Goal: Communication & Community: Connect with others

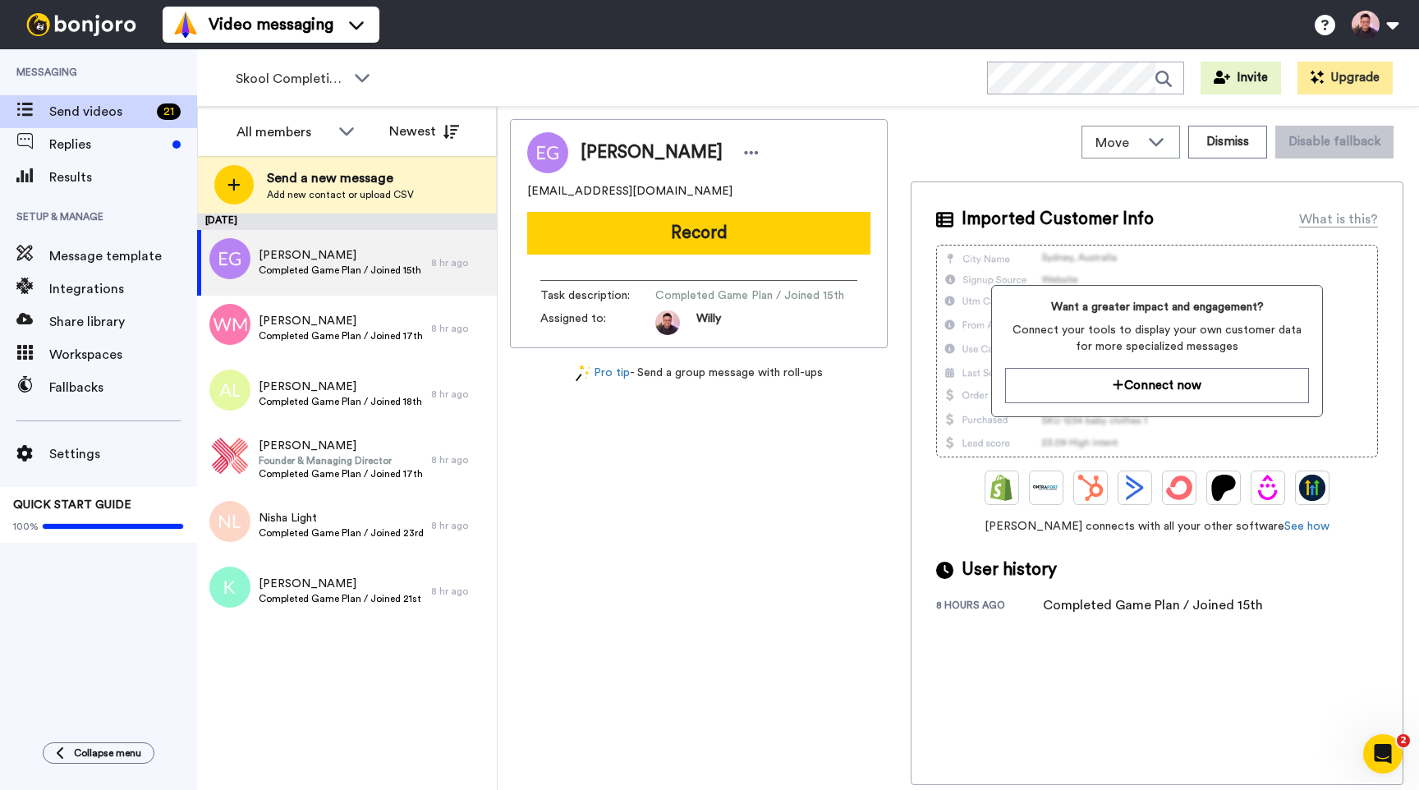
click at [787, 485] on div "Esther Goh onefamily1304@yahoo.com Record Task description : Completed Game Pla…" at bounding box center [699, 452] width 378 height 666
click at [338, 80] on span "Skool Completions" at bounding box center [291, 79] width 110 height 20
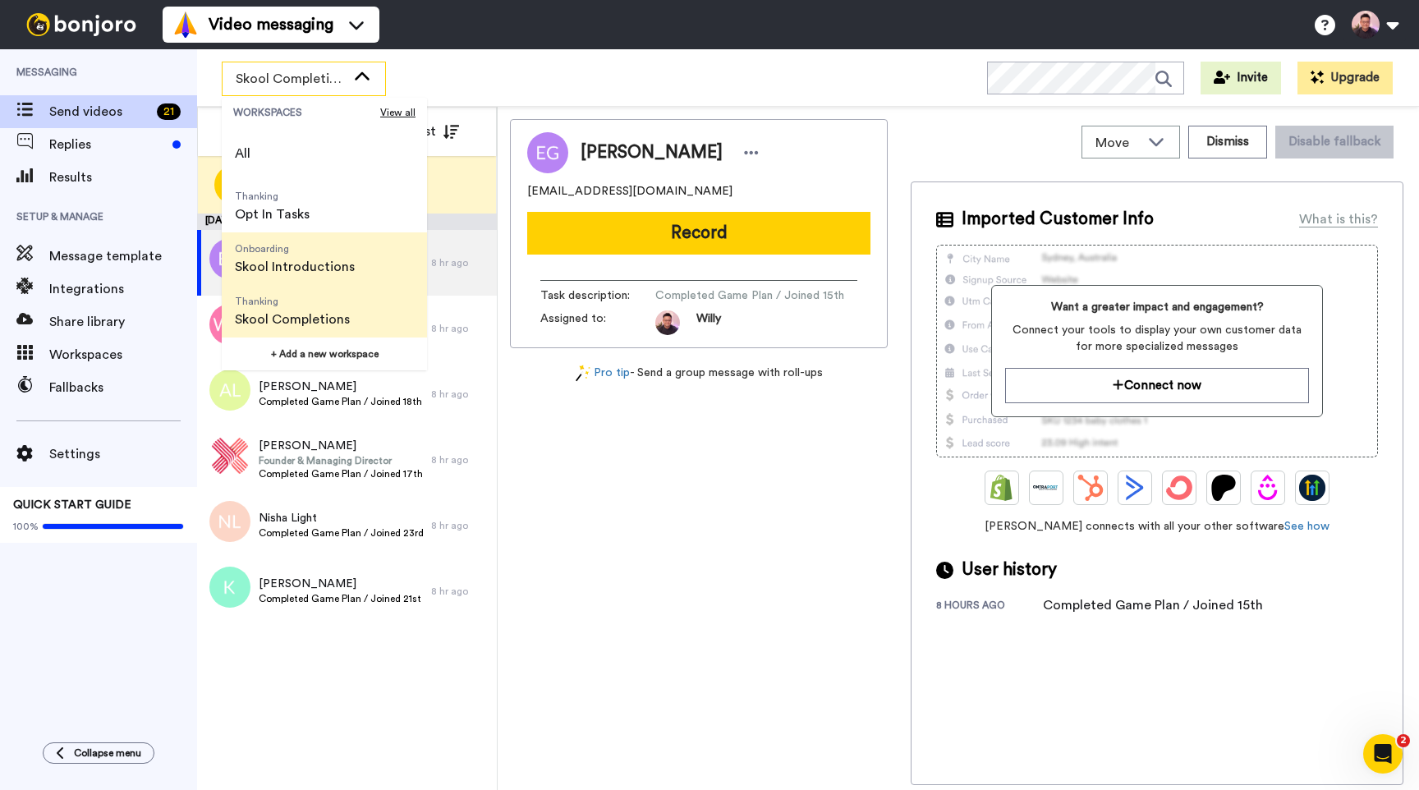
click at [319, 259] on span "Skool Introductions" at bounding box center [295, 267] width 120 height 20
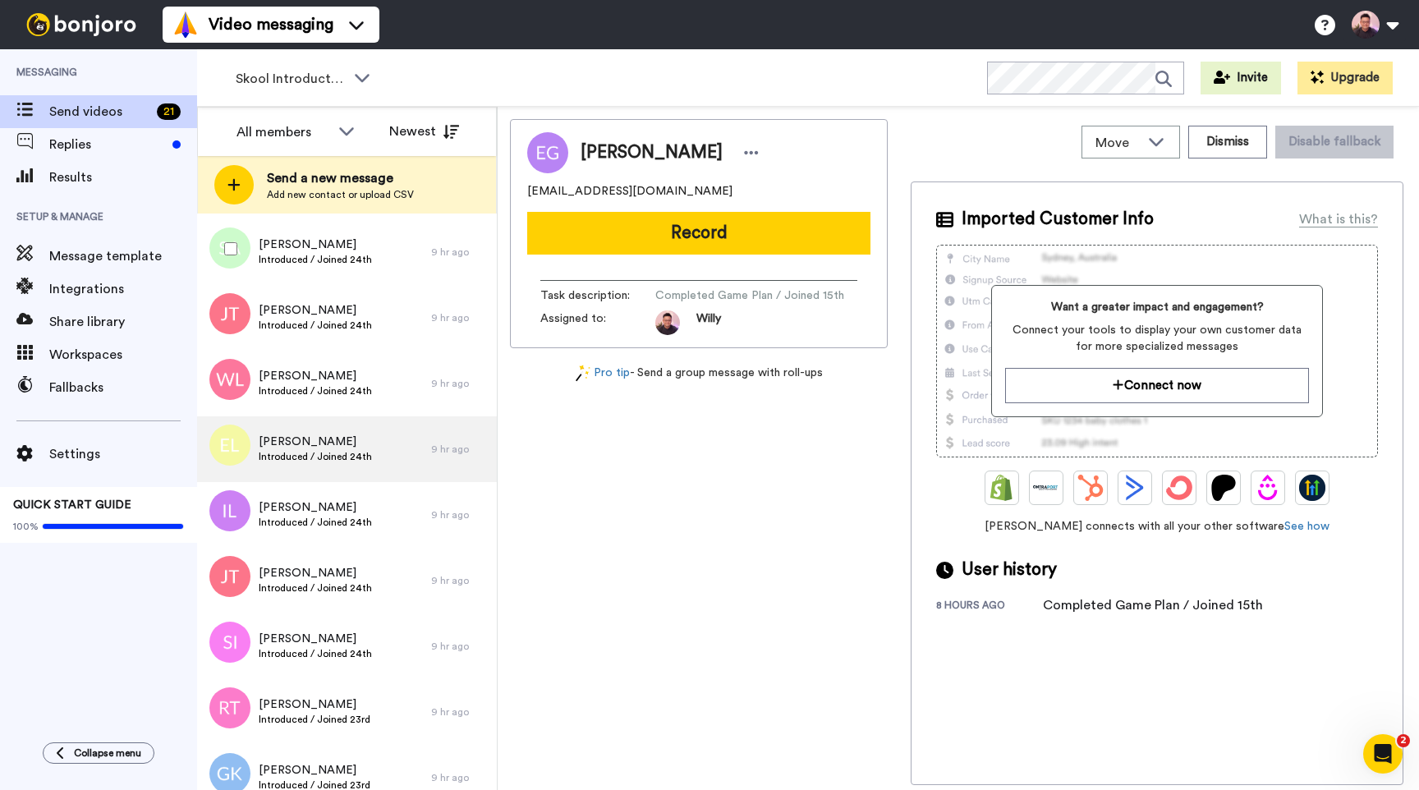
scroll to position [425, 0]
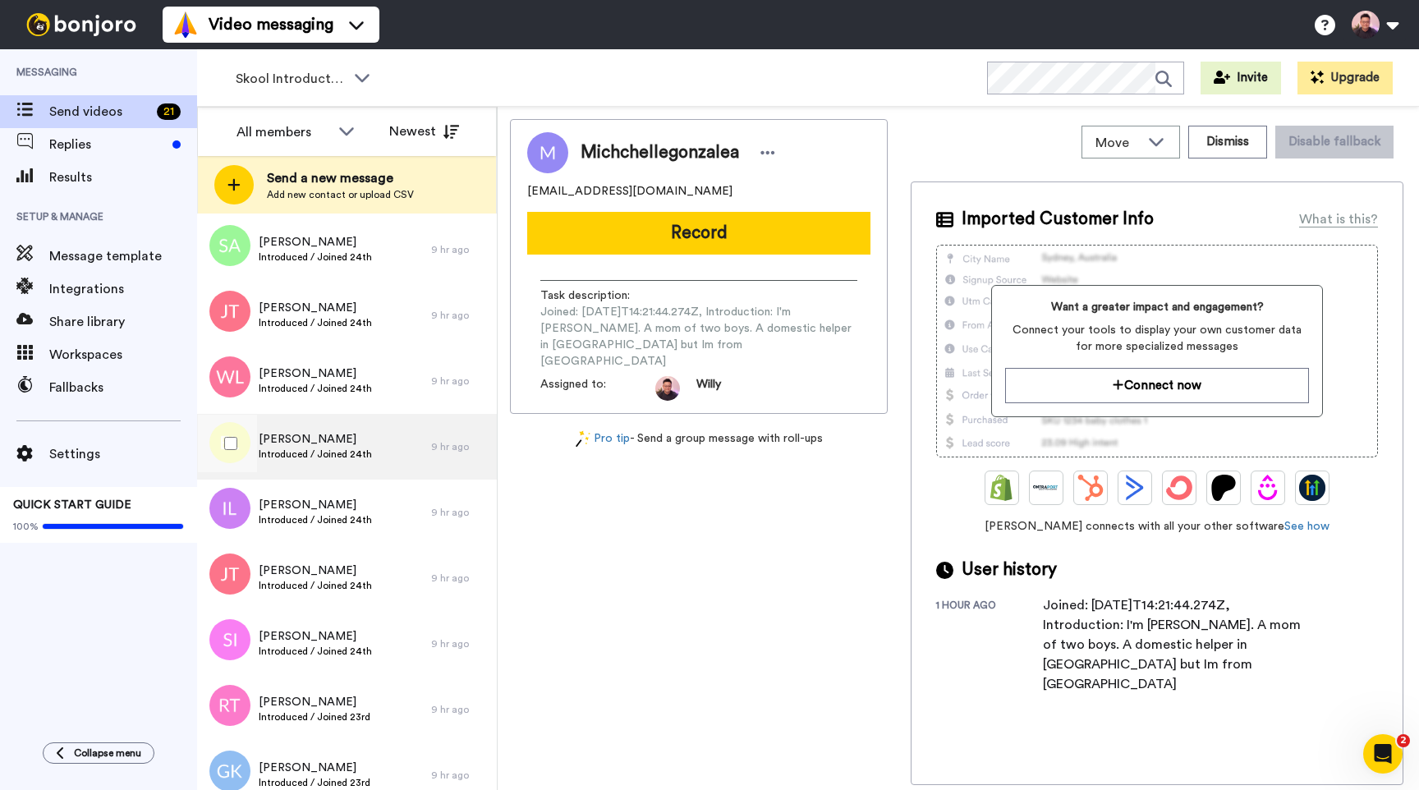
scroll to position [425, 0]
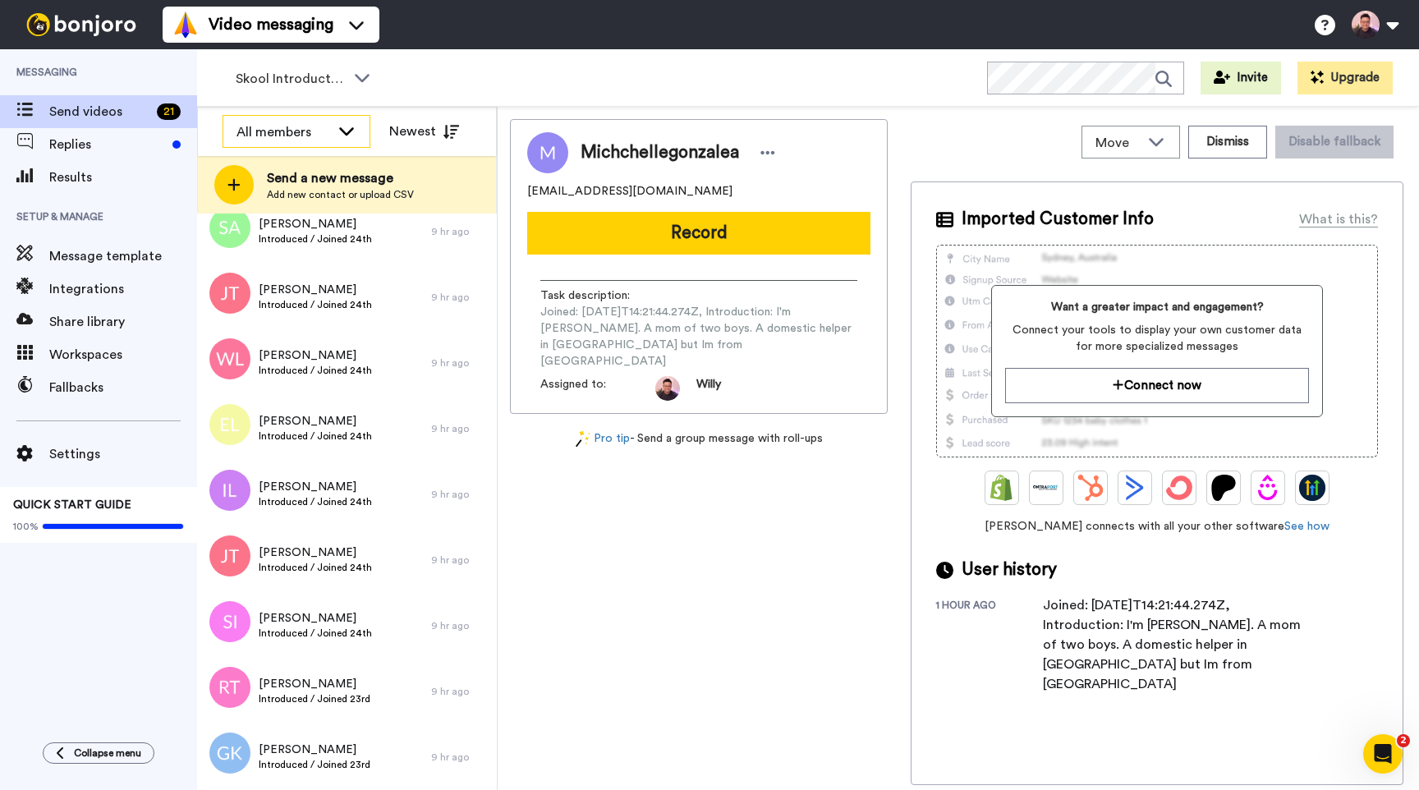
click at [342, 140] on div "All members" at bounding box center [296, 132] width 146 height 33
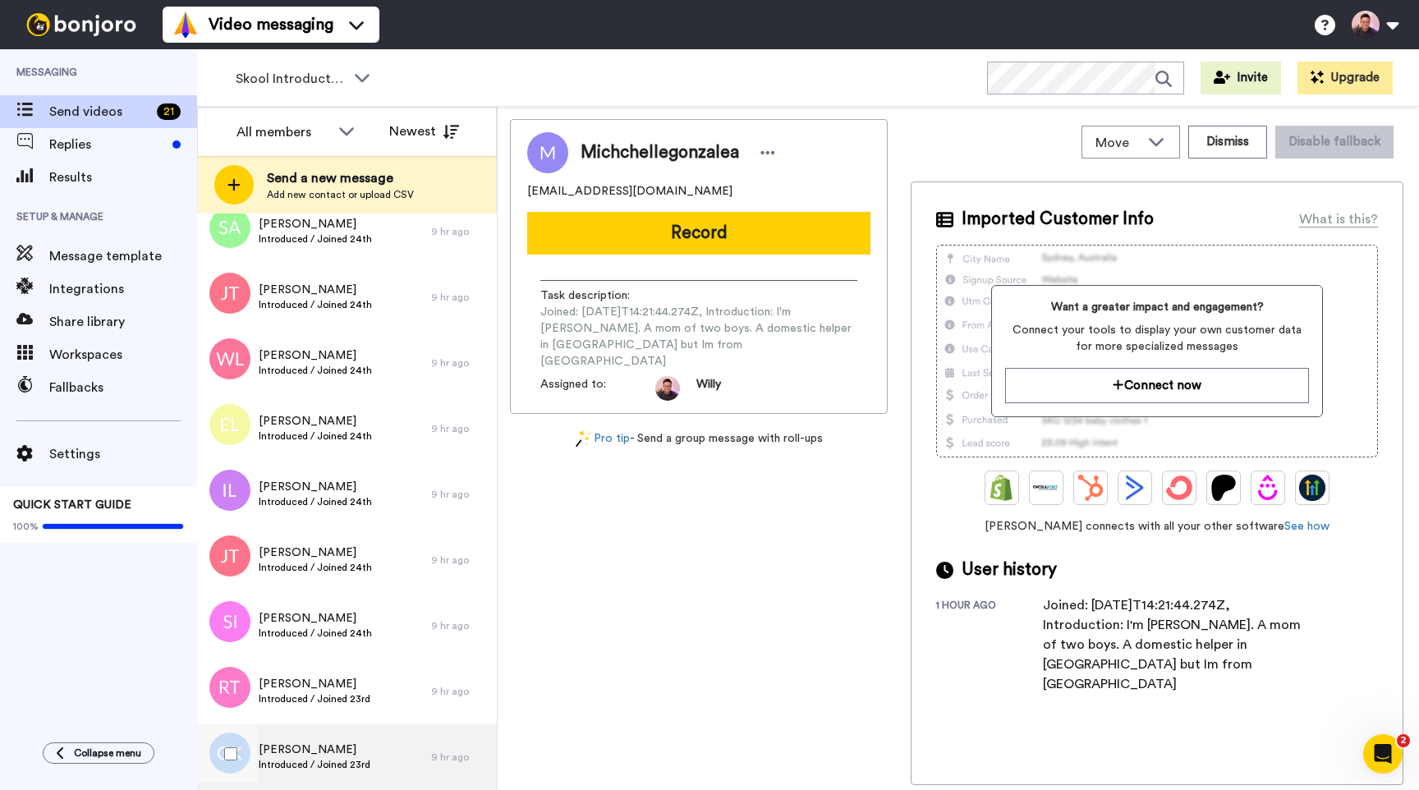
click at [343, 742] on span "[PERSON_NAME]" at bounding box center [315, 750] width 112 height 16
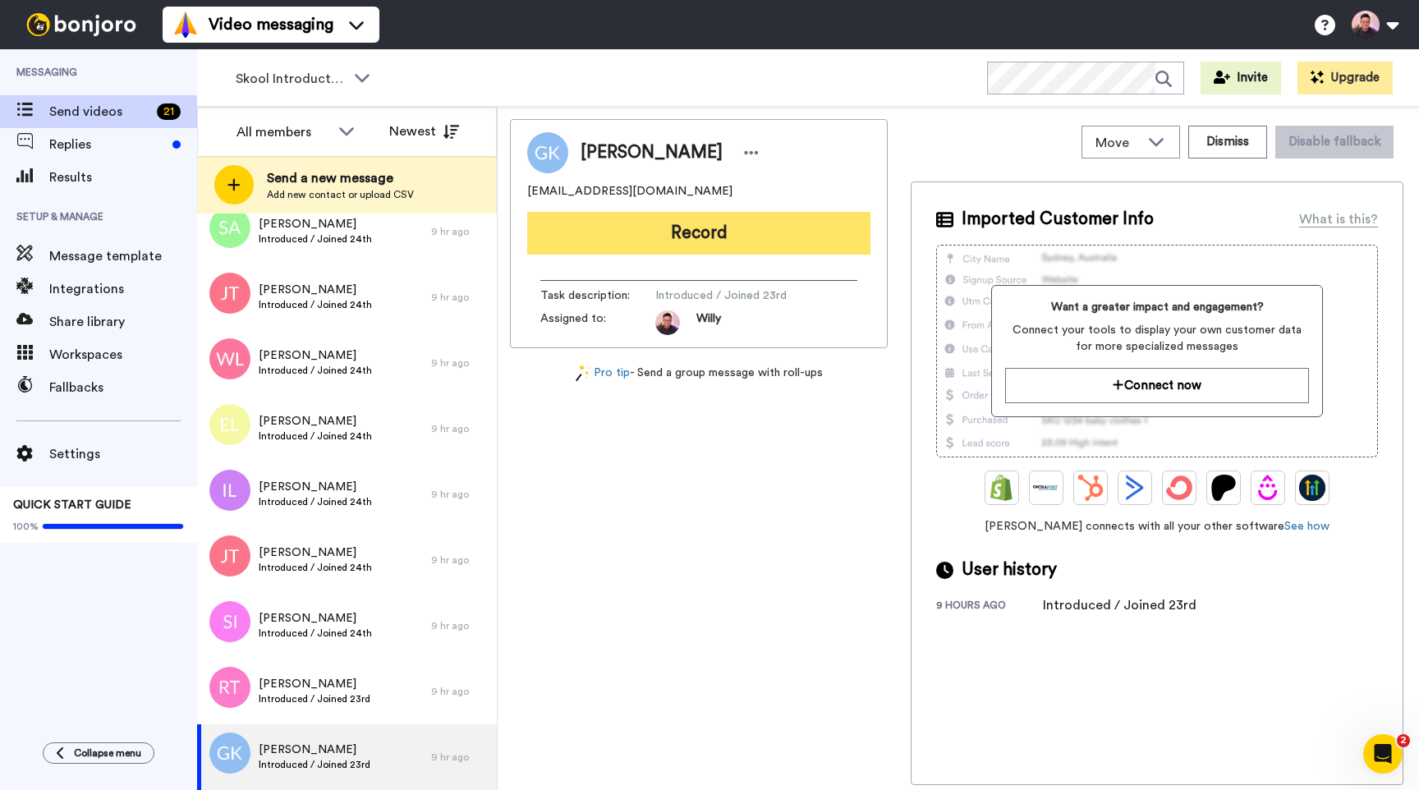
click at [799, 223] on button "Record" at bounding box center [698, 233] width 343 height 43
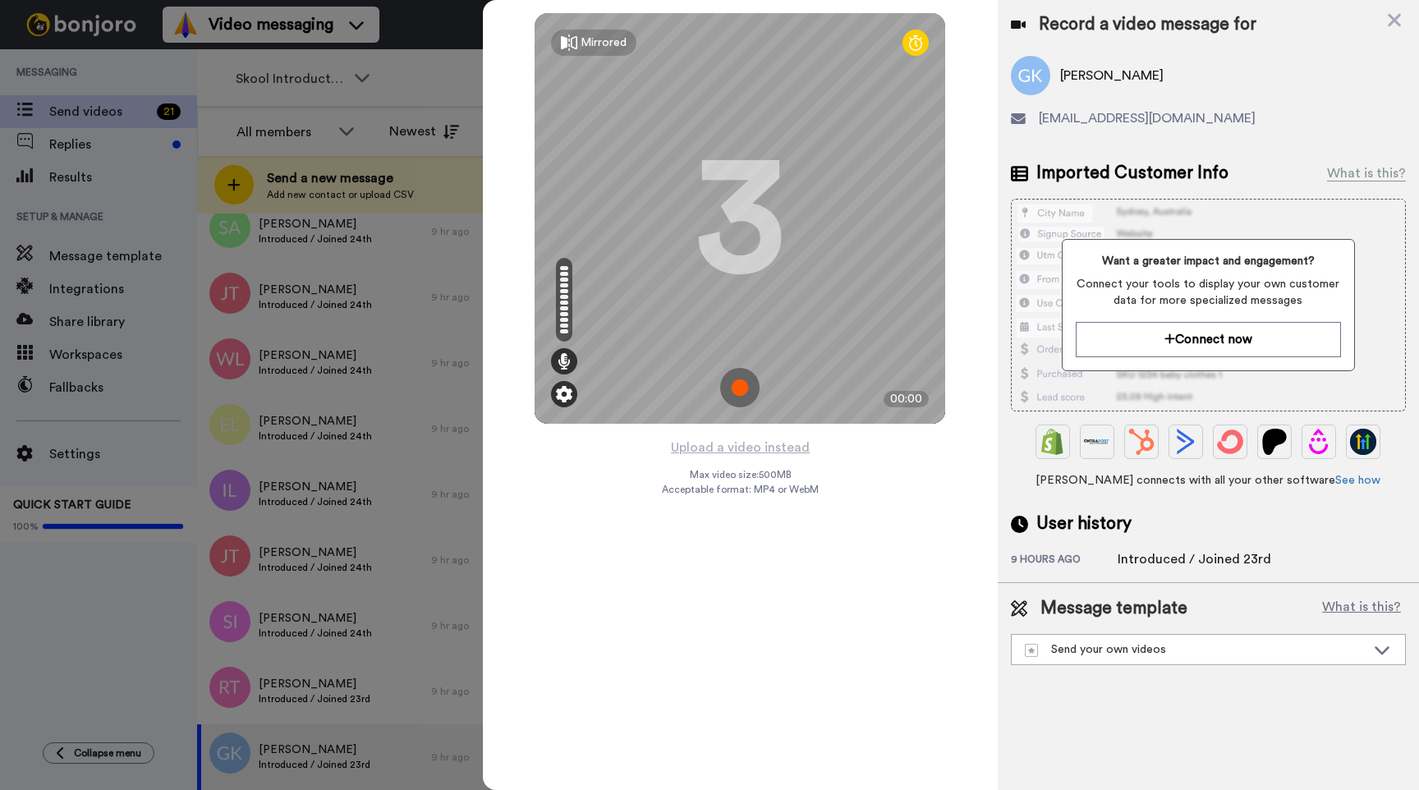
click at [564, 397] on img at bounding box center [564, 394] width 16 height 16
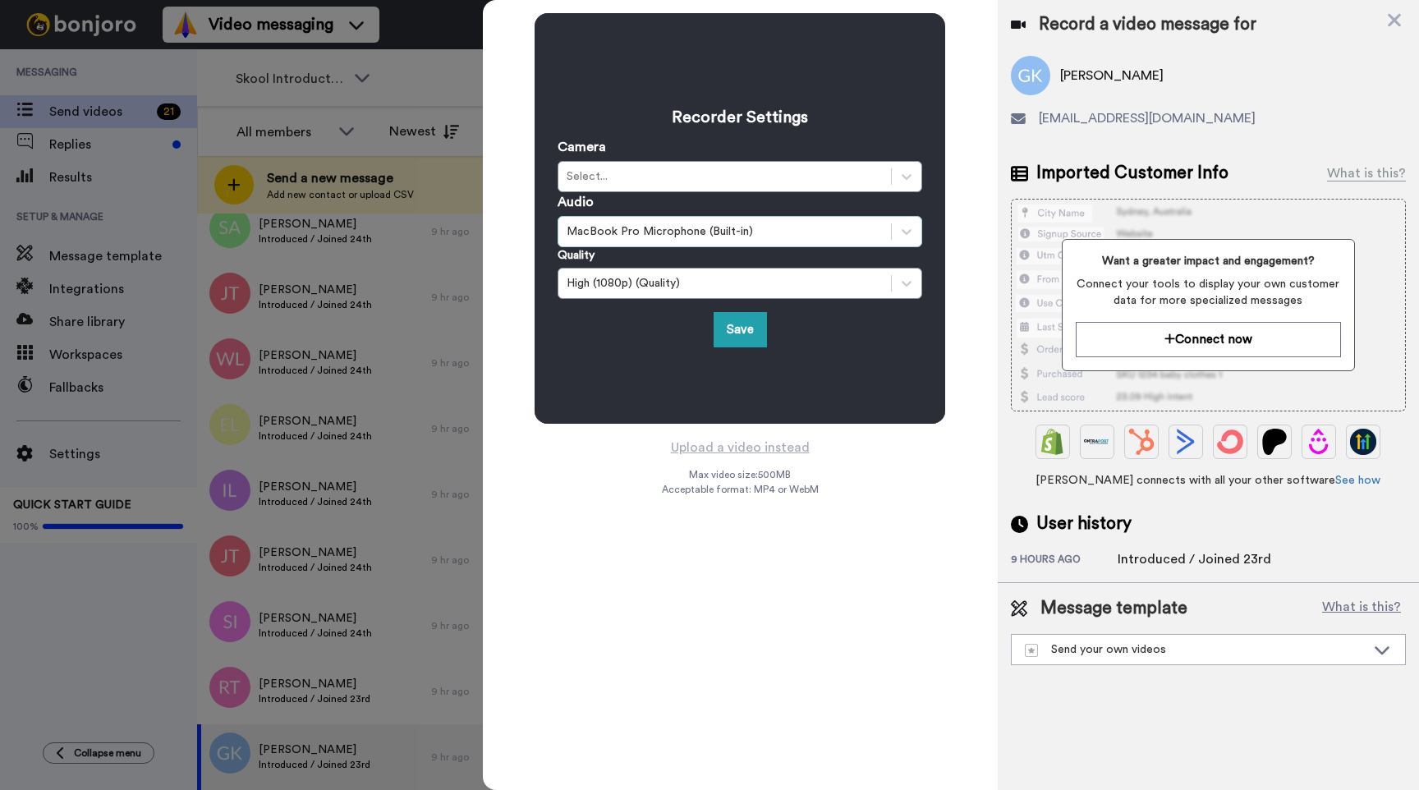
click at [661, 238] on div "MacBook Pro Microphone (Built-in)" at bounding box center [725, 231] width 316 height 16
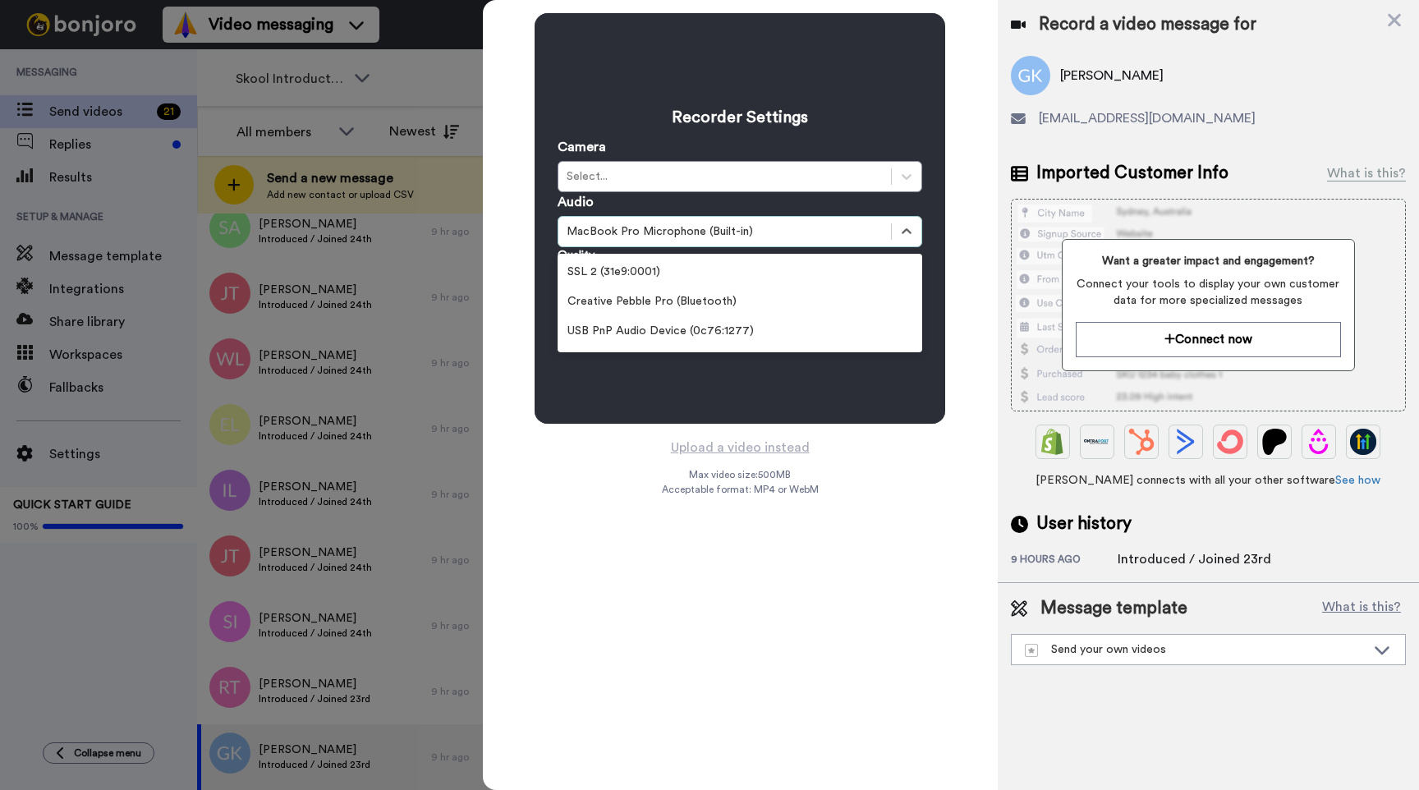
scroll to position [62, 0]
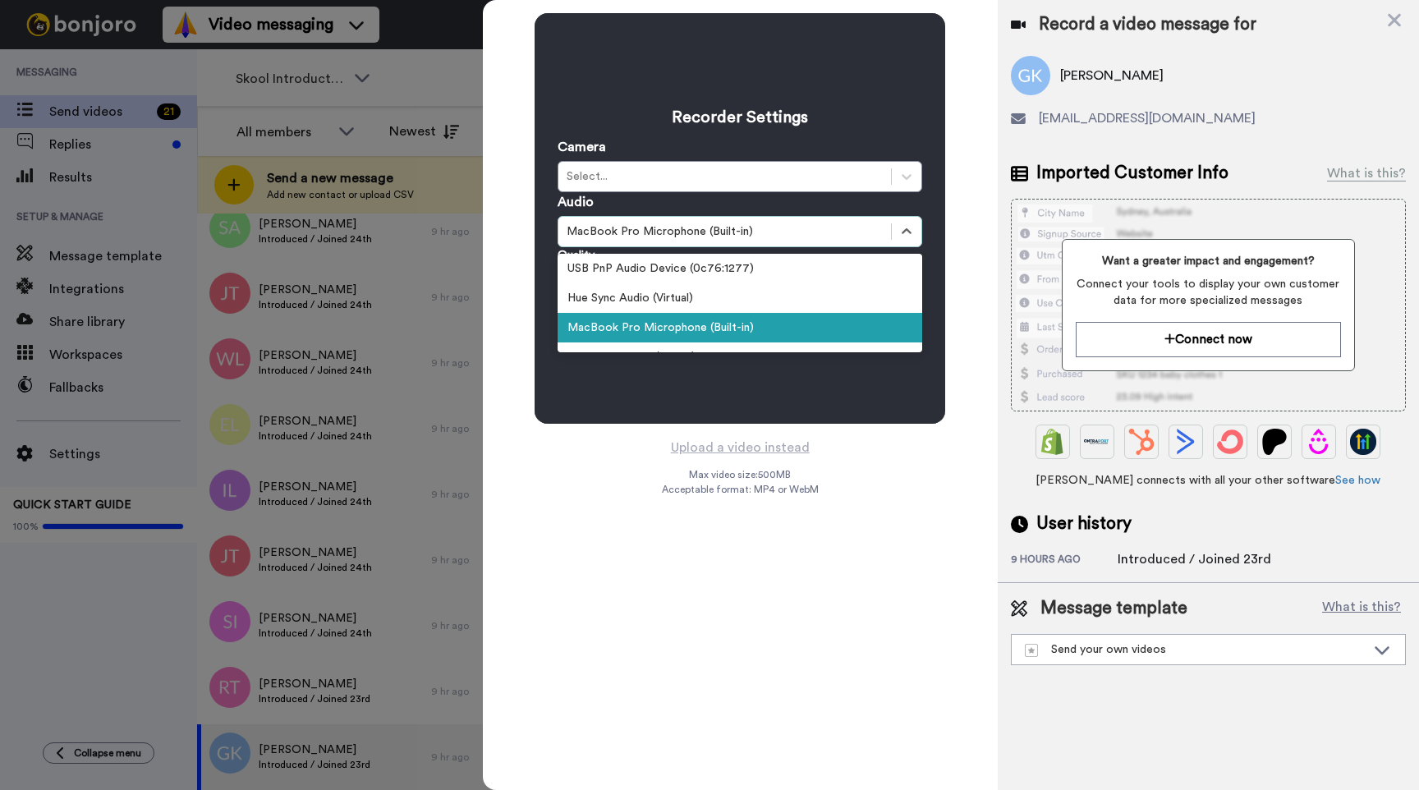
click at [647, 289] on div "Hue Sync Audio (Virtual)" at bounding box center [740, 298] width 365 height 30
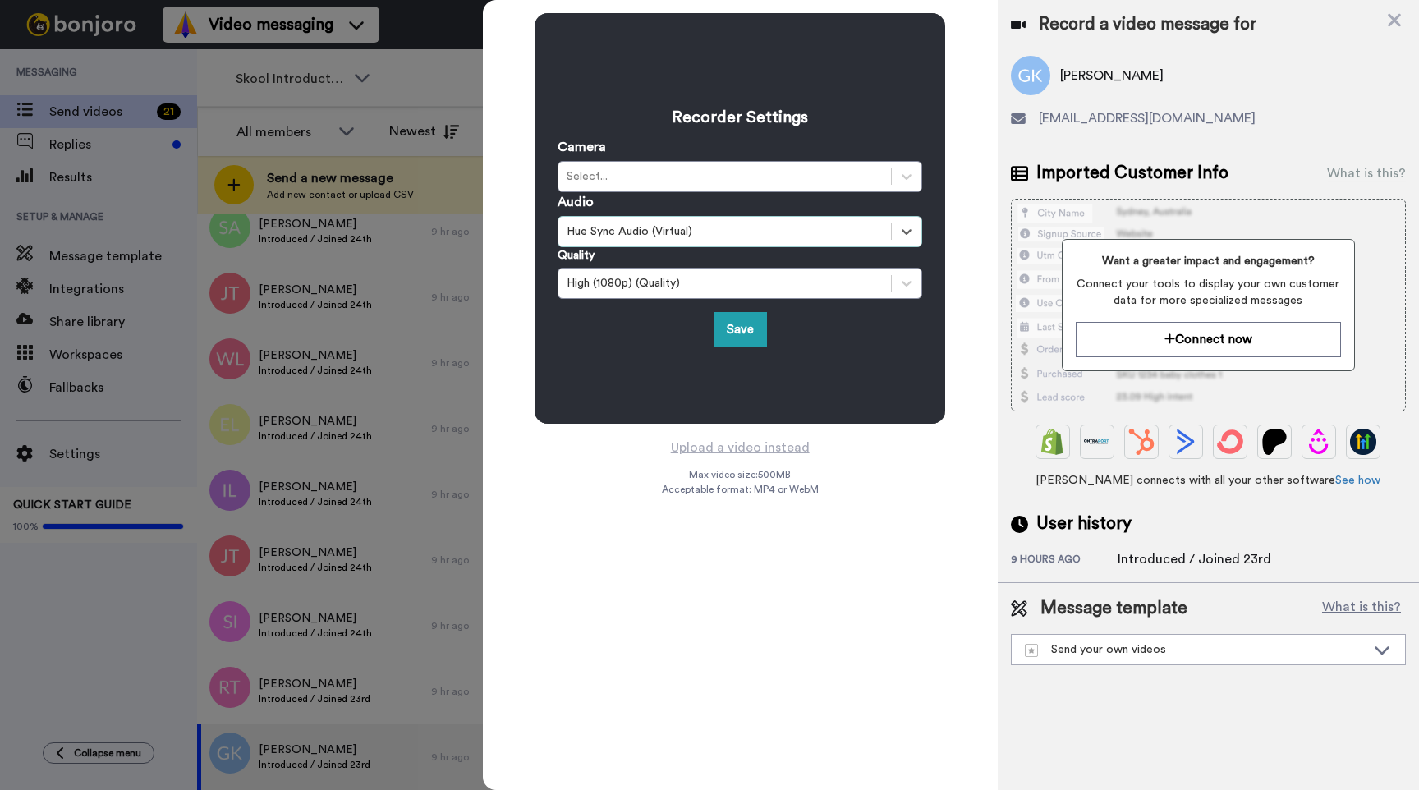
click at [677, 243] on div "Hue Sync Audio (Virtual)" at bounding box center [740, 231] width 365 height 31
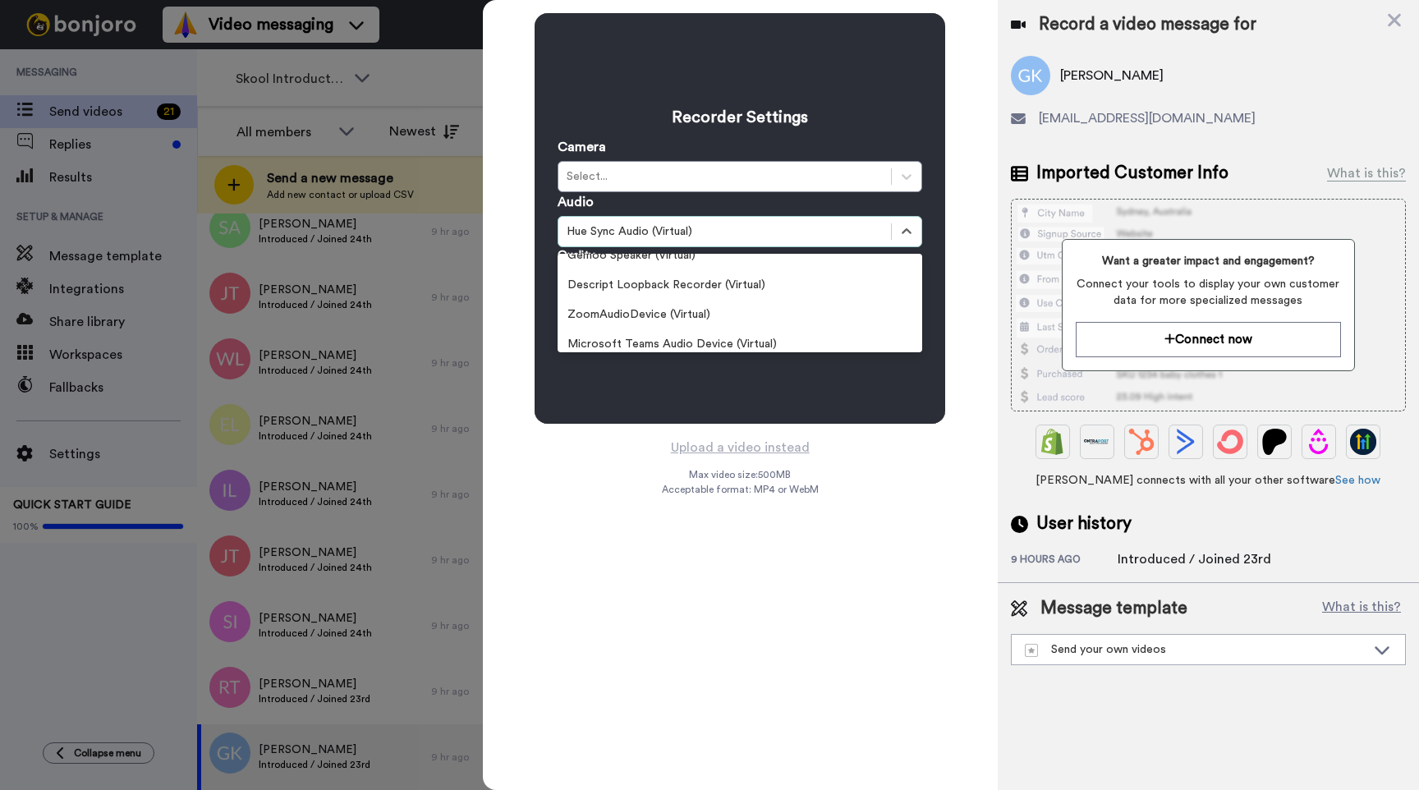
scroll to position [0, 0]
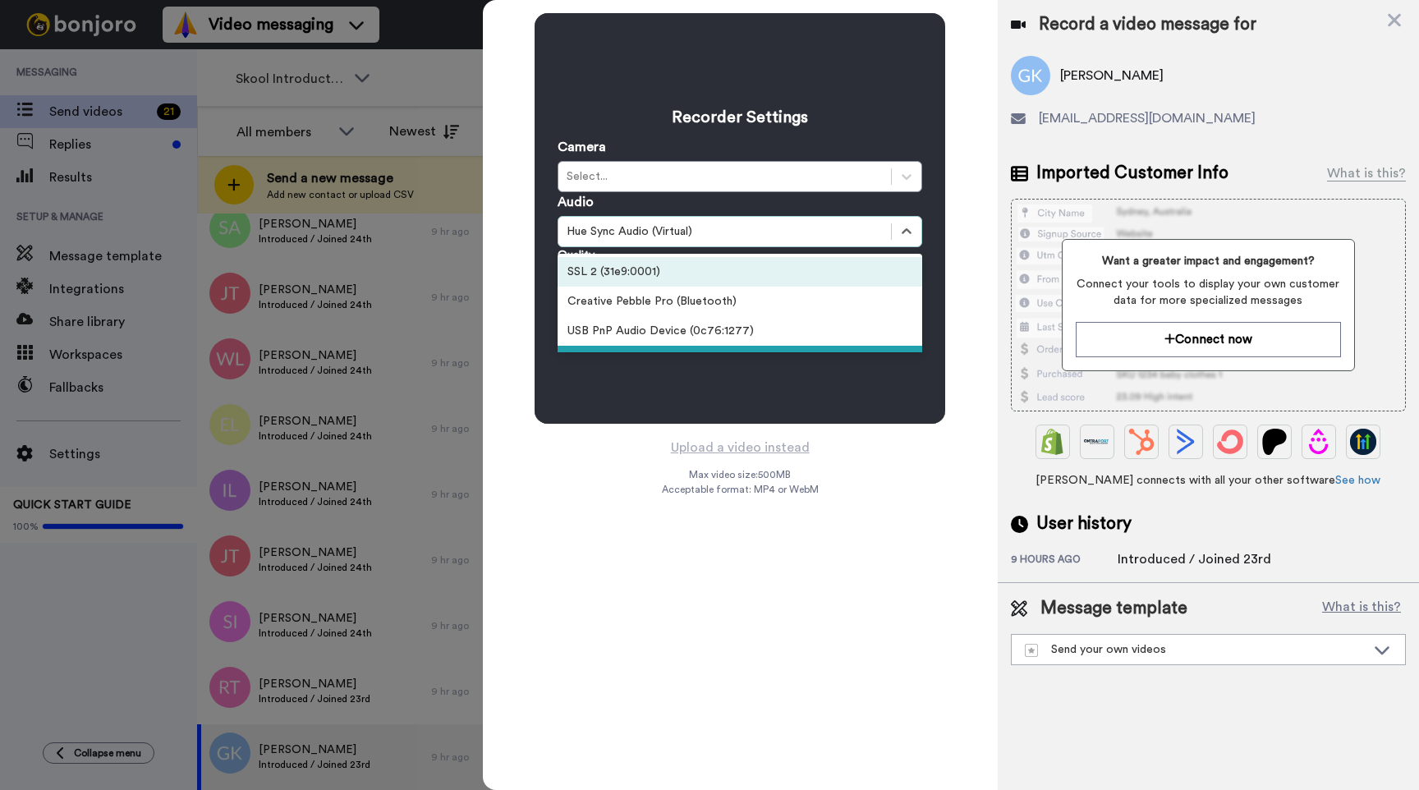
click at [697, 277] on div "SSL 2 (31e9:0001)" at bounding box center [740, 272] width 365 height 30
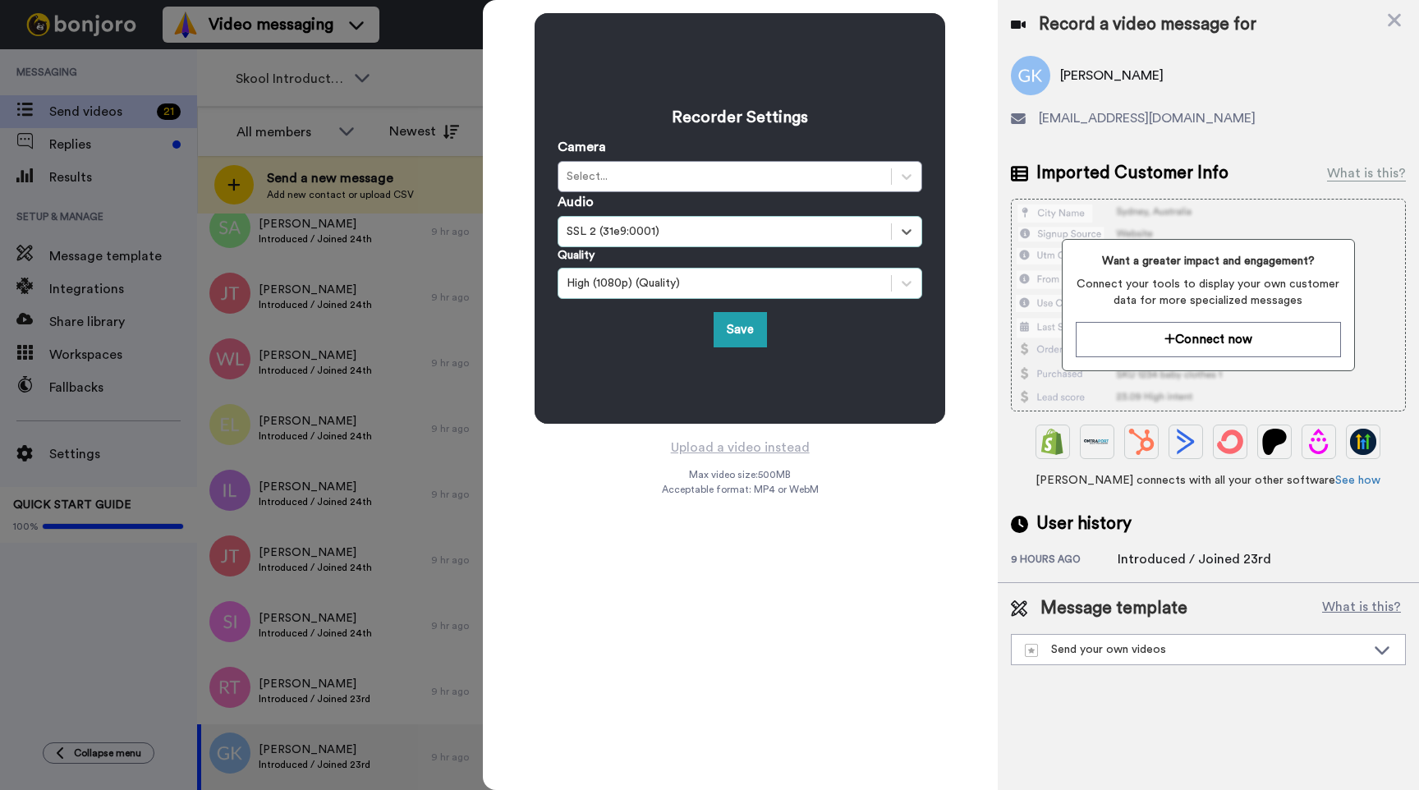
click at [659, 292] on div "High (1080p) (Quality)" at bounding box center [724, 283] width 333 height 20
click at [663, 290] on div "High (1080p) (Quality)" at bounding box center [725, 283] width 316 height 16
click at [681, 191] on div "Select..." at bounding box center [740, 176] width 365 height 31
click at [679, 215] on div "Canon Digital Camera (04a9:3113)" at bounding box center [740, 217] width 365 height 30
click at [654, 290] on div "High (1080p) (Quality)" at bounding box center [725, 283] width 316 height 16
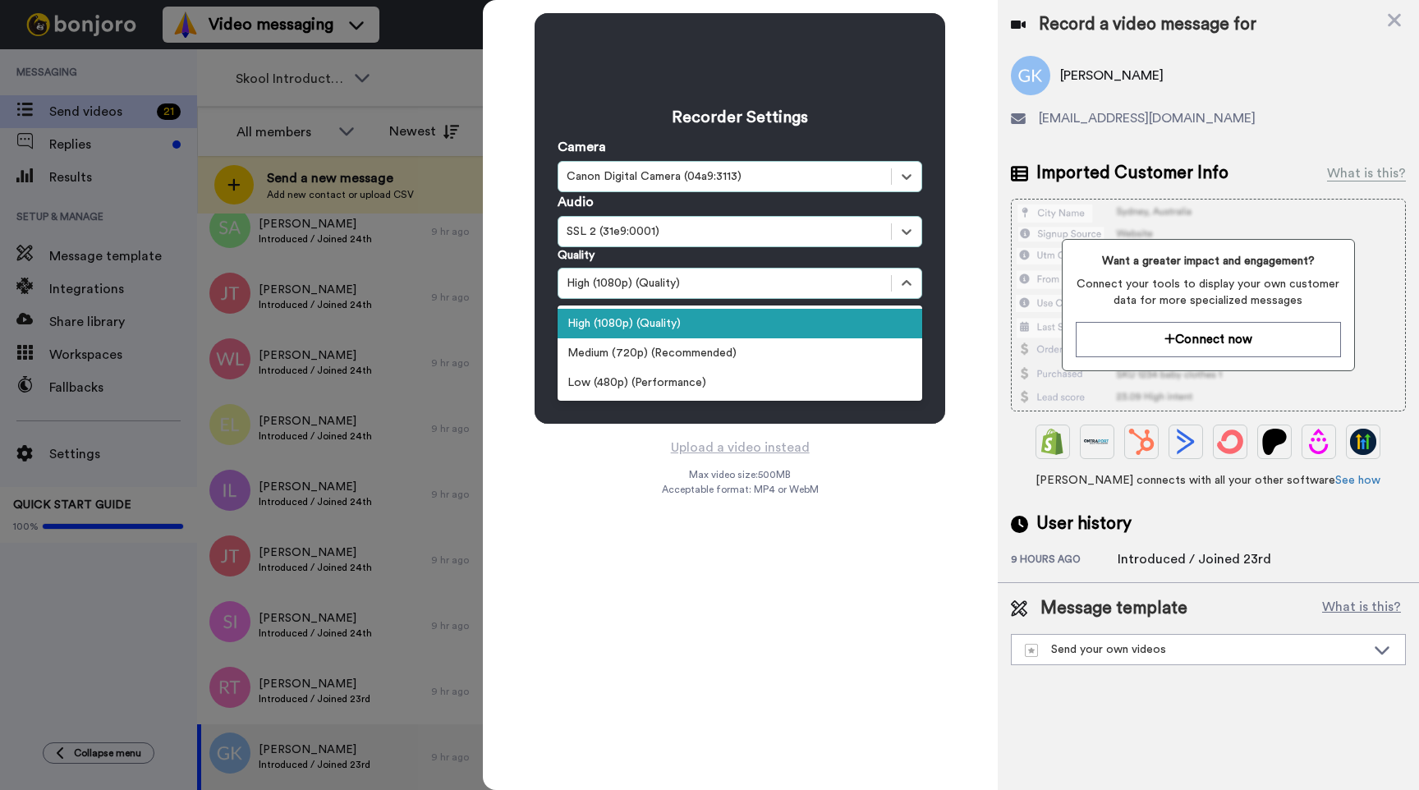
click at [670, 287] on div "High (1080p) (Quality)" at bounding box center [725, 283] width 316 height 16
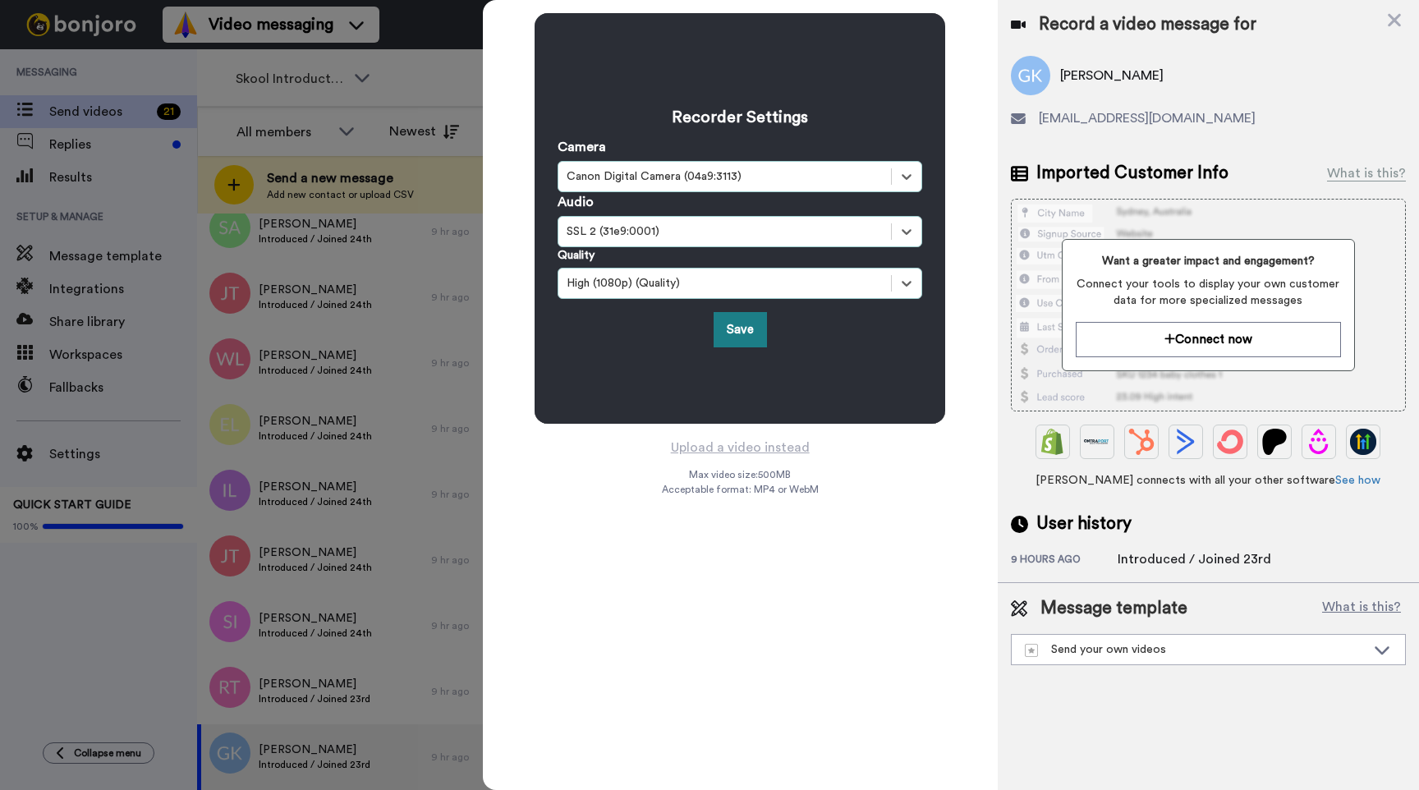
click at [733, 325] on button "Save" at bounding box center [740, 329] width 53 height 35
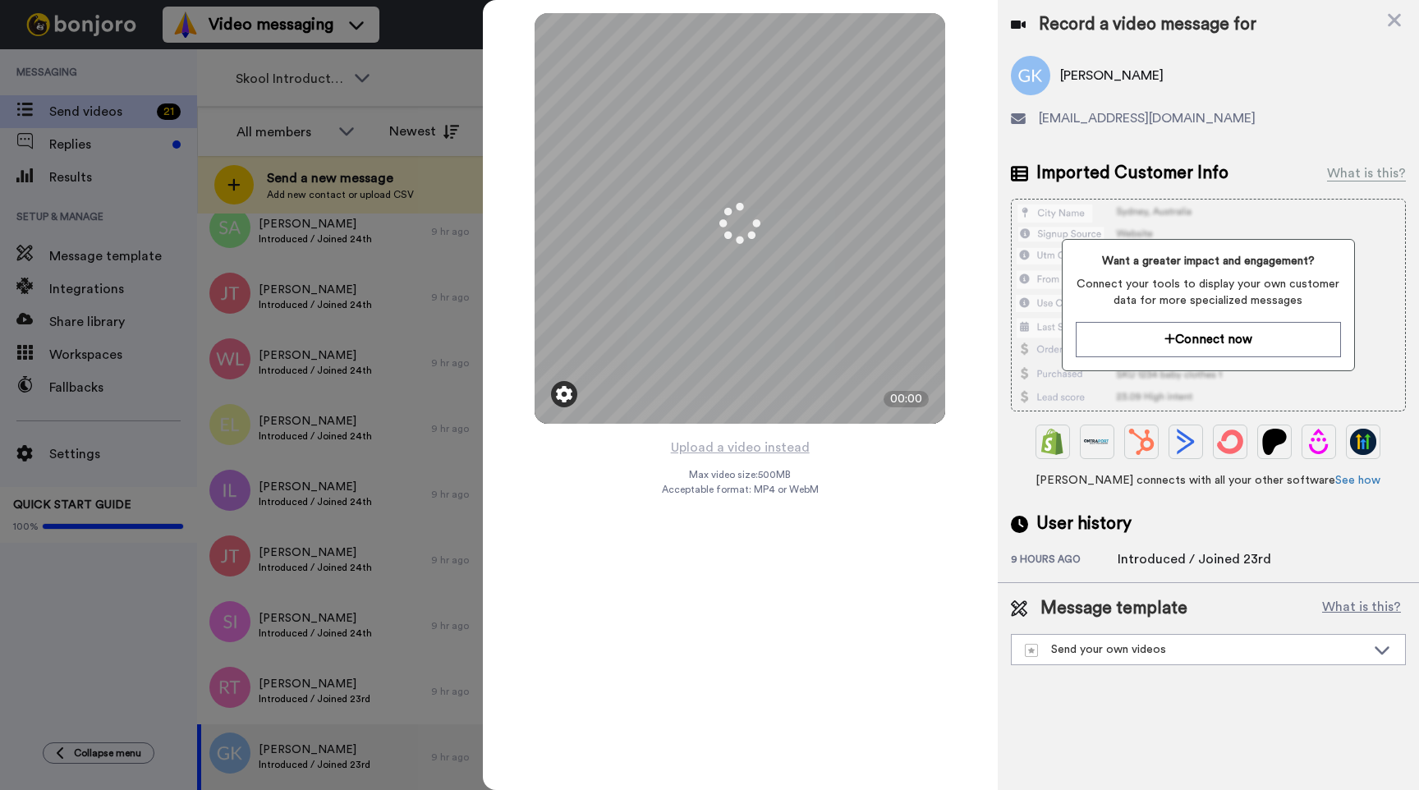
click at [567, 390] on img at bounding box center [564, 394] width 16 height 16
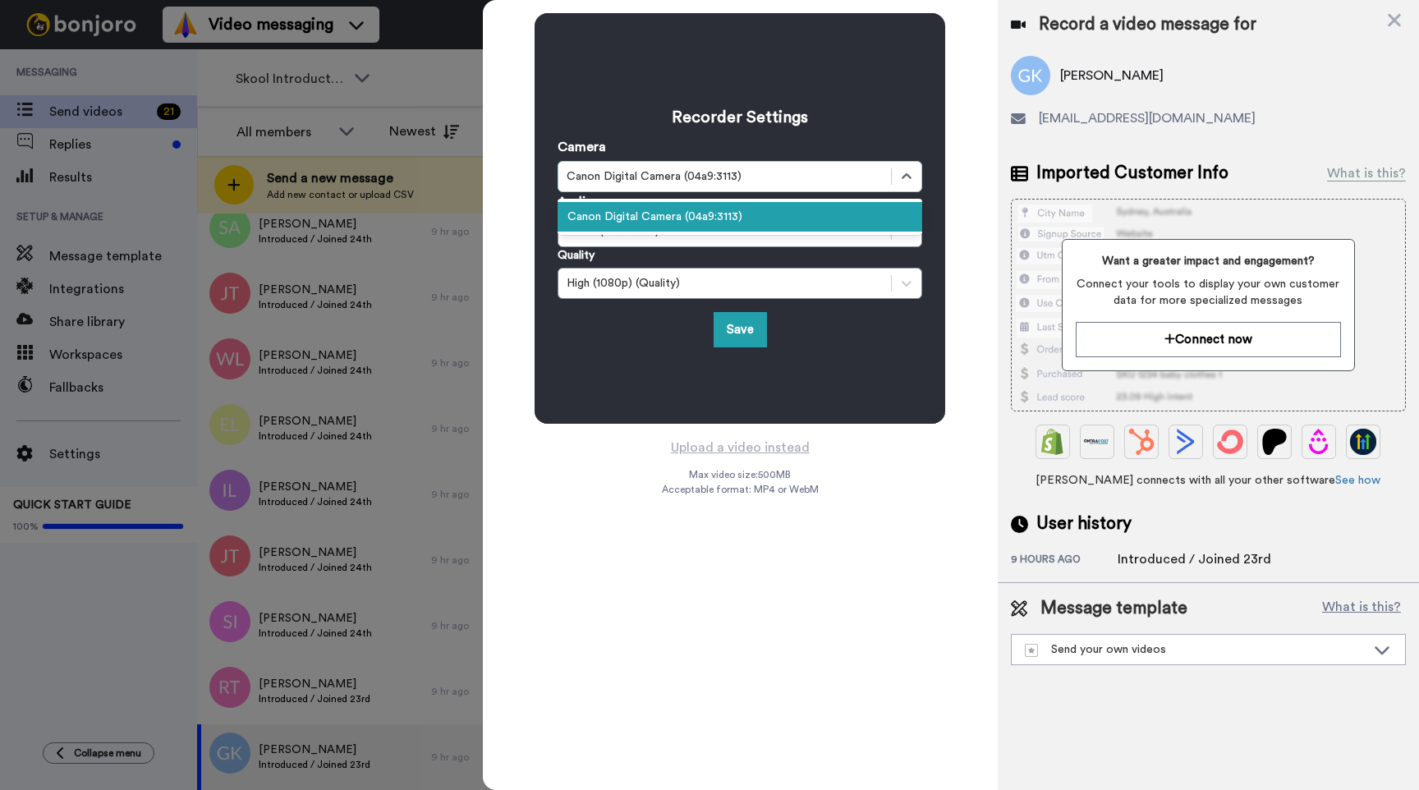
click at [696, 174] on div "Canon Digital Camera (04a9:3113)" at bounding box center [725, 176] width 316 height 16
click at [680, 213] on div "Canon Digital Camera (04a9:3113)" at bounding box center [740, 217] width 365 height 30
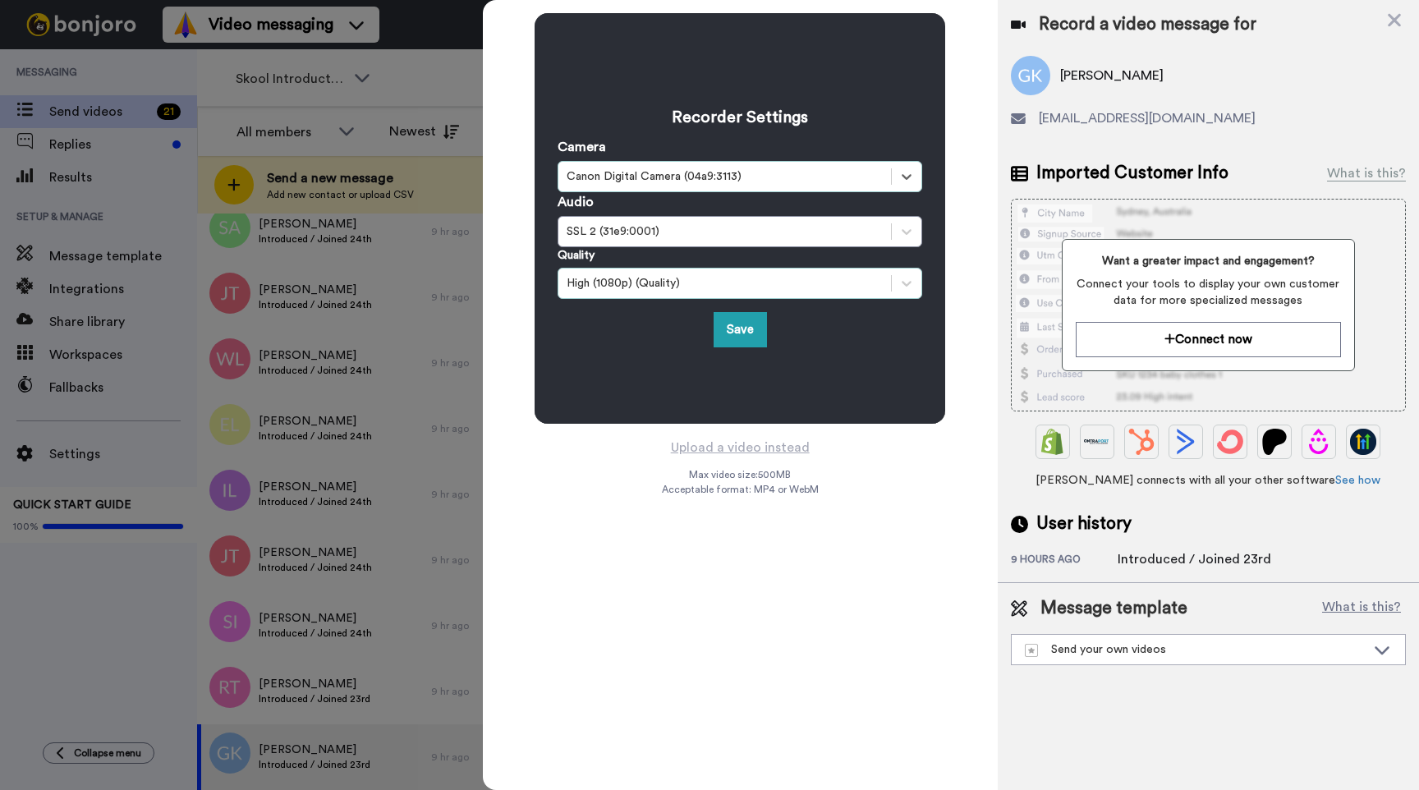
click at [715, 290] on div "High (1080p) (Quality)" at bounding box center [725, 283] width 316 height 16
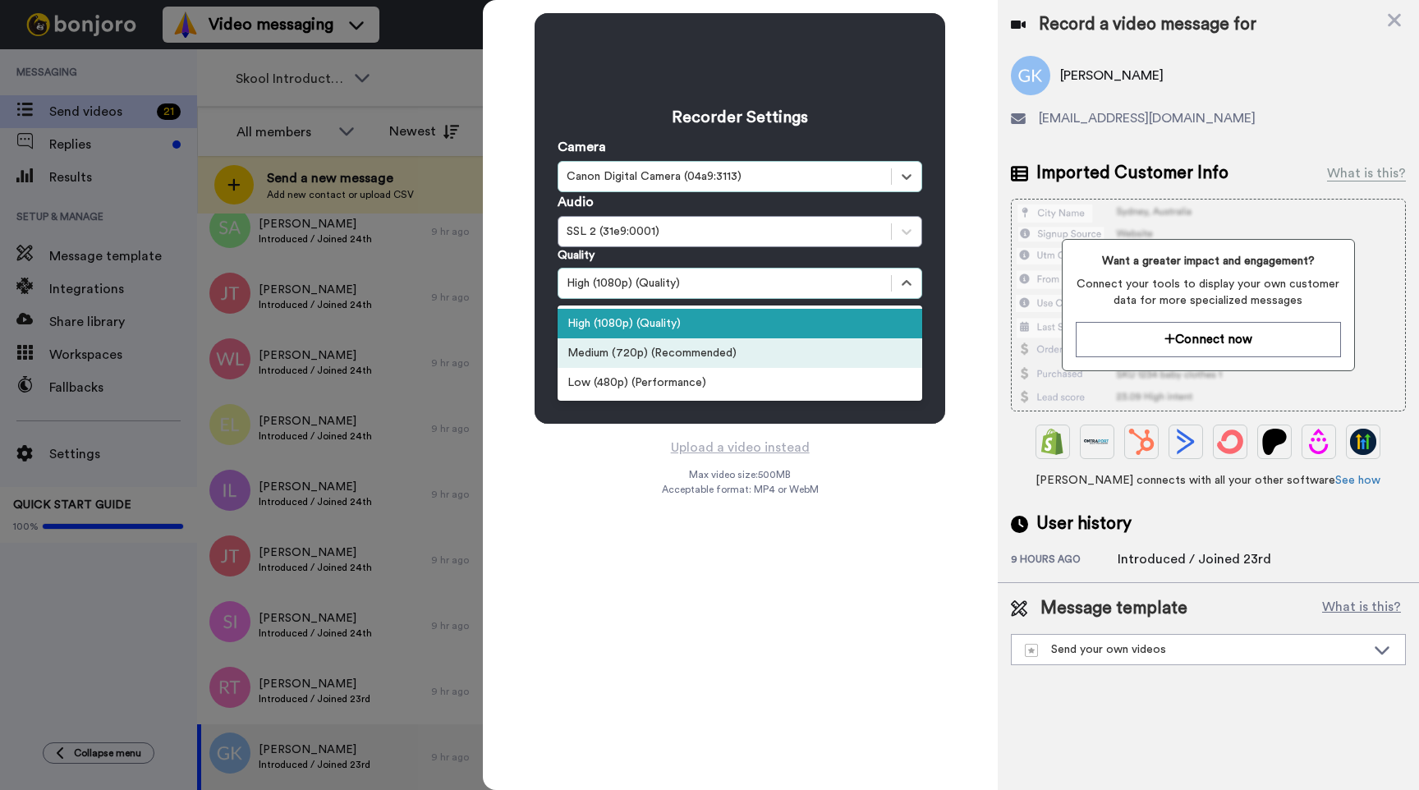
drag, startPoint x: 696, startPoint y: 342, endPoint x: 705, endPoint y: 337, distance: 10.7
click at [696, 342] on div "Medium (720p) (Recommended)" at bounding box center [740, 353] width 365 height 30
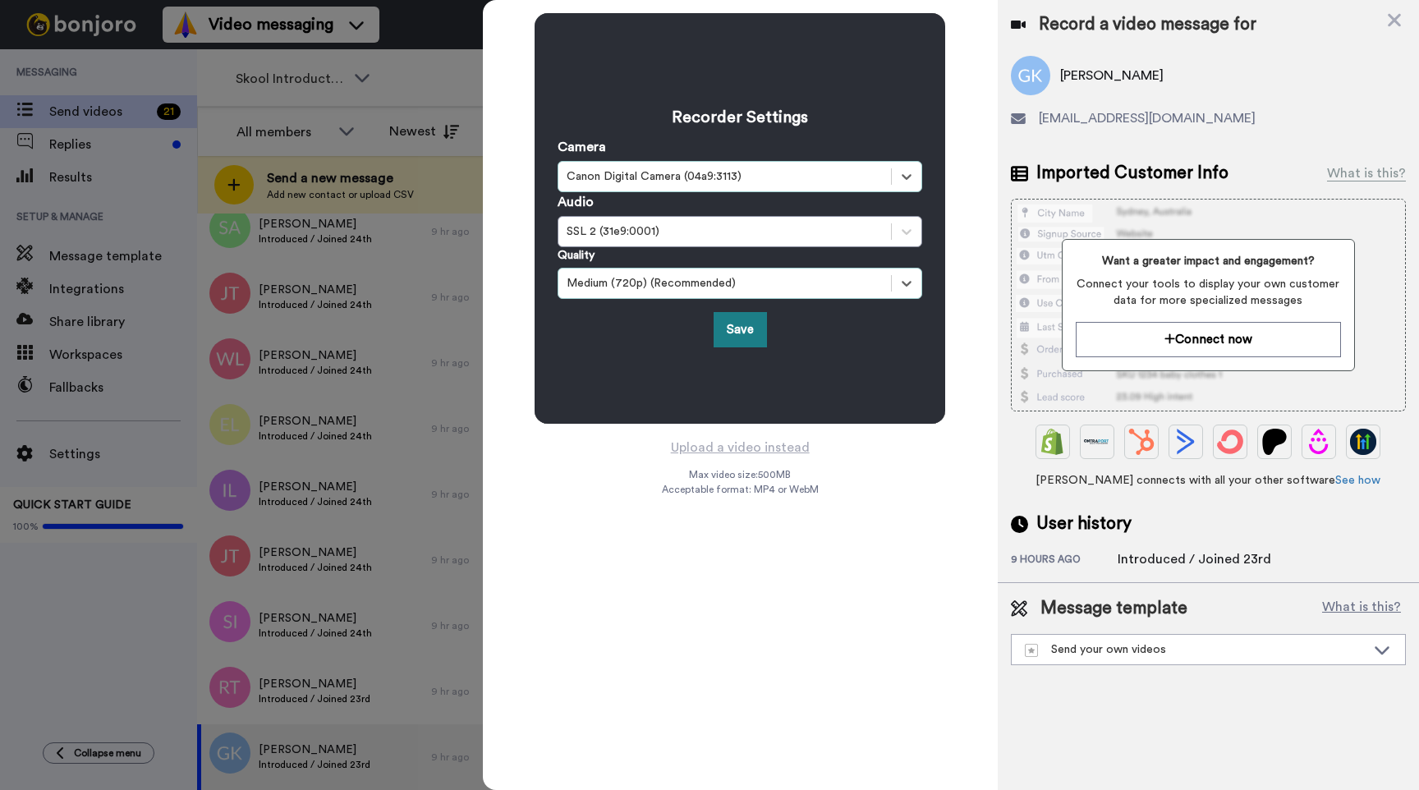
click at [727, 333] on button "Save" at bounding box center [740, 329] width 53 height 35
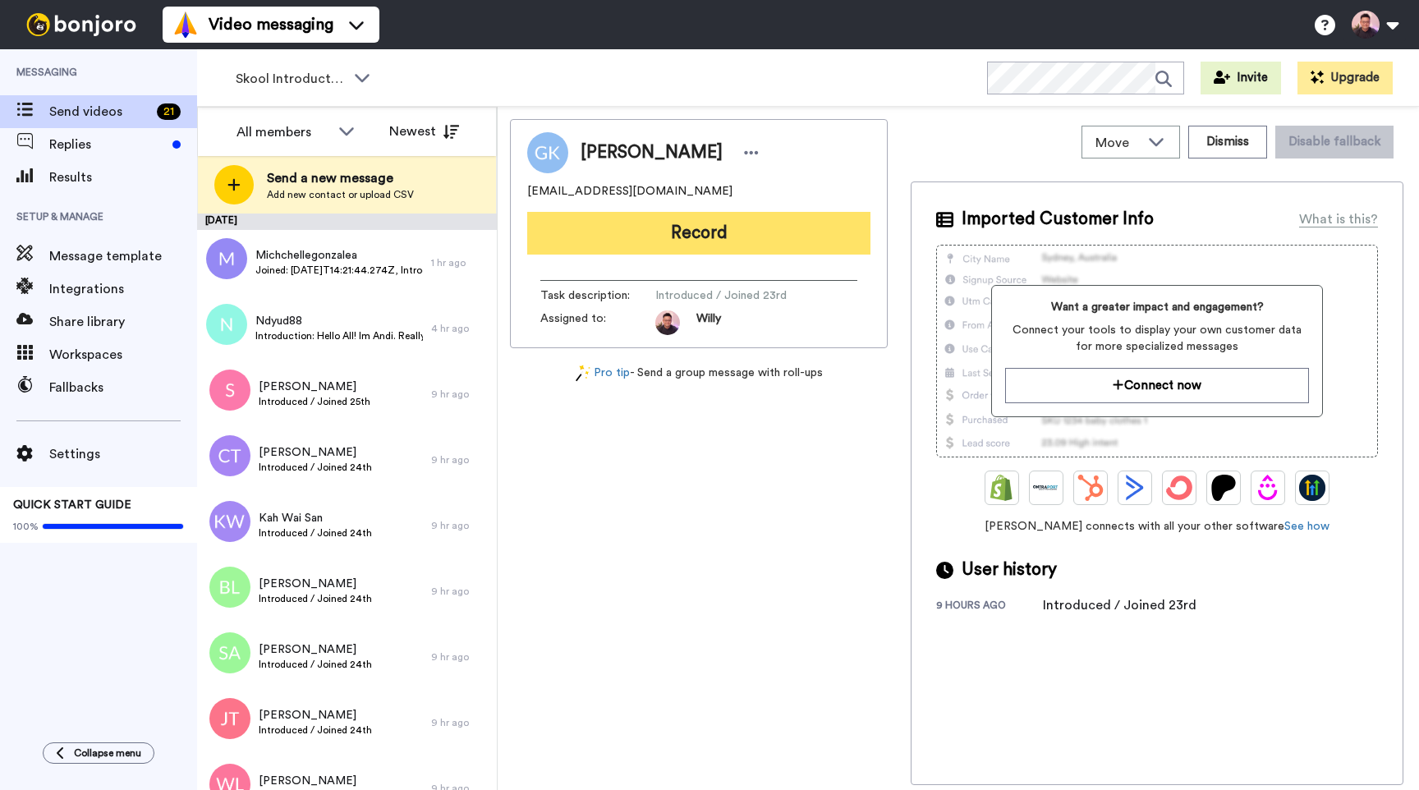
click at [671, 242] on button "Record" at bounding box center [698, 233] width 343 height 43
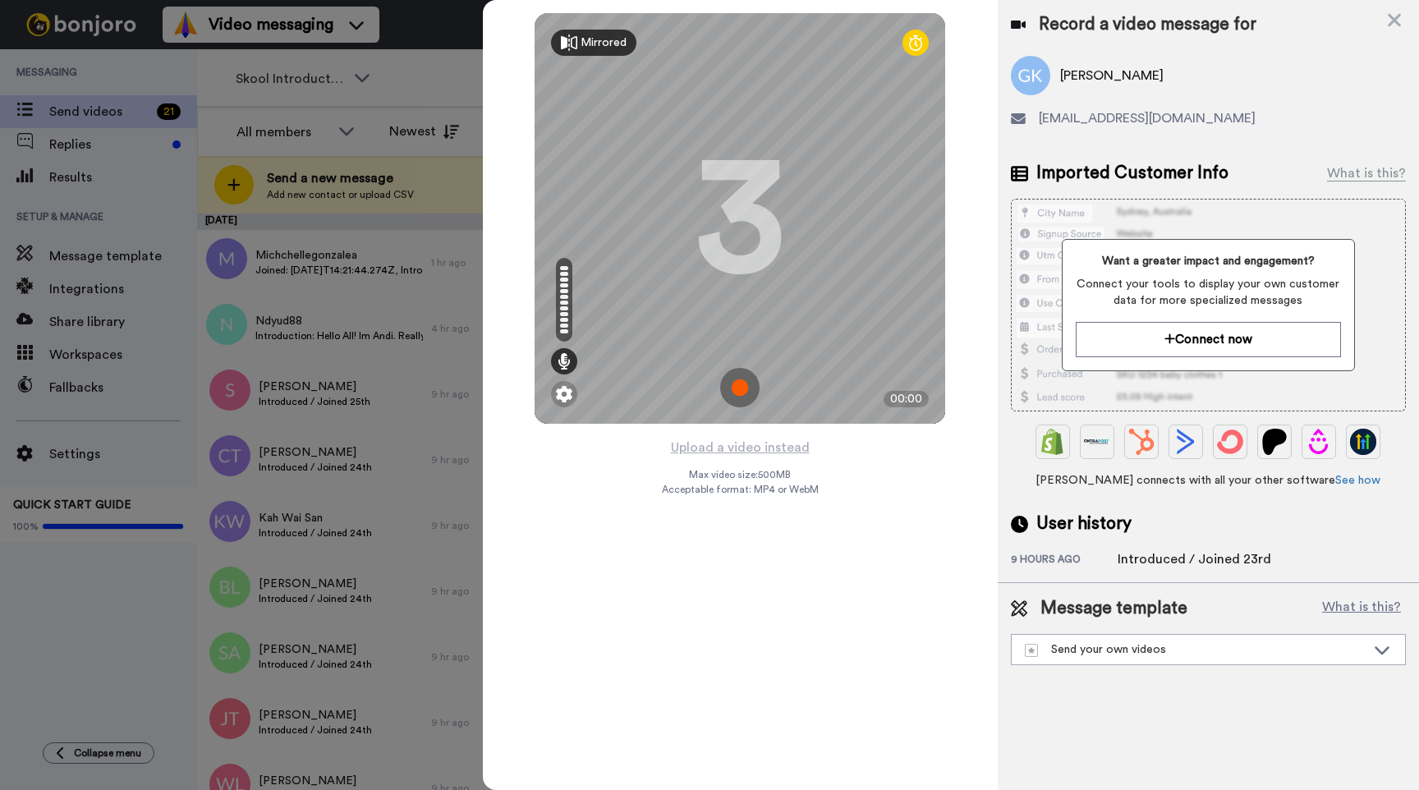
click at [591, 37] on div "Mirrored" at bounding box center [604, 42] width 46 height 16
click at [591, 37] on div "Mirror" at bounding box center [597, 42] width 33 height 16
click at [565, 401] on img at bounding box center [564, 394] width 16 height 16
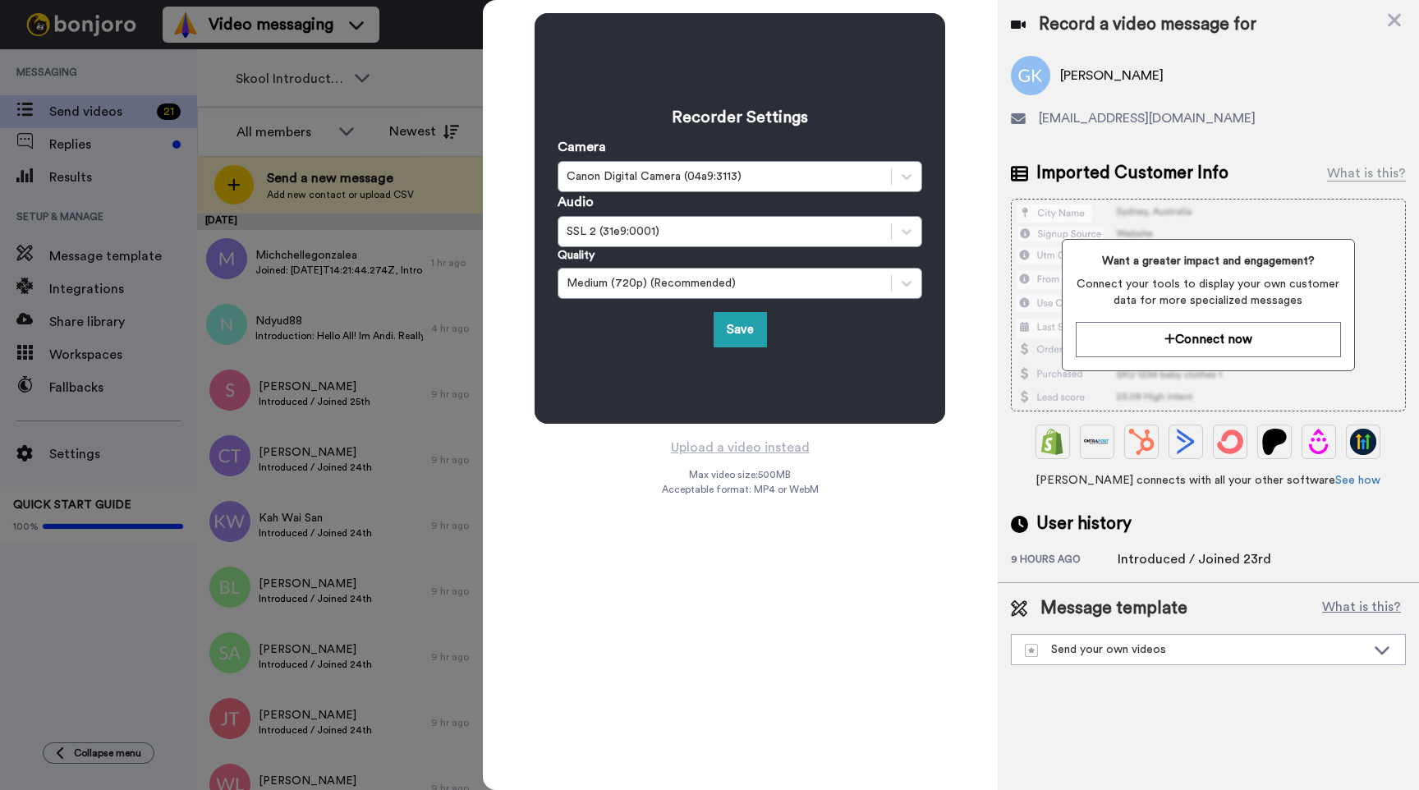
click at [786, 264] on div "Quality Medium (720p) (Recommended)" at bounding box center [740, 273] width 365 height 52
click at [783, 273] on div "Medium (720p) (Recommended)" at bounding box center [724, 283] width 333 height 20
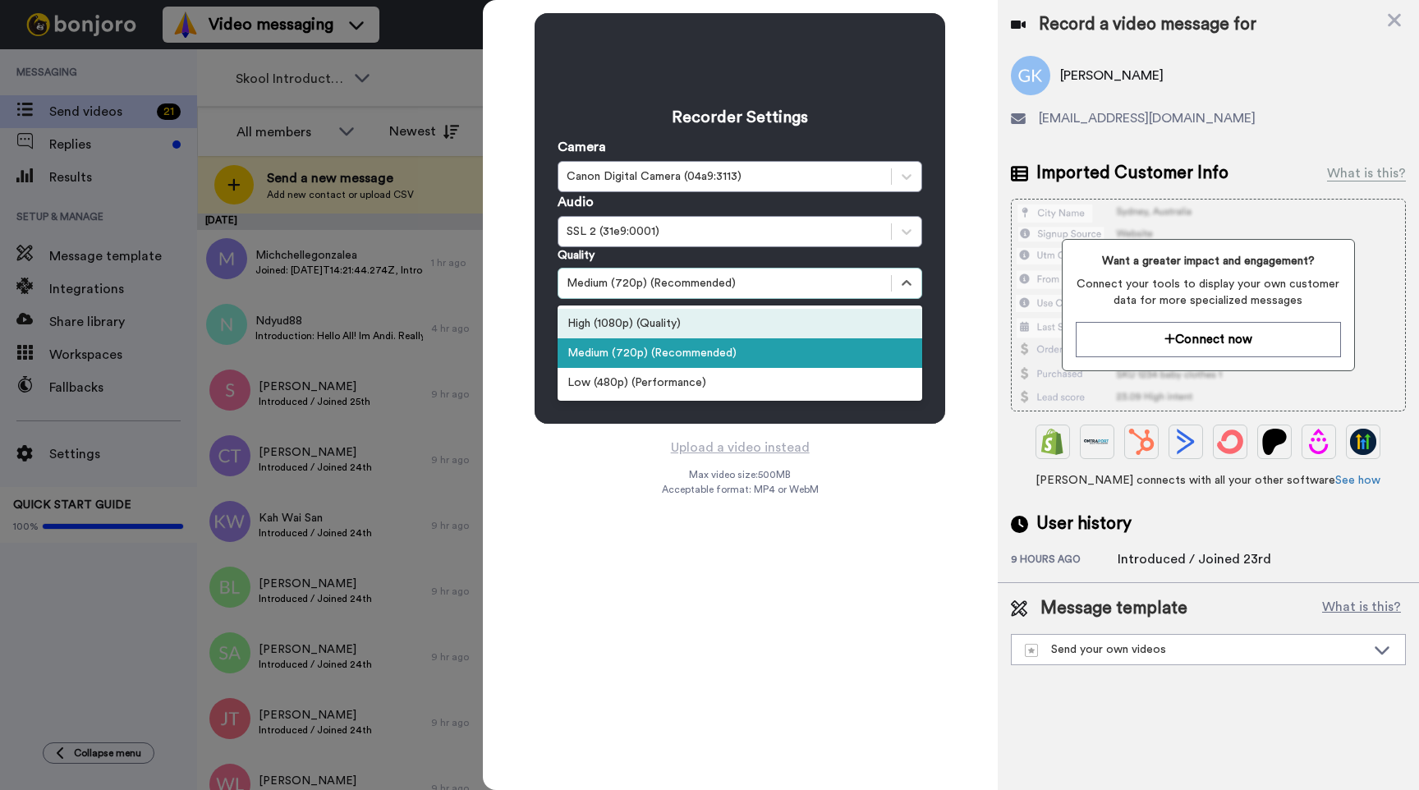
click at [765, 320] on div "High (1080p) (Quality)" at bounding box center [740, 324] width 365 height 30
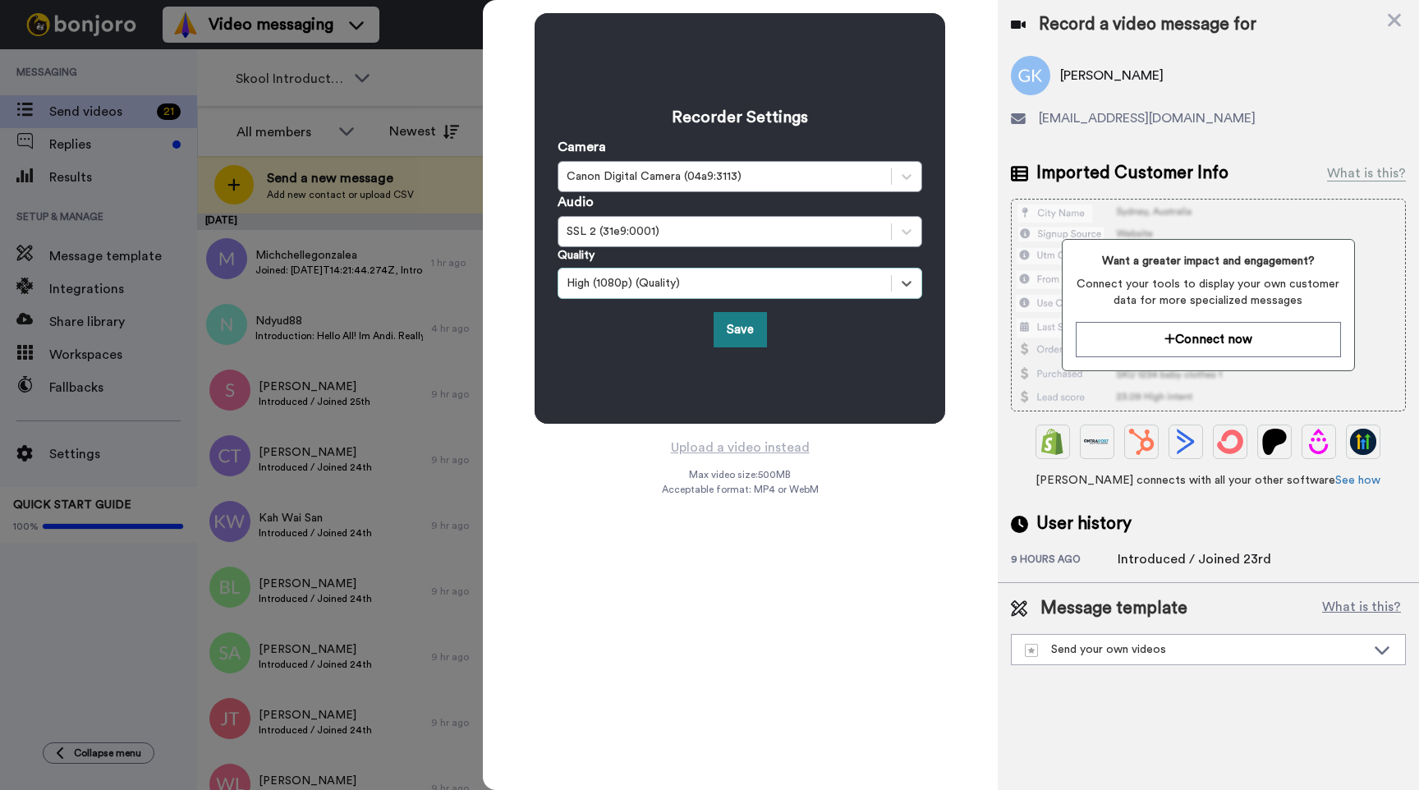
click at [745, 329] on button "Save" at bounding box center [740, 329] width 53 height 35
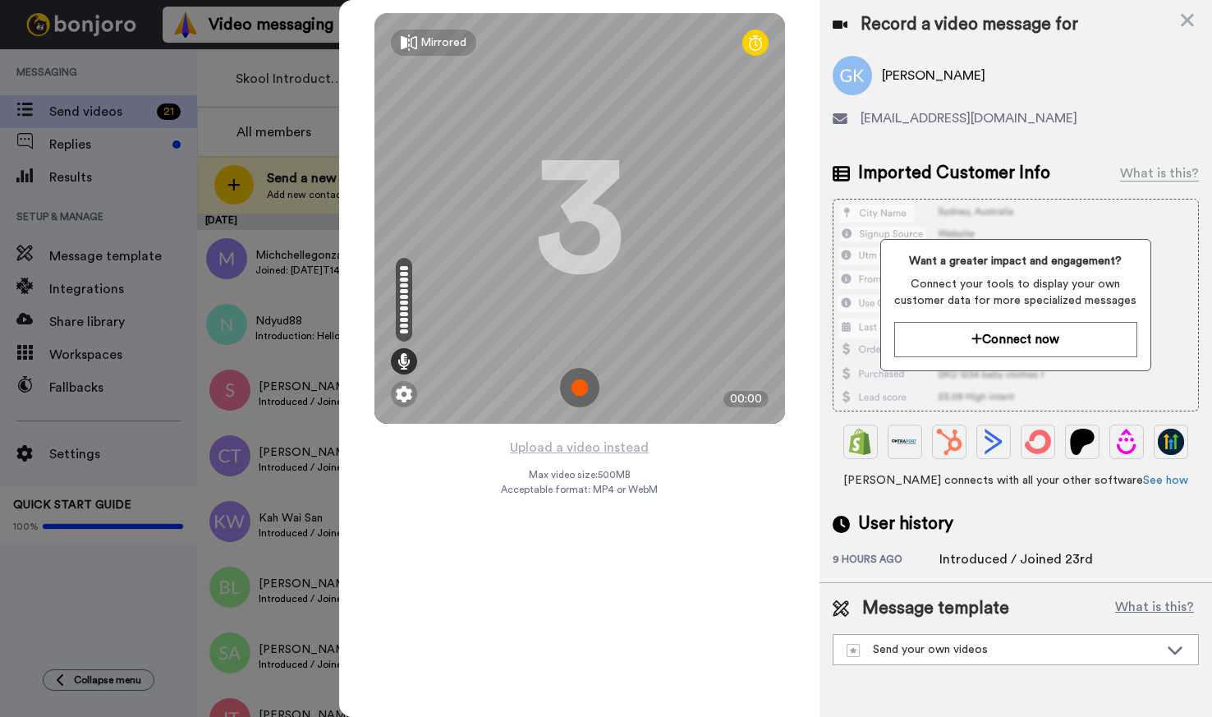
click at [586, 391] on img at bounding box center [579, 387] width 39 height 39
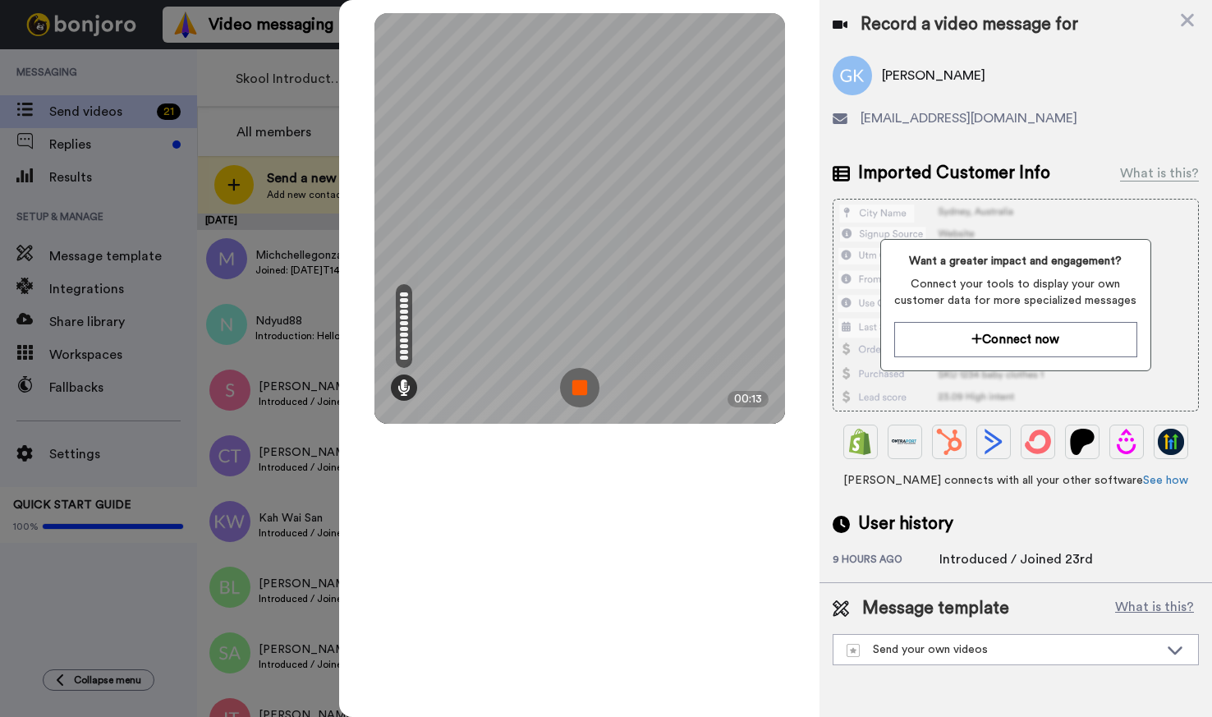
click at [595, 397] on img at bounding box center [579, 387] width 39 height 39
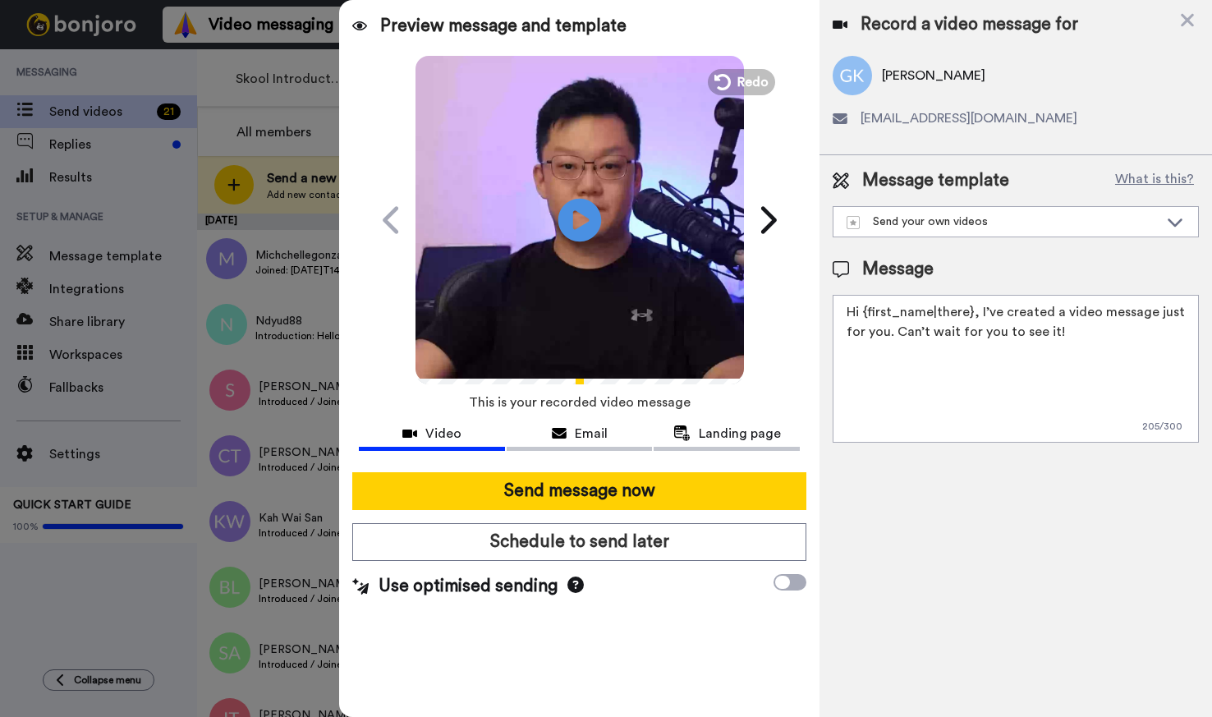
click at [592, 222] on icon at bounding box center [580, 220] width 44 height 44
click at [744, 88] on span "Redo" at bounding box center [754, 81] width 34 height 21
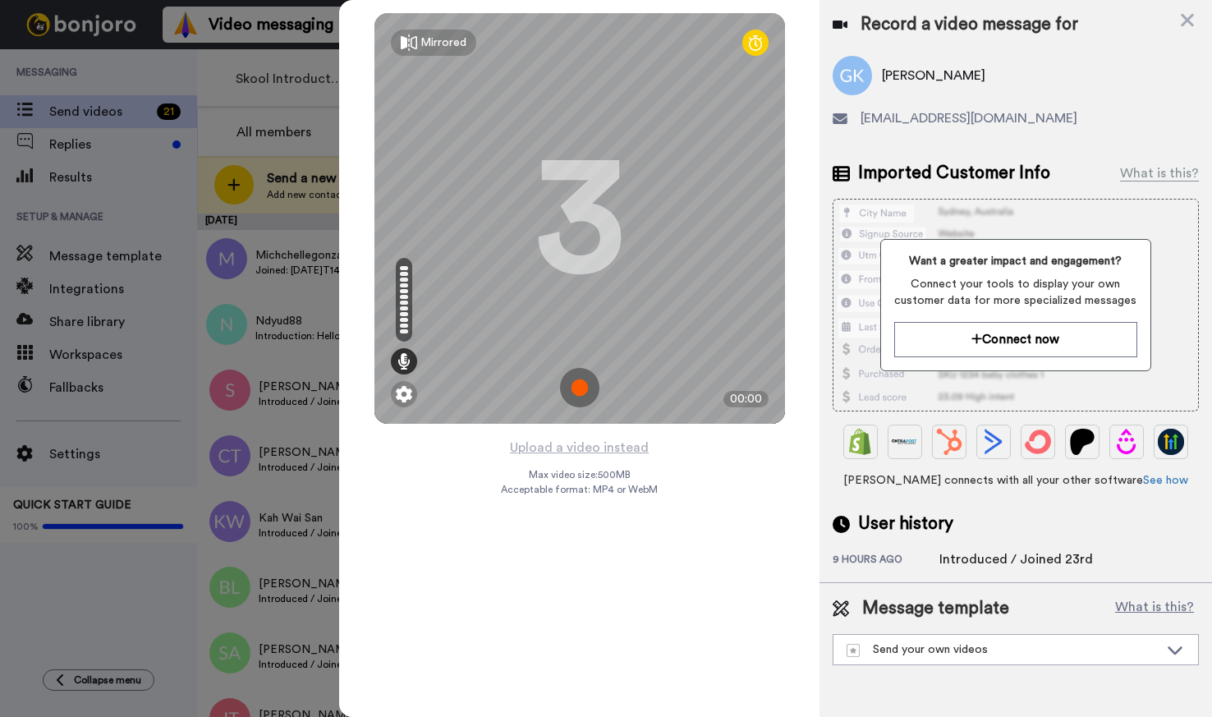
click at [576, 383] on img at bounding box center [579, 387] width 39 height 39
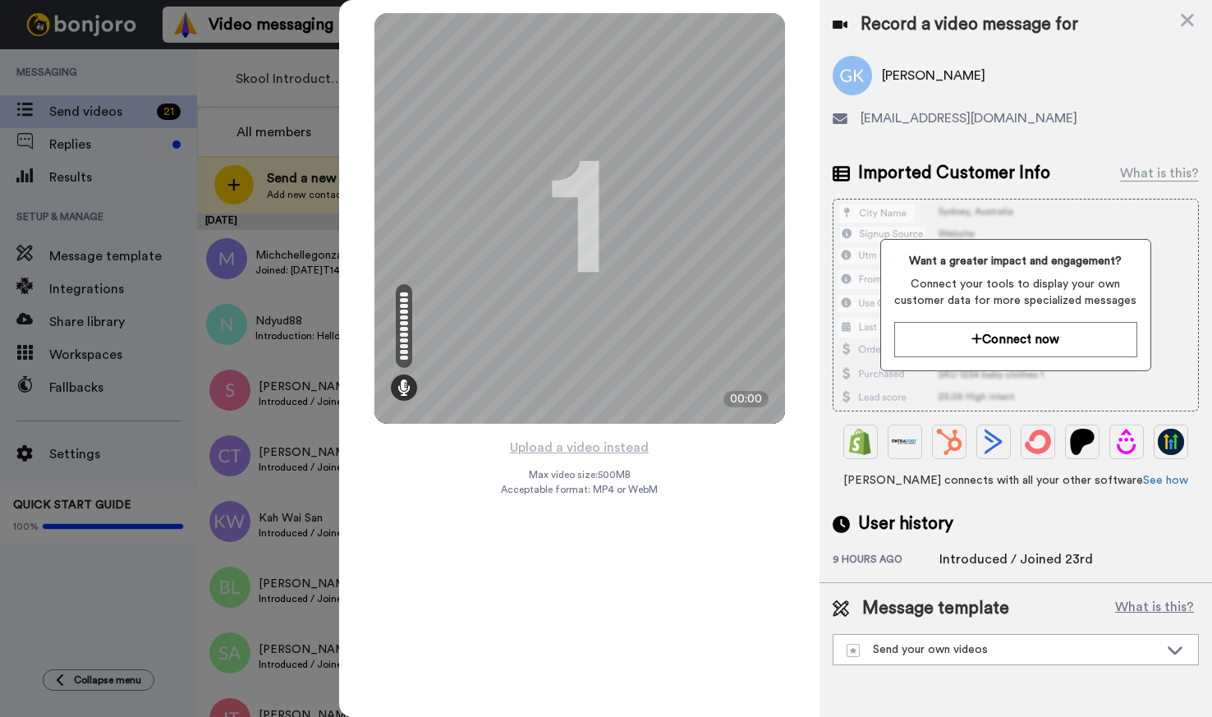
click at [805, 29] on div "Mirrored Redo 1 00:00" at bounding box center [579, 218] width 480 height 437
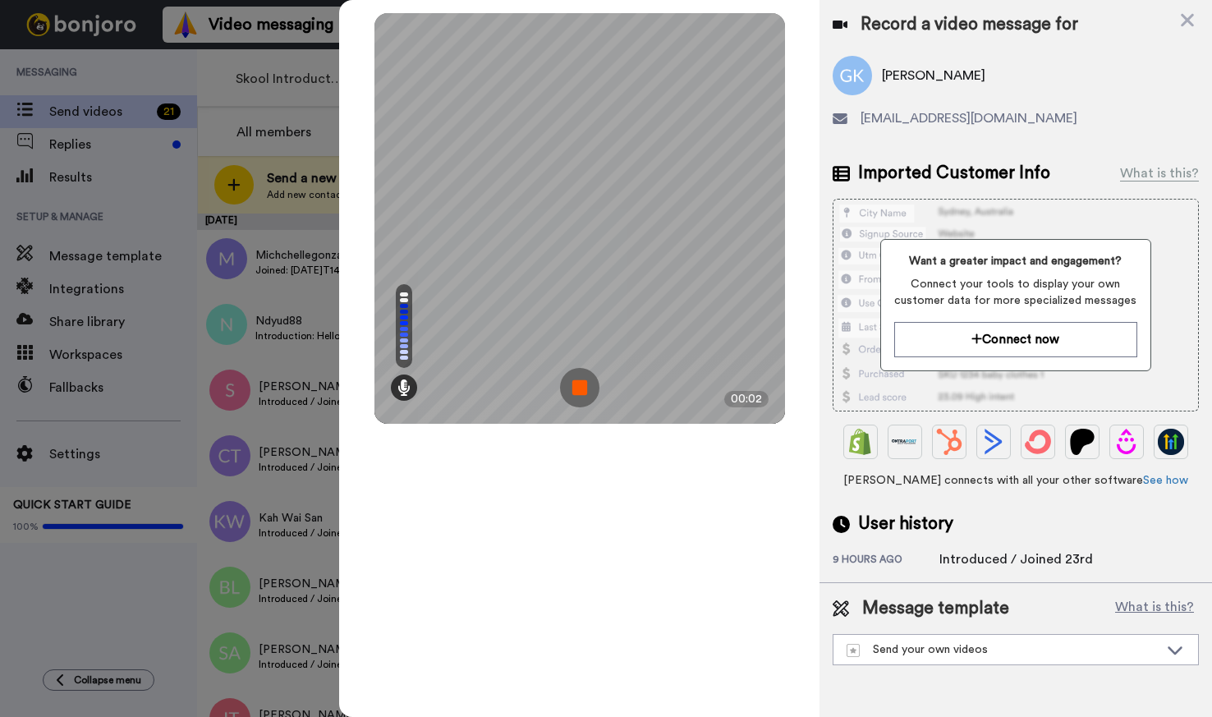
click at [566, 382] on img at bounding box center [579, 387] width 39 height 39
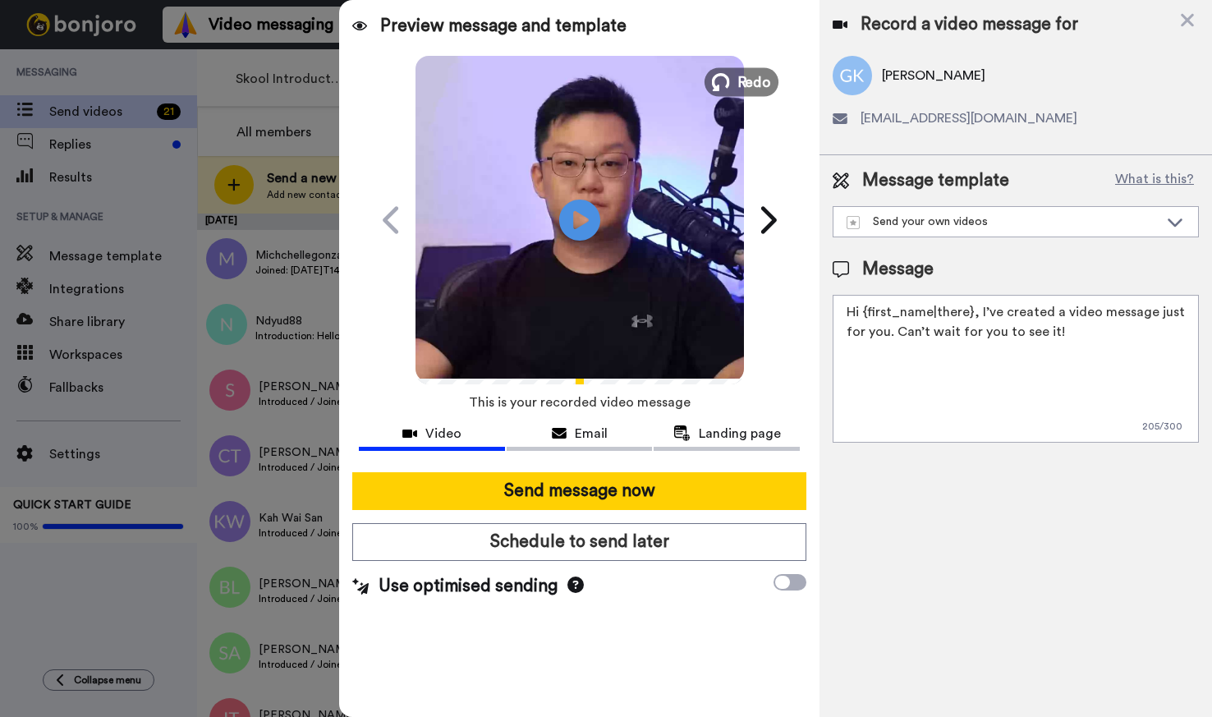
click at [742, 93] on button "Redo" at bounding box center [741, 81] width 74 height 29
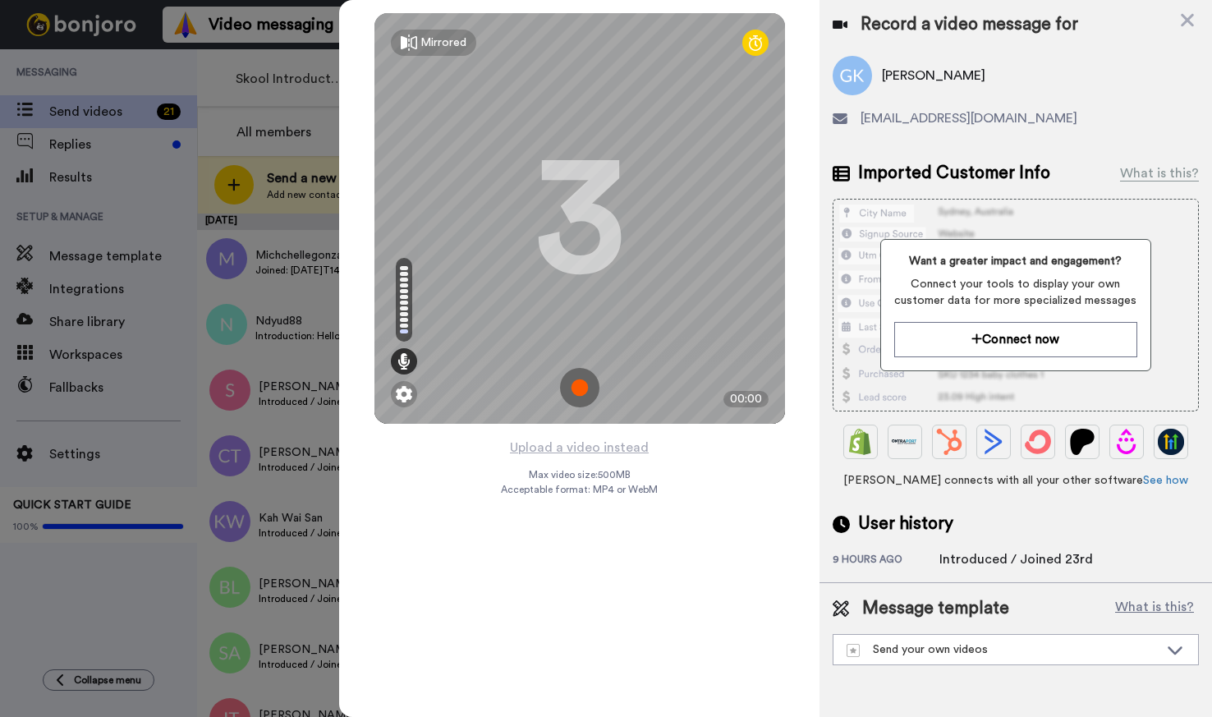
click at [574, 395] on img at bounding box center [579, 387] width 39 height 39
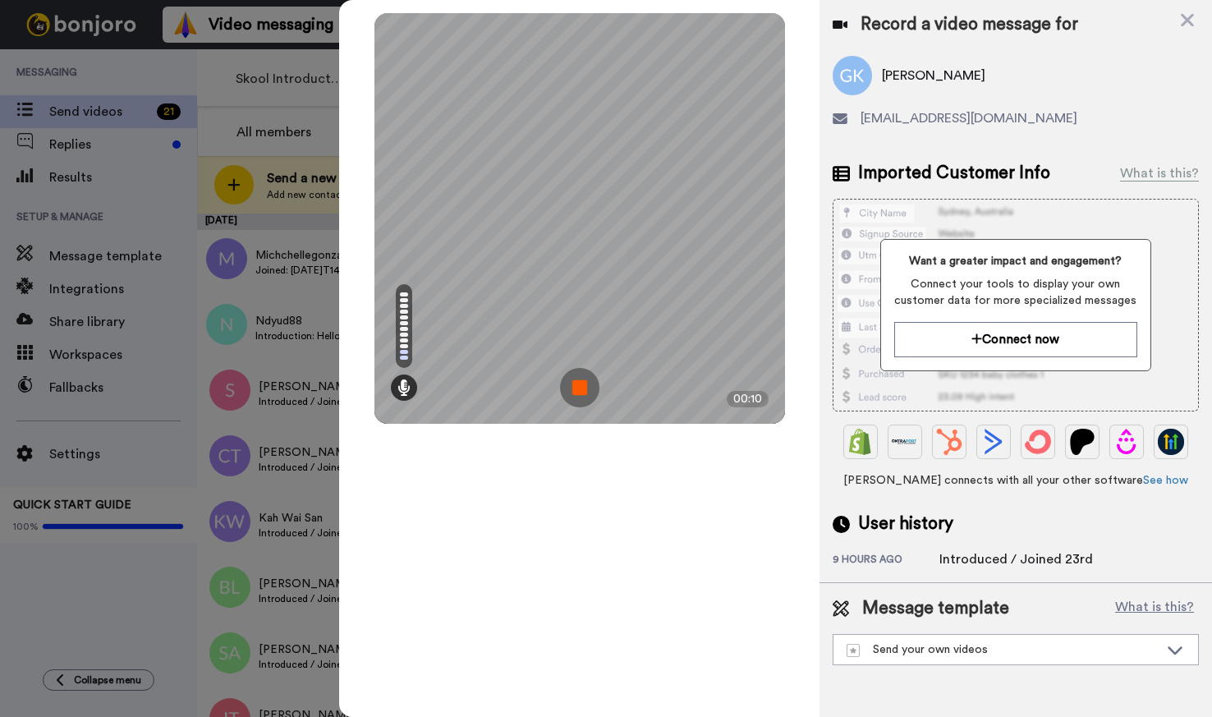
click at [583, 397] on img at bounding box center [579, 387] width 39 height 39
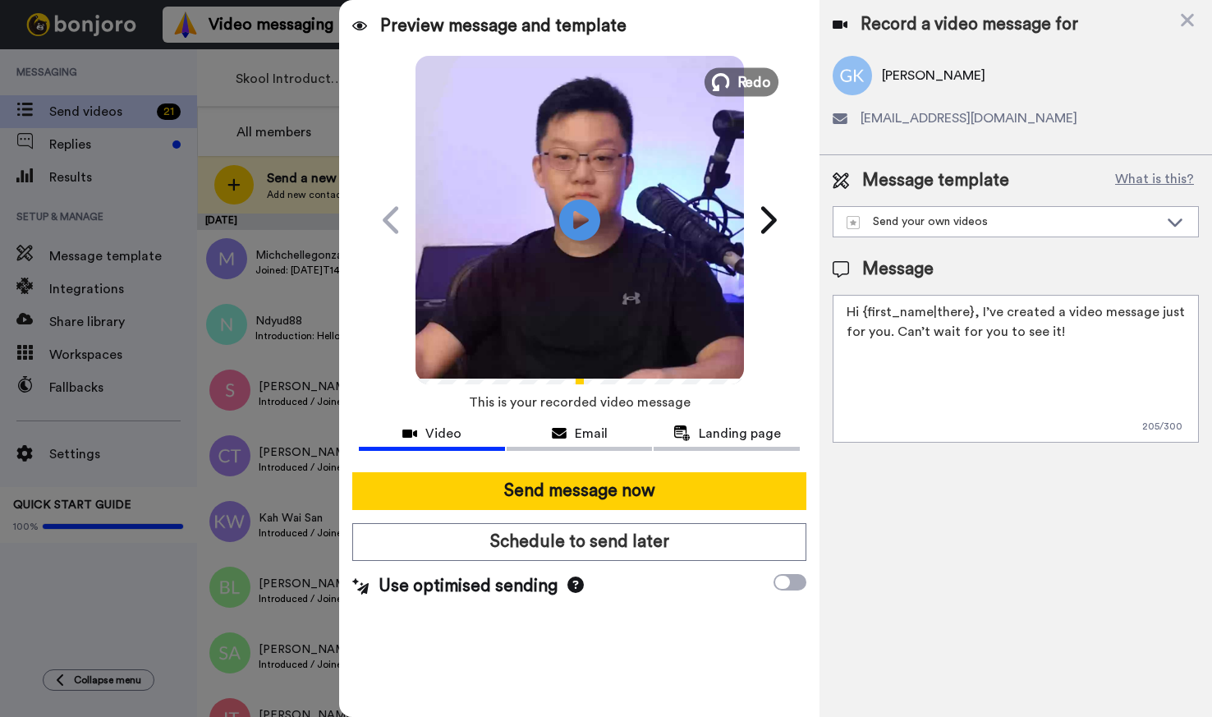
click at [751, 85] on span "Redo" at bounding box center [754, 81] width 34 height 21
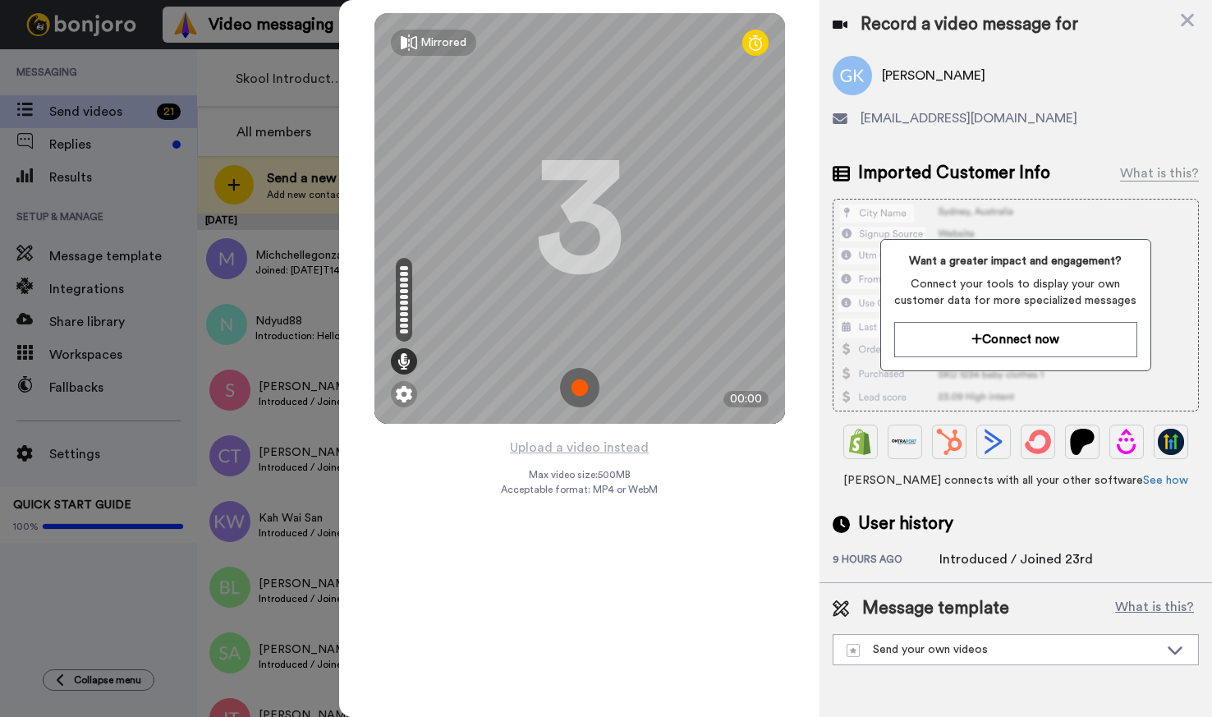
click at [578, 392] on img at bounding box center [579, 387] width 39 height 39
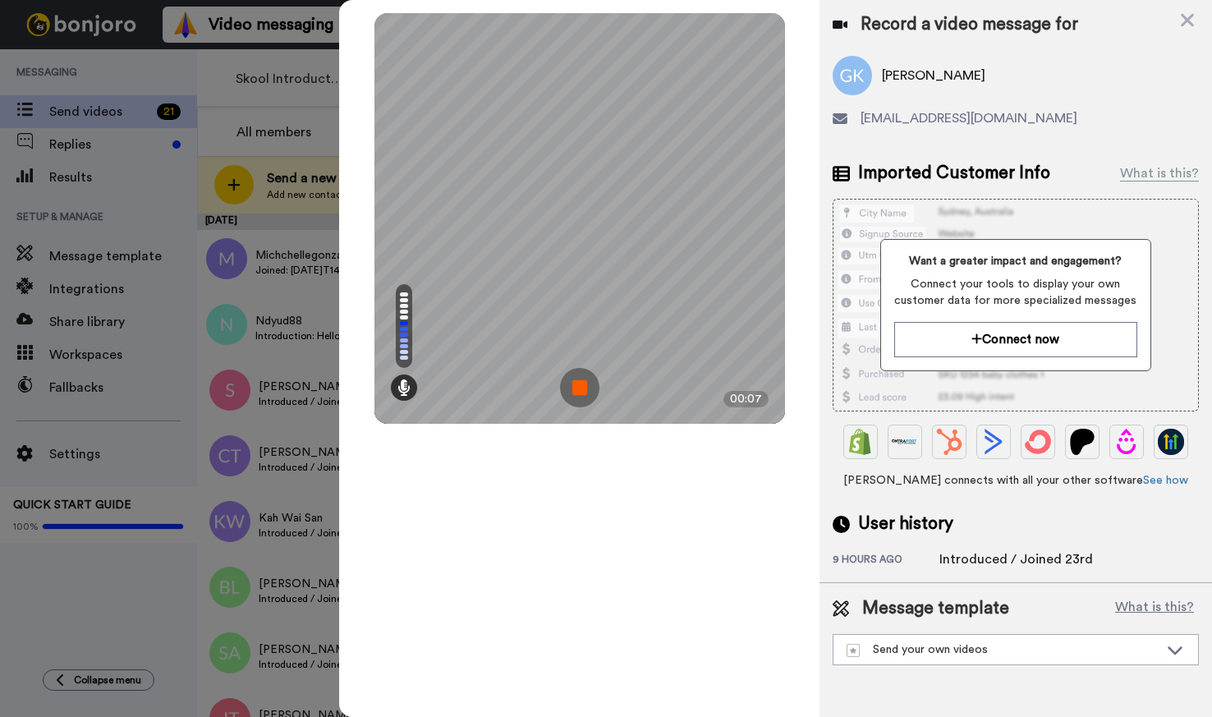
click at [573, 394] on img at bounding box center [579, 387] width 39 height 39
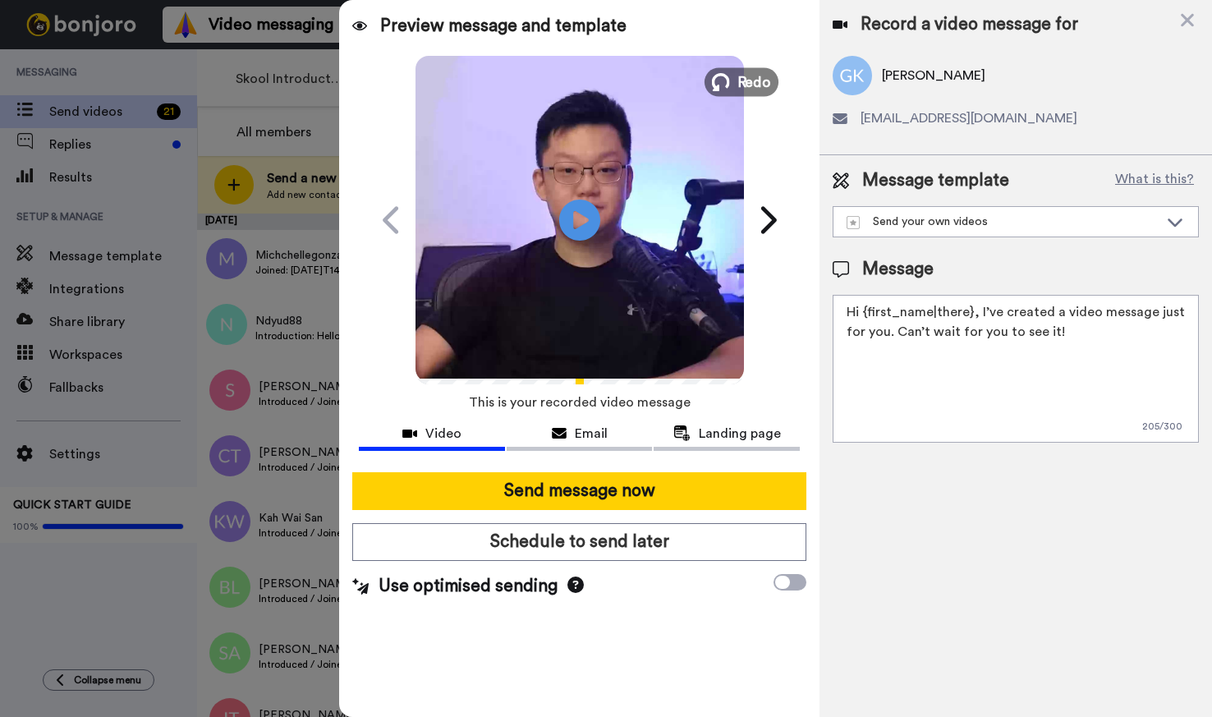
click at [752, 83] on span "Redo" at bounding box center [754, 81] width 34 height 21
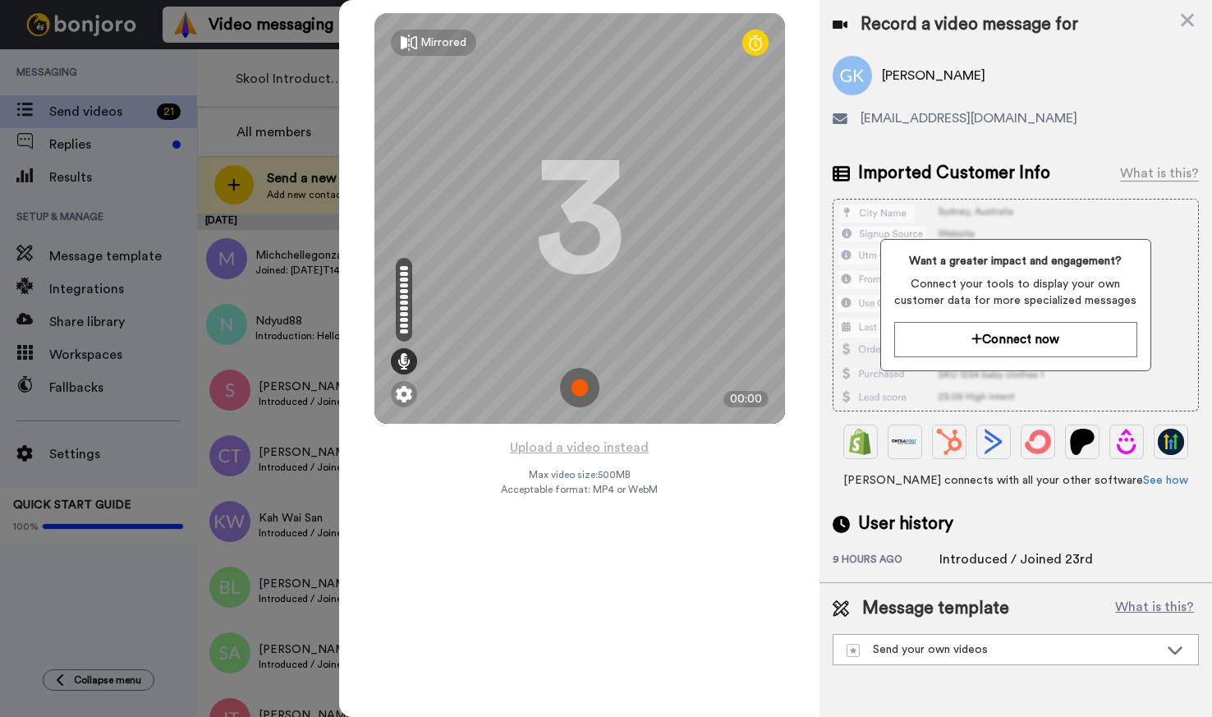
click at [579, 392] on img at bounding box center [579, 387] width 39 height 39
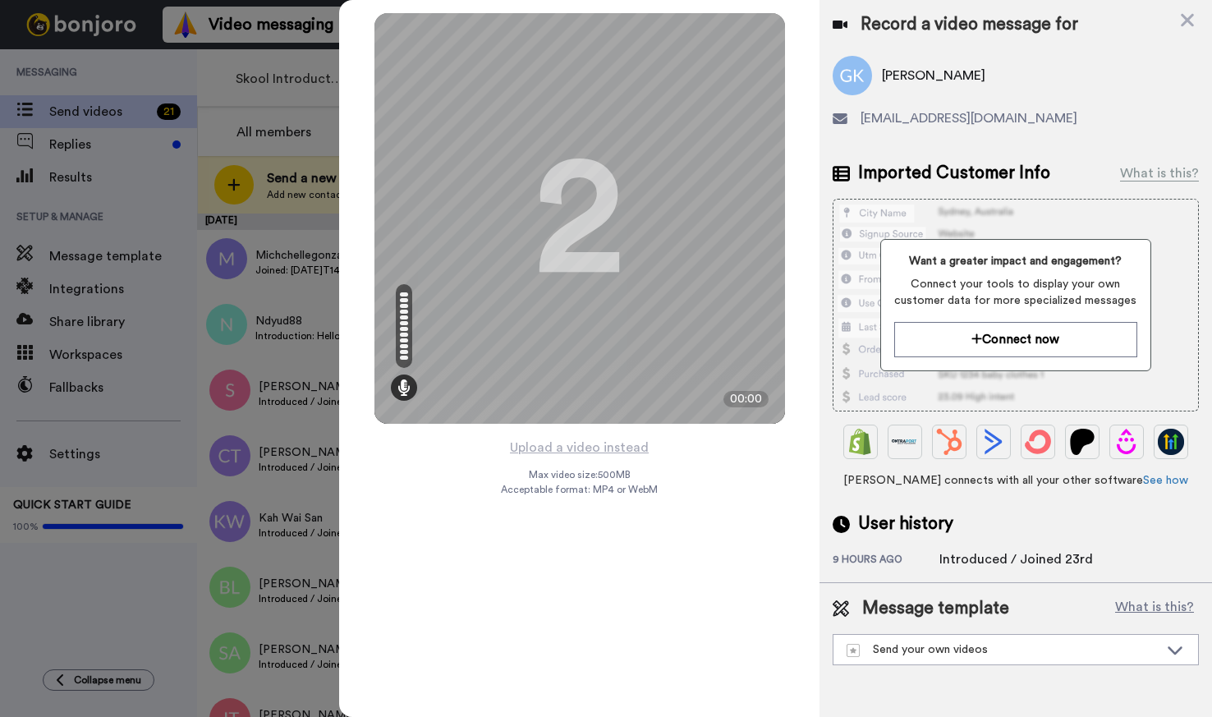
click at [751, 622] on div "Mirrored Redo 2 00:00 Upload a video instead Max video size: 500 MB Acceptable …" at bounding box center [579, 358] width 480 height 717
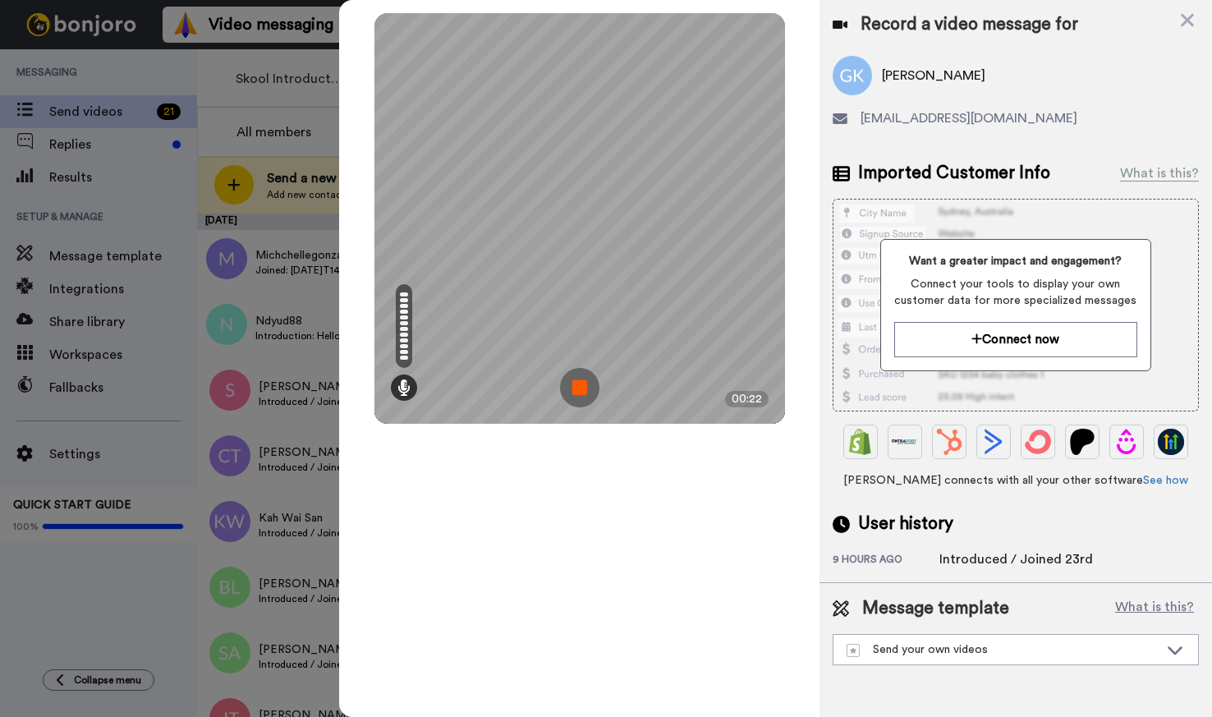
click at [583, 397] on img at bounding box center [579, 387] width 39 height 39
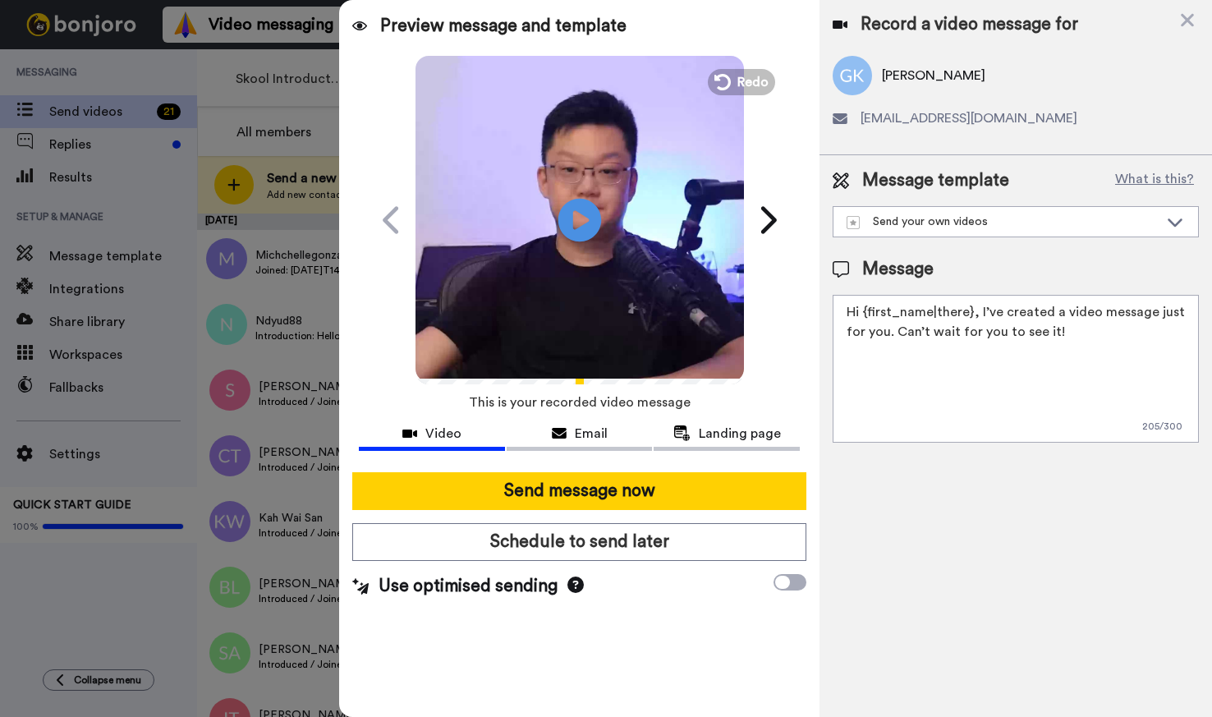
click at [598, 212] on icon at bounding box center [580, 220] width 44 height 44
click at [1062, 224] on div "Send your own videos" at bounding box center [1003, 222] width 312 height 16
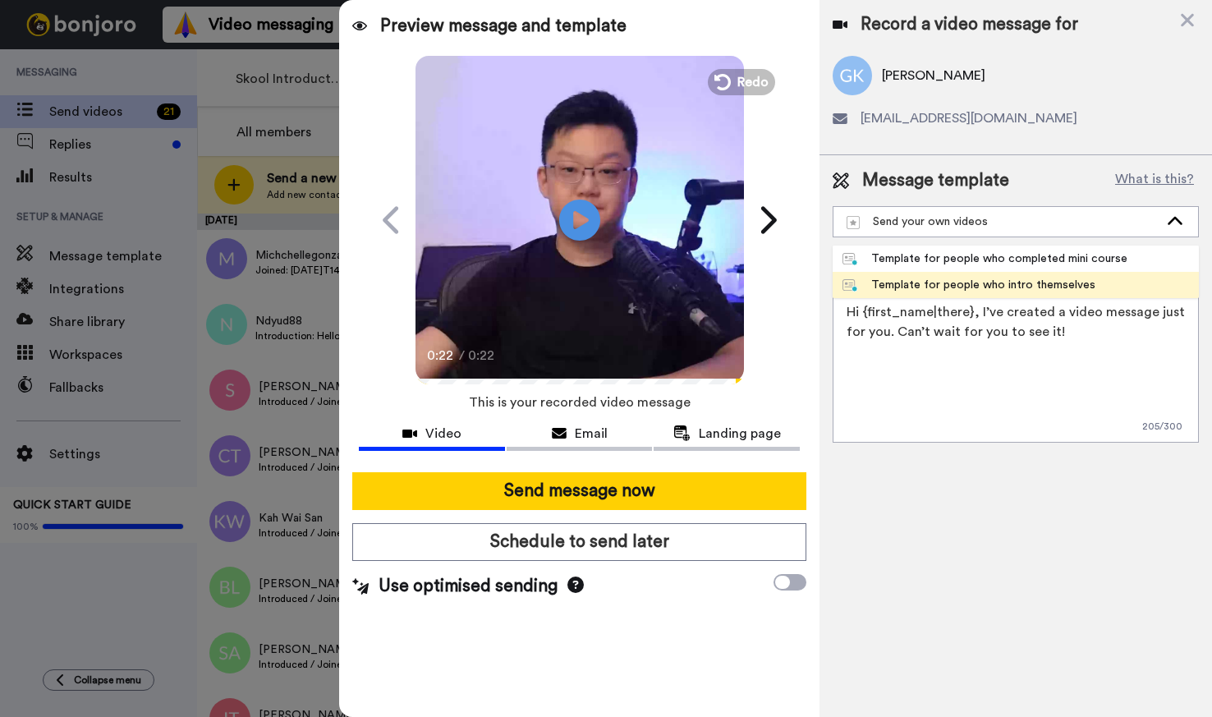
click at [1055, 281] on div "Template for people who intro themselves" at bounding box center [969, 285] width 253 height 16
type textarea "Hi {first_name|there}, I saw your introduction and wanted to send you a quick p…"
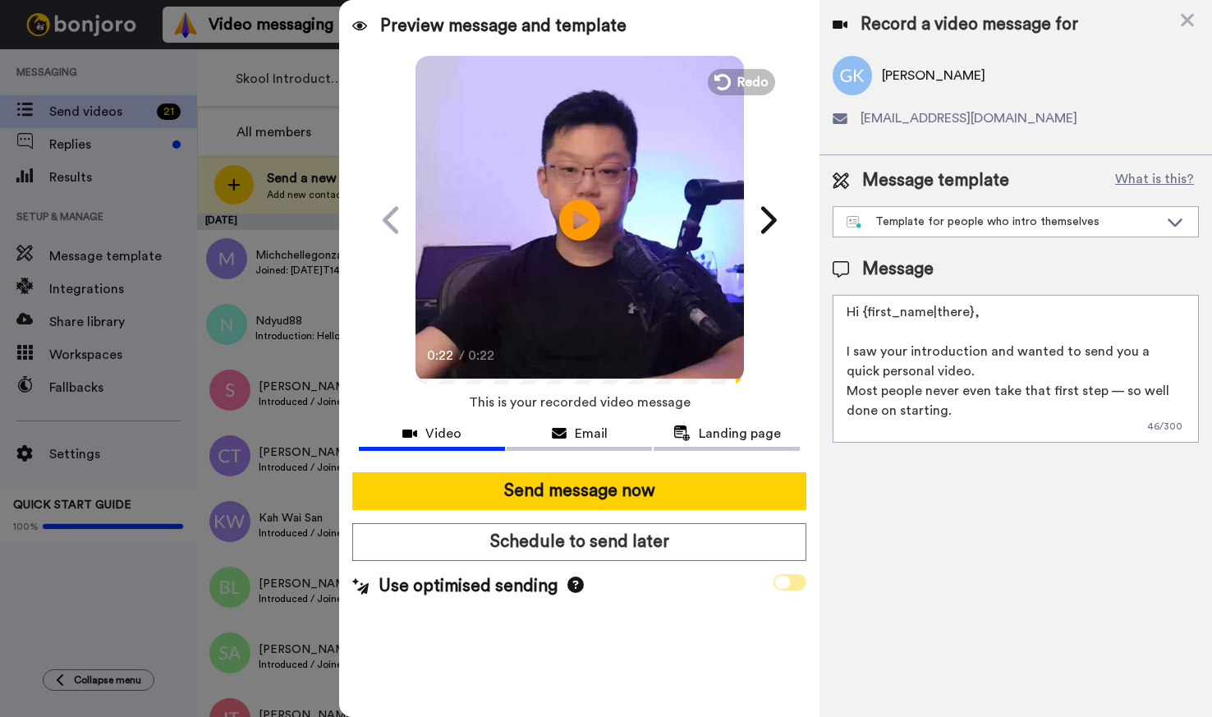
click at [782, 586] on icon at bounding box center [782, 582] width 15 height 13
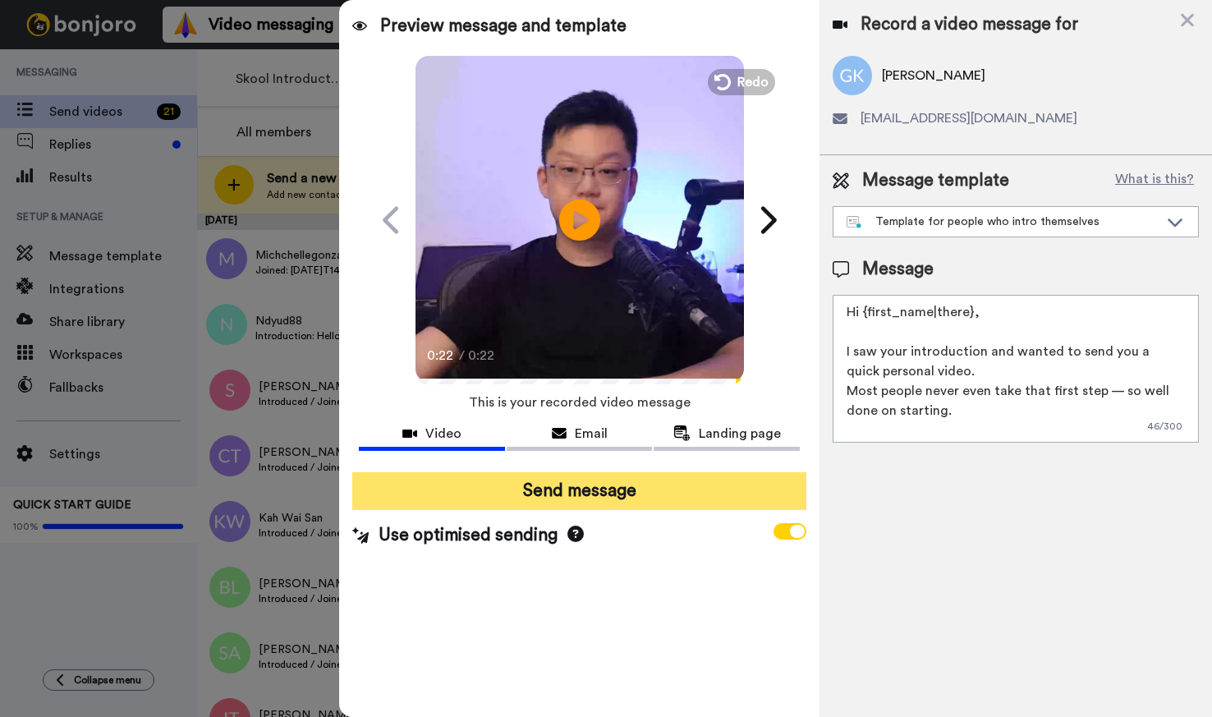
click at [606, 500] on button "Send message" at bounding box center [578, 491] width 453 height 38
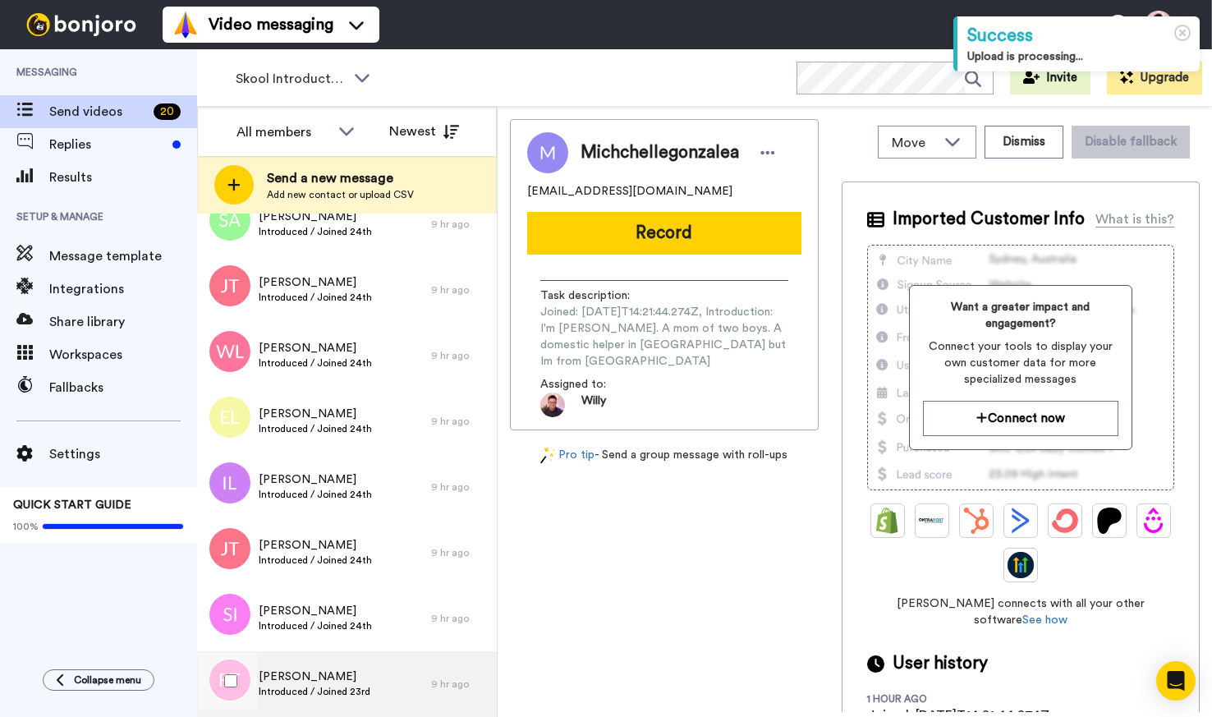
click at [332, 668] on span "[PERSON_NAME]" at bounding box center [315, 676] width 112 height 16
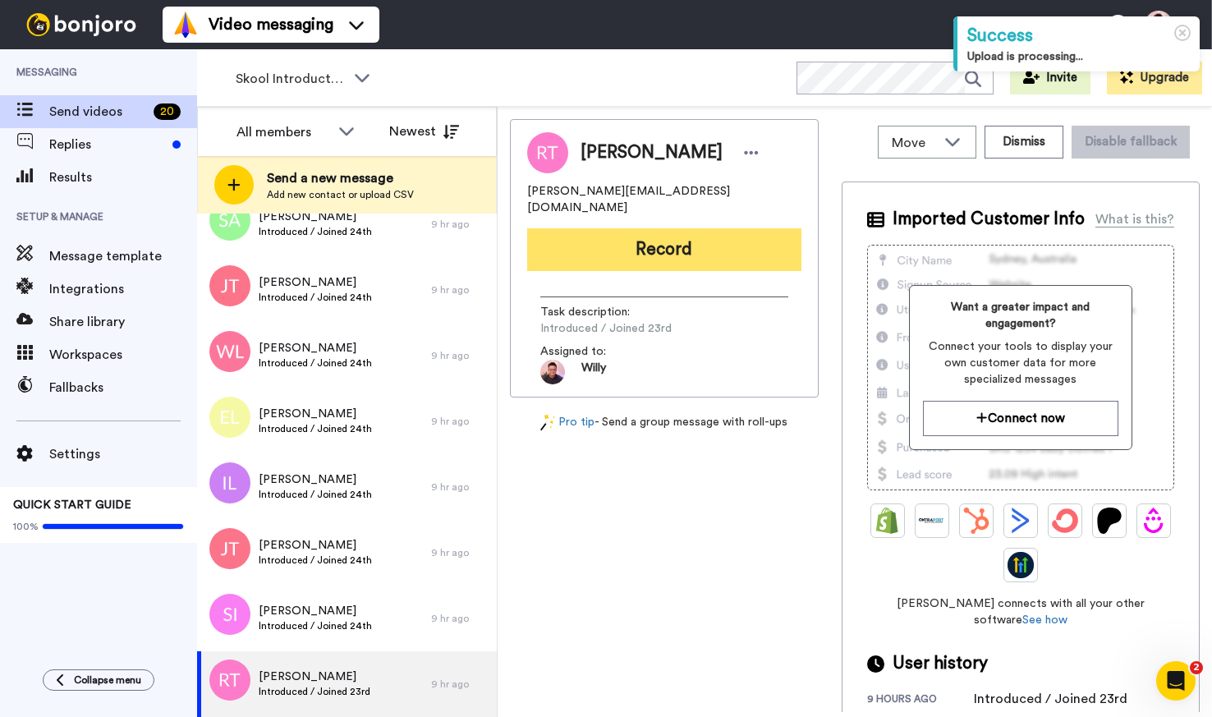
click at [714, 240] on button "Record" at bounding box center [664, 249] width 274 height 43
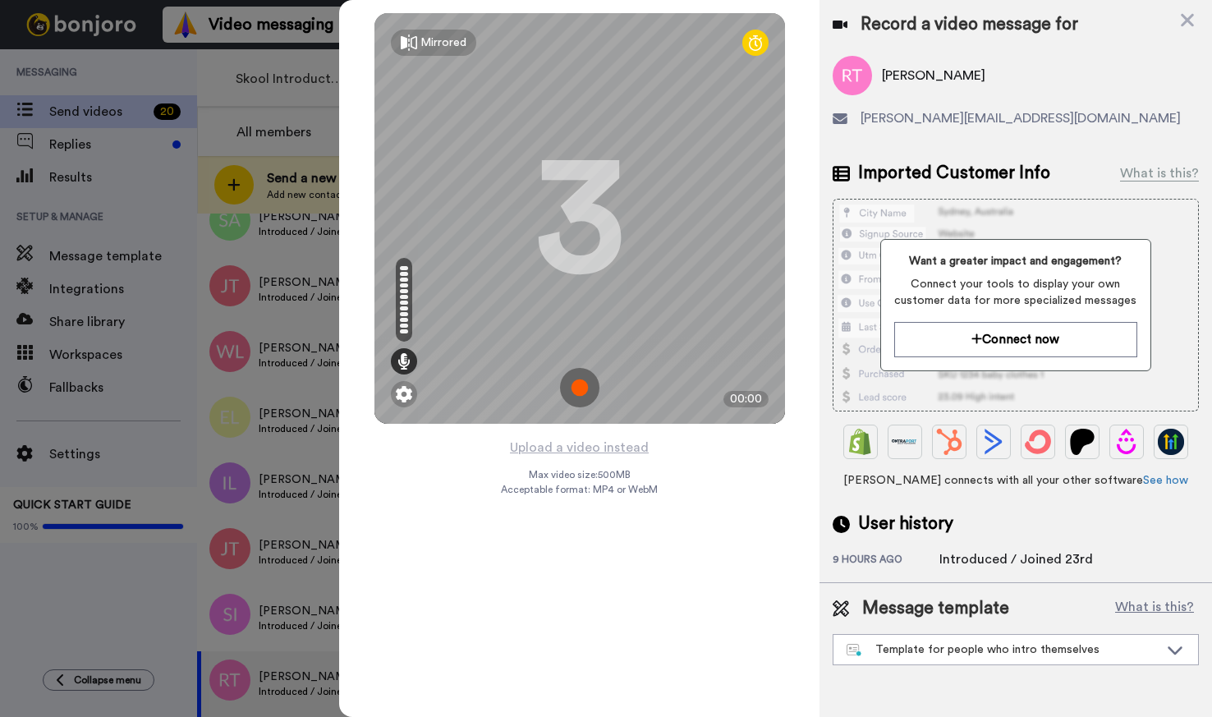
click at [586, 394] on img at bounding box center [579, 387] width 39 height 39
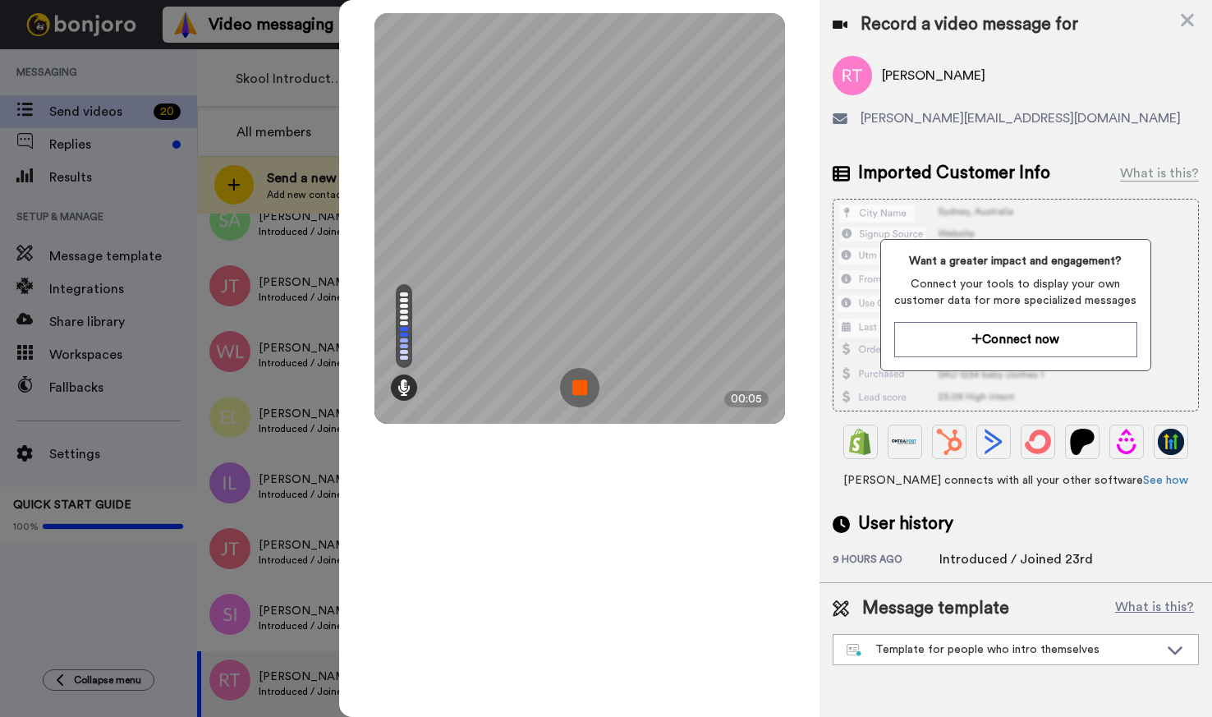
click at [585, 383] on img at bounding box center [579, 387] width 39 height 39
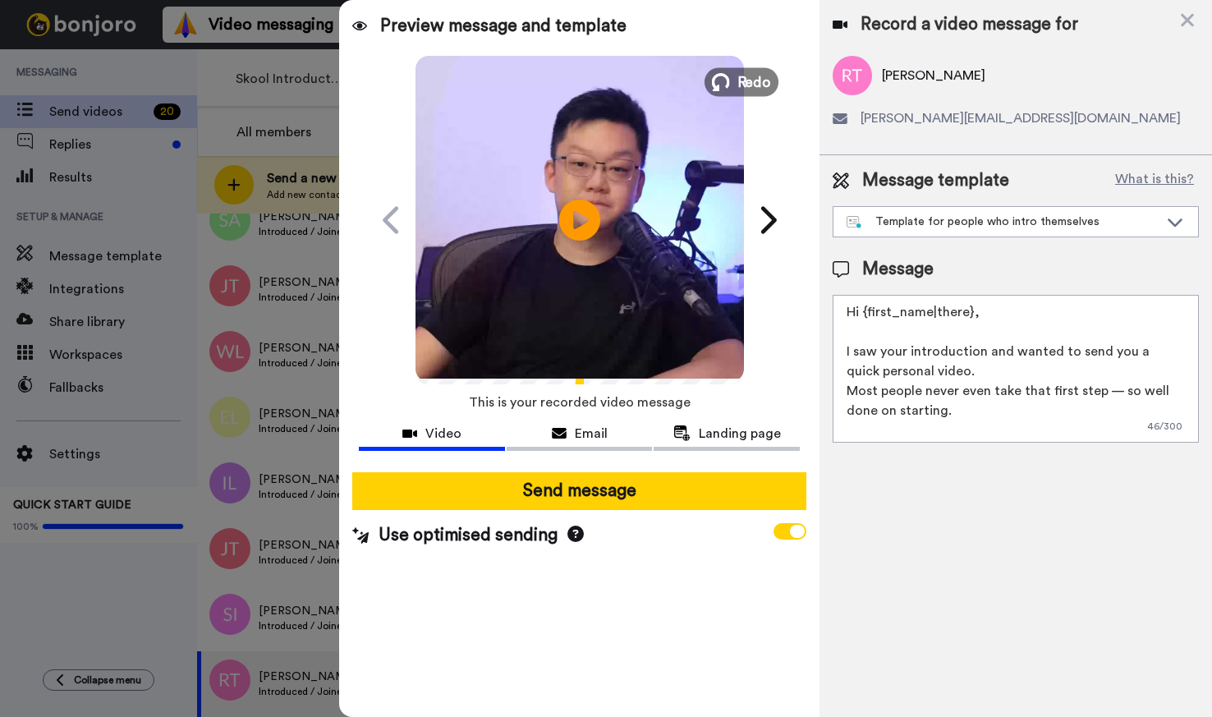
drag, startPoint x: 728, startPoint y: 78, endPoint x: 737, endPoint y: 79, distance: 8.3
click at [728, 78] on icon at bounding box center [720, 82] width 18 height 18
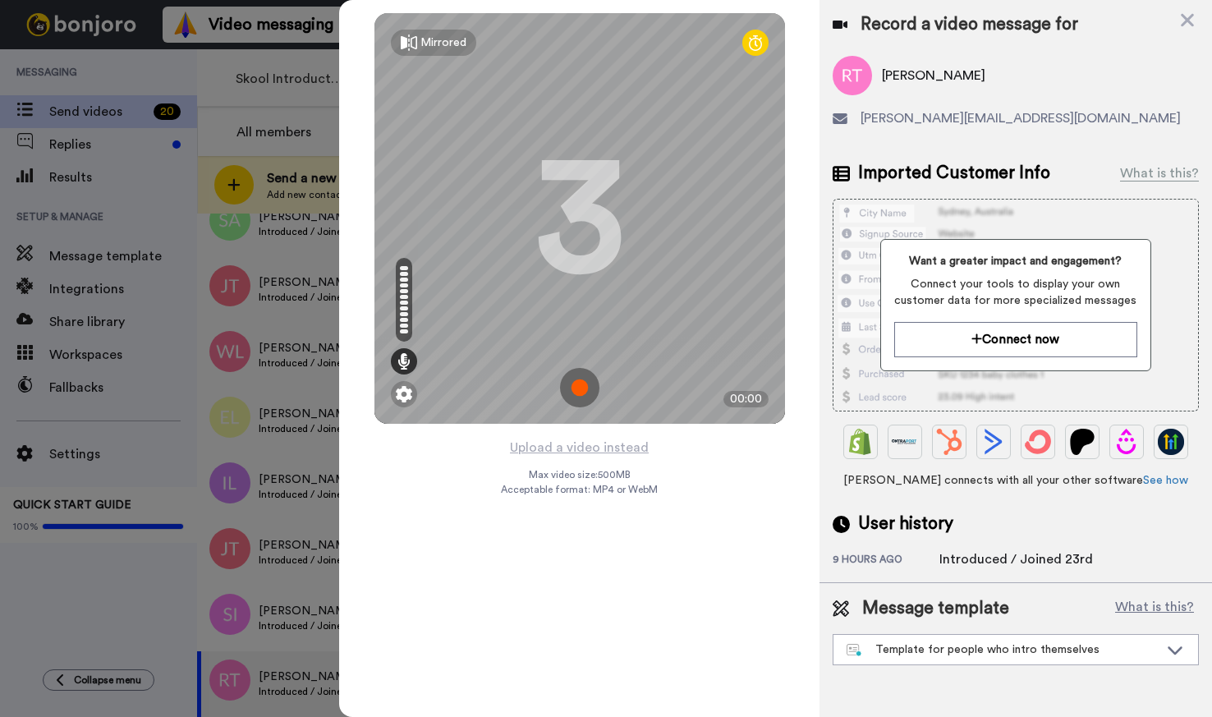
click at [576, 393] on img at bounding box center [579, 387] width 39 height 39
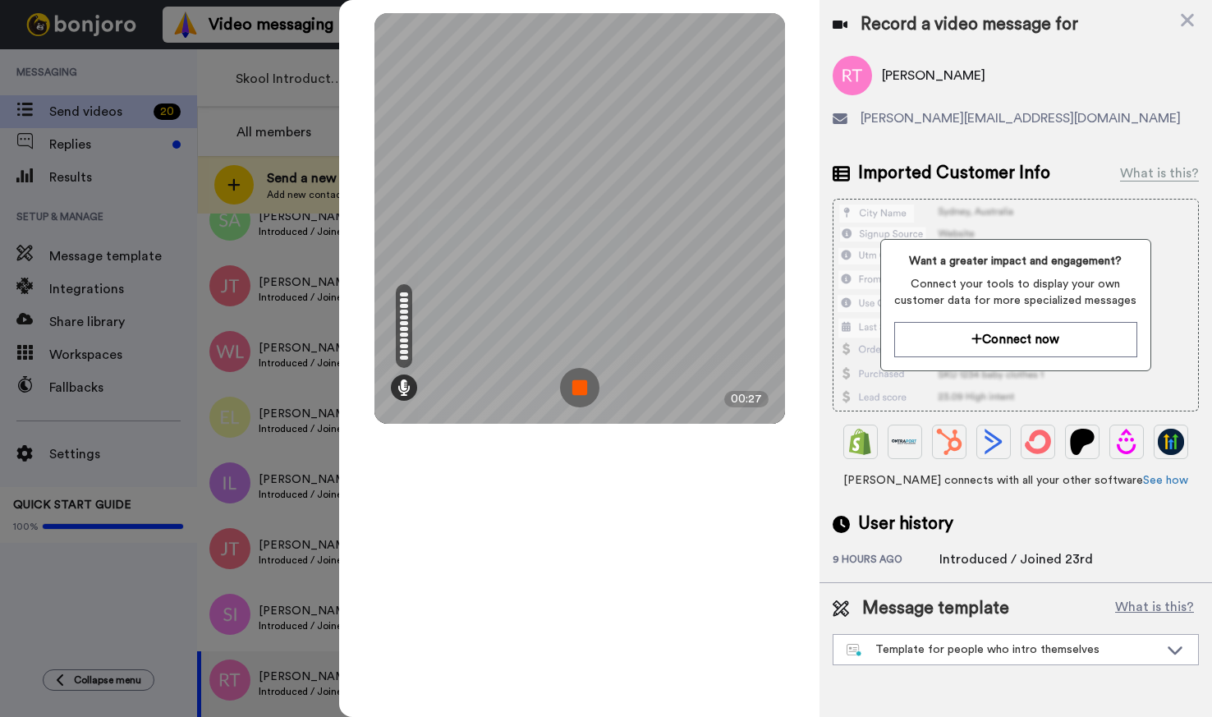
click at [569, 379] on img at bounding box center [579, 387] width 39 height 39
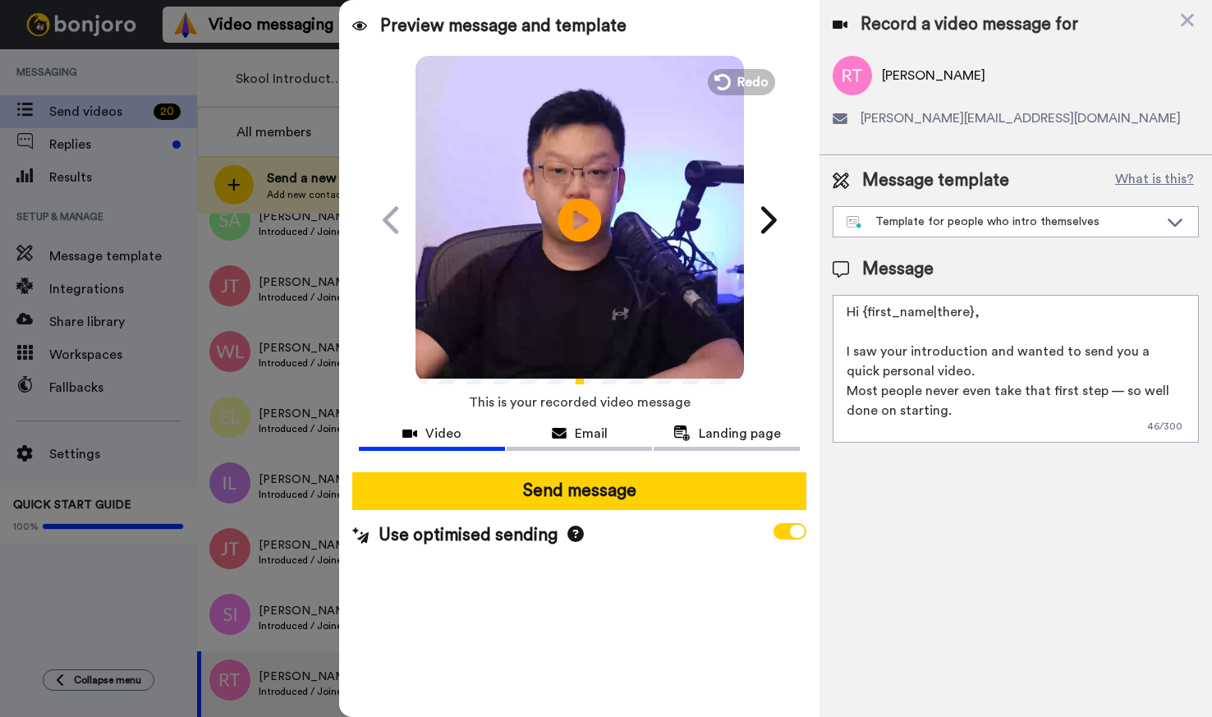
click at [563, 226] on icon at bounding box center [580, 220] width 44 height 44
click at [749, 85] on span "Redo" at bounding box center [754, 81] width 34 height 21
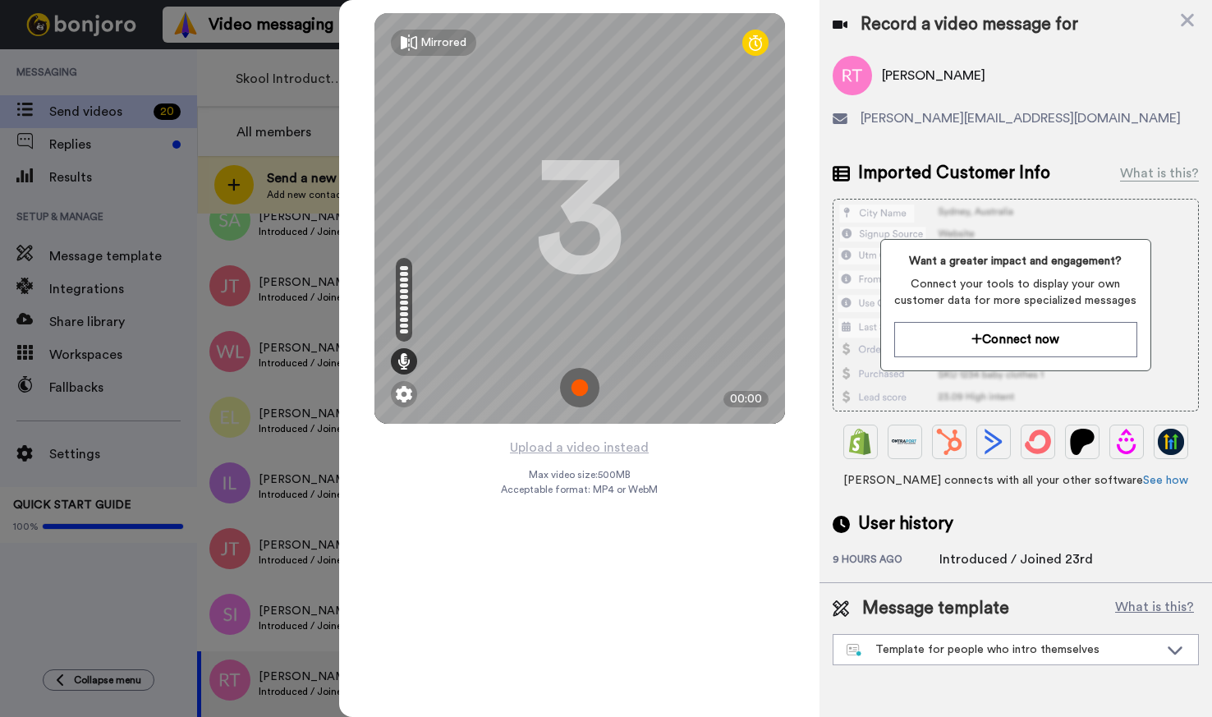
click at [588, 394] on img at bounding box center [579, 387] width 39 height 39
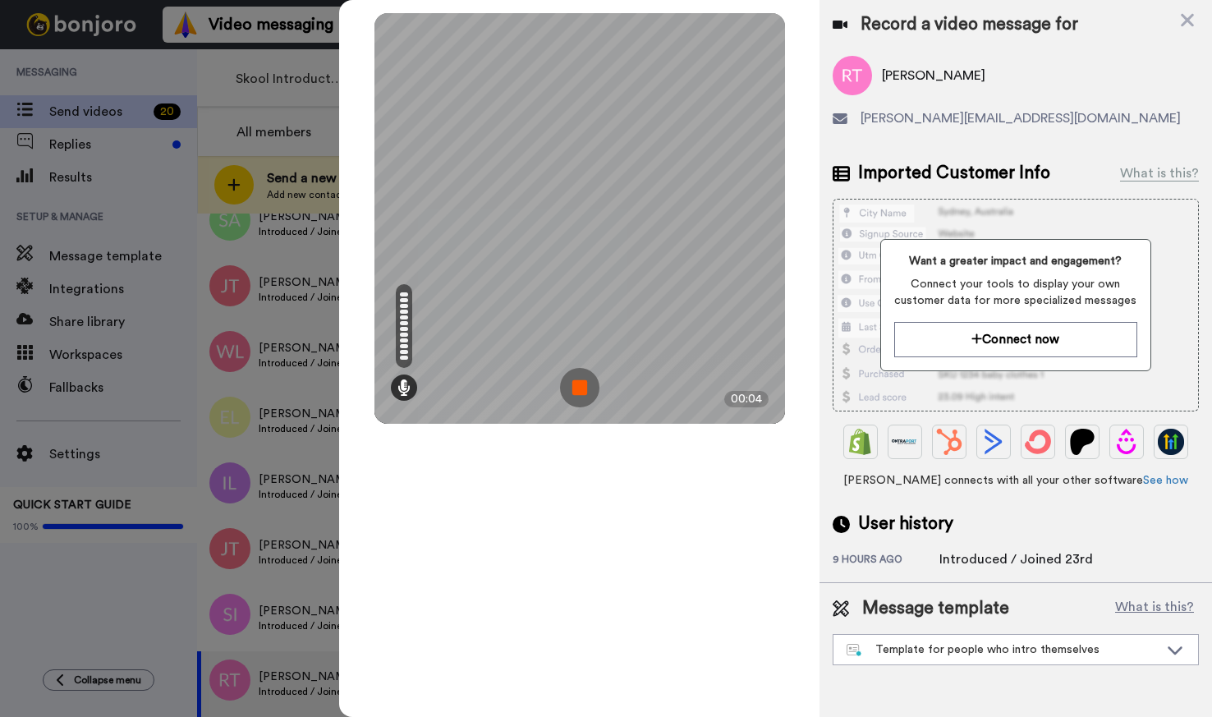
drag, startPoint x: 586, startPoint y: 395, endPoint x: 637, endPoint y: 400, distance: 52.0
click at [586, 395] on img at bounding box center [579, 387] width 39 height 39
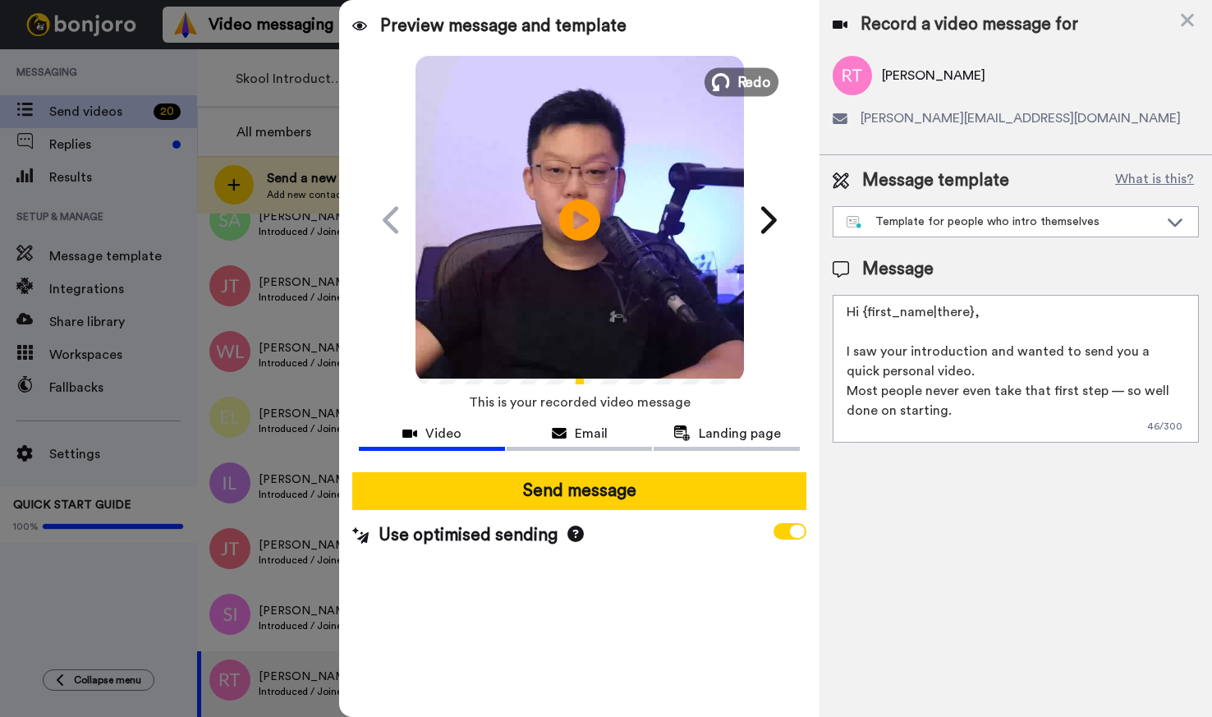
click at [742, 77] on span "Redo" at bounding box center [754, 81] width 34 height 21
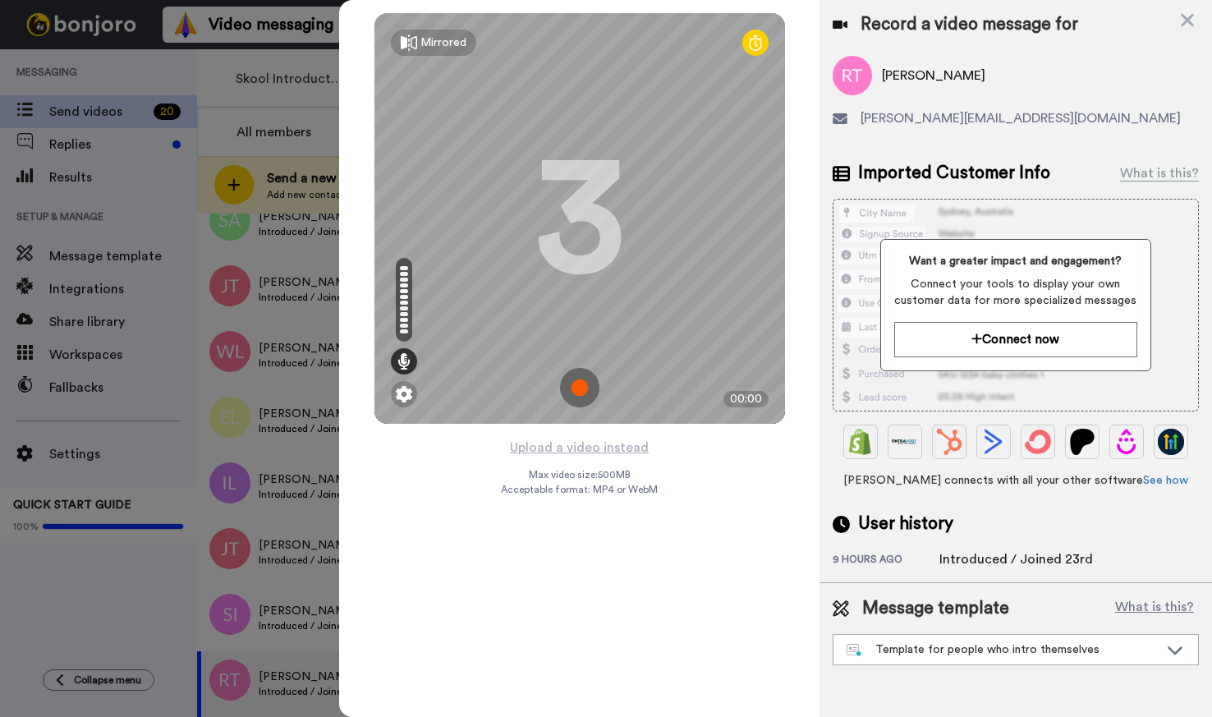
click at [577, 394] on img at bounding box center [579, 387] width 39 height 39
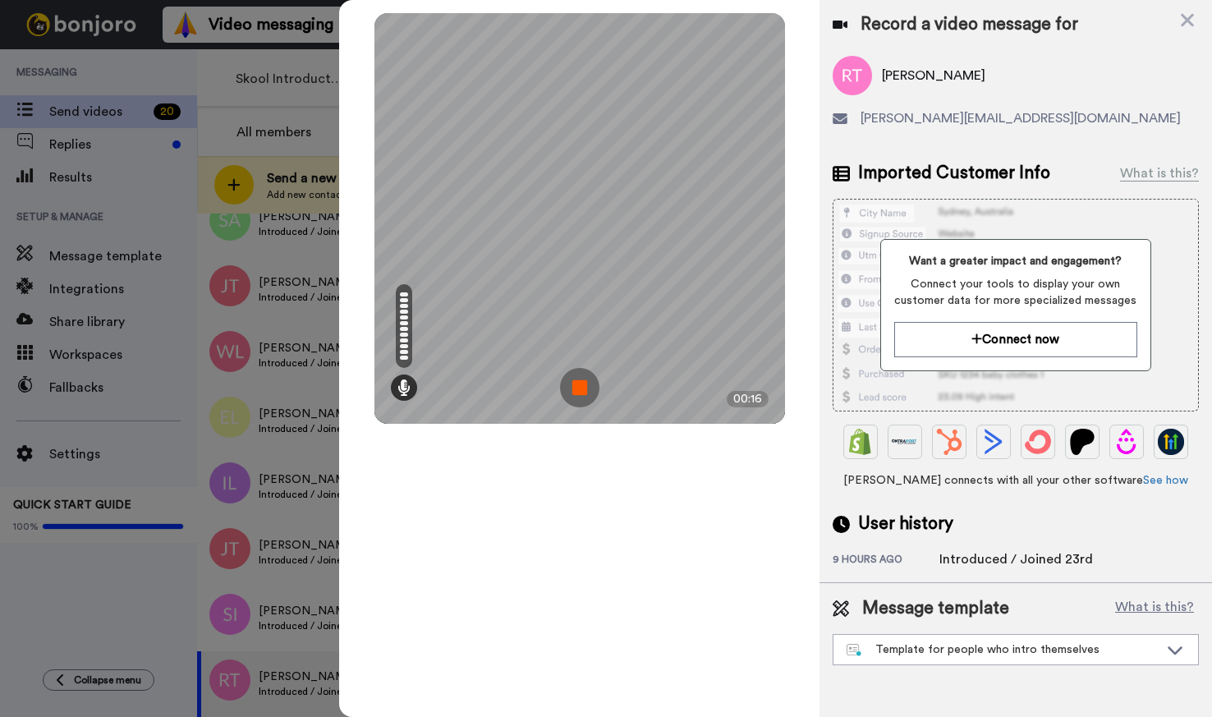
click at [582, 396] on img at bounding box center [579, 387] width 39 height 39
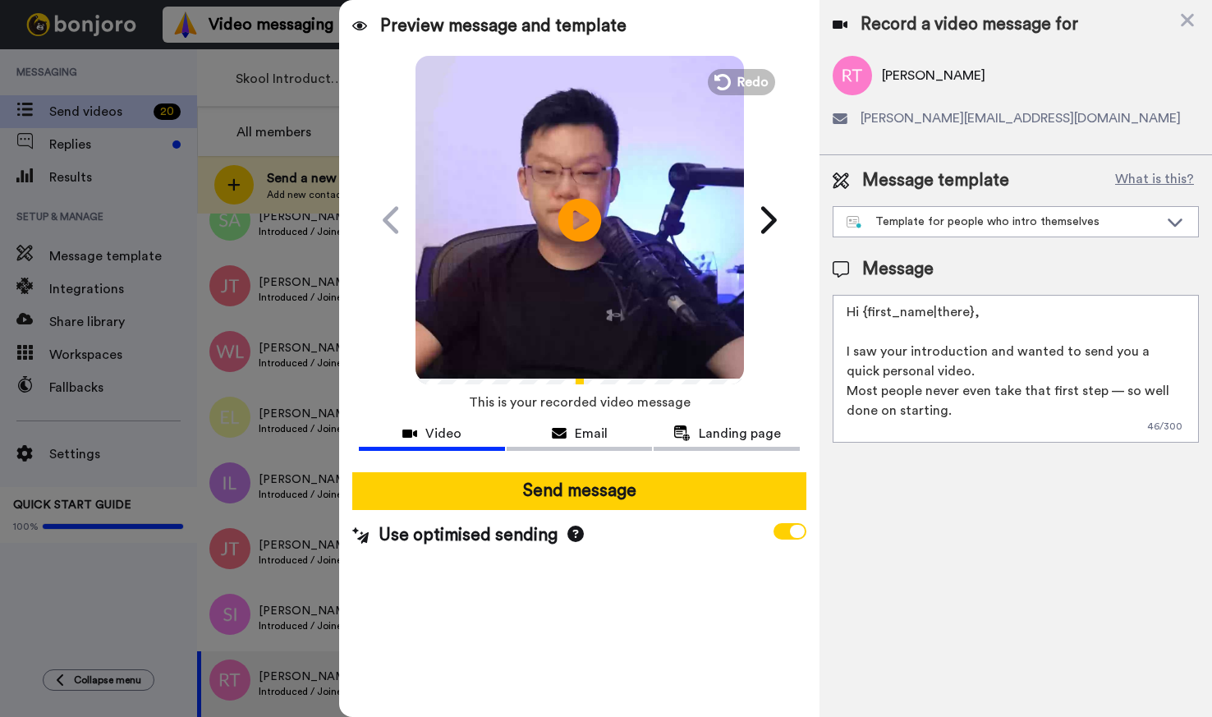
click at [592, 222] on icon at bounding box center [580, 220] width 44 height 44
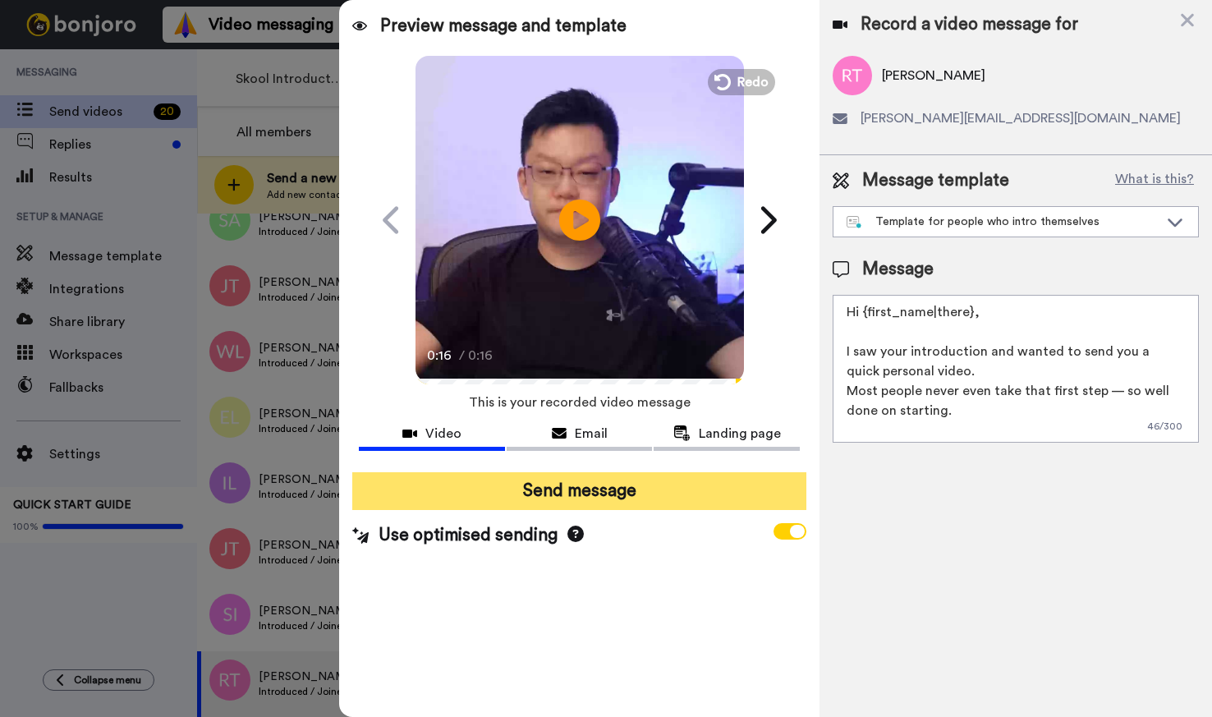
click at [613, 502] on button "Send message" at bounding box center [578, 491] width 453 height 38
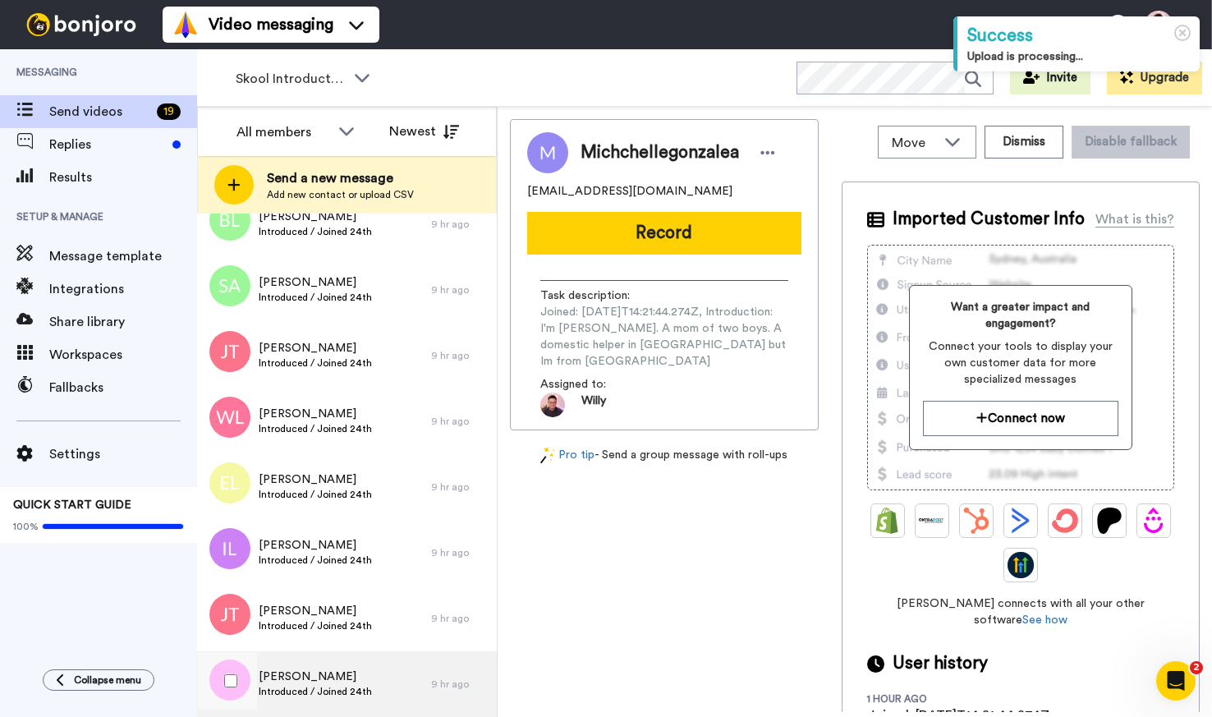
click at [384, 677] on div "Shahidul Islam Introduced / Joined 24th" at bounding box center [314, 684] width 234 height 66
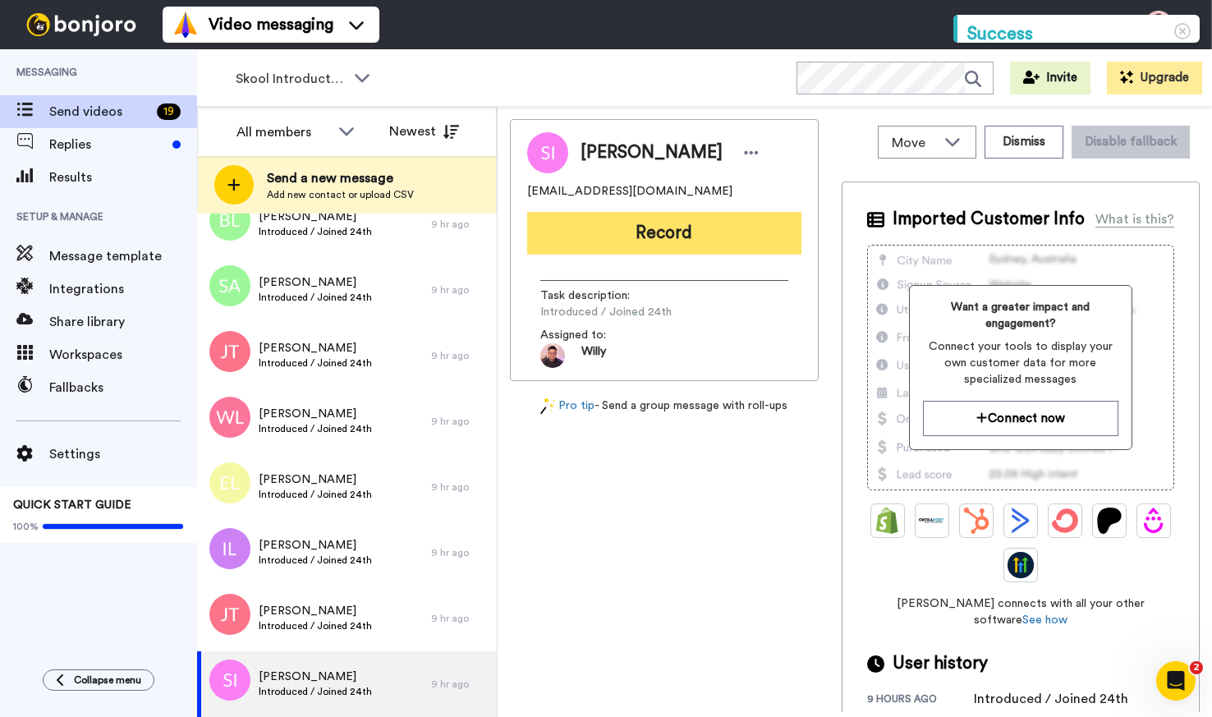
click at [680, 242] on button "Record" at bounding box center [664, 233] width 274 height 43
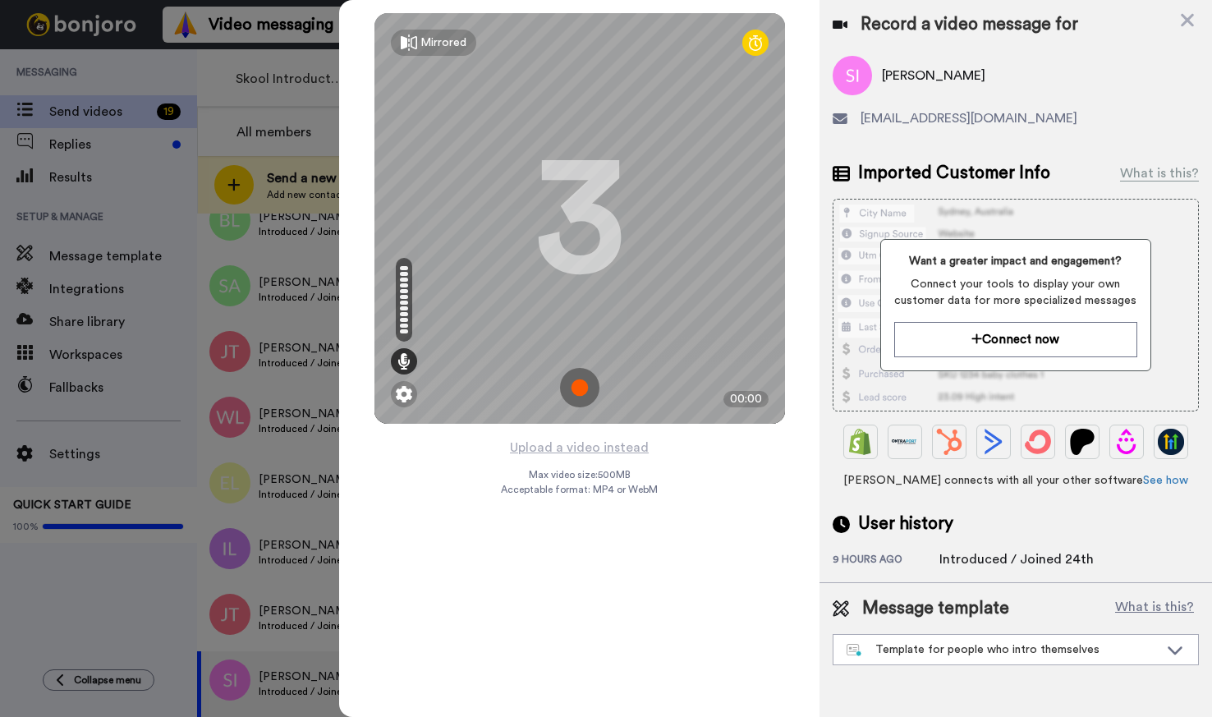
click at [575, 391] on img at bounding box center [579, 387] width 39 height 39
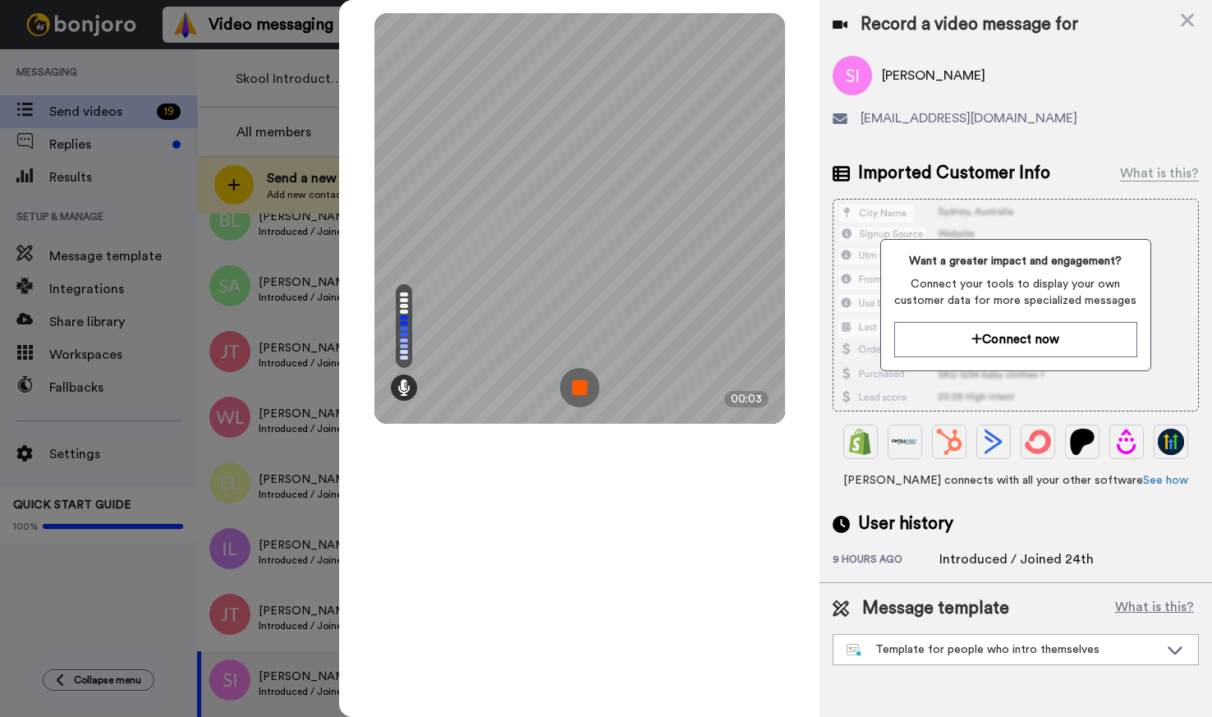
click at [581, 388] on img at bounding box center [579, 387] width 39 height 39
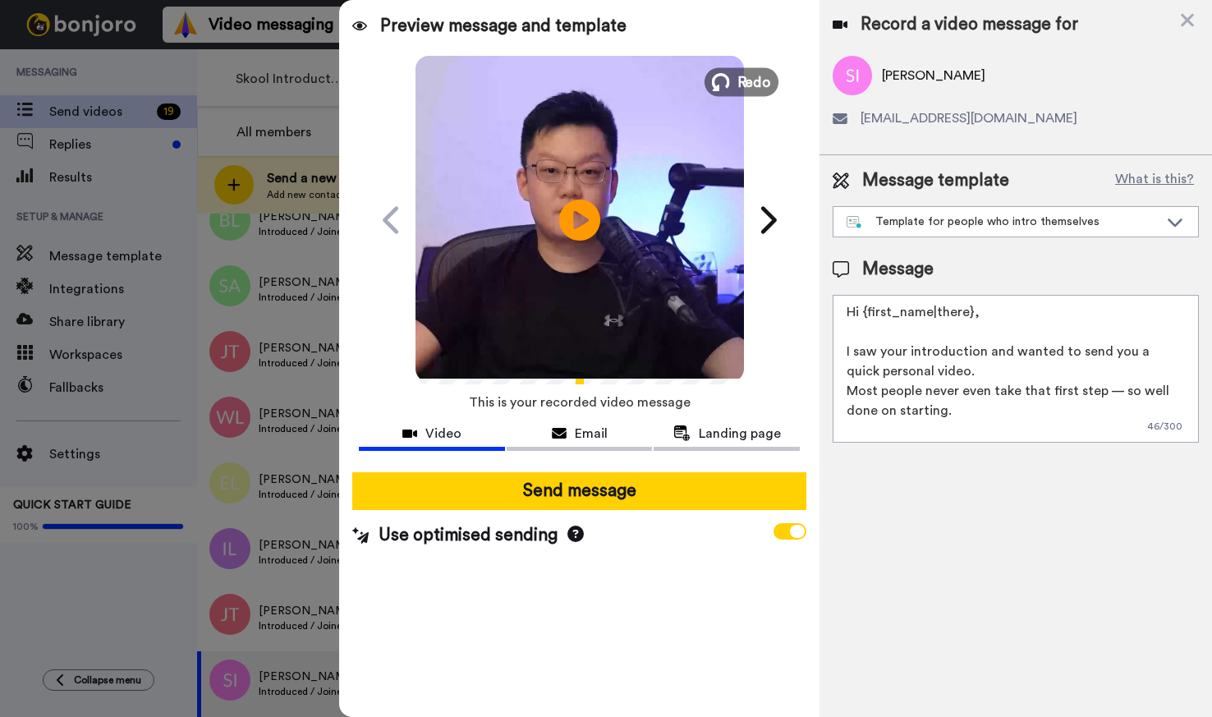
click at [737, 79] on span "Redo" at bounding box center [754, 81] width 34 height 21
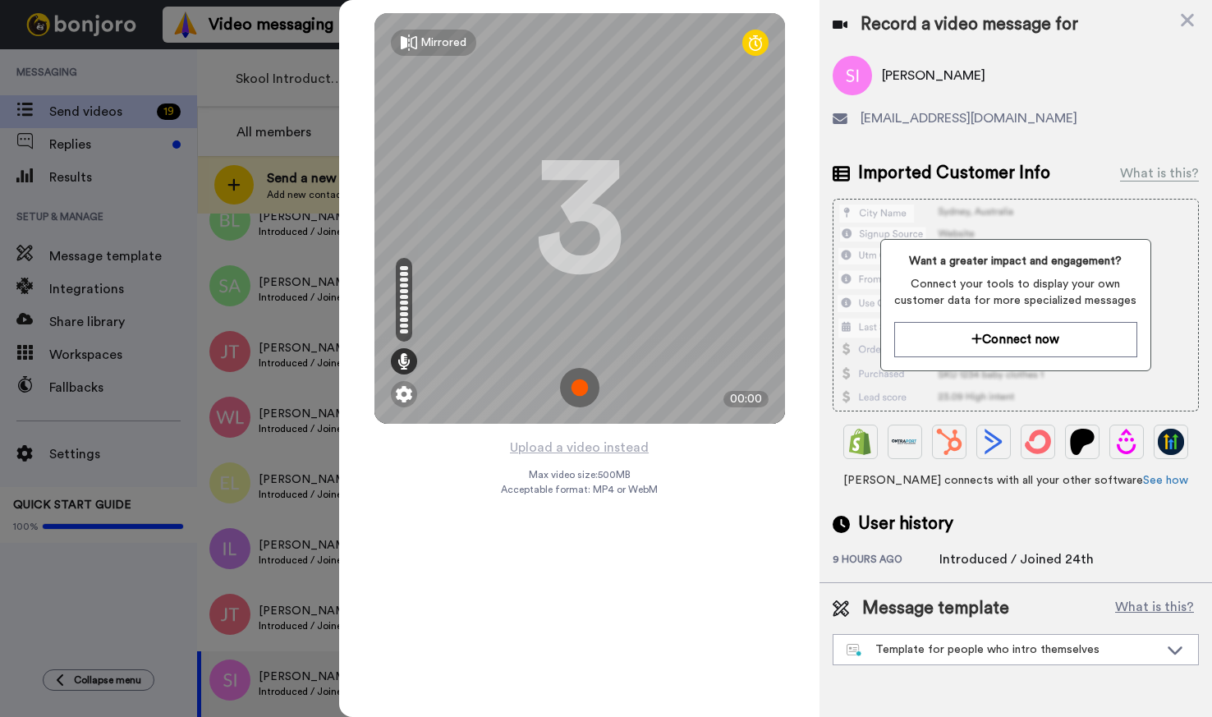
click at [590, 393] on img at bounding box center [579, 387] width 39 height 39
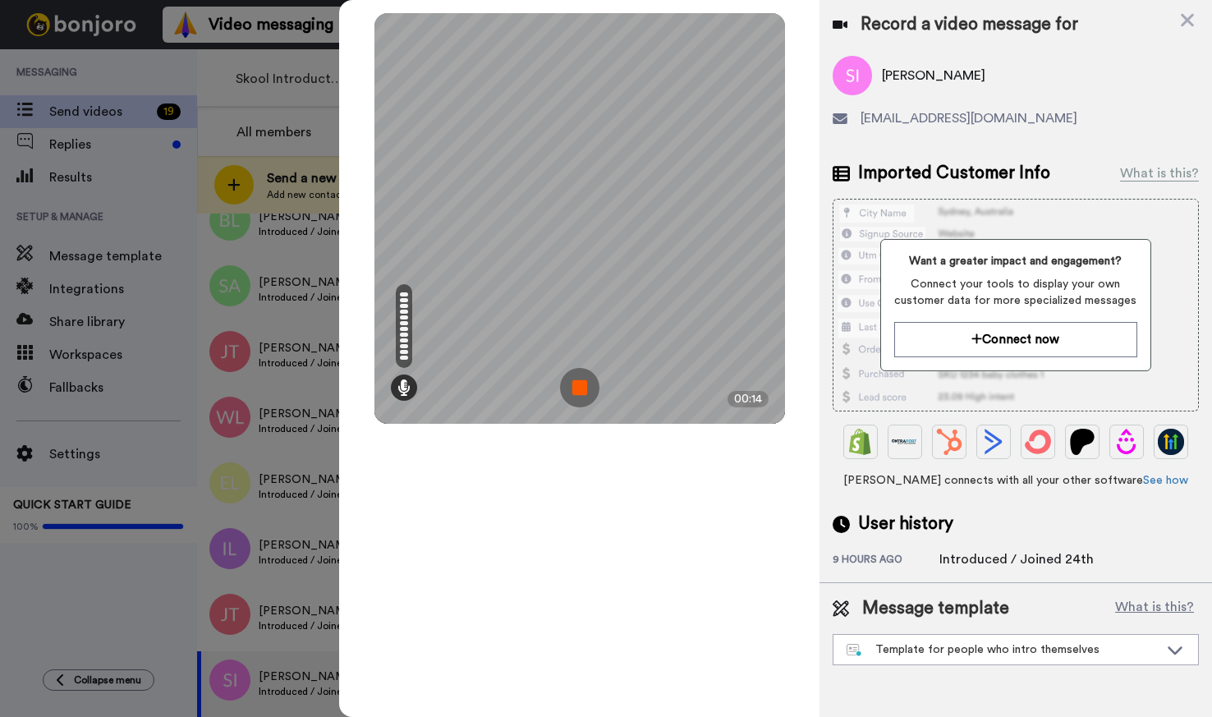
click at [575, 384] on img at bounding box center [579, 387] width 39 height 39
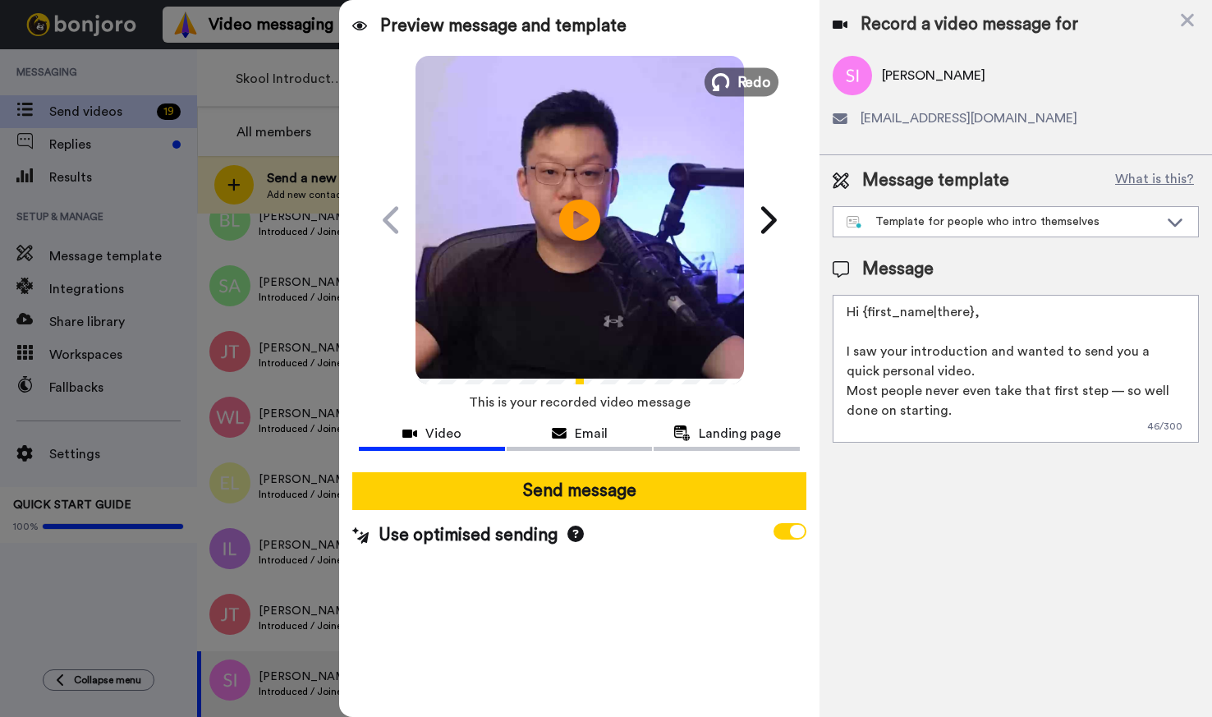
click at [751, 78] on span "Redo" at bounding box center [754, 81] width 34 height 21
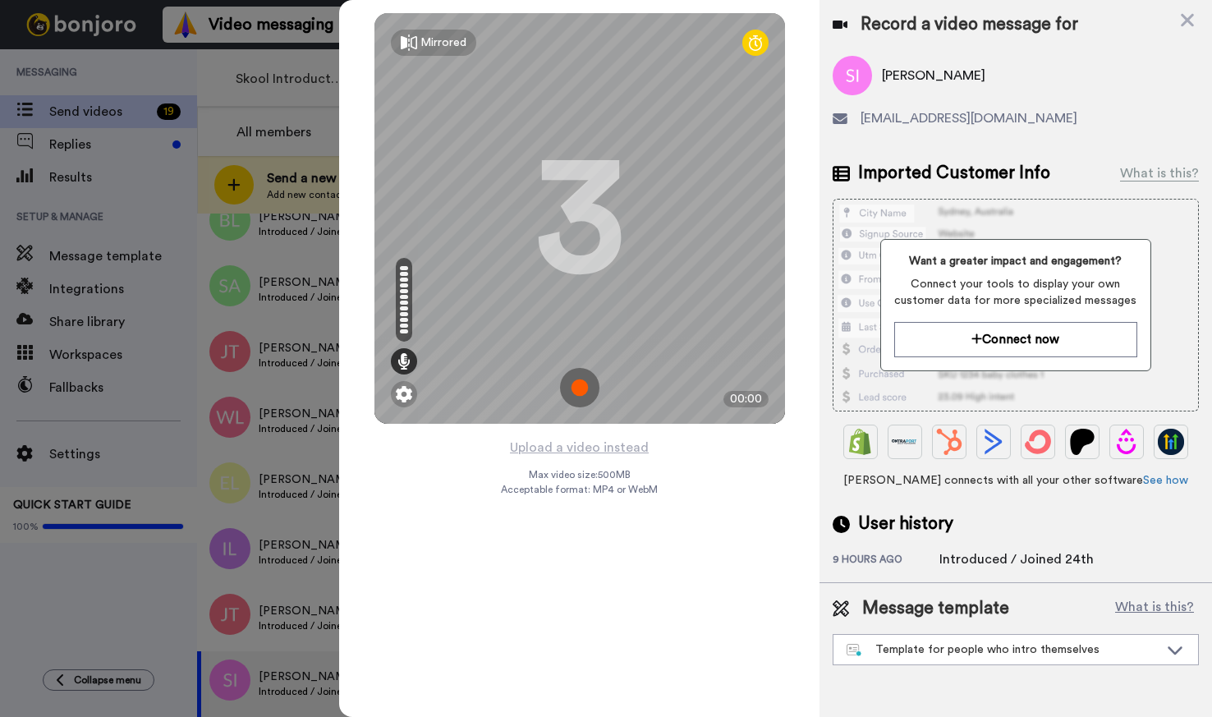
click at [581, 392] on img at bounding box center [579, 387] width 39 height 39
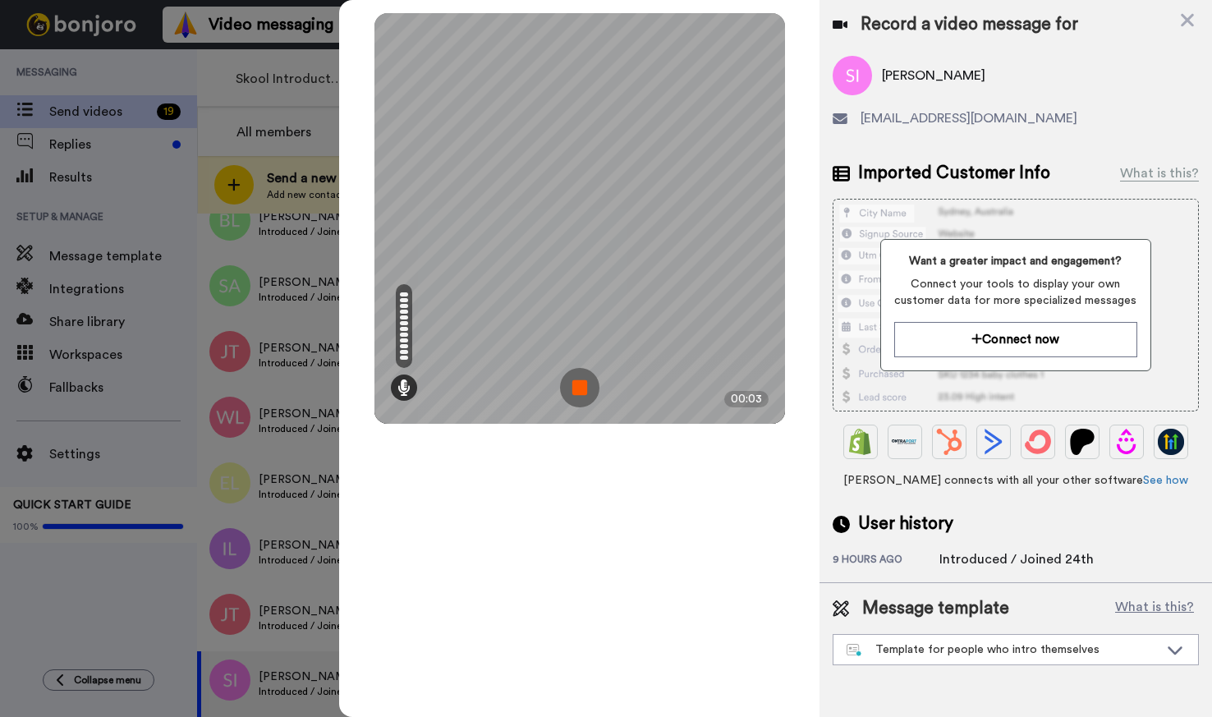
click at [577, 391] on img at bounding box center [579, 387] width 39 height 39
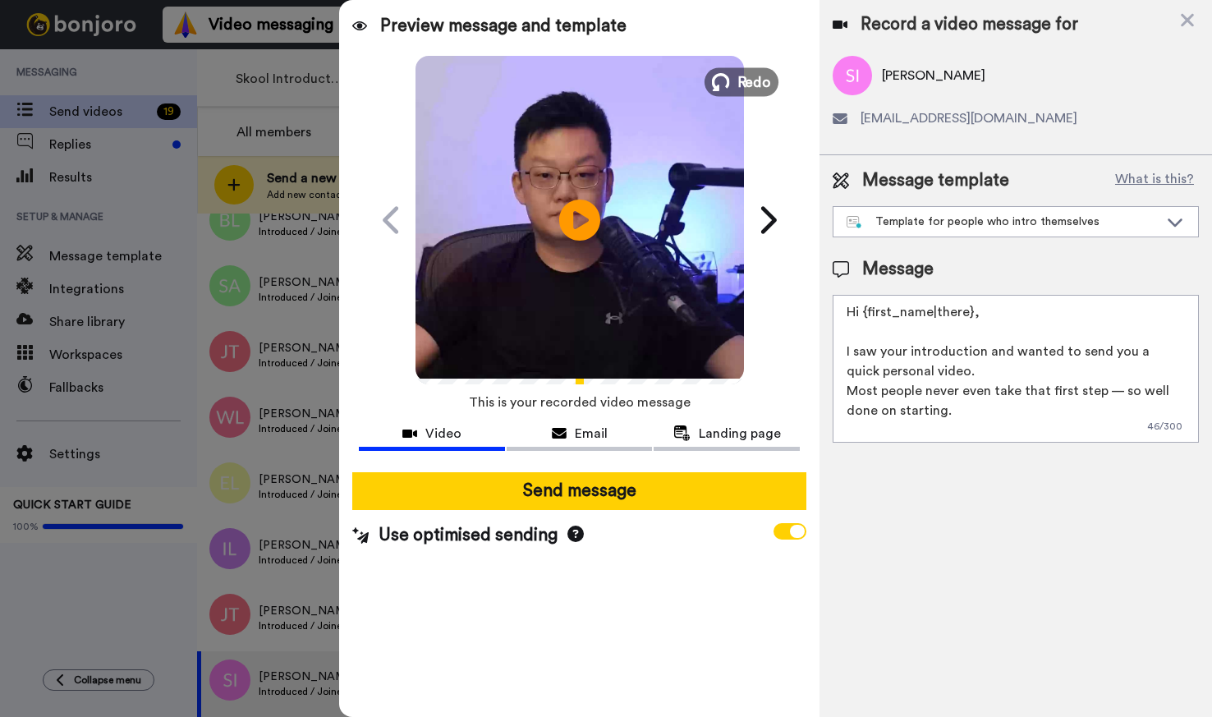
click at [738, 77] on span "Redo" at bounding box center [754, 81] width 34 height 21
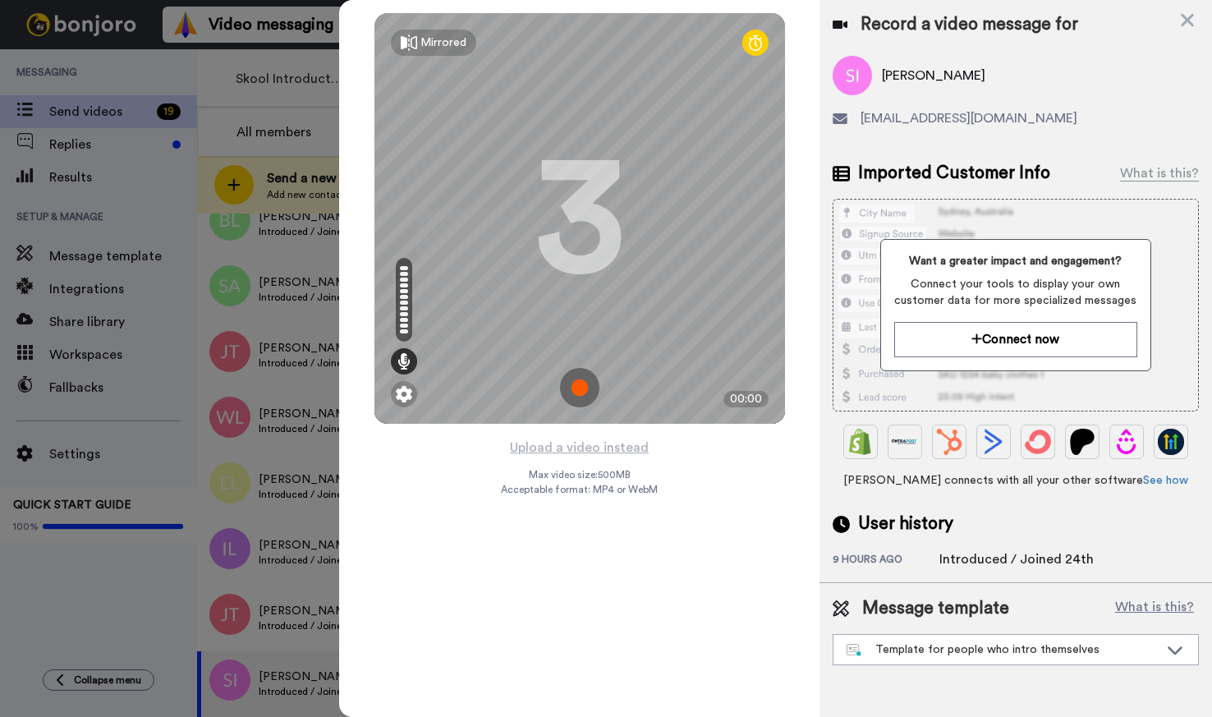
click at [580, 395] on img at bounding box center [579, 387] width 39 height 39
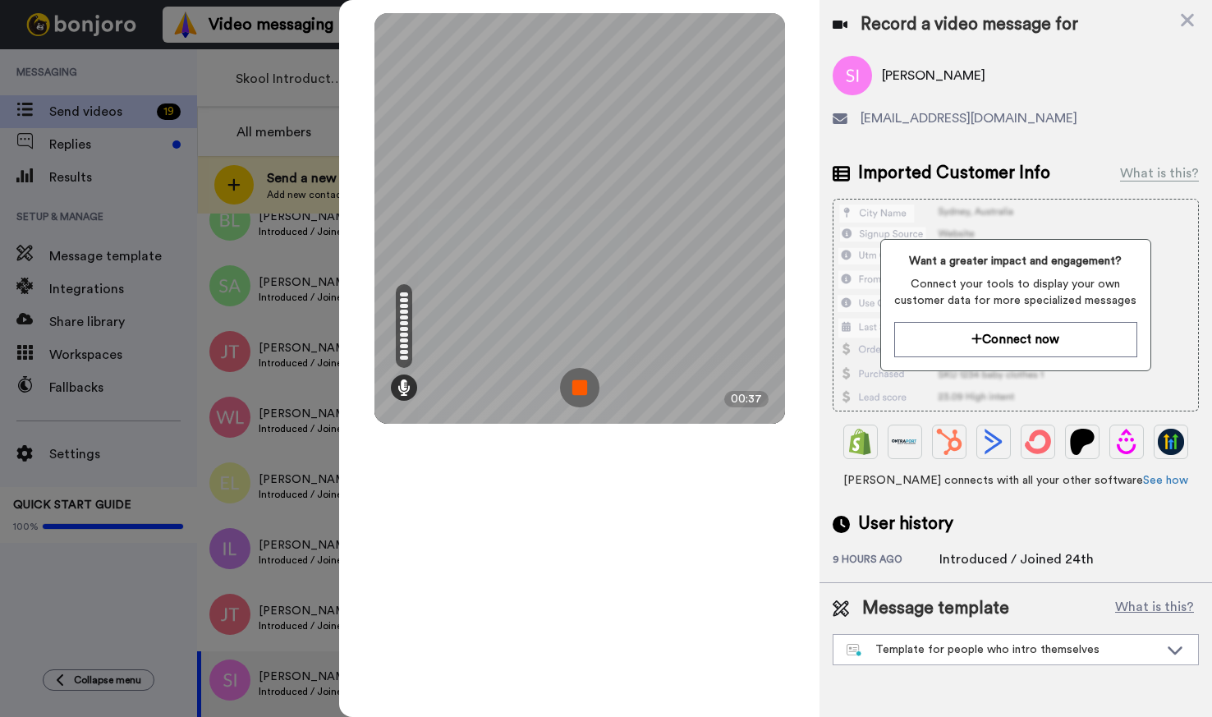
click at [589, 395] on img at bounding box center [579, 387] width 39 height 39
click at [589, 395] on video at bounding box center [579, 218] width 821 height 411
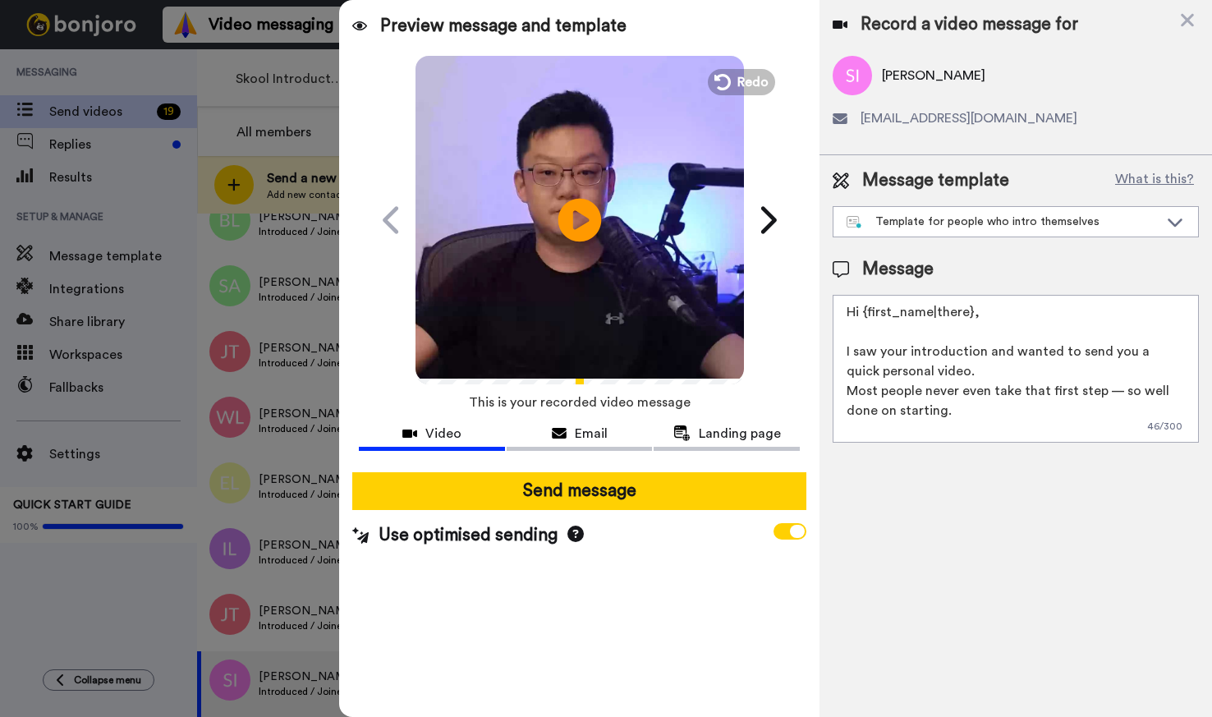
click at [579, 218] on icon "Play/Pause" at bounding box center [580, 220] width 44 height 78
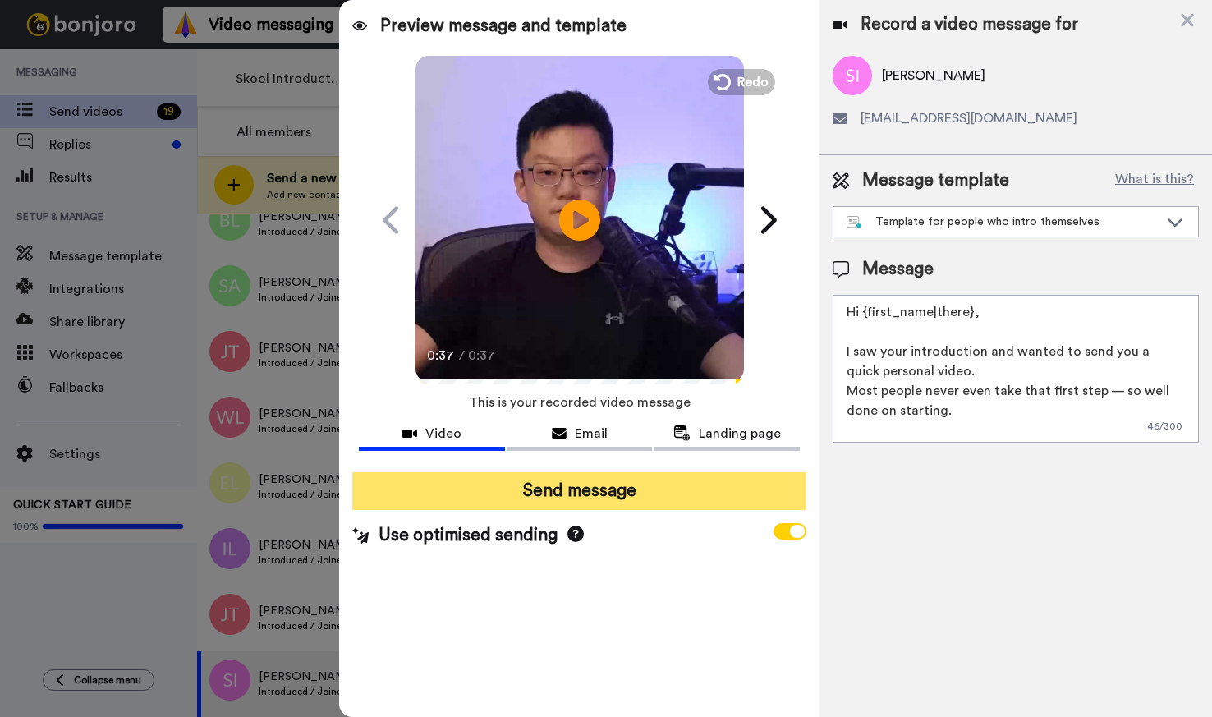
click at [669, 487] on button "Send message" at bounding box center [578, 491] width 453 height 38
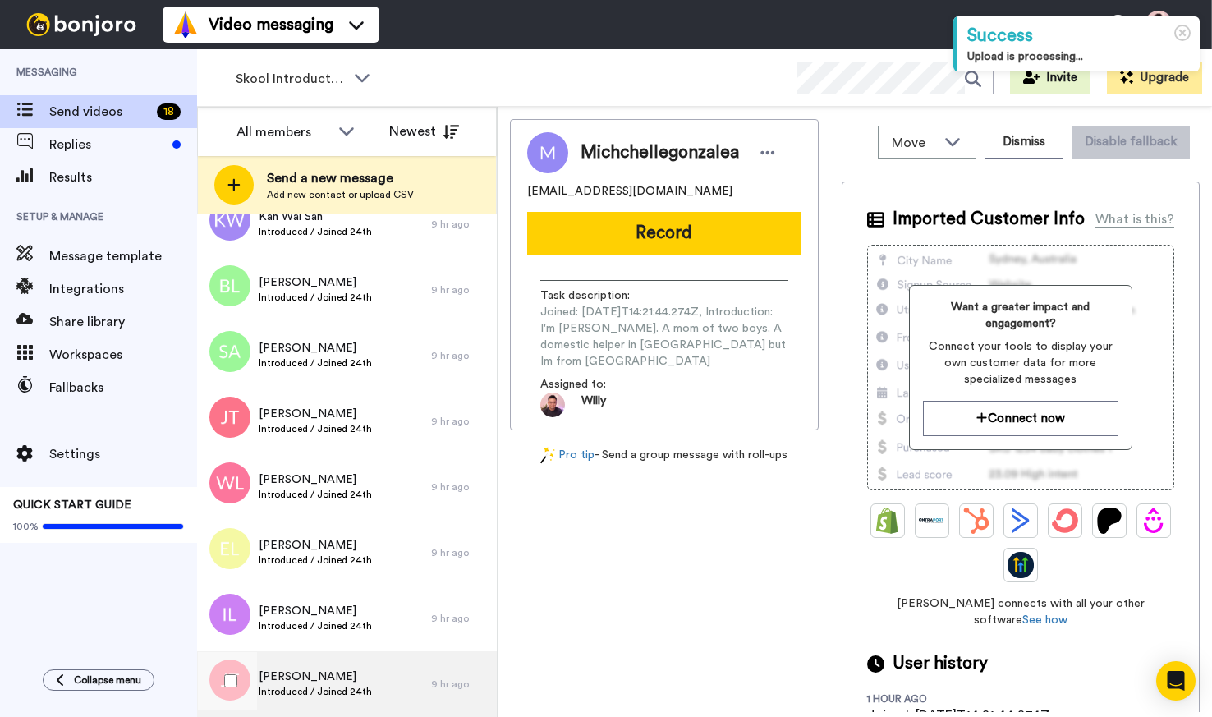
click at [326, 693] on span "Introduced / Joined 24th" at bounding box center [315, 691] width 113 height 13
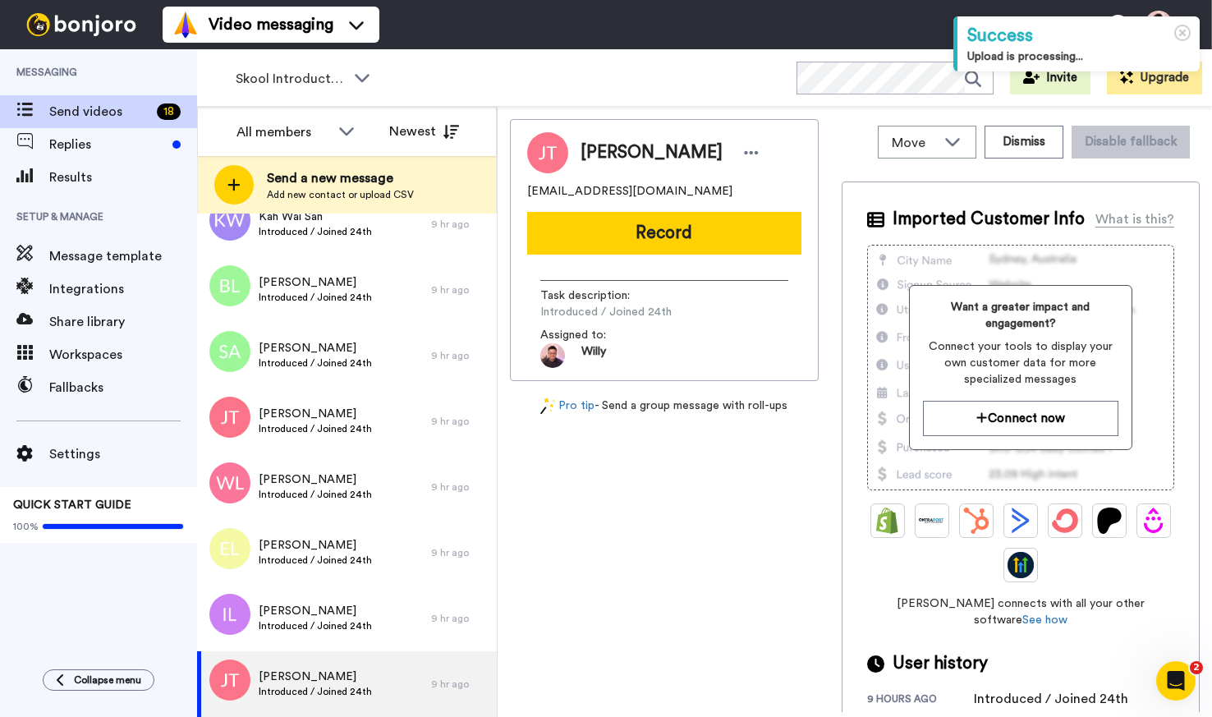
click at [739, 247] on button "Record" at bounding box center [664, 233] width 274 height 43
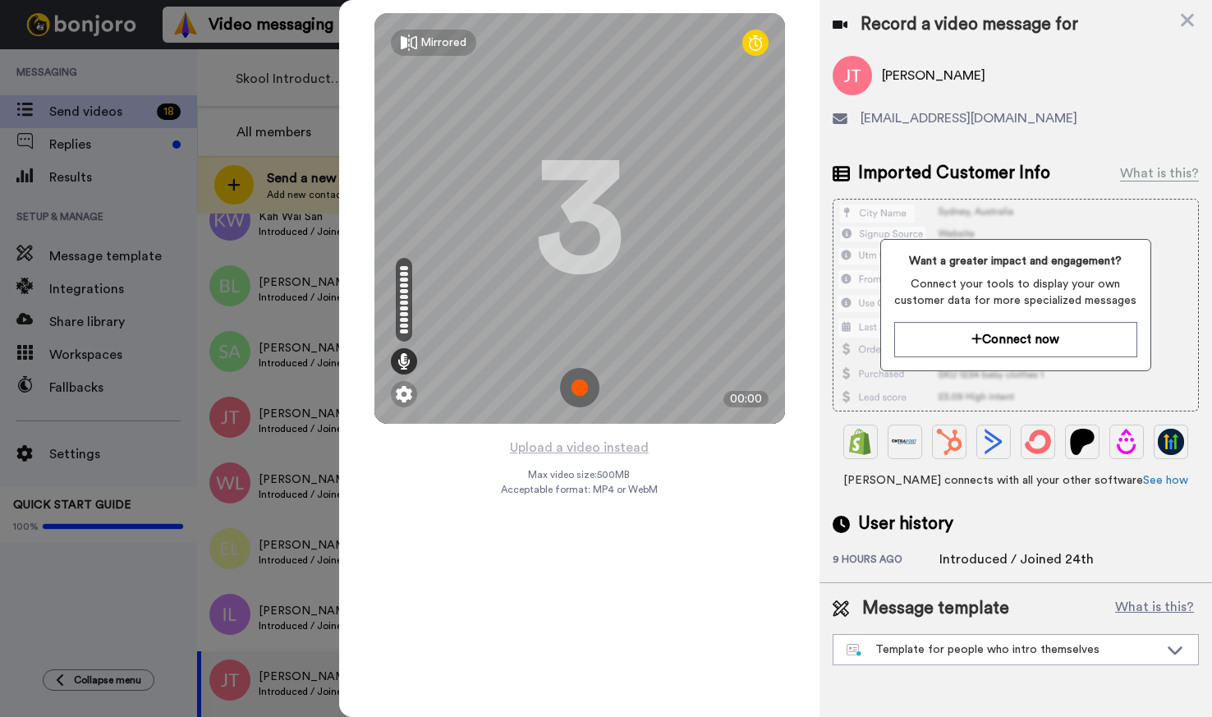
click at [584, 394] on img at bounding box center [579, 387] width 39 height 39
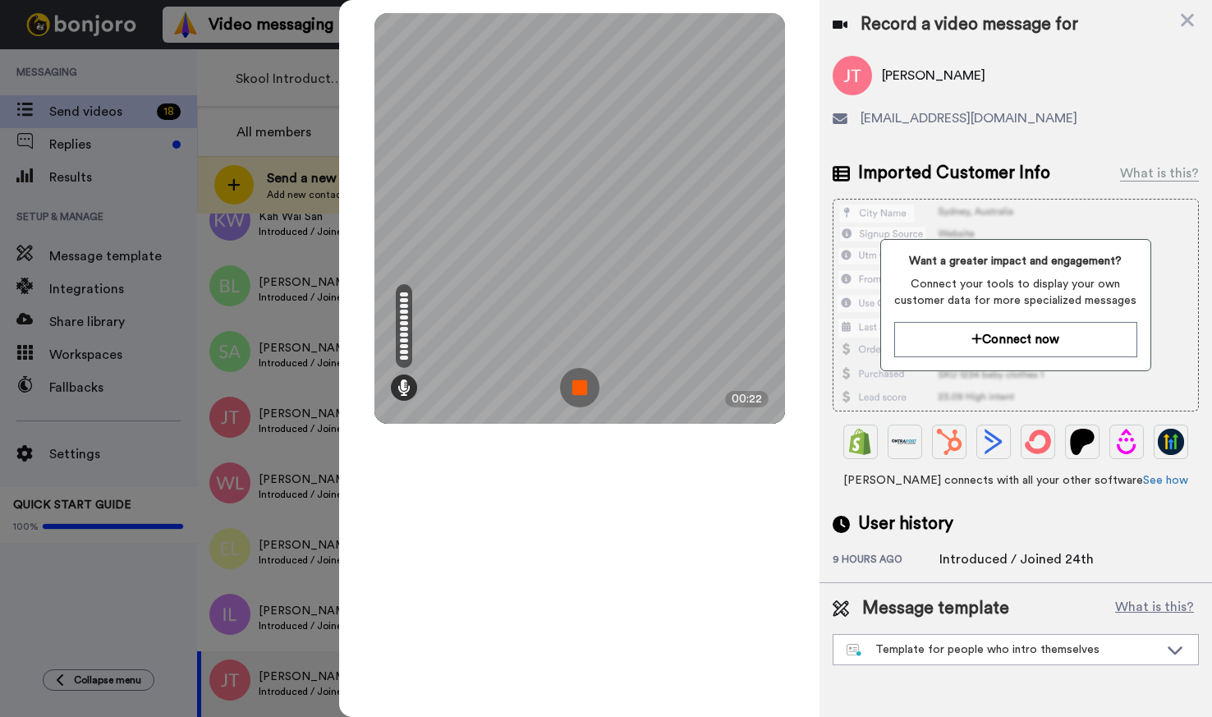
click at [581, 393] on img at bounding box center [579, 387] width 39 height 39
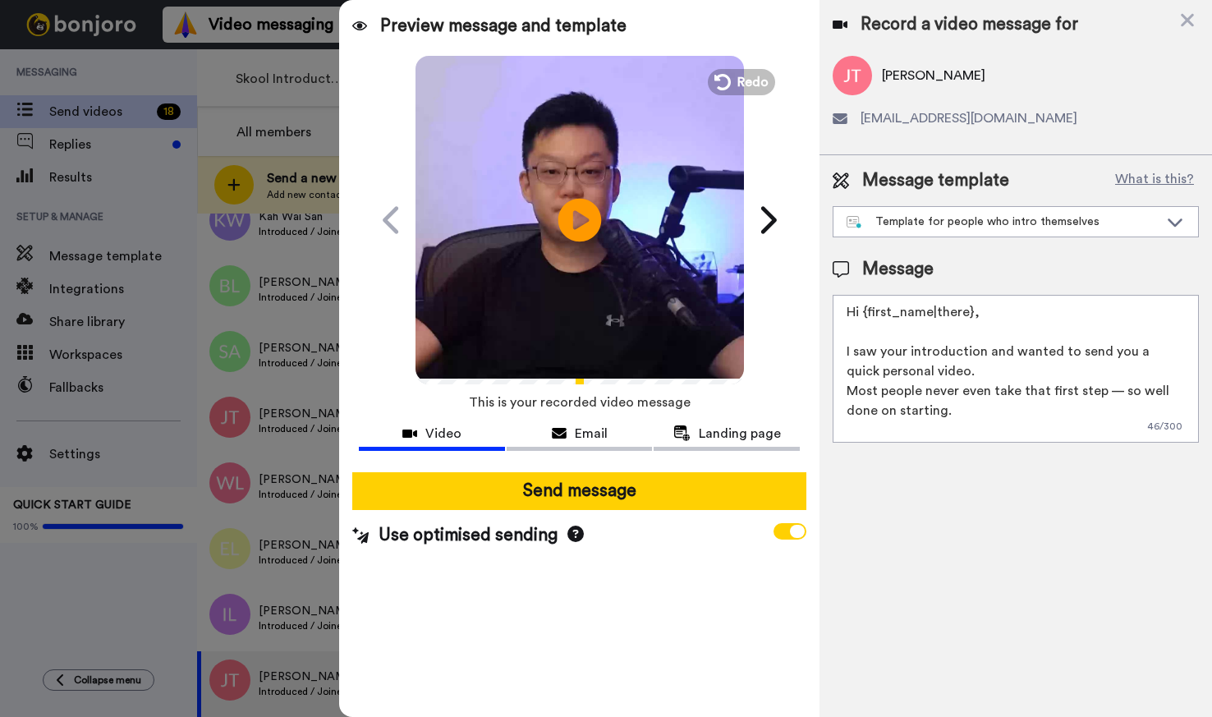
click at [584, 223] on icon "Play/Pause" at bounding box center [580, 220] width 44 height 78
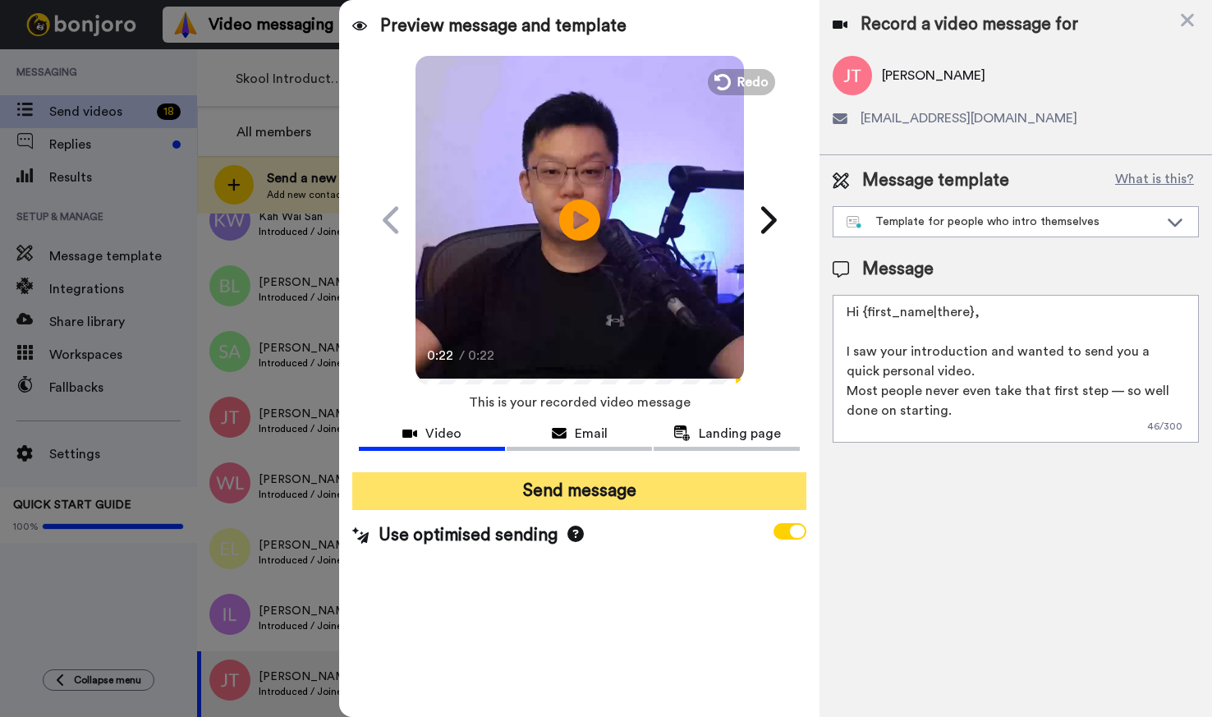
click at [604, 486] on button "Send message" at bounding box center [578, 491] width 453 height 38
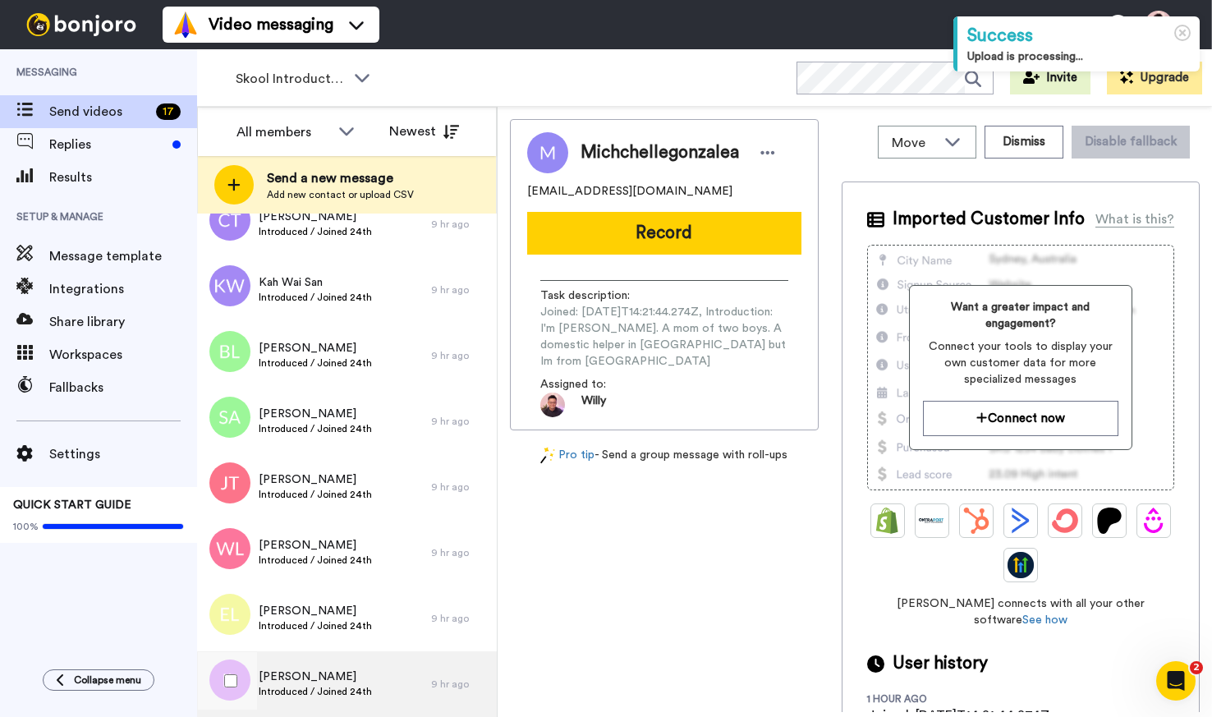
click at [387, 691] on div "Irene Lee Introduced / Joined 24th" at bounding box center [314, 684] width 234 height 66
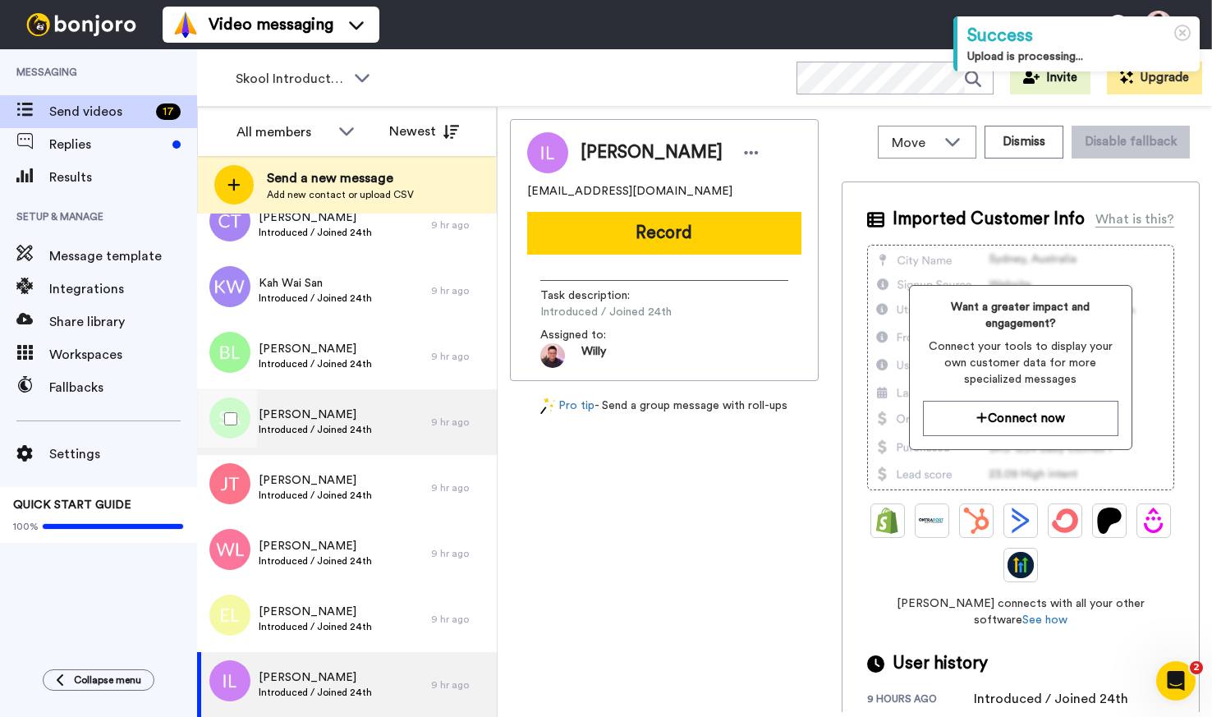
scroll to position [236, 0]
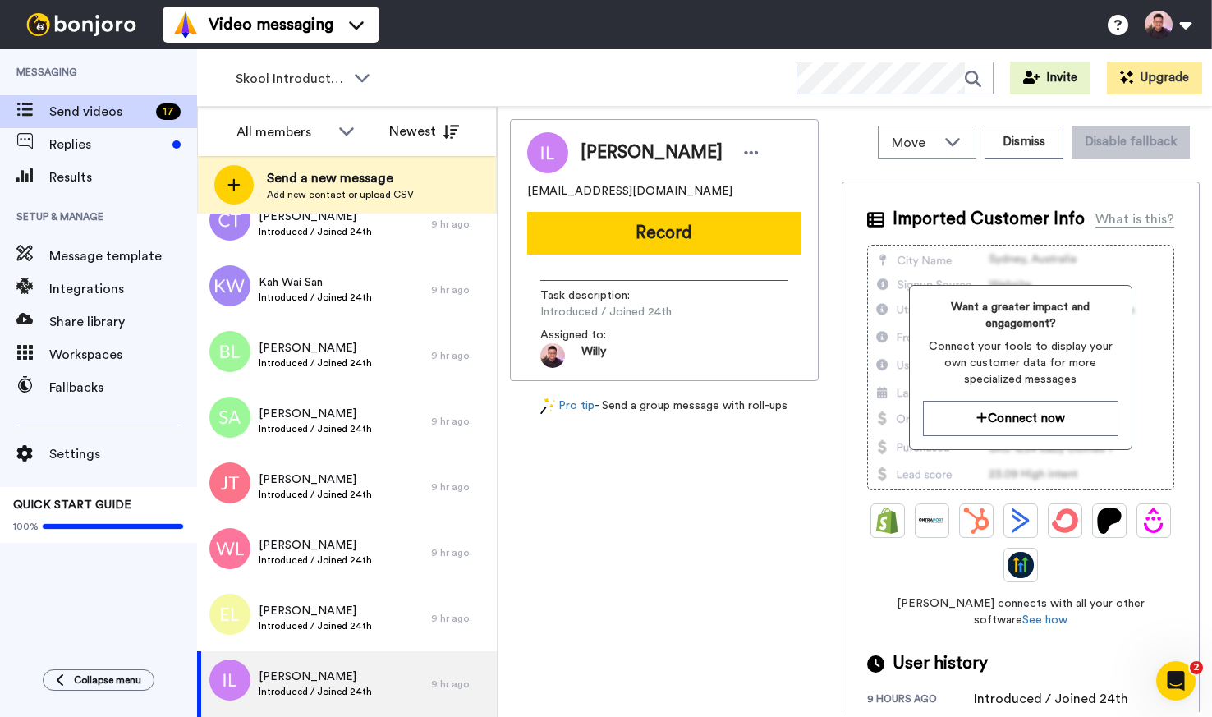
click at [659, 237] on button "Record" at bounding box center [664, 233] width 274 height 43
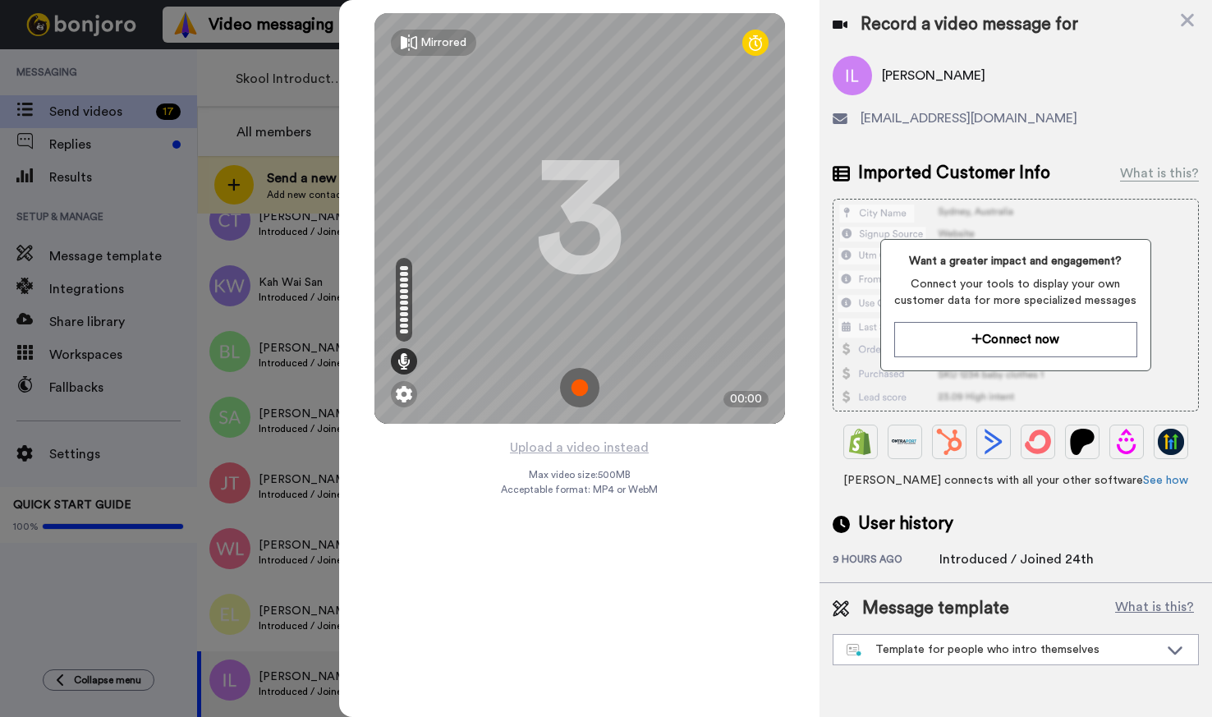
click at [578, 391] on img at bounding box center [579, 387] width 39 height 39
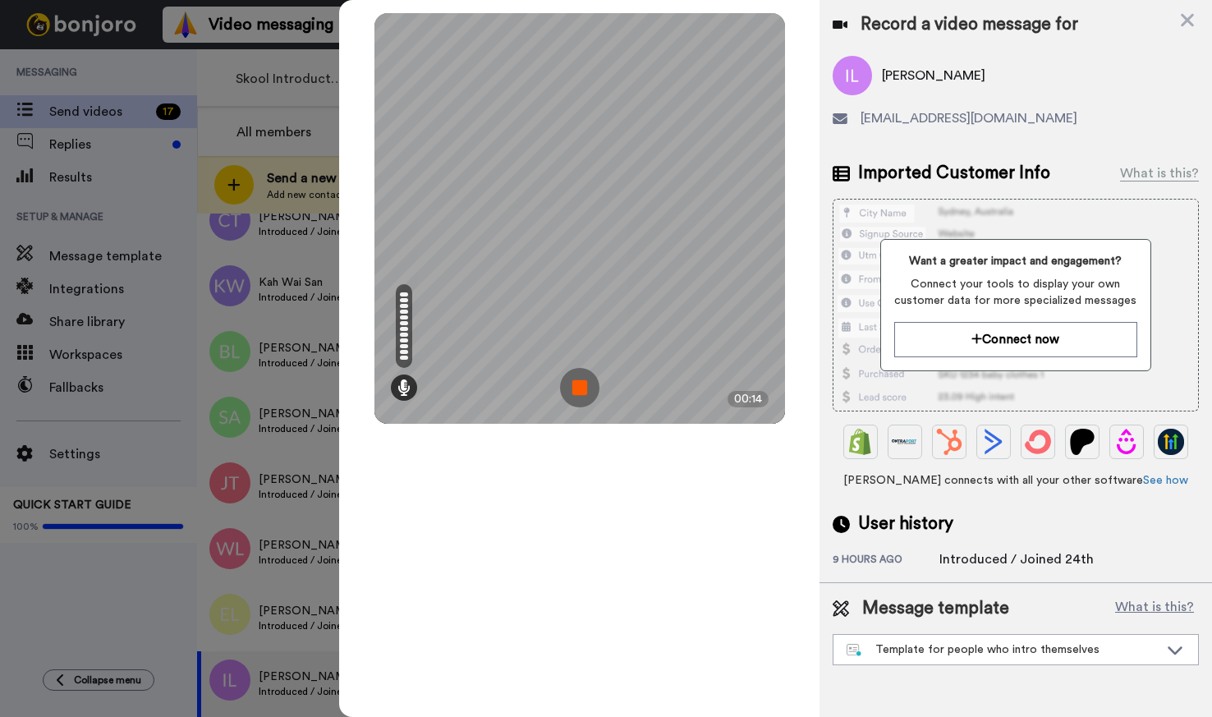
click at [582, 397] on img at bounding box center [579, 387] width 39 height 39
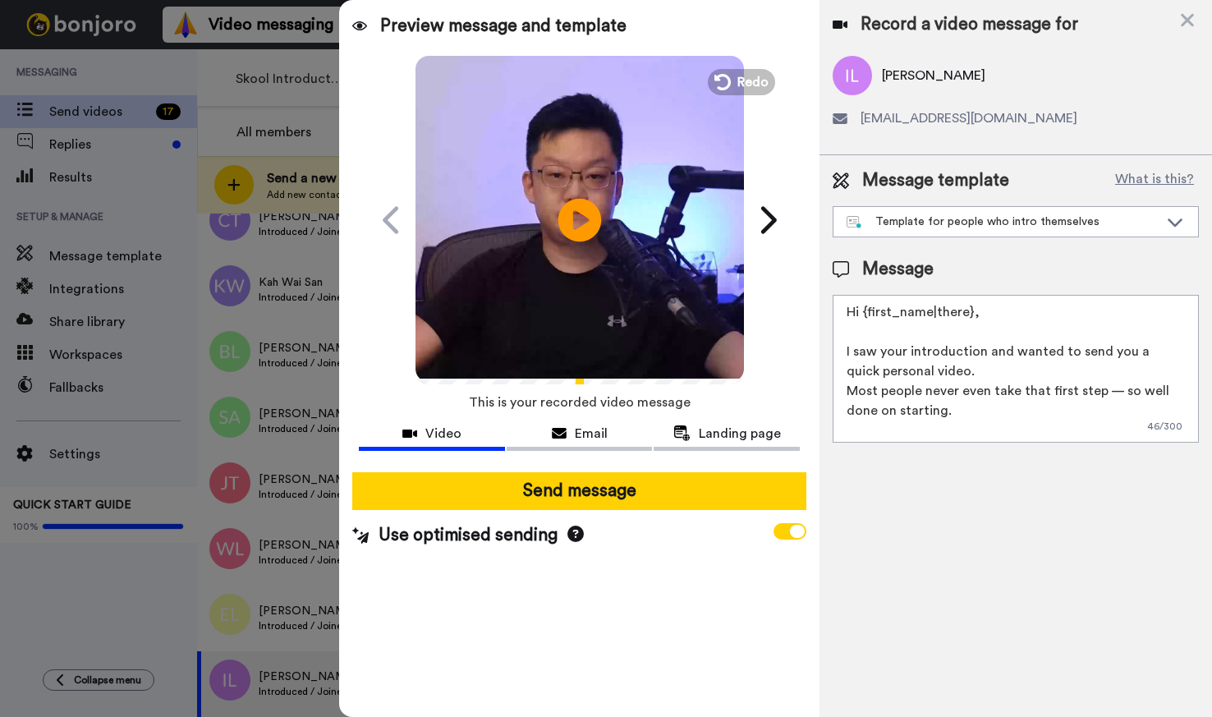
click at [588, 214] on icon at bounding box center [580, 220] width 44 height 44
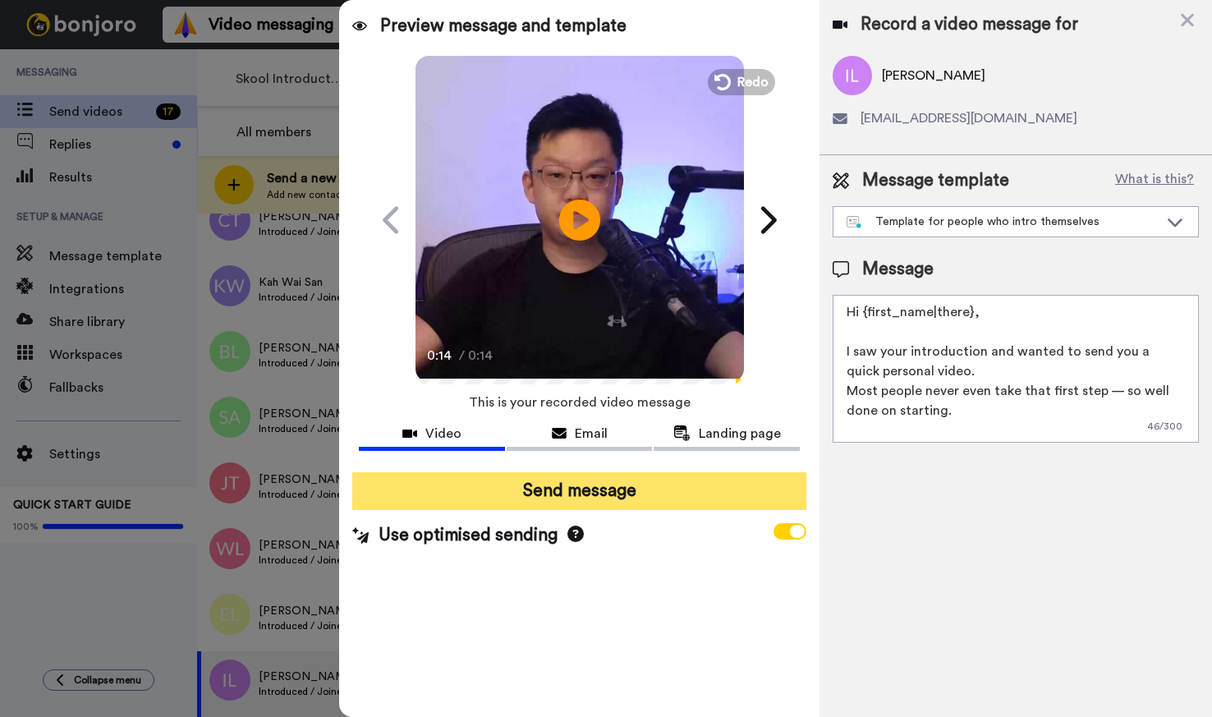
click at [671, 498] on button "Send message" at bounding box center [578, 491] width 453 height 38
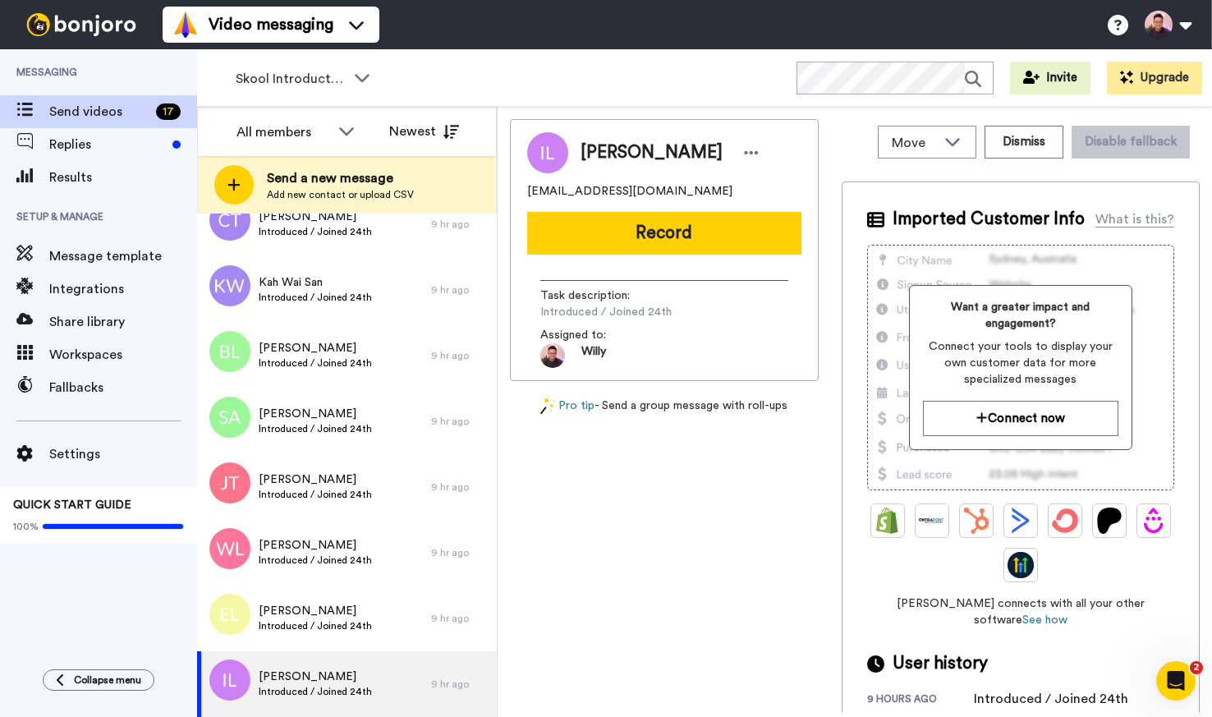
scroll to position [0, 0]
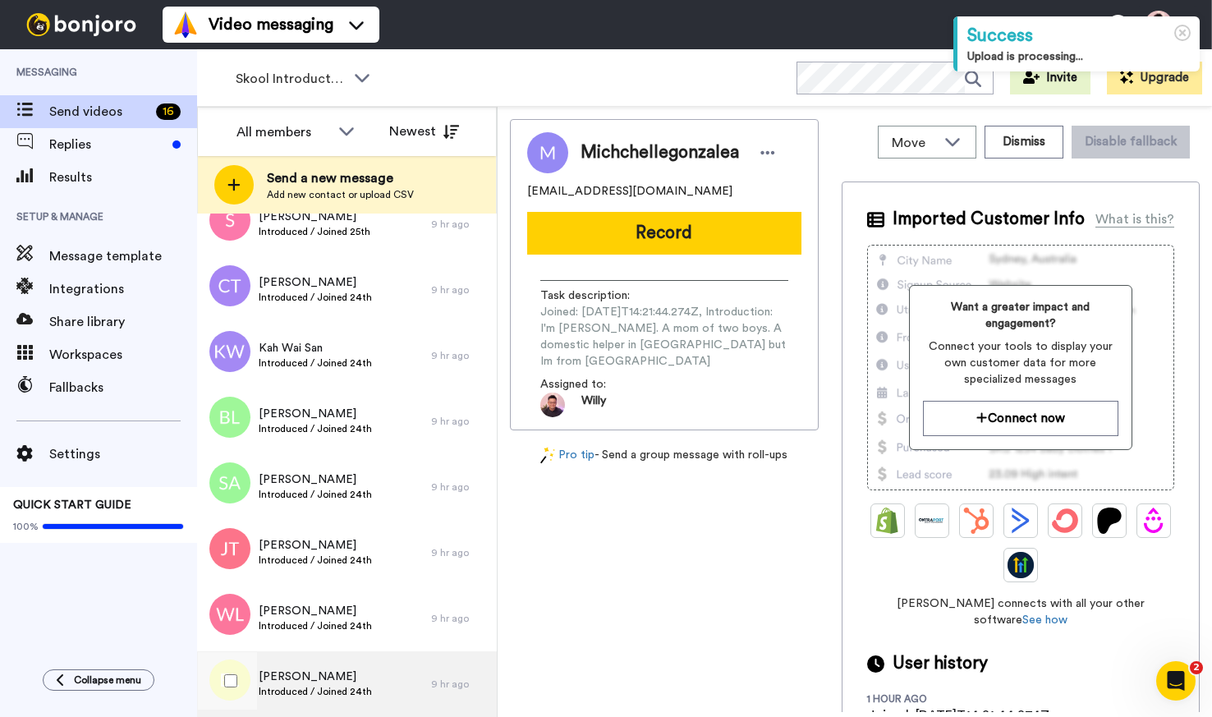
click at [356, 664] on div "[PERSON_NAME] Introduced / Joined 24th" at bounding box center [314, 684] width 234 height 66
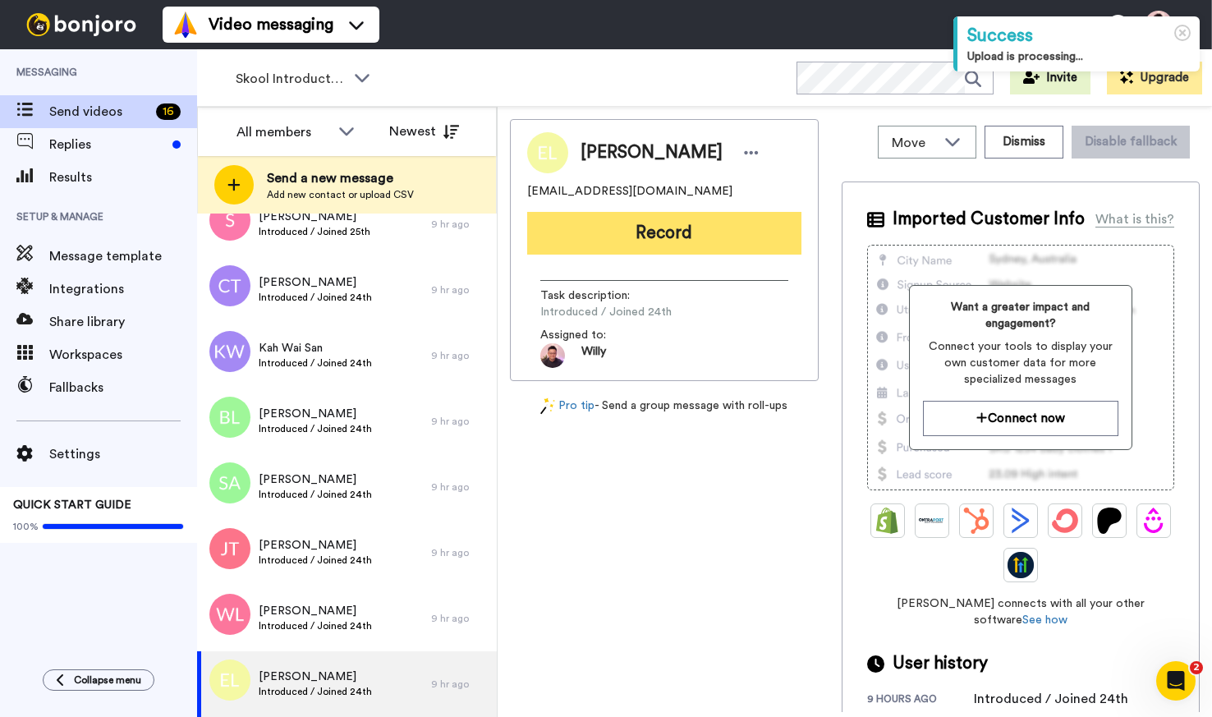
click at [693, 241] on button "Record" at bounding box center [664, 233] width 274 height 43
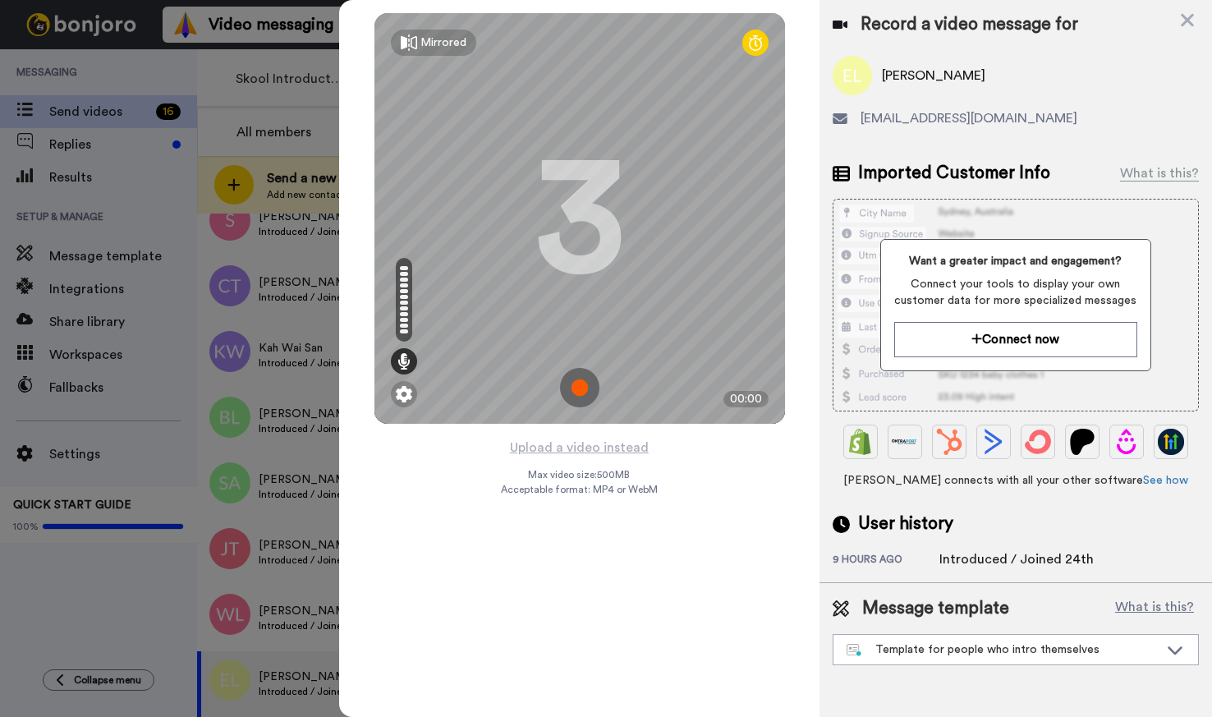
click at [583, 379] on img at bounding box center [579, 387] width 39 height 39
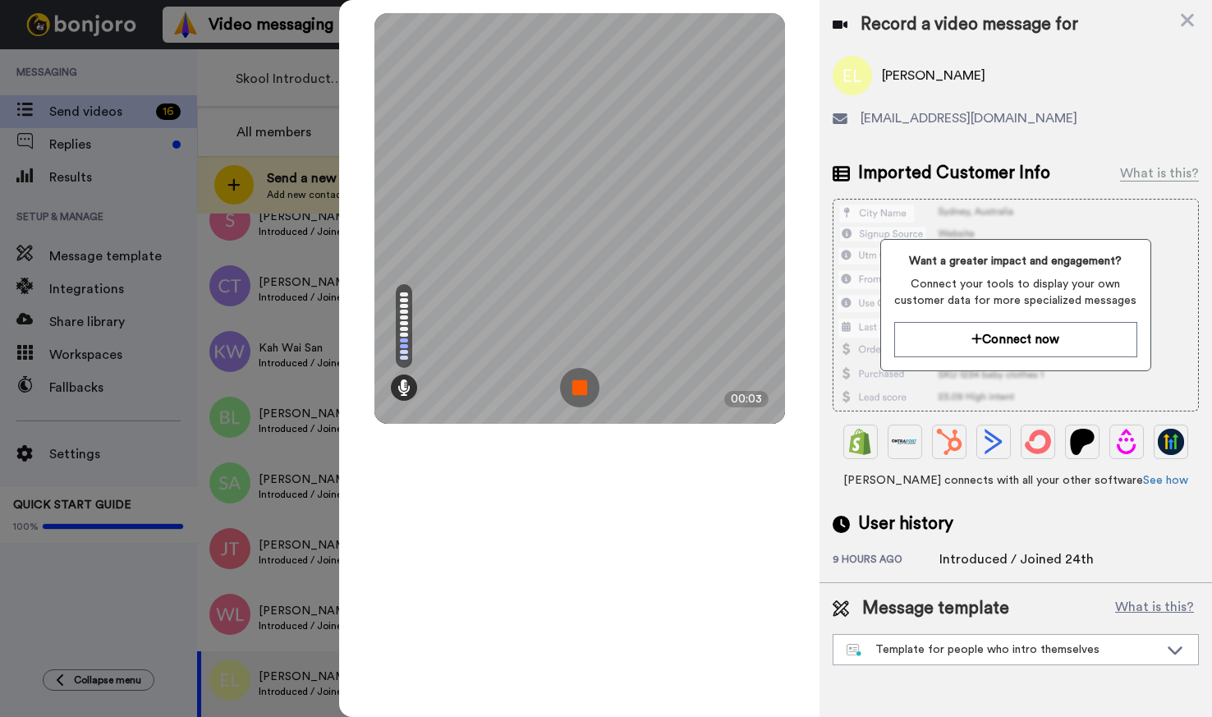
click at [590, 388] on img at bounding box center [579, 387] width 39 height 39
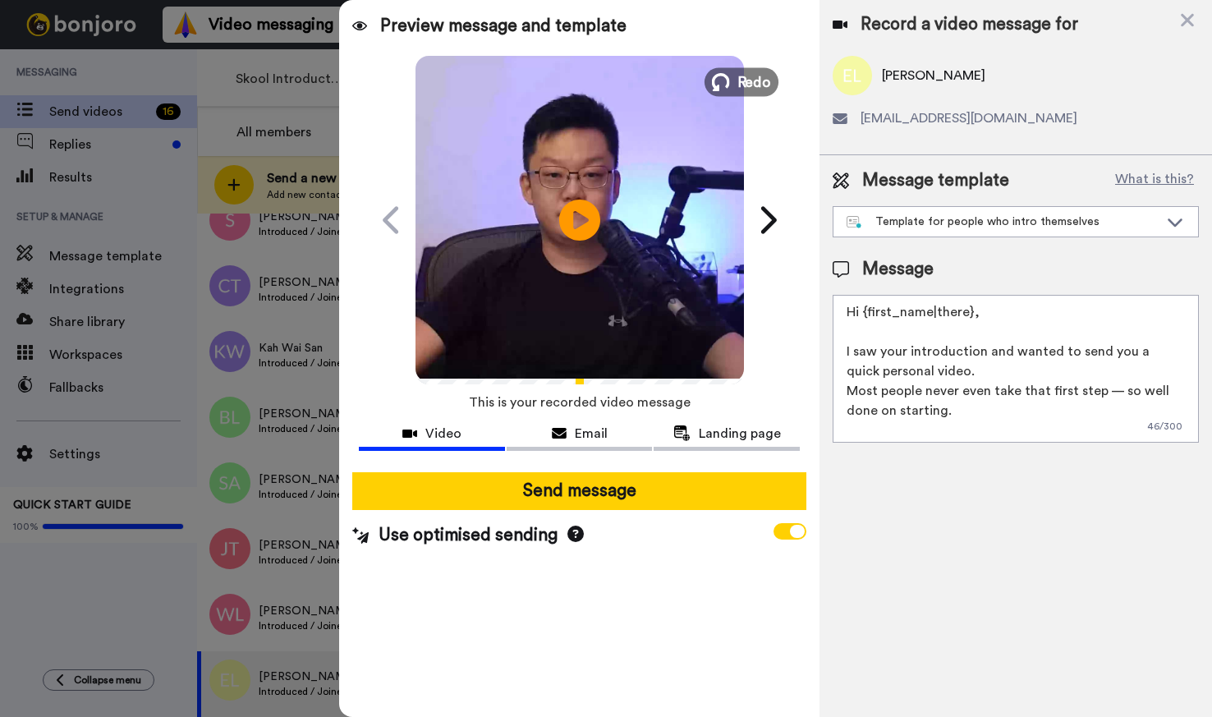
click at [749, 80] on span "Redo" at bounding box center [754, 81] width 34 height 21
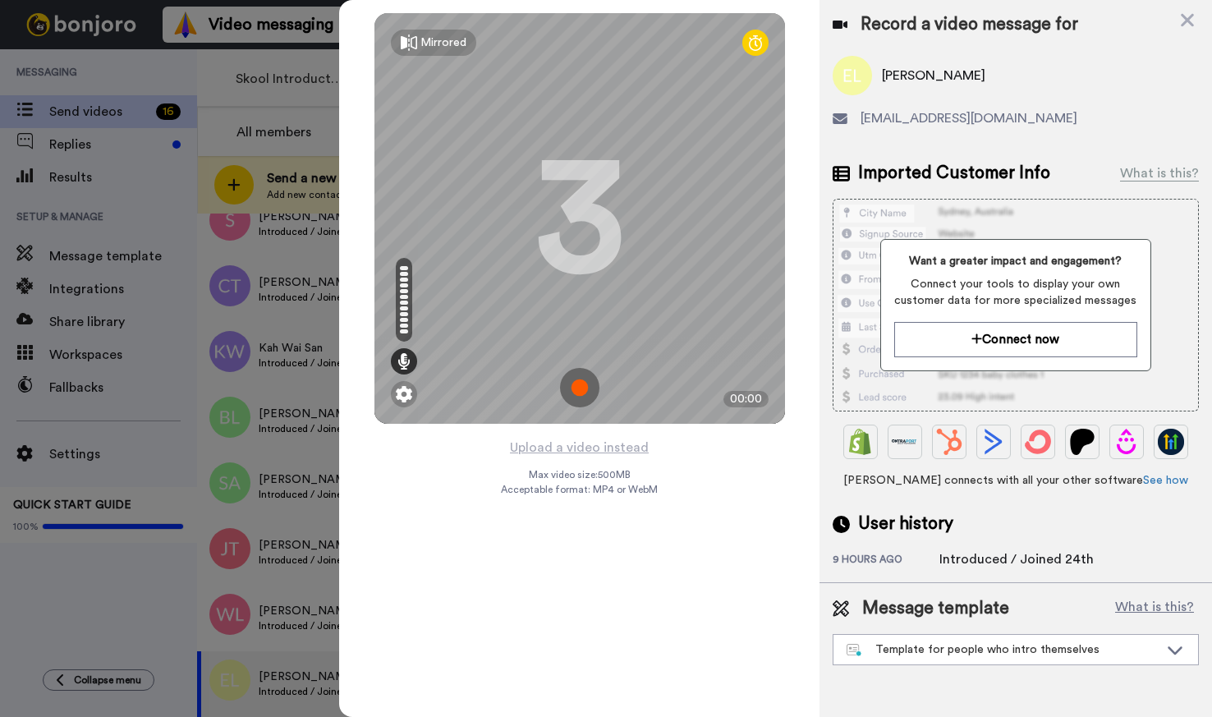
click at [586, 395] on img at bounding box center [579, 387] width 39 height 39
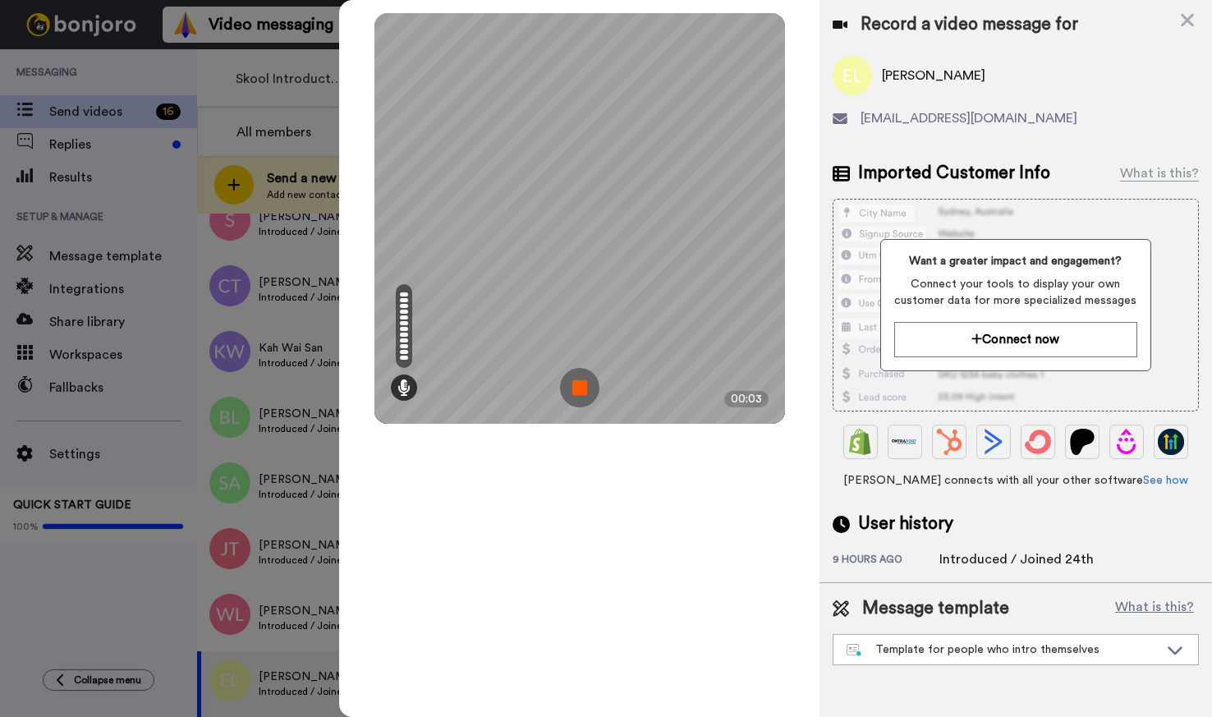
click at [581, 391] on img at bounding box center [579, 387] width 39 height 39
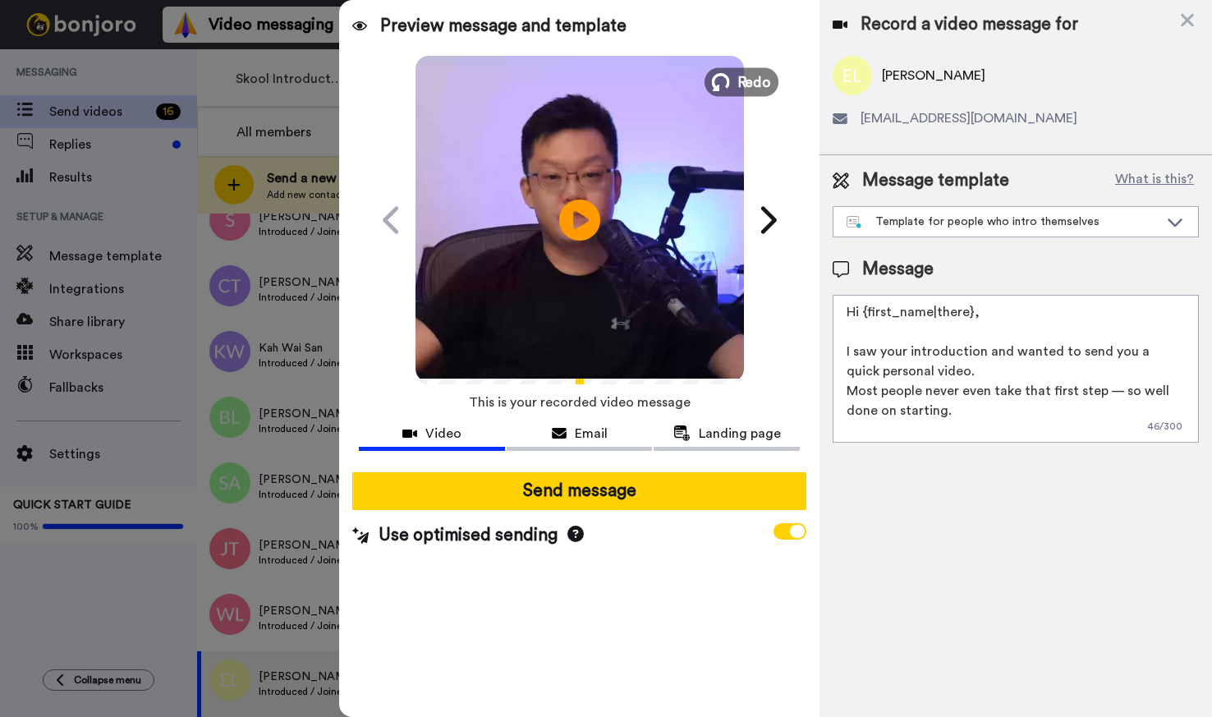
click at [761, 82] on span "Redo" at bounding box center [754, 81] width 34 height 21
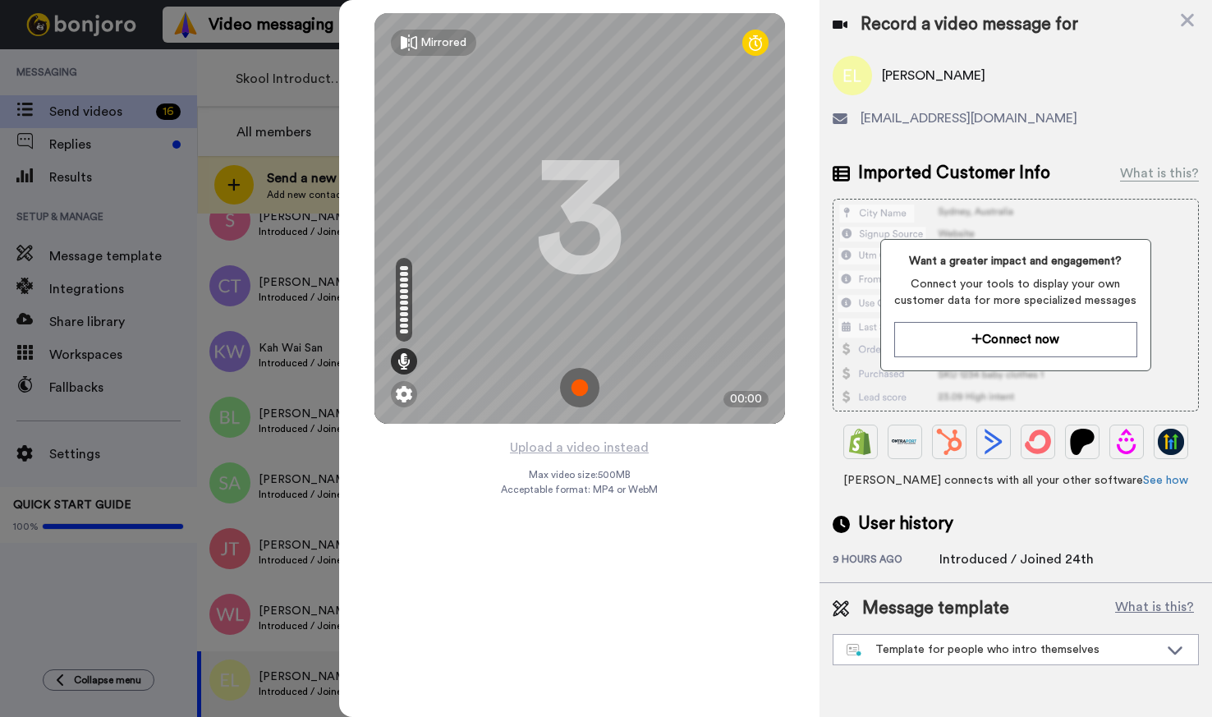
click at [576, 394] on img at bounding box center [579, 387] width 39 height 39
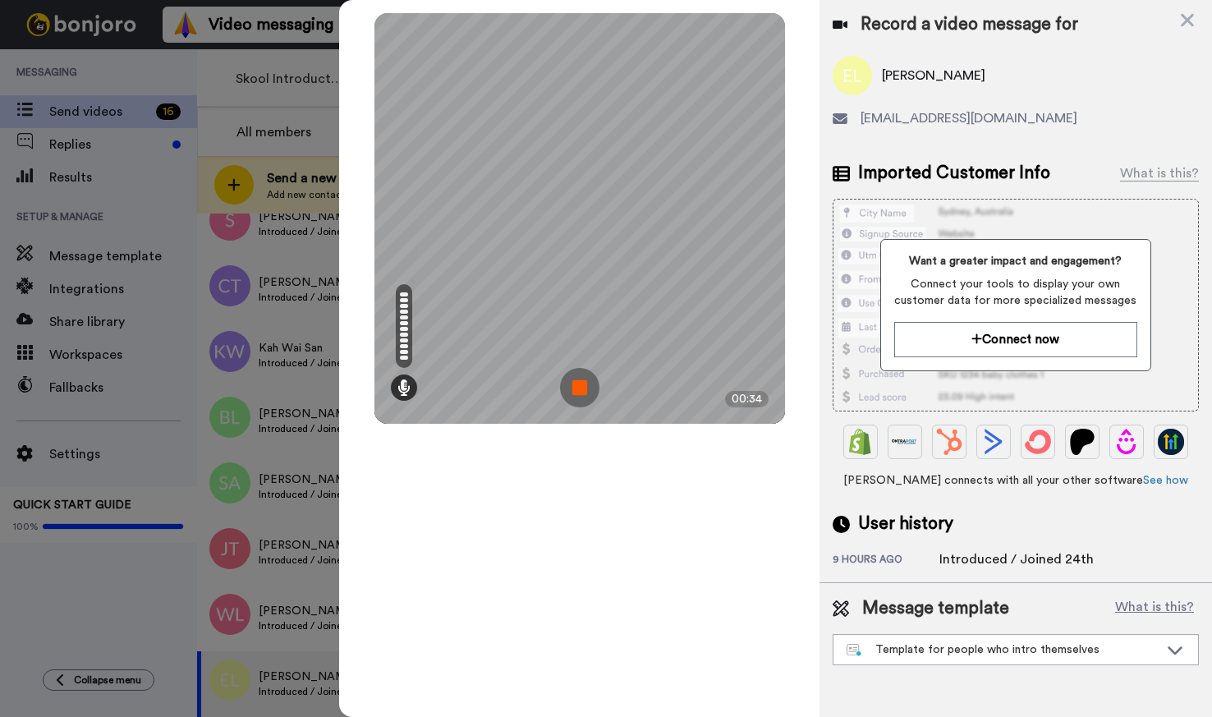
click at [583, 389] on img at bounding box center [579, 387] width 39 height 39
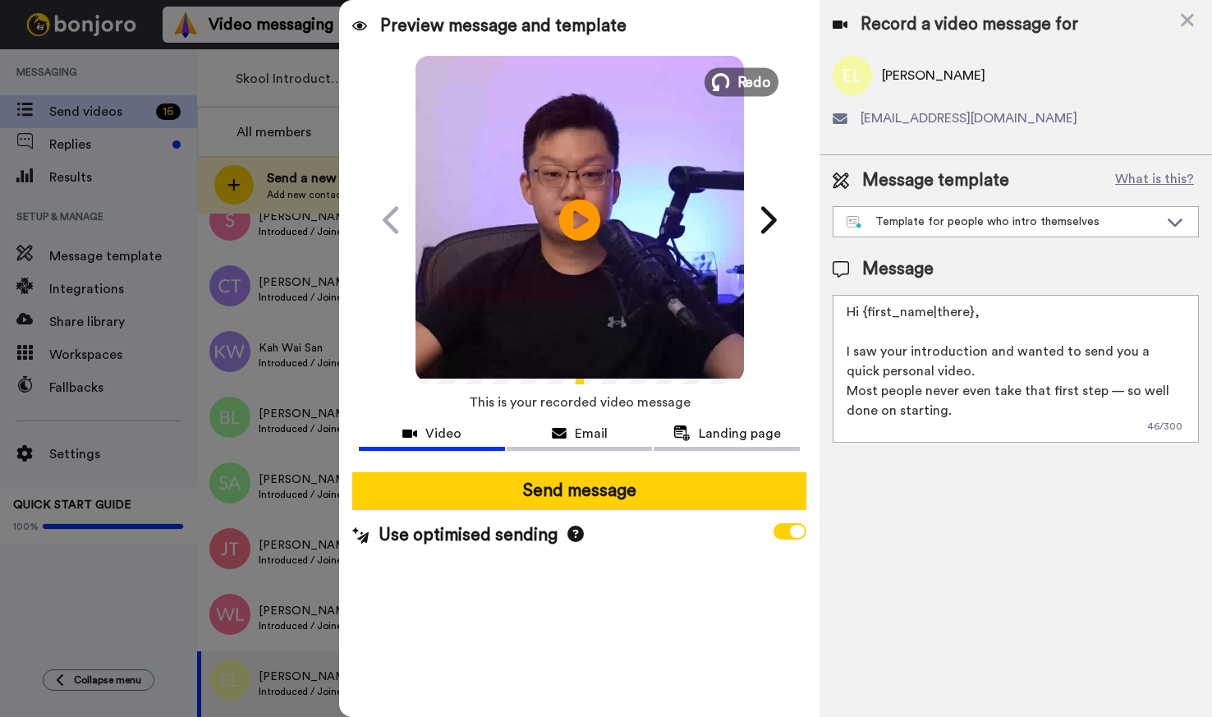
click at [746, 76] on span "Redo" at bounding box center [754, 81] width 34 height 21
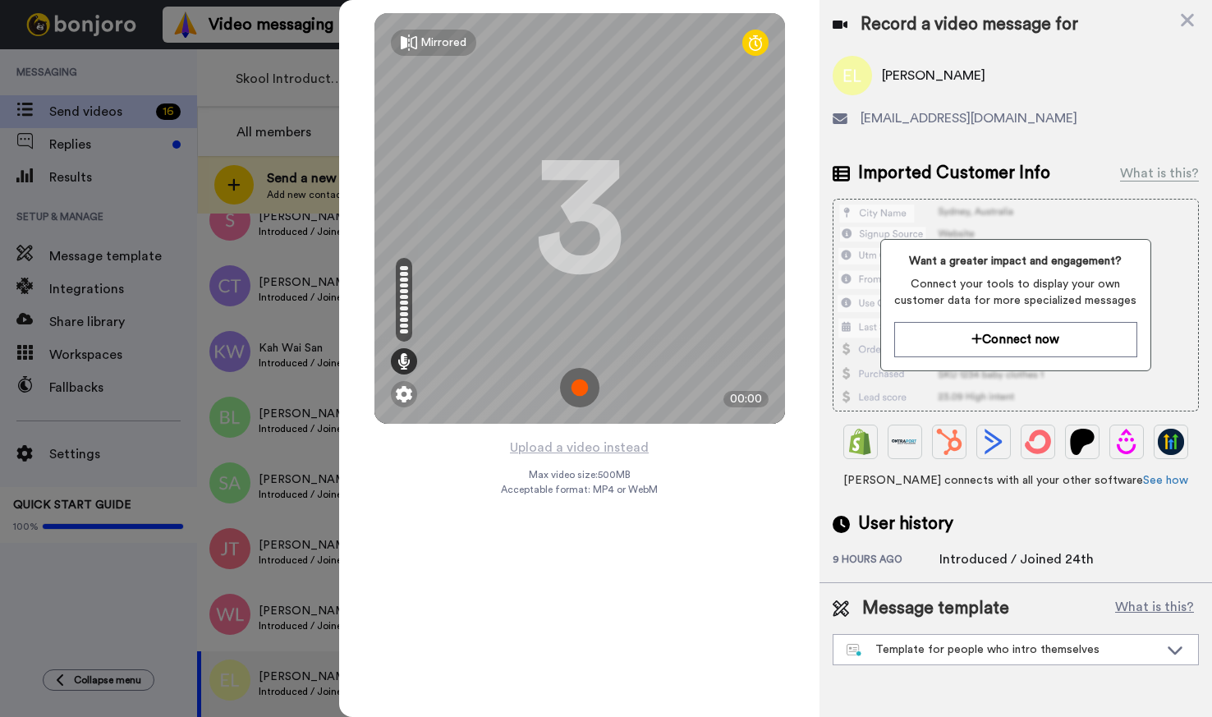
click at [581, 388] on img at bounding box center [579, 387] width 39 height 39
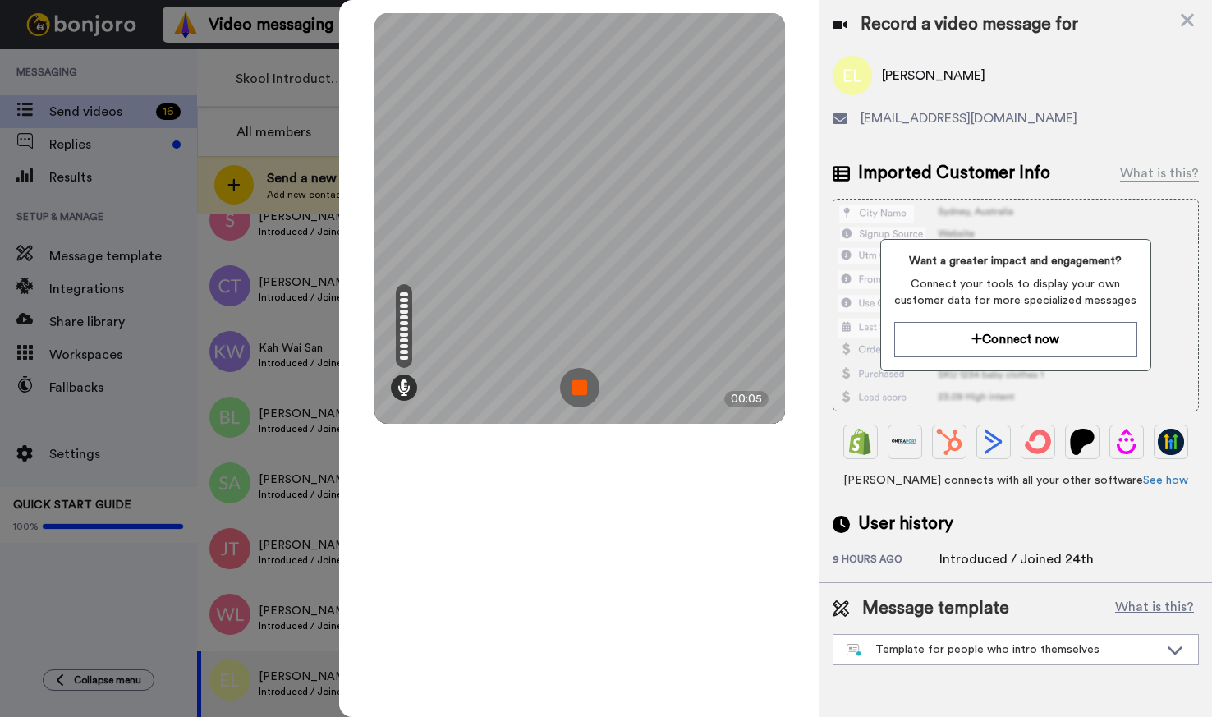
click at [573, 383] on img at bounding box center [579, 387] width 39 height 39
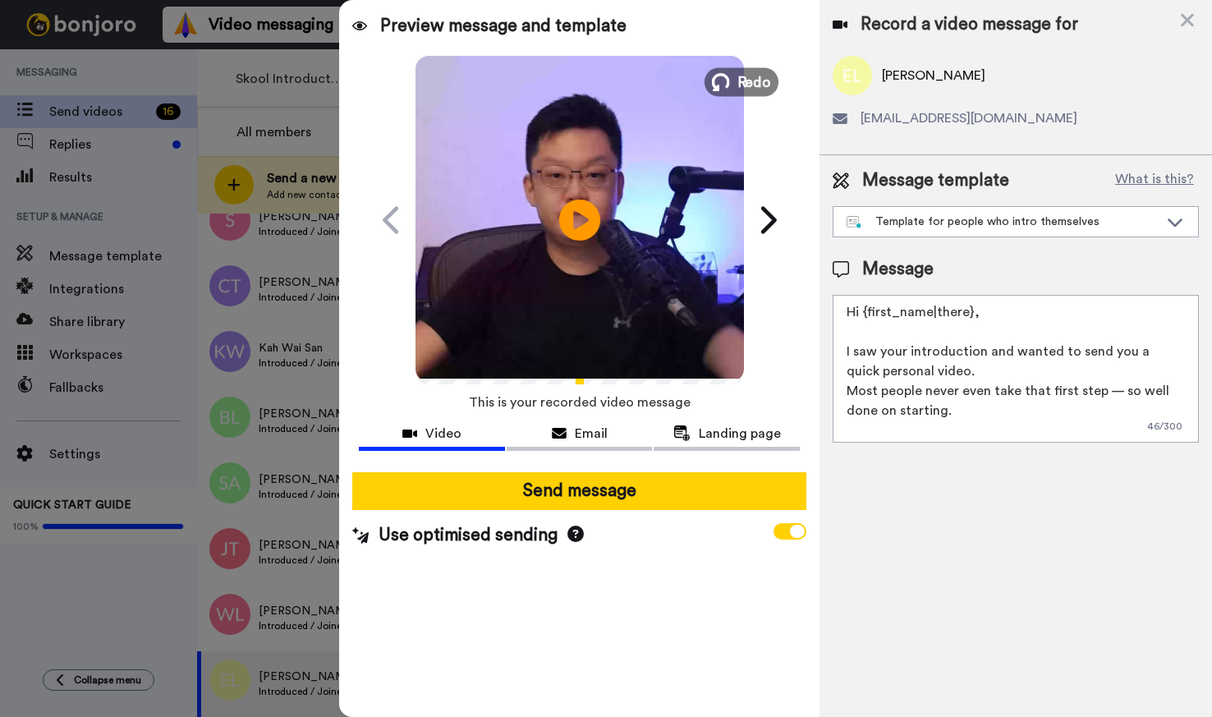
click at [747, 86] on span "Redo" at bounding box center [754, 81] width 34 height 21
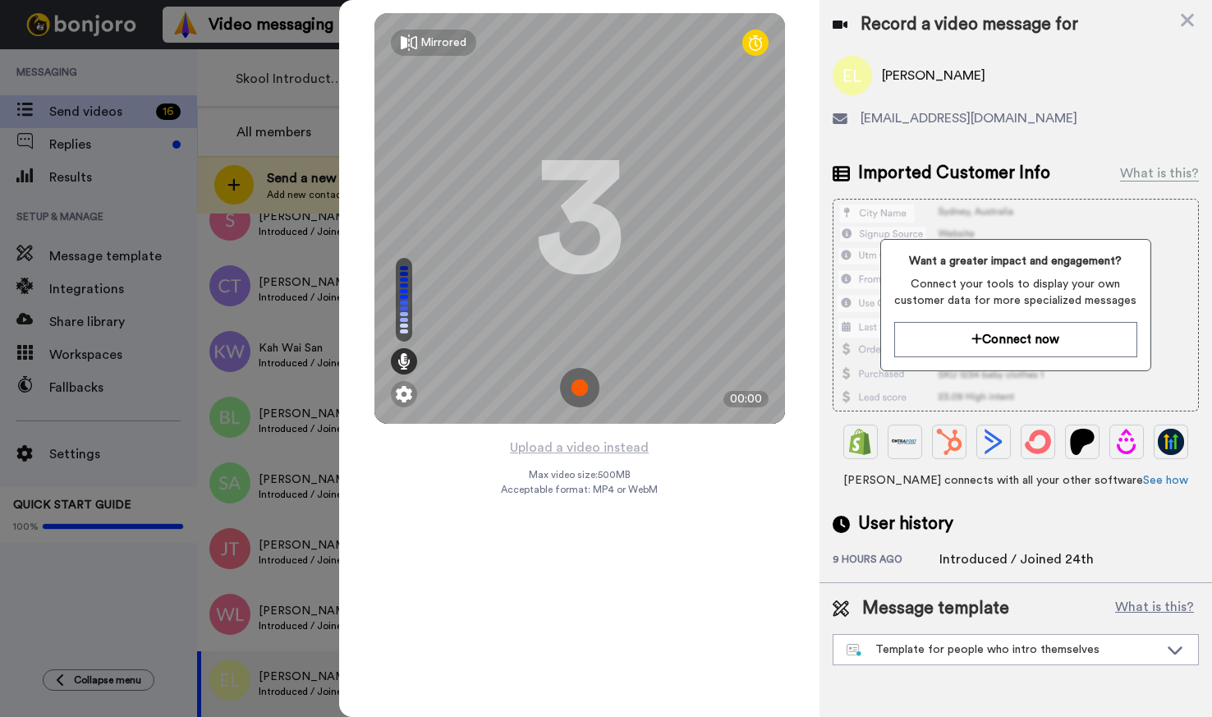
click at [581, 395] on img at bounding box center [579, 387] width 39 height 39
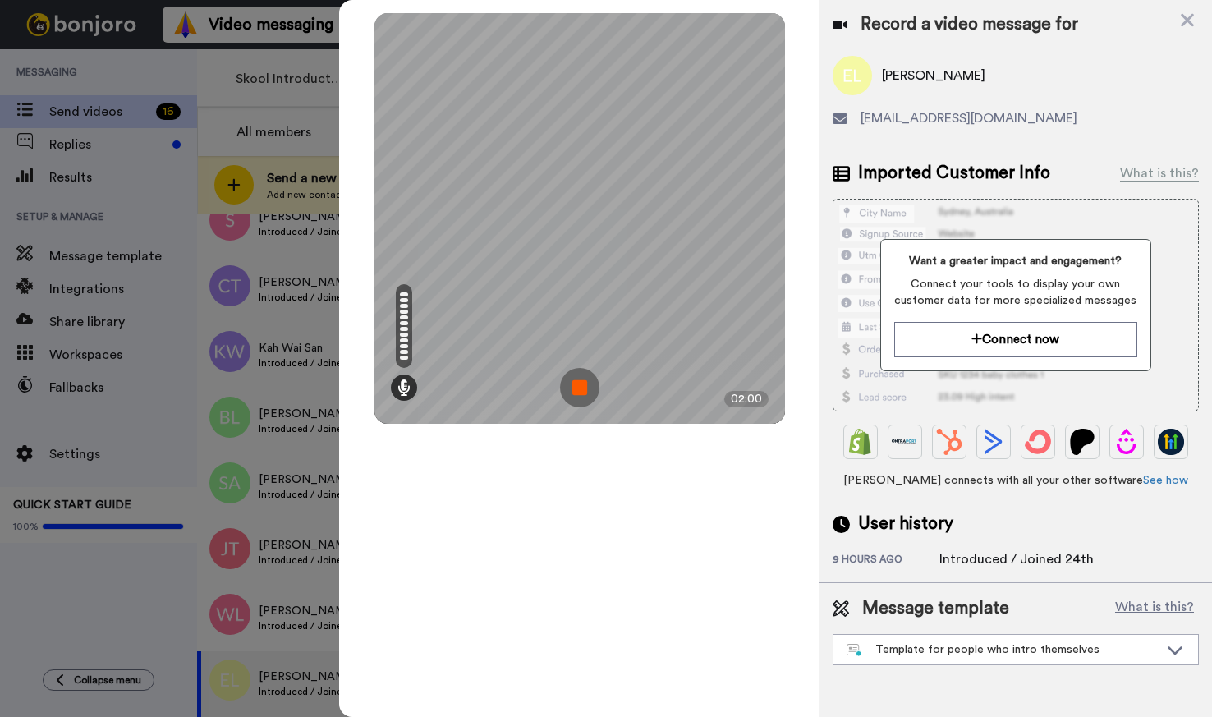
click at [581, 393] on img at bounding box center [579, 387] width 39 height 39
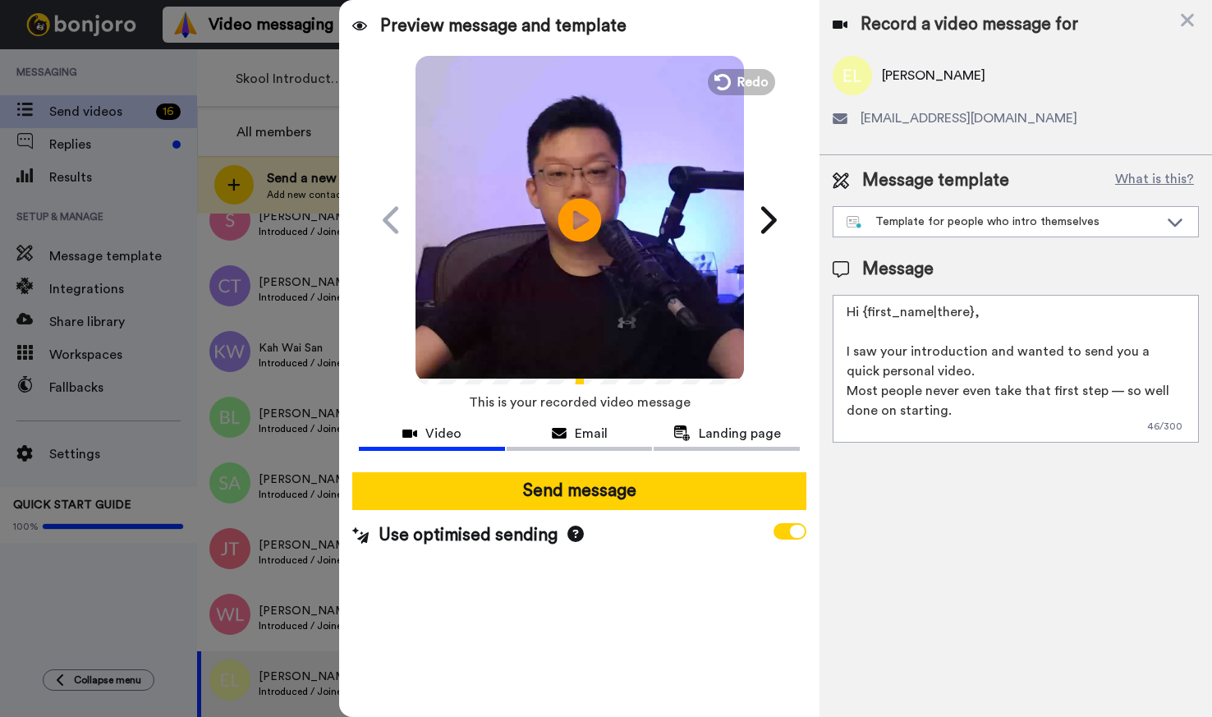
click at [585, 216] on icon "Play/Pause" at bounding box center [580, 220] width 44 height 78
drag, startPoint x: 785, startPoint y: 308, endPoint x: 661, endPoint y: 301, distance: 124.2
click at [786, 308] on div "Preview message and template Play/Pause Thanks for introducing yourself 🙌 [PERS…" at bounding box center [579, 358] width 480 height 717
click at [969, 489] on div "Record a video message for [PERSON_NAME] [EMAIL_ADDRESS][DOMAIN_NAME] Message t…" at bounding box center [1016, 358] width 393 height 717
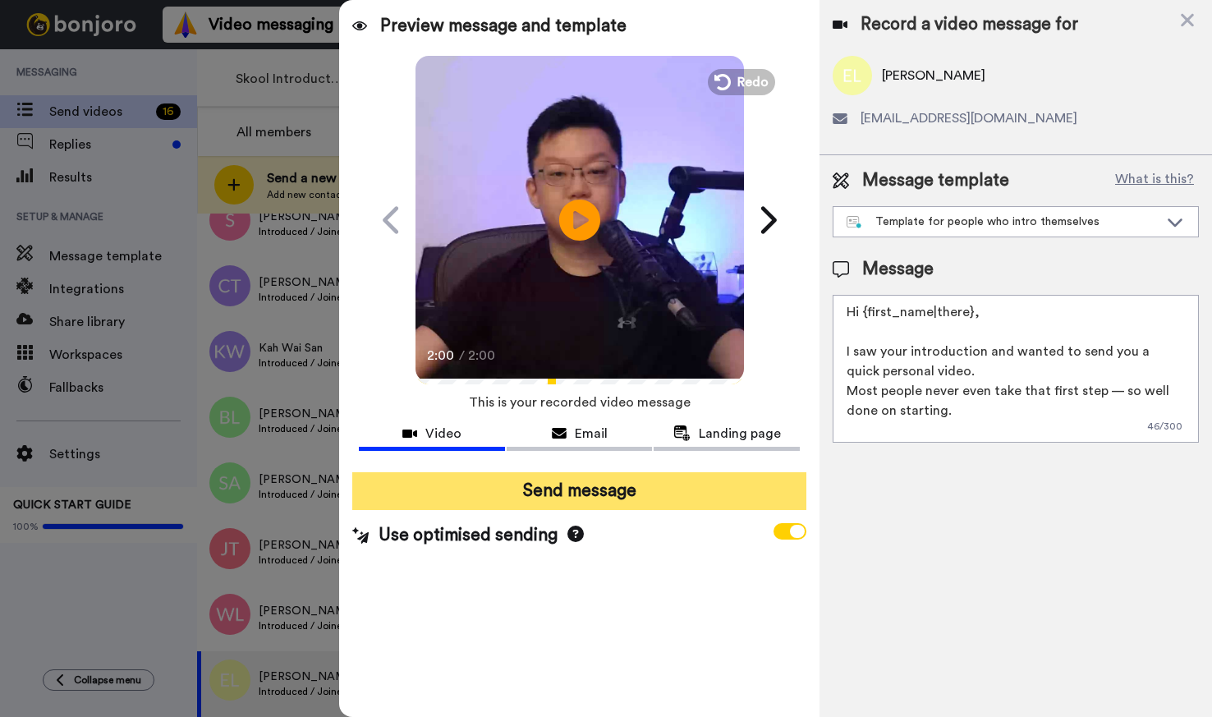
click at [604, 488] on button "Send message" at bounding box center [578, 491] width 453 height 38
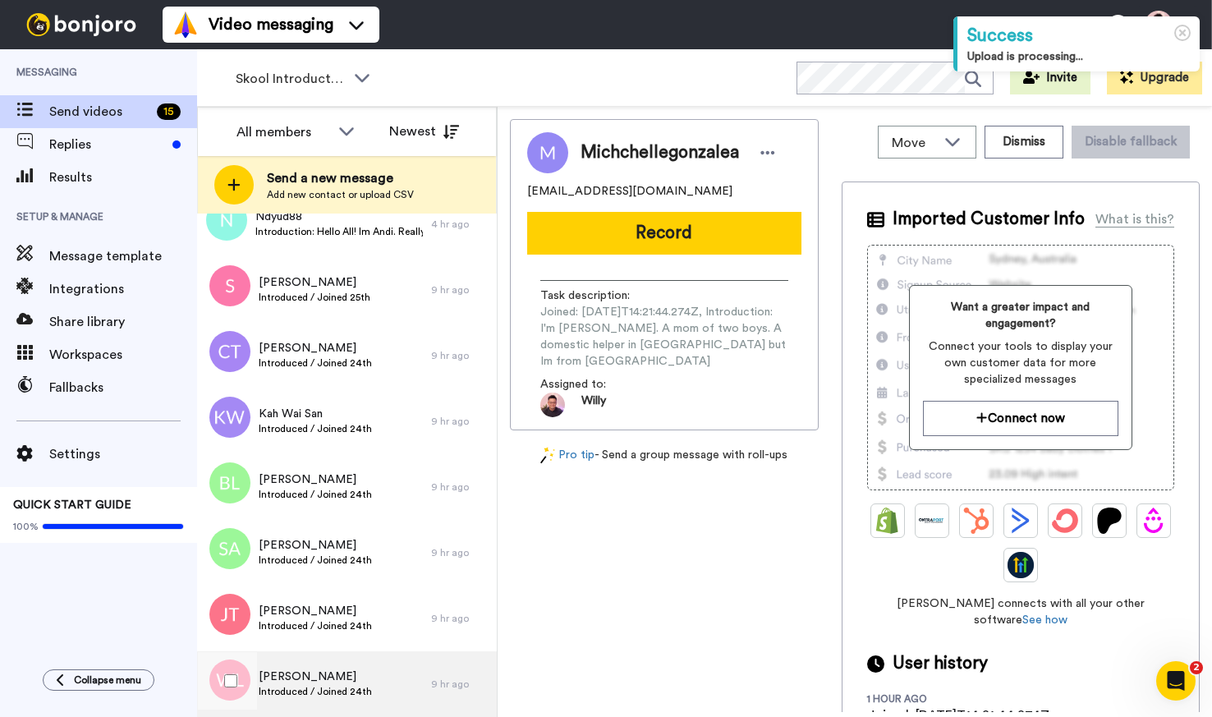
click at [331, 686] on span "Introduced / Joined 24th" at bounding box center [315, 691] width 113 height 13
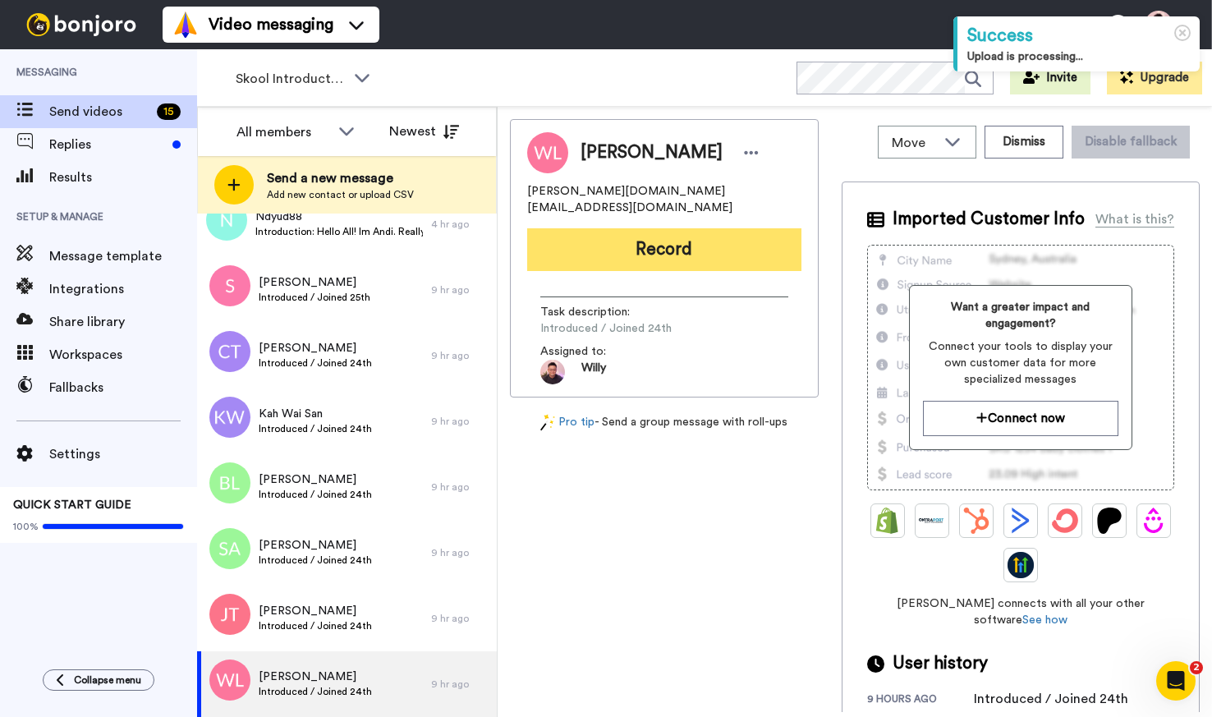
click at [705, 241] on button "Record" at bounding box center [664, 249] width 274 height 43
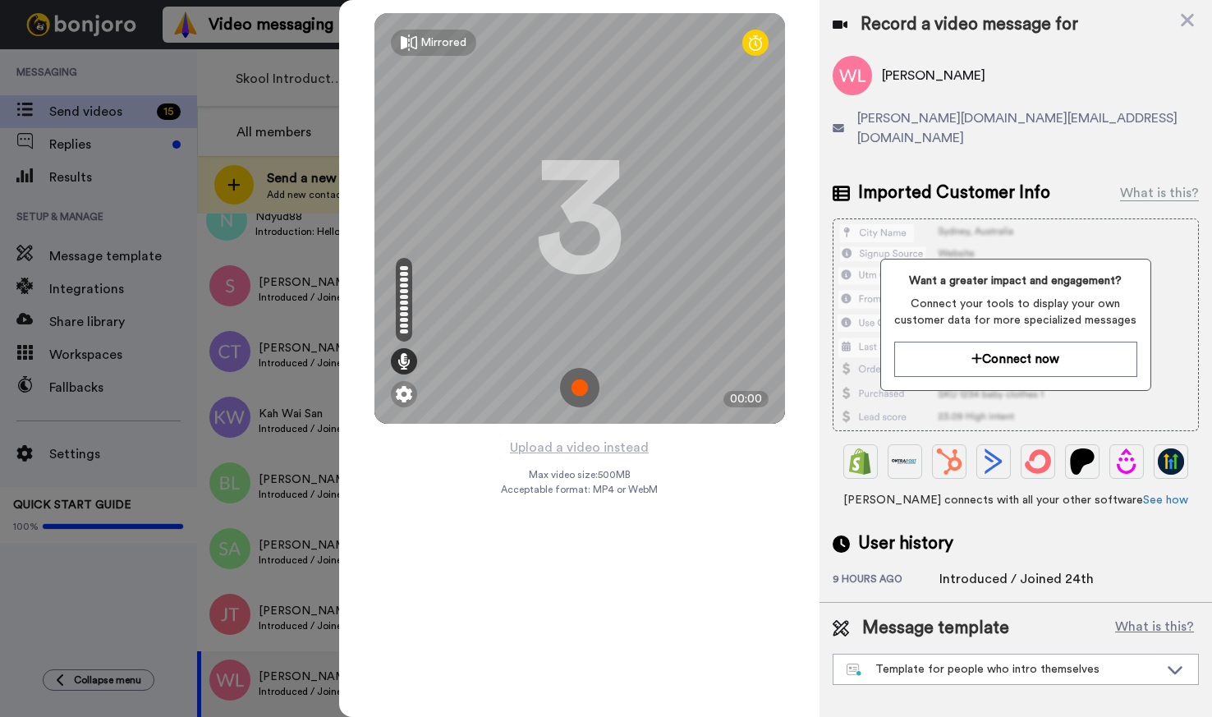
click at [577, 392] on img at bounding box center [579, 387] width 39 height 39
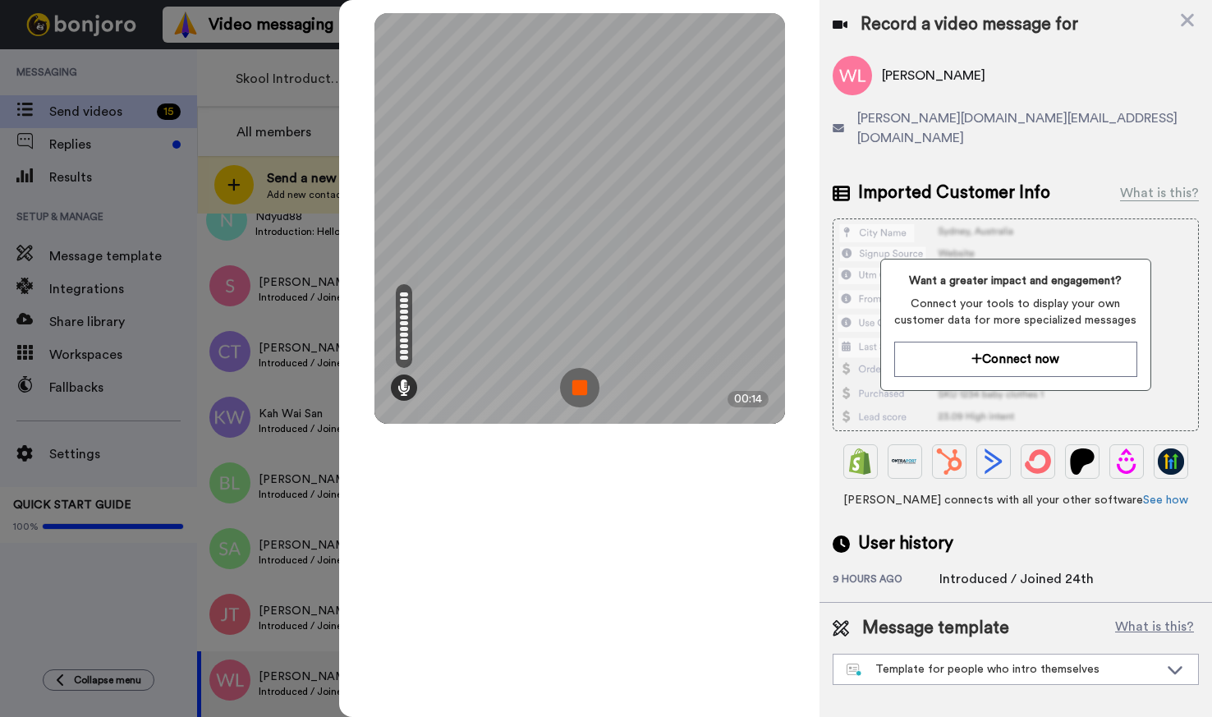
click at [584, 393] on img at bounding box center [579, 387] width 39 height 39
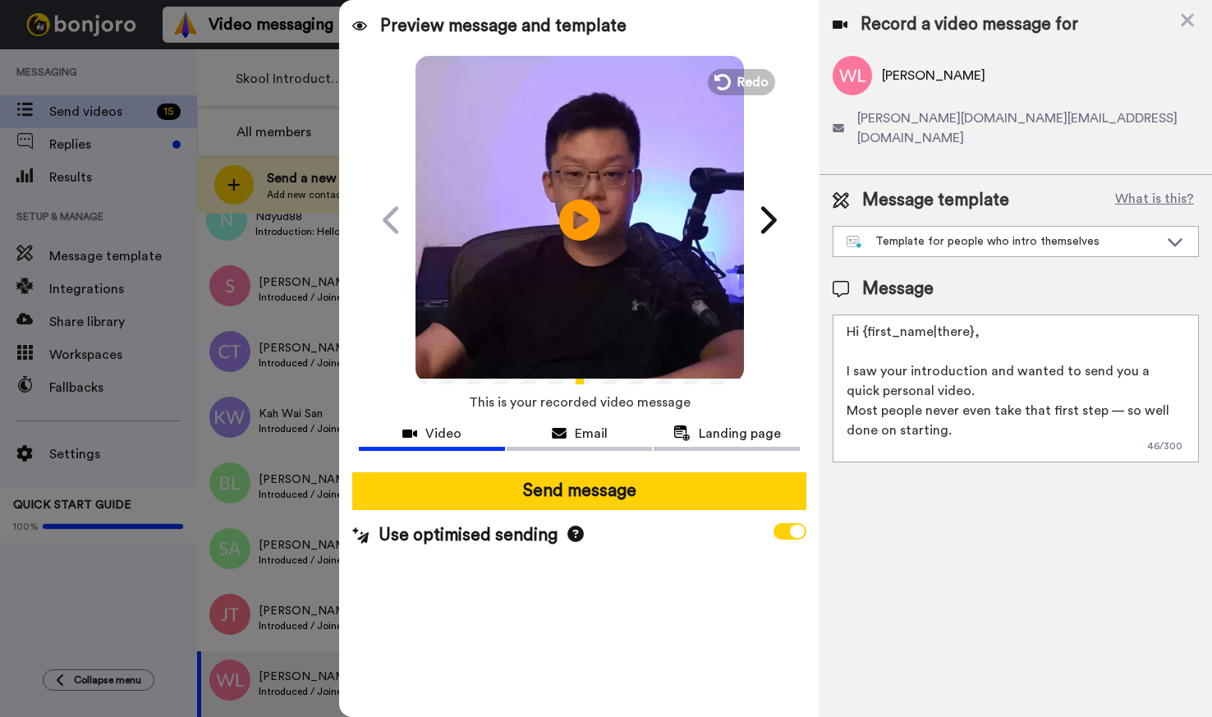
click at [611, 250] on video at bounding box center [580, 217] width 328 height 328
click at [860, 540] on div "Record a video message for William Lim william.tc@gmail.com Message template Wh…" at bounding box center [1016, 358] width 393 height 717
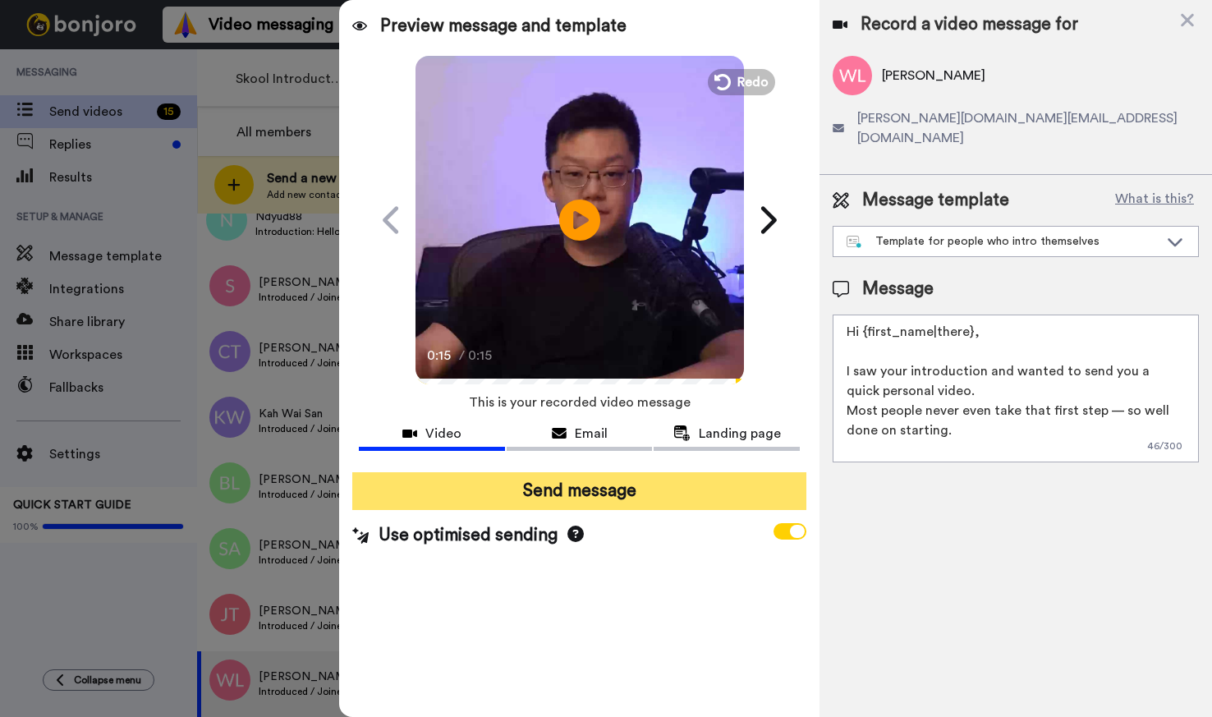
click at [613, 494] on button "Send message" at bounding box center [578, 491] width 453 height 38
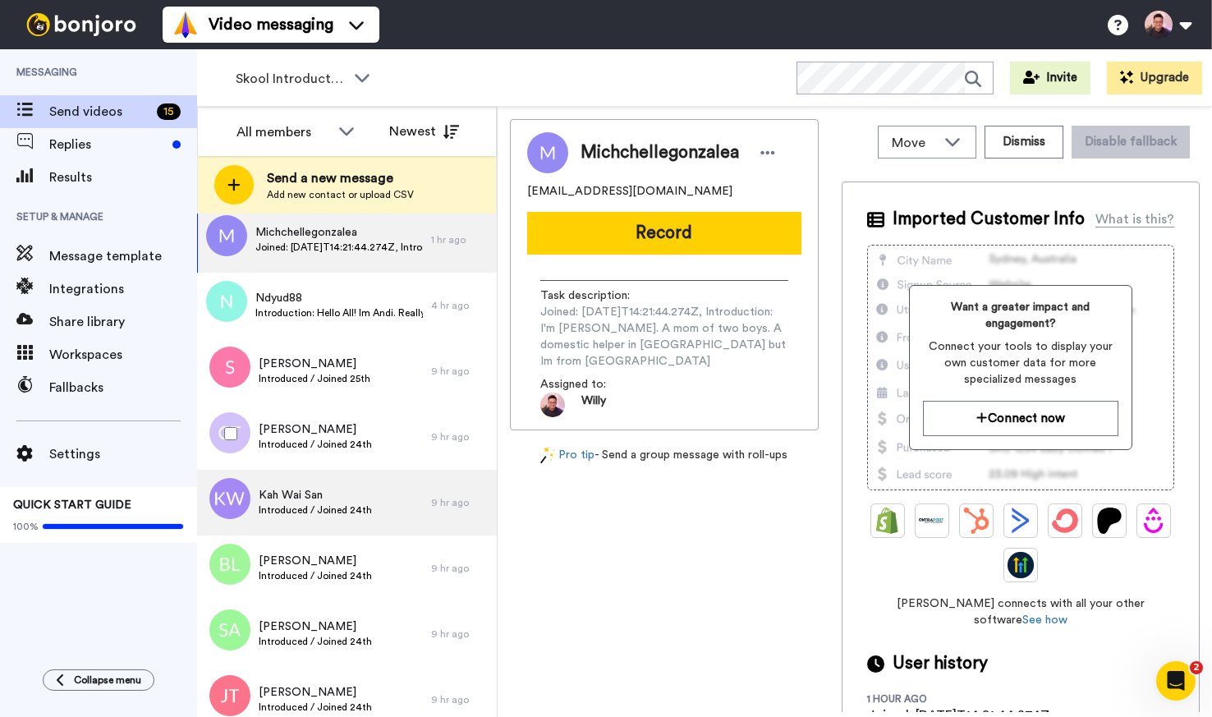
scroll to position [39, 0]
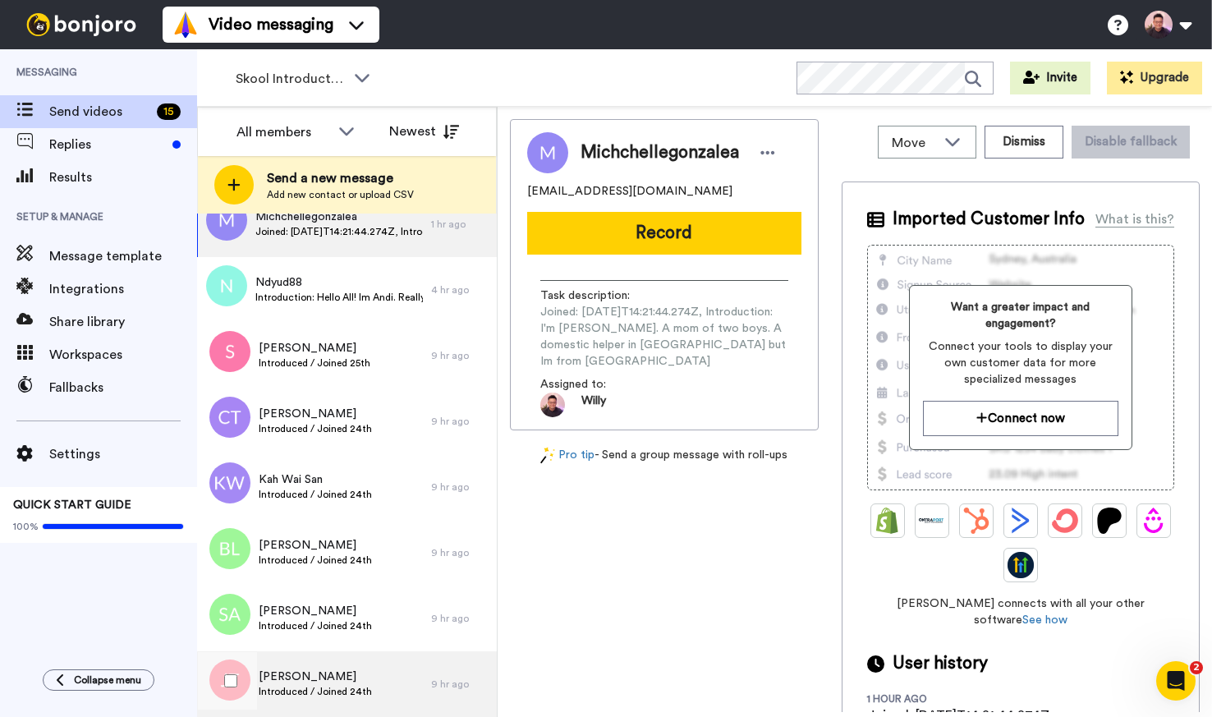
click at [321, 679] on span "[PERSON_NAME]" at bounding box center [315, 676] width 113 height 16
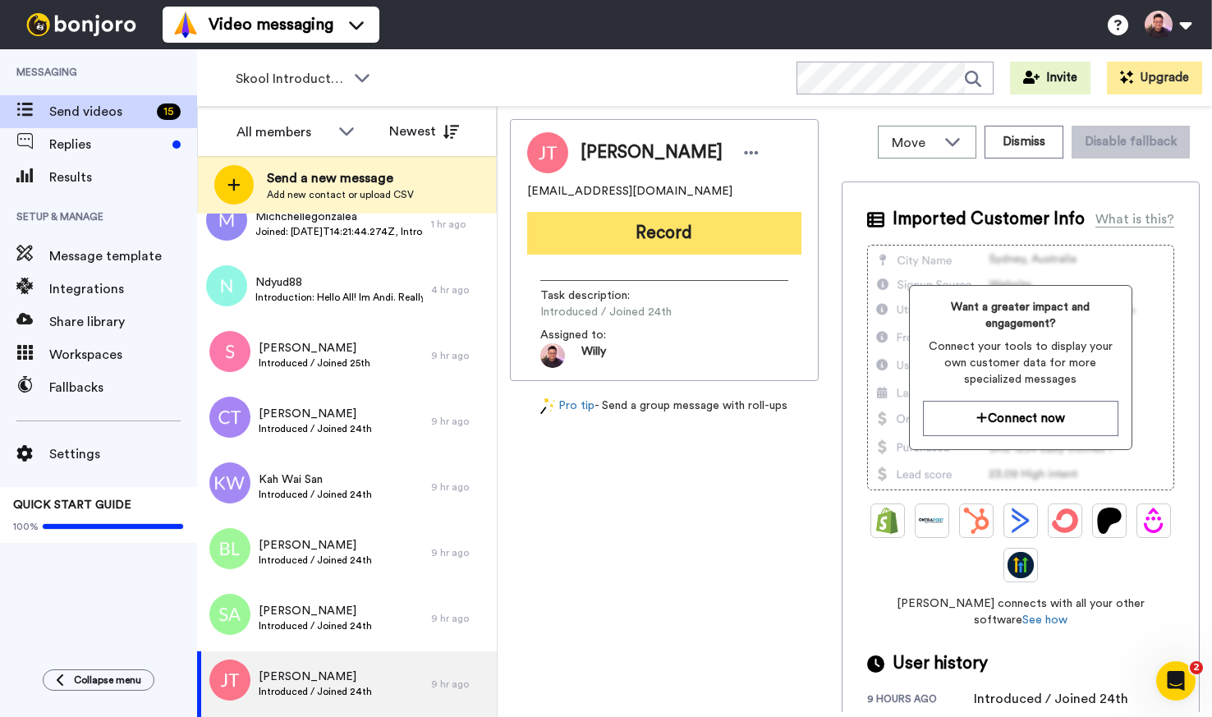
click at [754, 241] on button "Record" at bounding box center [664, 233] width 274 height 43
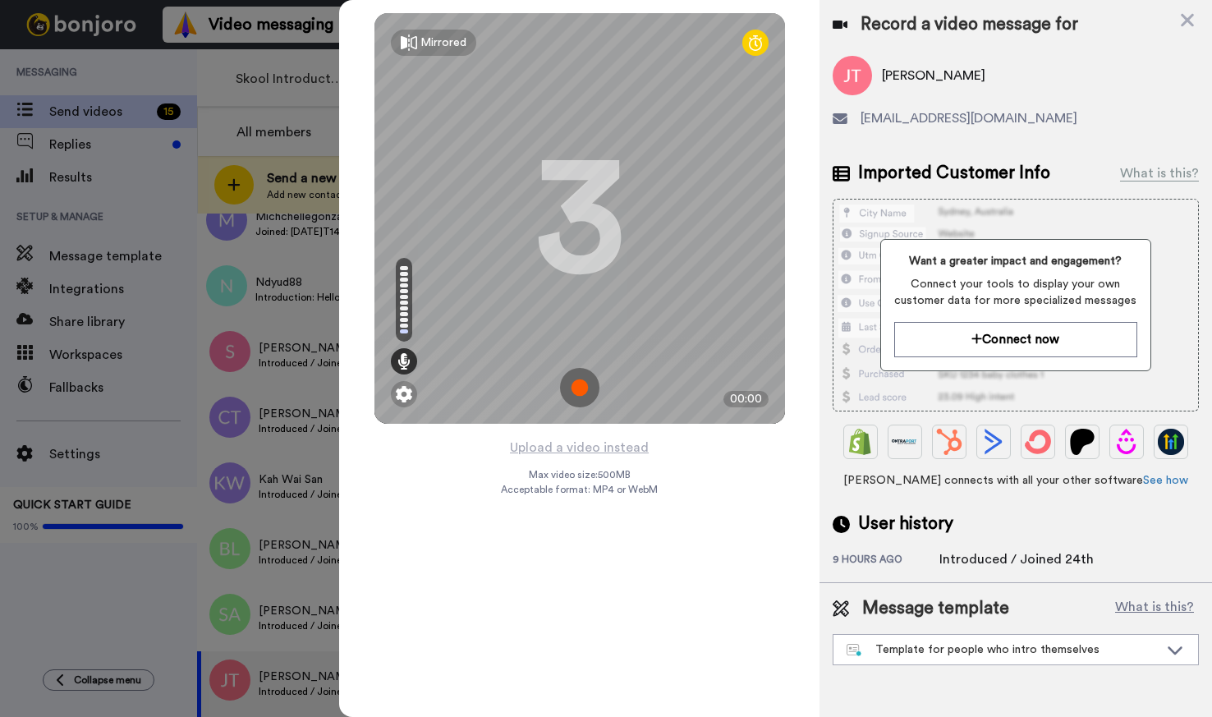
click at [728, 478] on div "Mirrored Redo 3 00:00 Upload a video instead Max video size: 500 MB Acceptable …" at bounding box center [579, 358] width 480 height 717
click at [580, 391] on img at bounding box center [579, 387] width 39 height 39
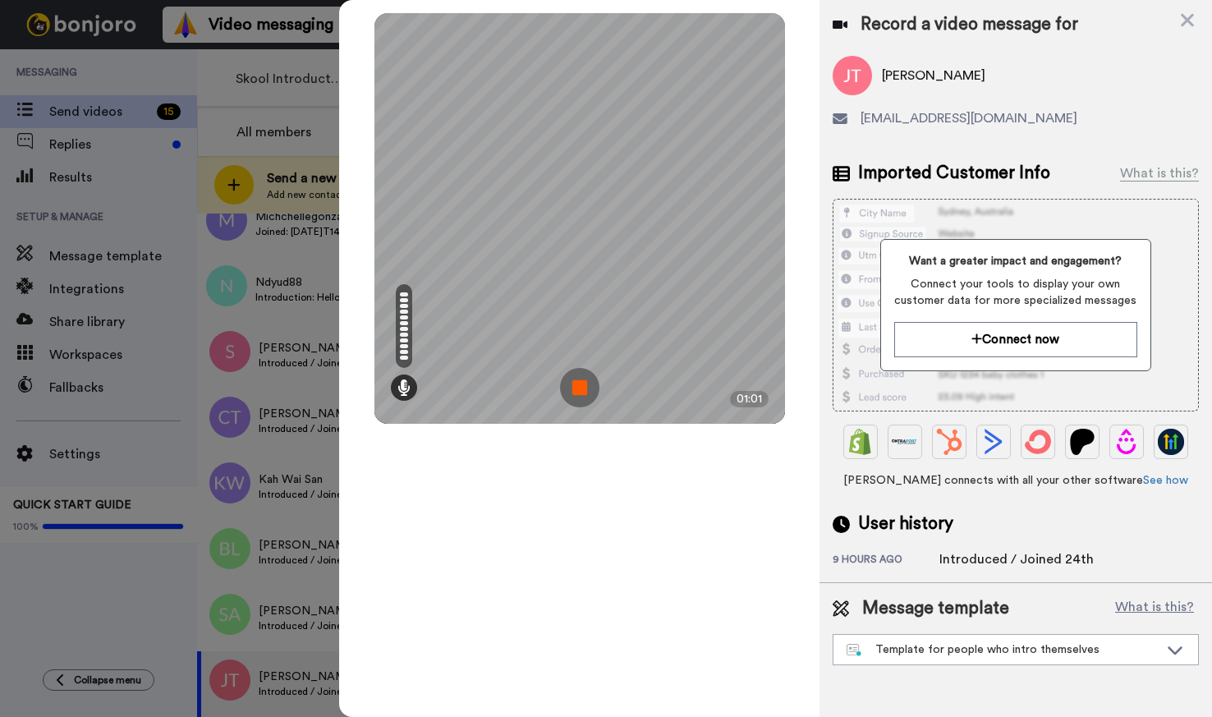
click at [584, 394] on img at bounding box center [579, 387] width 39 height 39
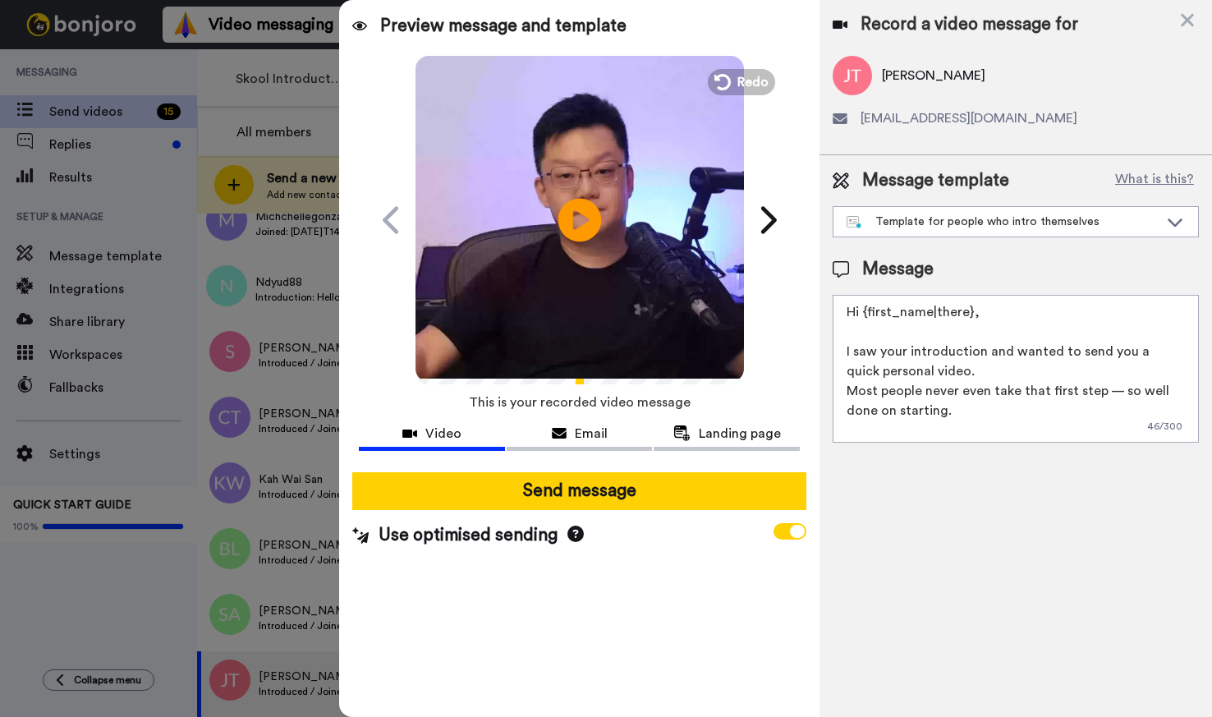
click at [585, 240] on icon "Play/Pause" at bounding box center [580, 220] width 44 height 78
click at [797, 535] on icon at bounding box center [797, 531] width 15 height 13
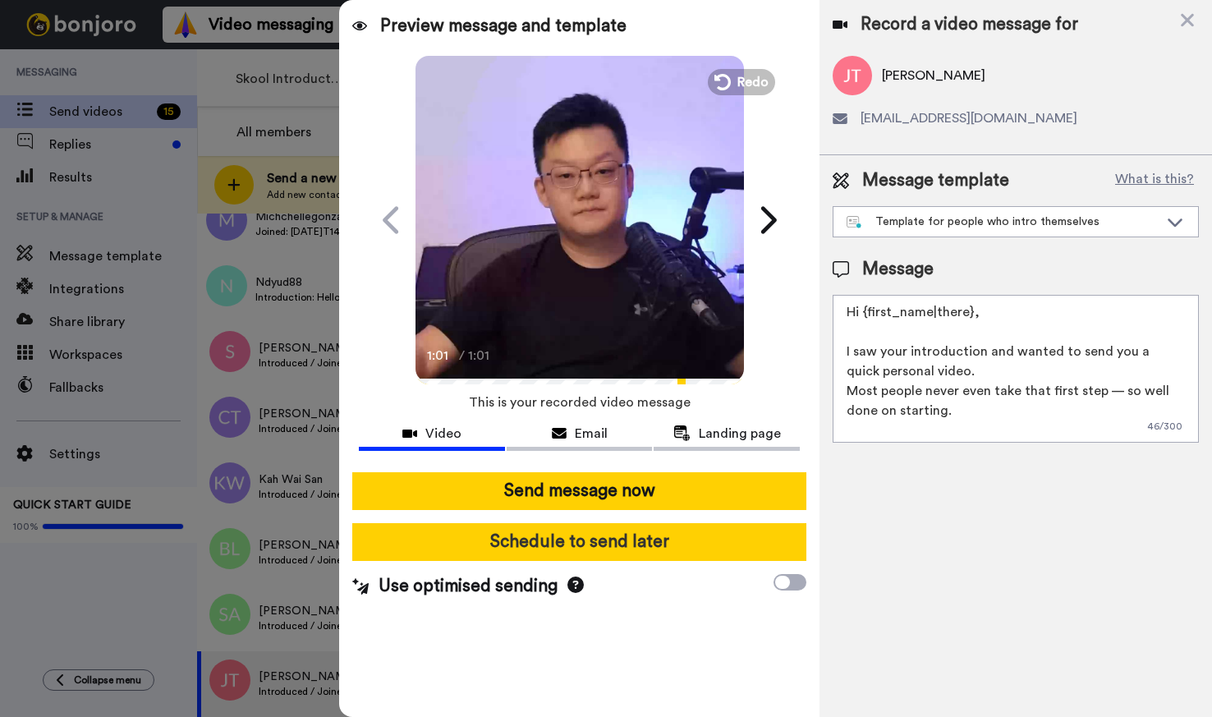
click at [626, 551] on button "Schedule to send later" at bounding box center [578, 542] width 453 height 38
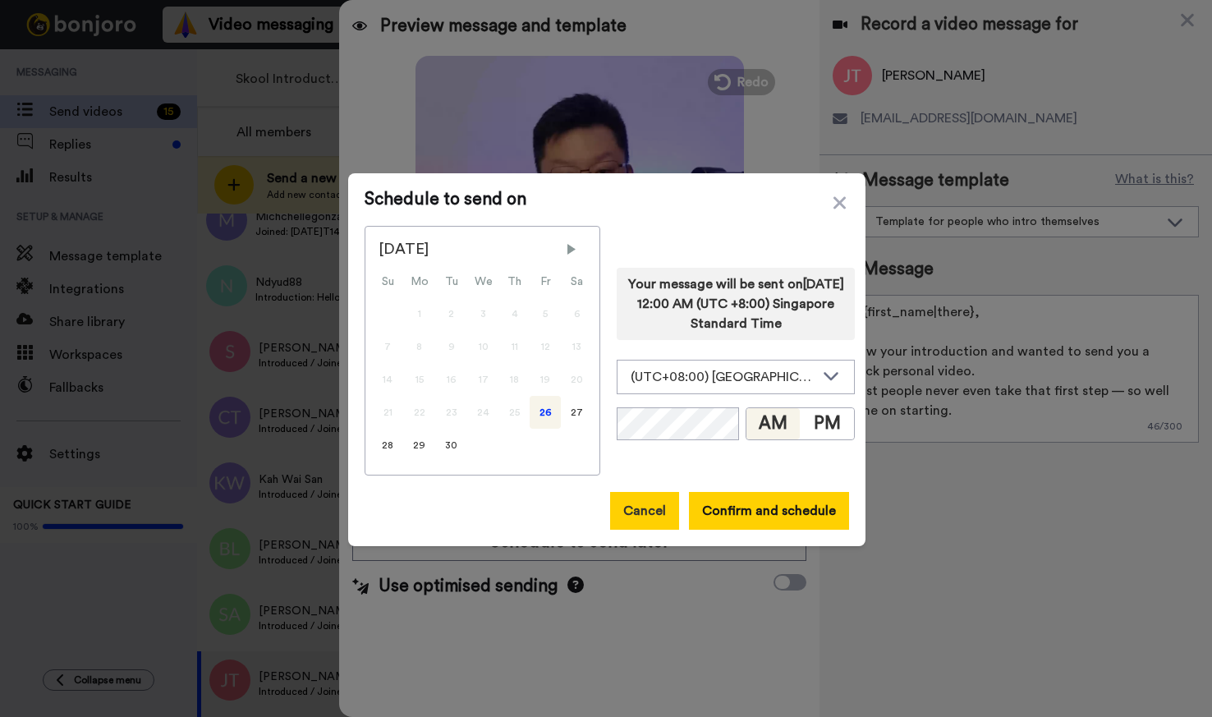
click at [639, 508] on button "Cancel" at bounding box center [644, 511] width 69 height 38
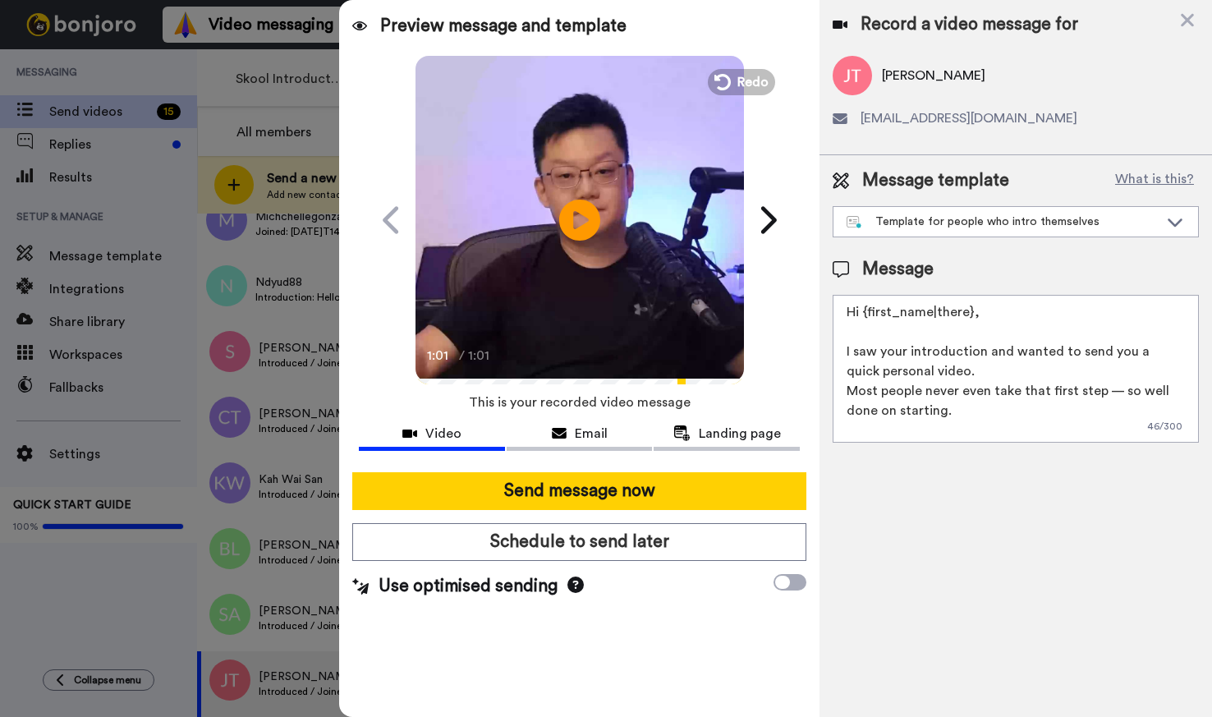
drag, startPoint x: 691, startPoint y: 494, endPoint x: 931, endPoint y: 548, distance: 245.8
click at [691, 494] on button "Send message now" at bounding box center [578, 491] width 453 height 38
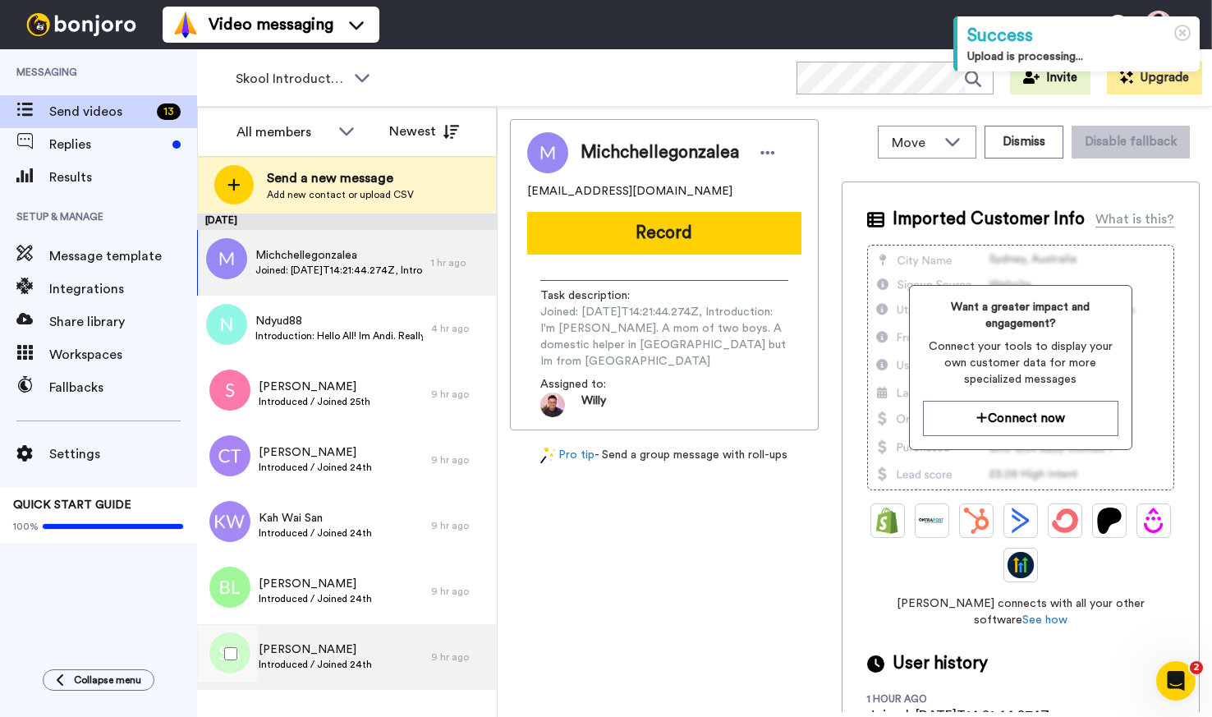
click at [342, 643] on span "[PERSON_NAME]" at bounding box center [315, 649] width 113 height 16
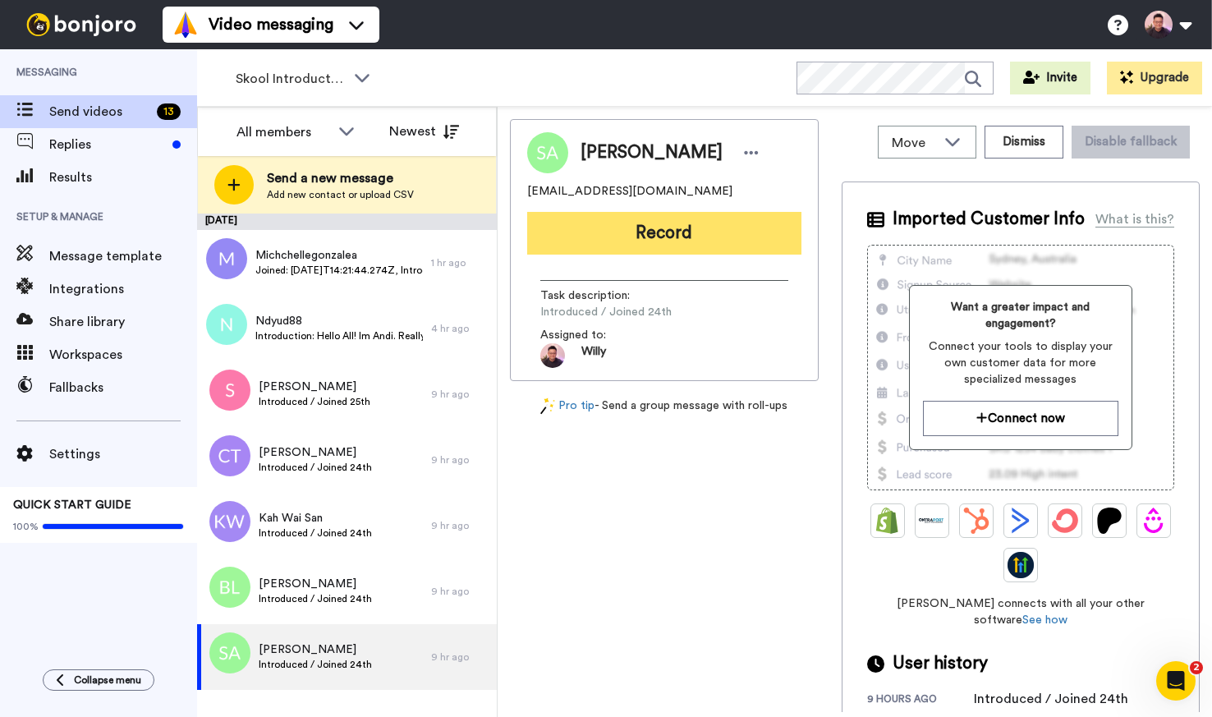
click at [683, 232] on button "Record" at bounding box center [664, 233] width 274 height 43
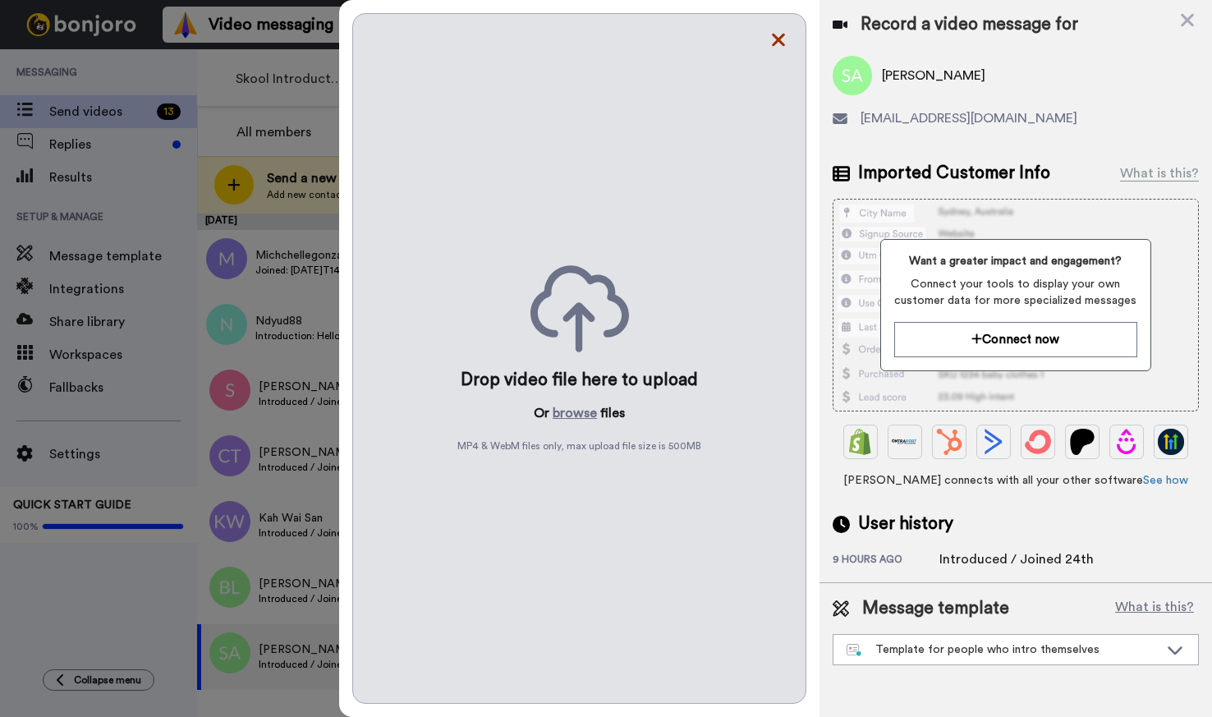
click at [783, 40] on icon at bounding box center [778, 40] width 16 height 21
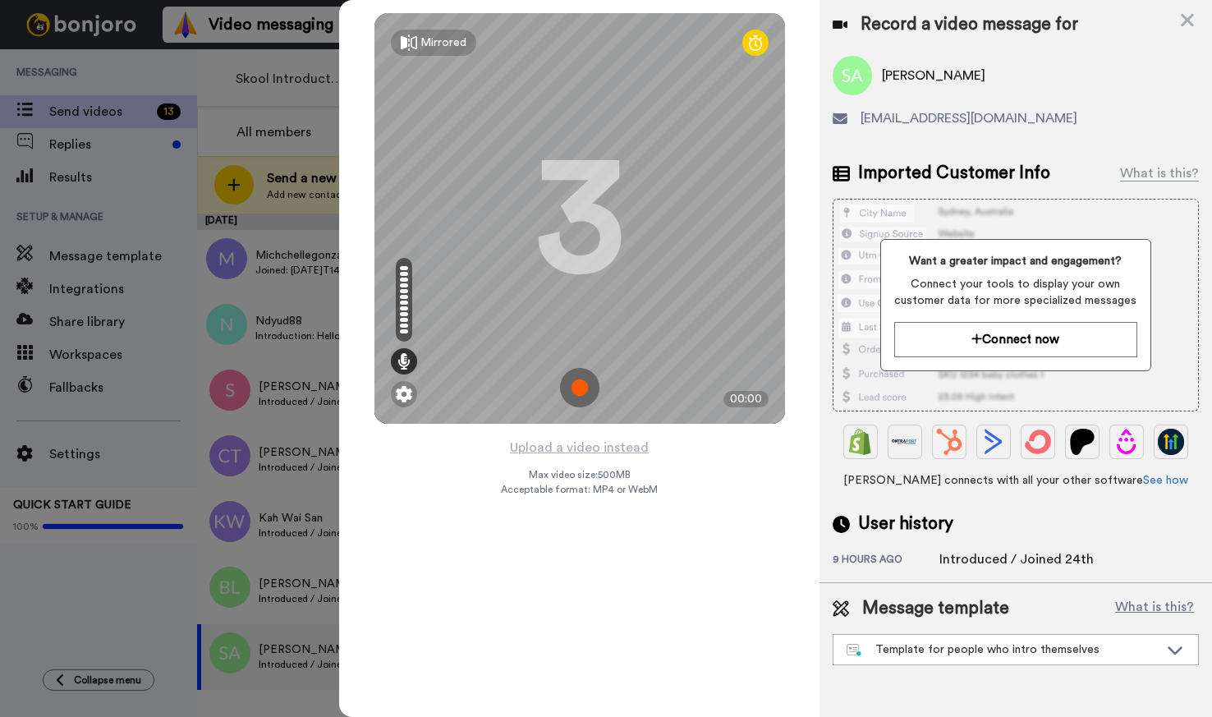
click at [574, 384] on img at bounding box center [579, 387] width 39 height 39
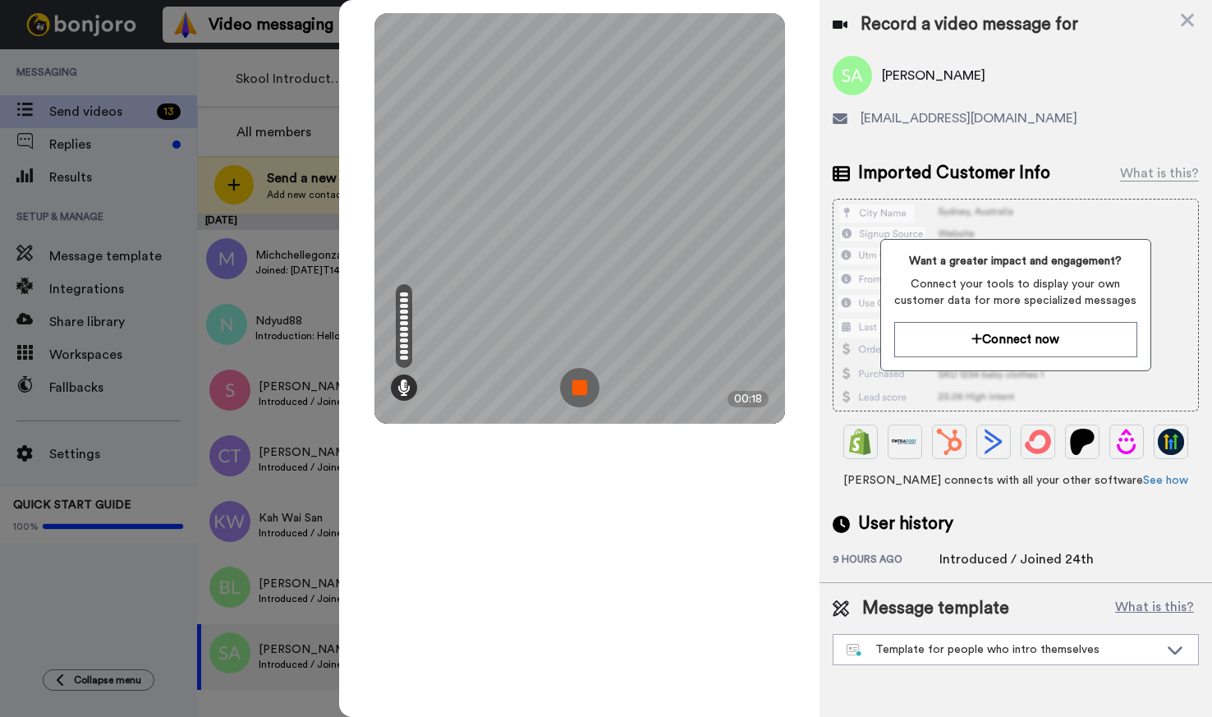
click at [580, 392] on img at bounding box center [579, 387] width 39 height 39
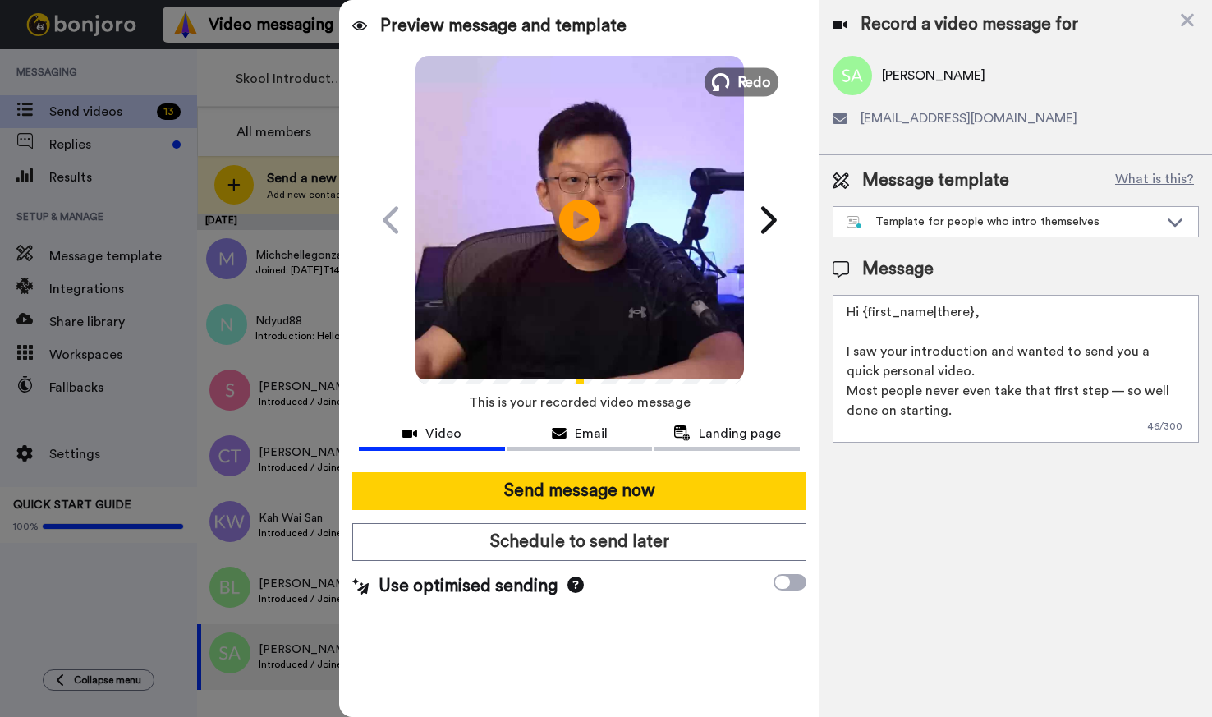
click at [742, 87] on span "Redo" at bounding box center [754, 81] width 34 height 21
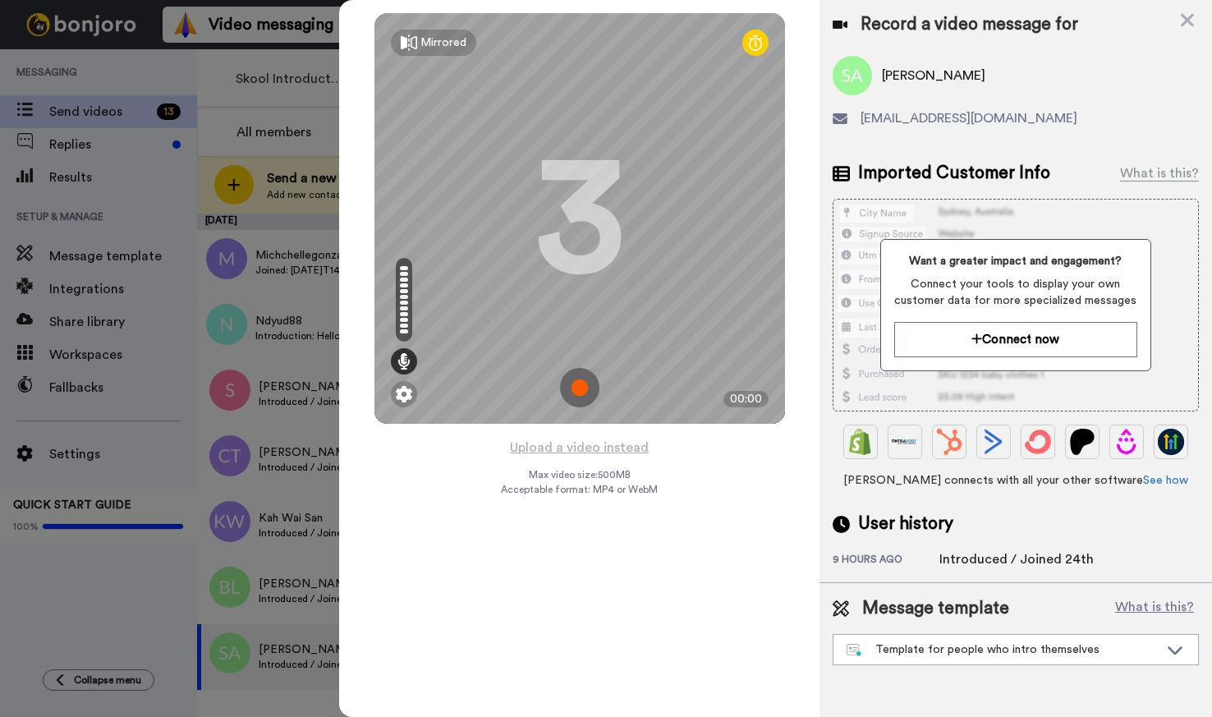
click at [566, 389] on img at bounding box center [579, 387] width 39 height 39
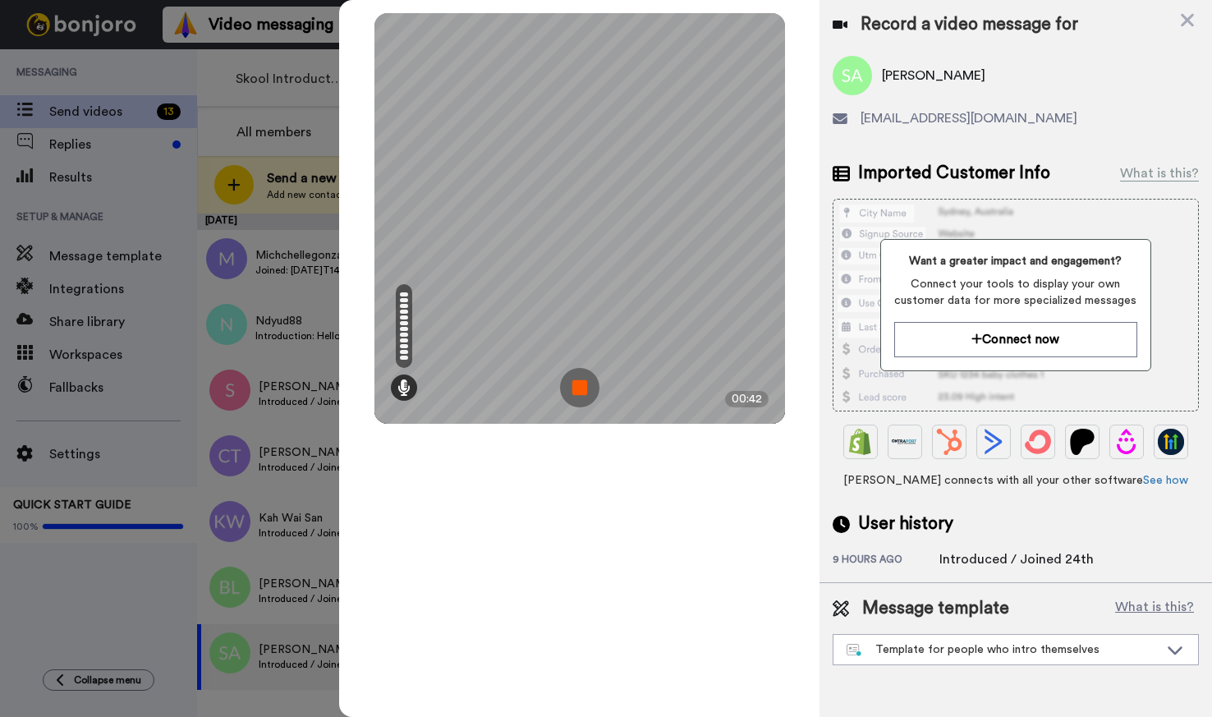
click at [578, 391] on img at bounding box center [579, 387] width 39 height 39
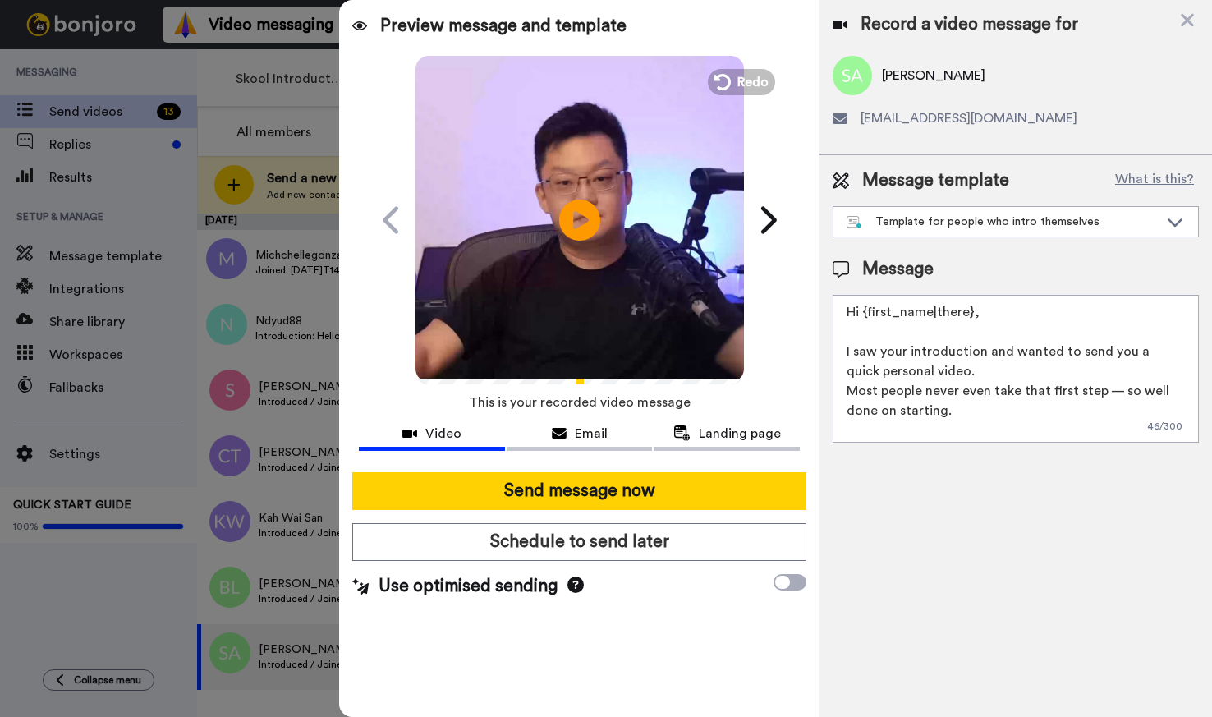
click at [604, 186] on video at bounding box center [580, 217] width 328 height 328
click at [912, 503] on div "Record a video message for Shah Abu stevieshah@live.com Message template What i…" at bounding box center [1016, 358] width 393 height 717
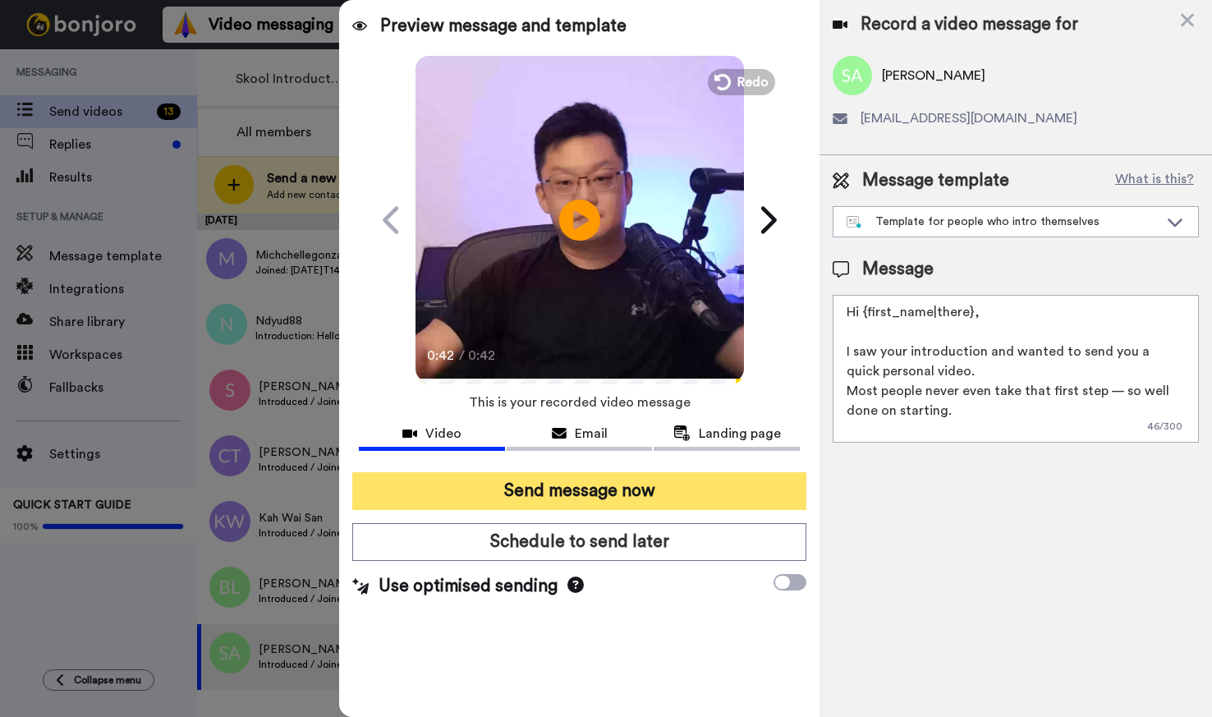
click at [604, 489] on button "Send message now" at bounding box center [578, 491] width 453 height 38
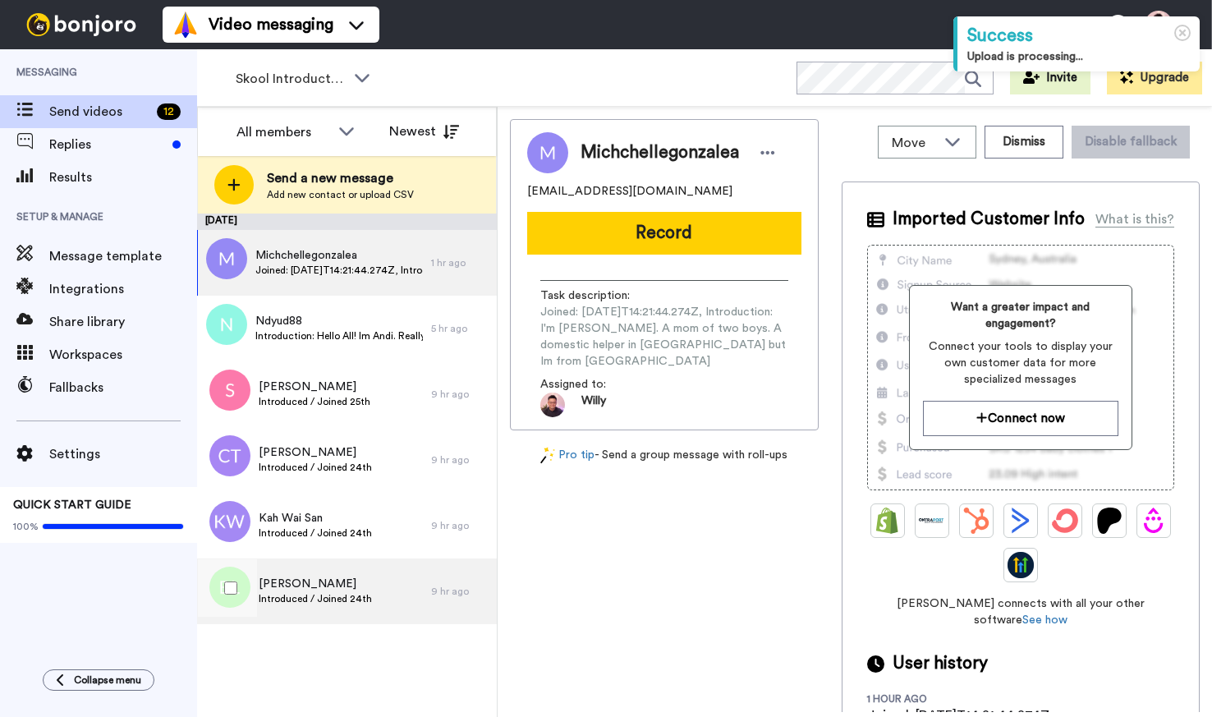
click at [346, 584] on span "[PERSON_NAME]" at bounding box center [315, 584] width 113 height 16
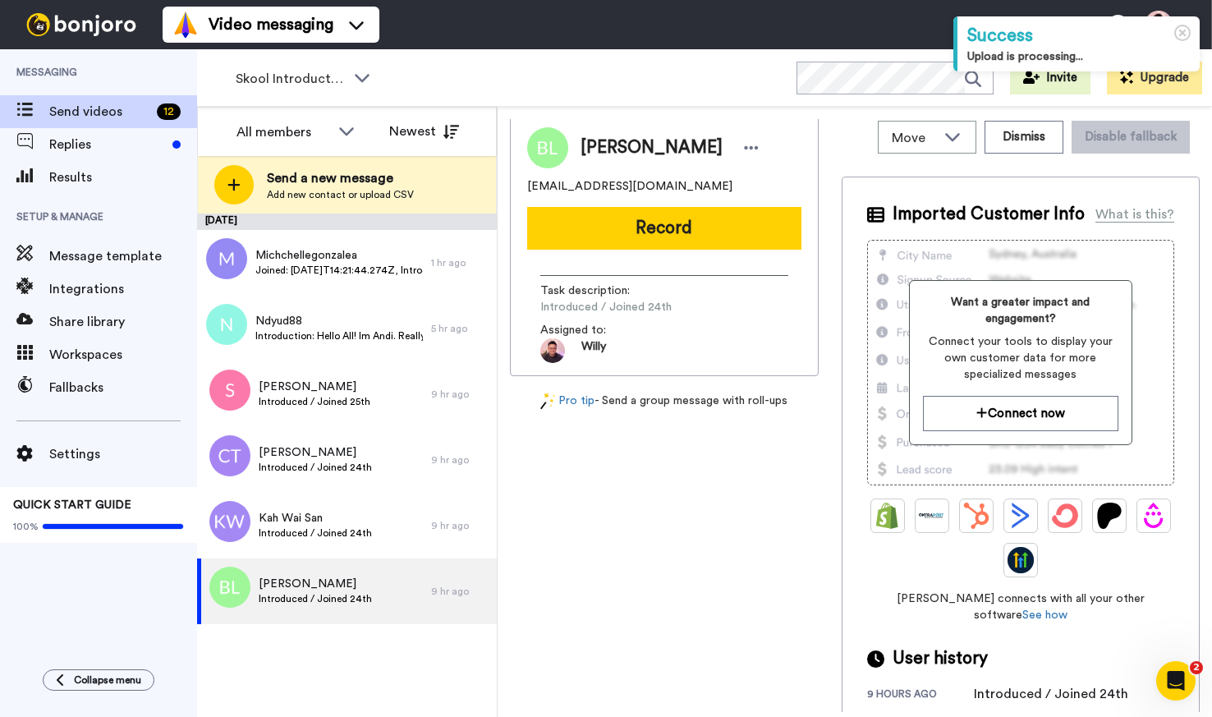
scroll to position [6, 0]
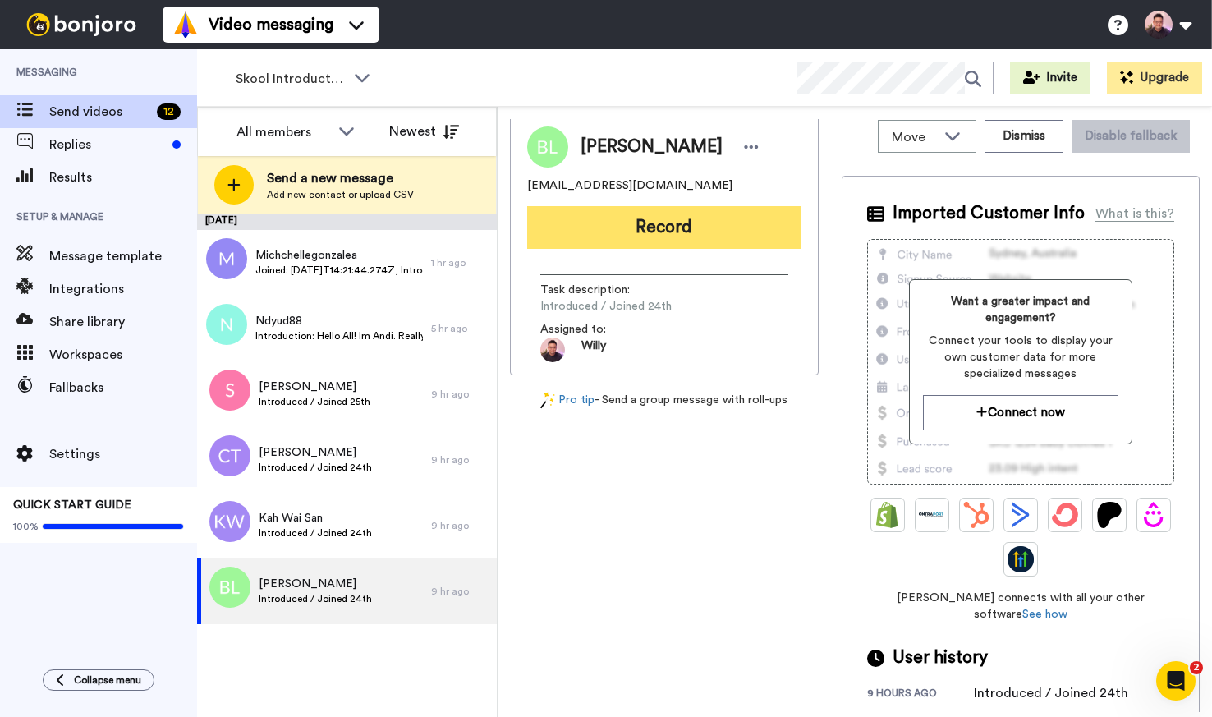
click at [753, 234] on button "Record" at bounding box center [664, 227] width 274 height 43
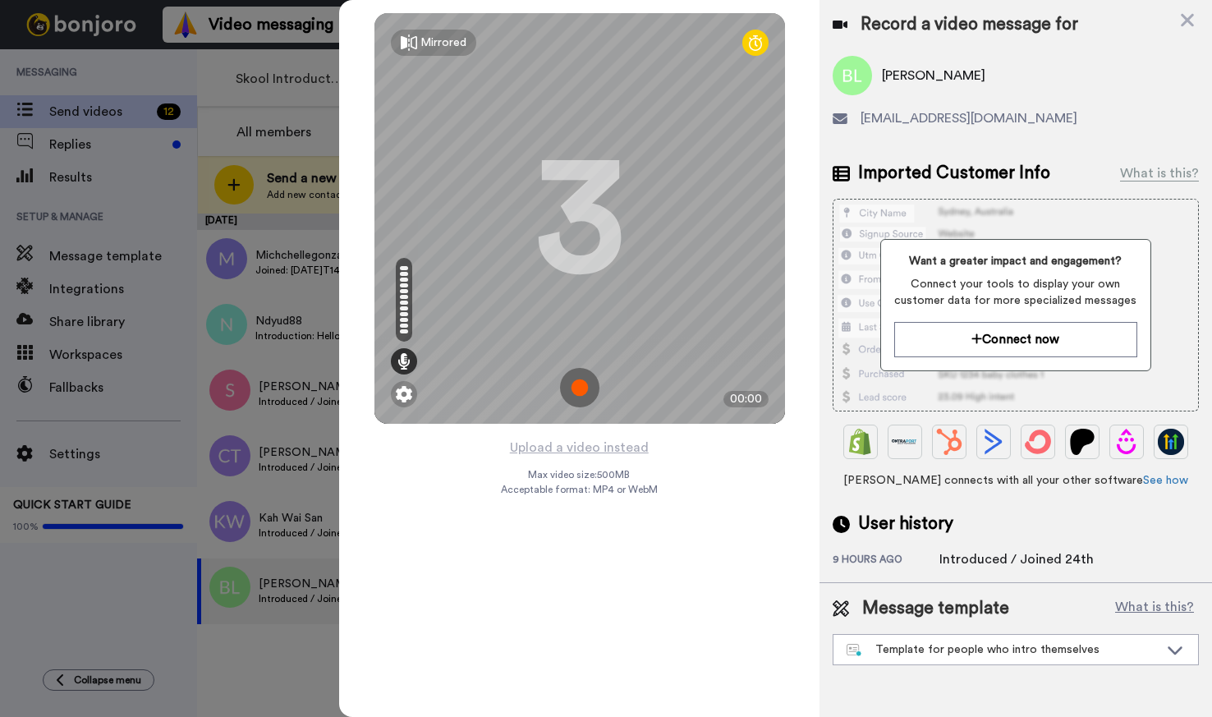
click at [573, 392] on img at bounding box center [579, 387] width 39 height 39
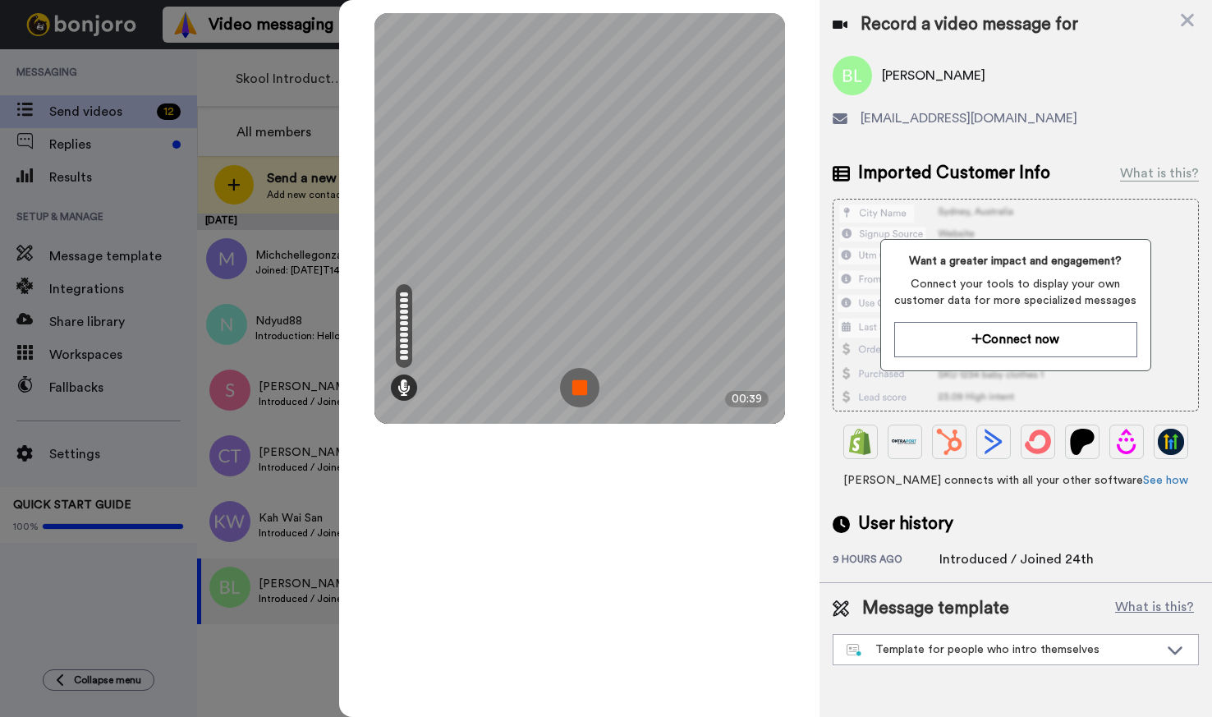
click at [577, 393] on img at bounding box center [579, 387] width 39 height 39
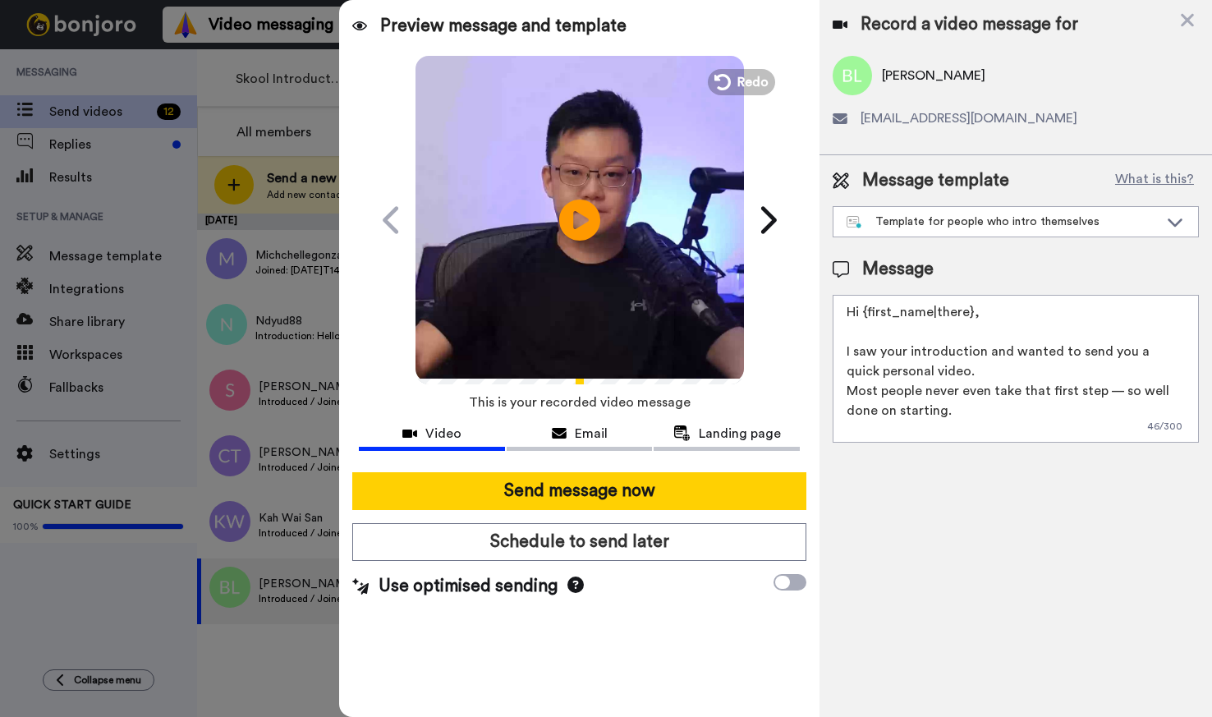
click at [622, 277] on video at bounding box center [580, 217] width 328 height 328
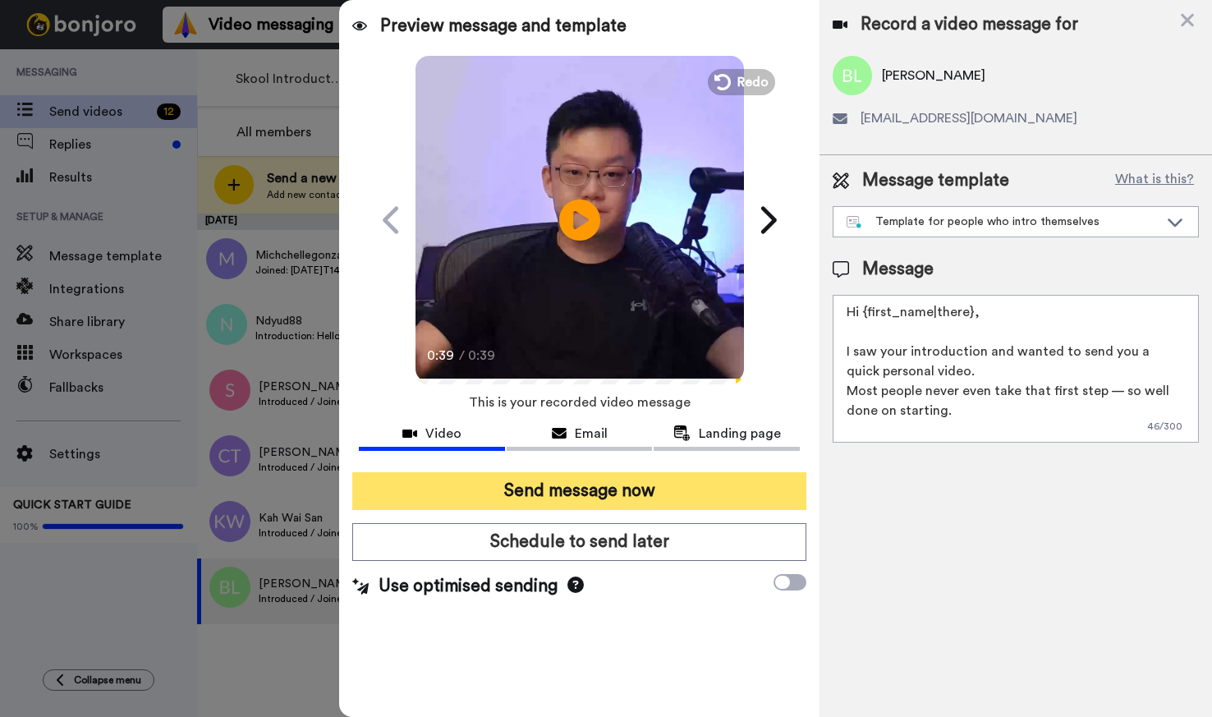
click at [601, 493] on button "Send message now" at bounding box center [578, 491] width 453 height 38
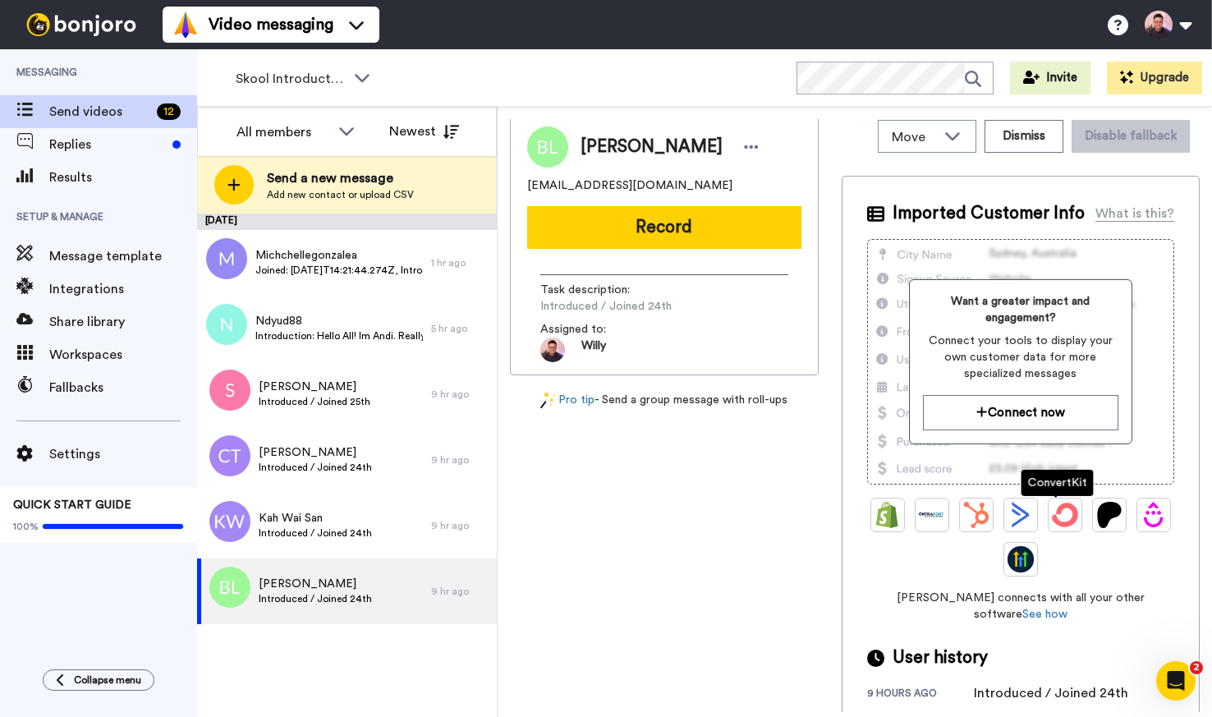
scroll to position [0, 0]
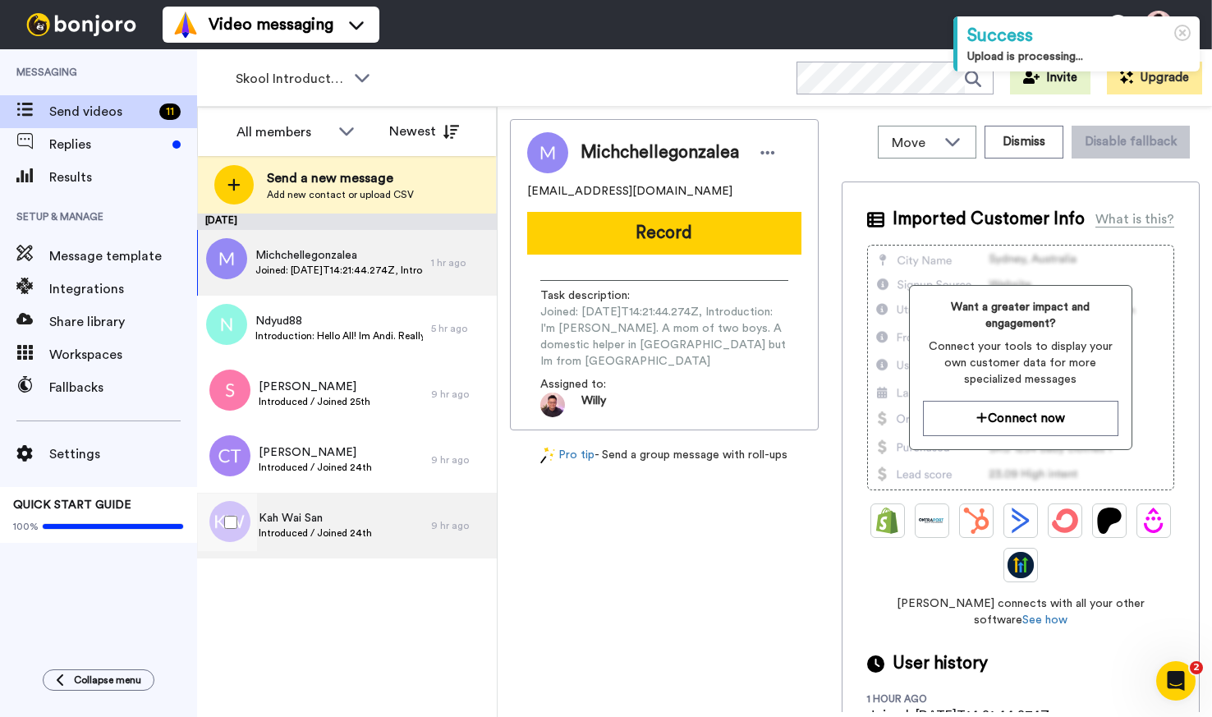
click at [372, 530] on div "[PERSON_NAME] San Introduced / Joined 24th" at bounding box center [314, 526] width 234 height 66
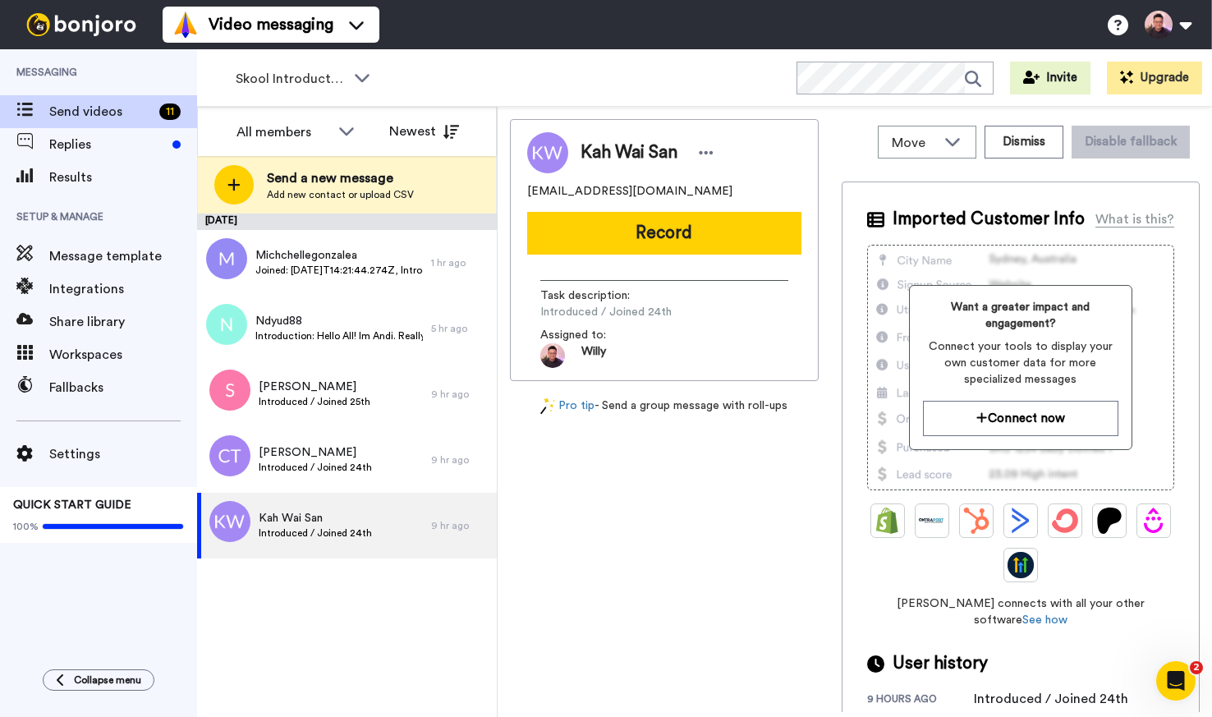
click at [691, 240] on button "Record" at bounding box center [664, 233] width 274 height 43
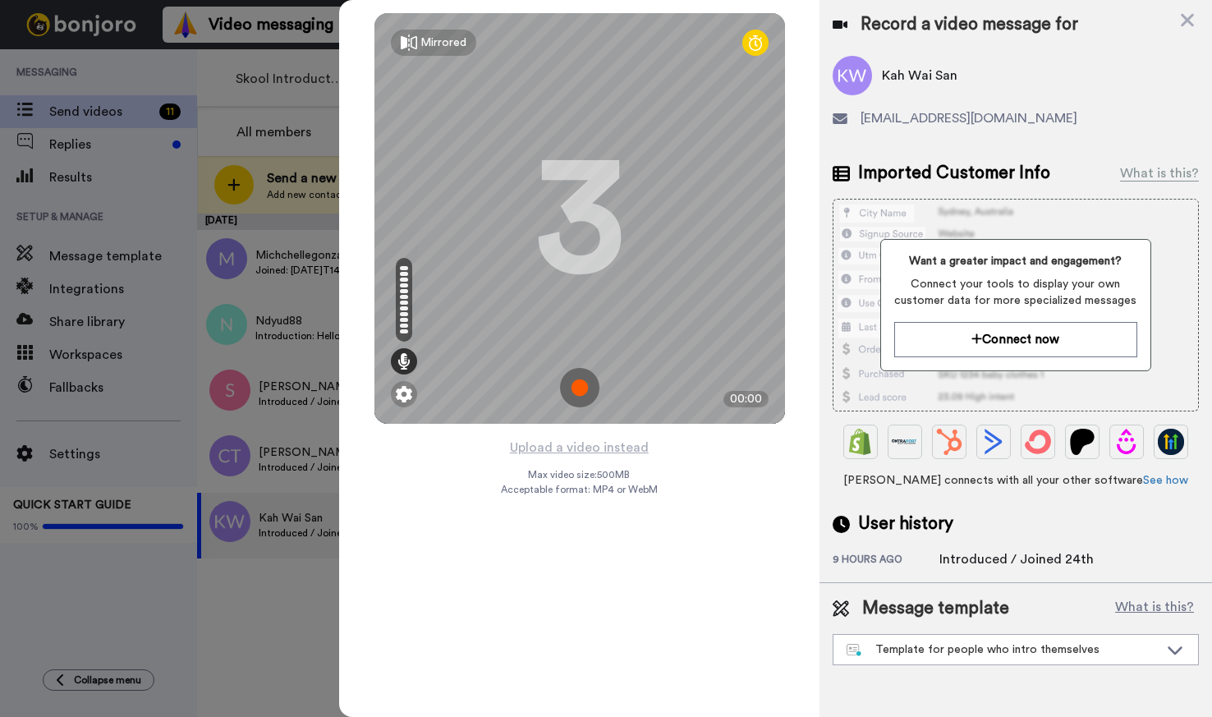
click at [581, 393] on img at bounding box center [579, 387] width 39 height 39
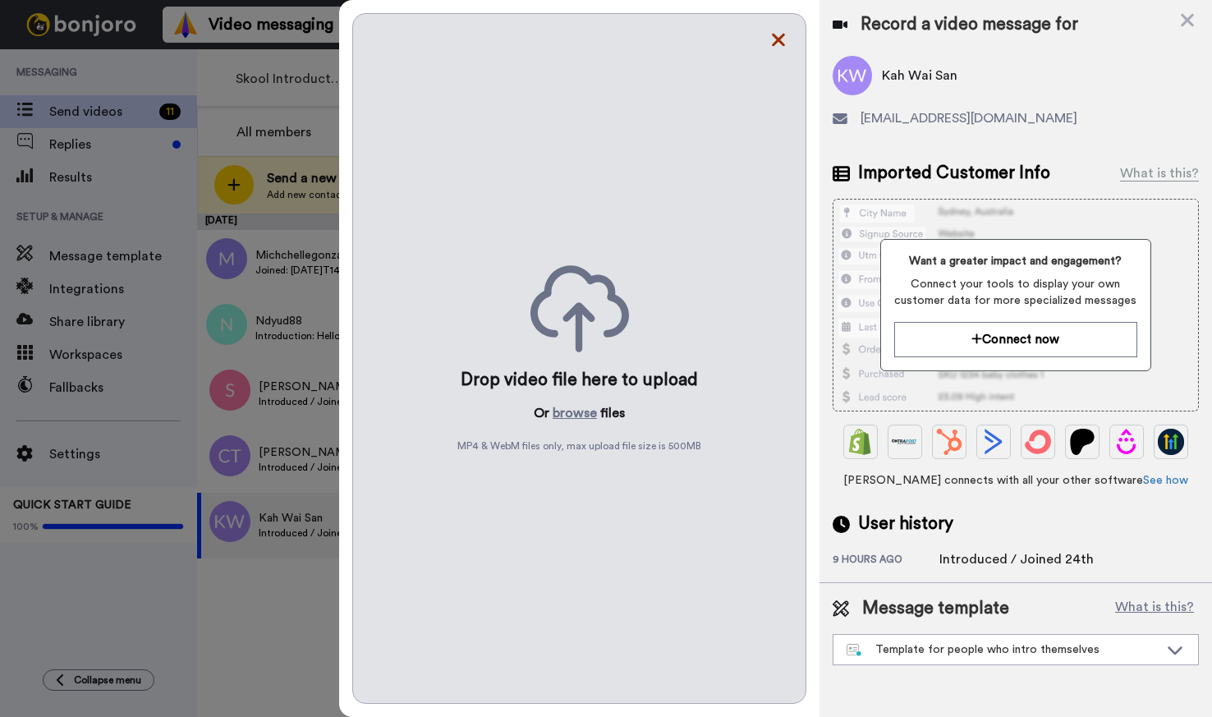
click at [770, 48] on icon at bounding box center [778, 40] width 16 height 21
click at [780, 45] on icon at bounding box center [778, 40] width 16 height 21
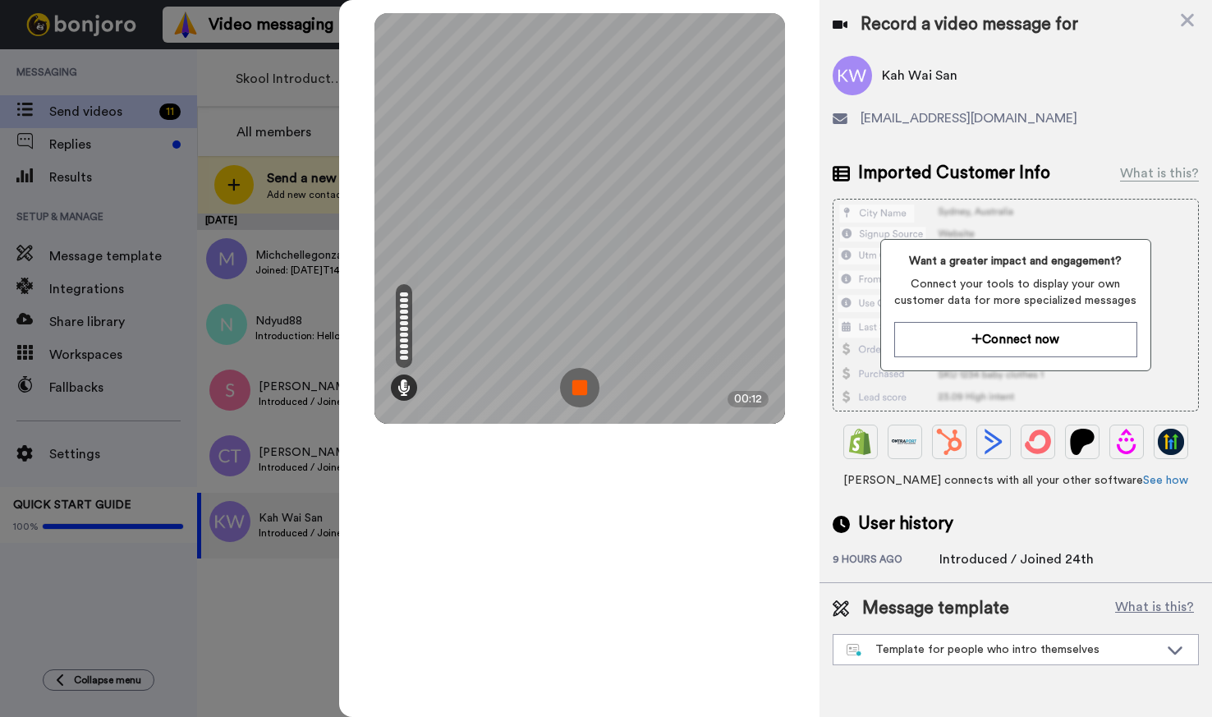
click at [582, 395] on img at bounding box center [579, 387] width 39 height 39
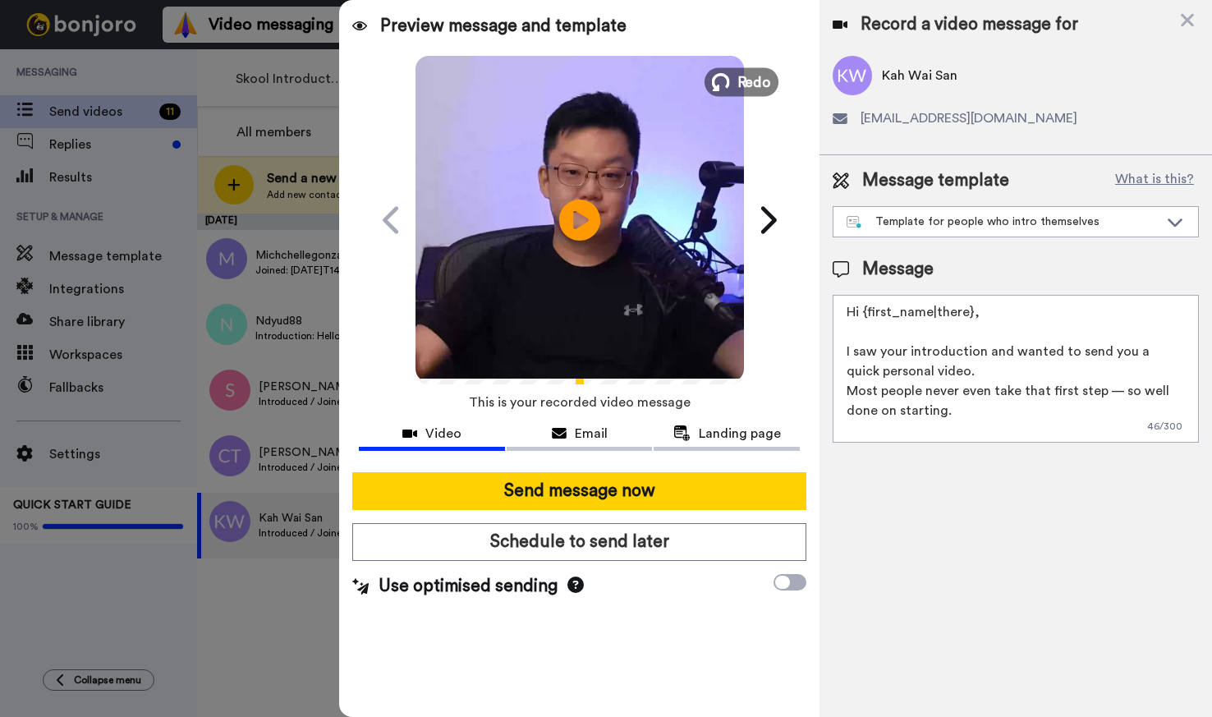
click at [742, 73] on span "Redo" at bounding box center [754, 81] width 34 height 21
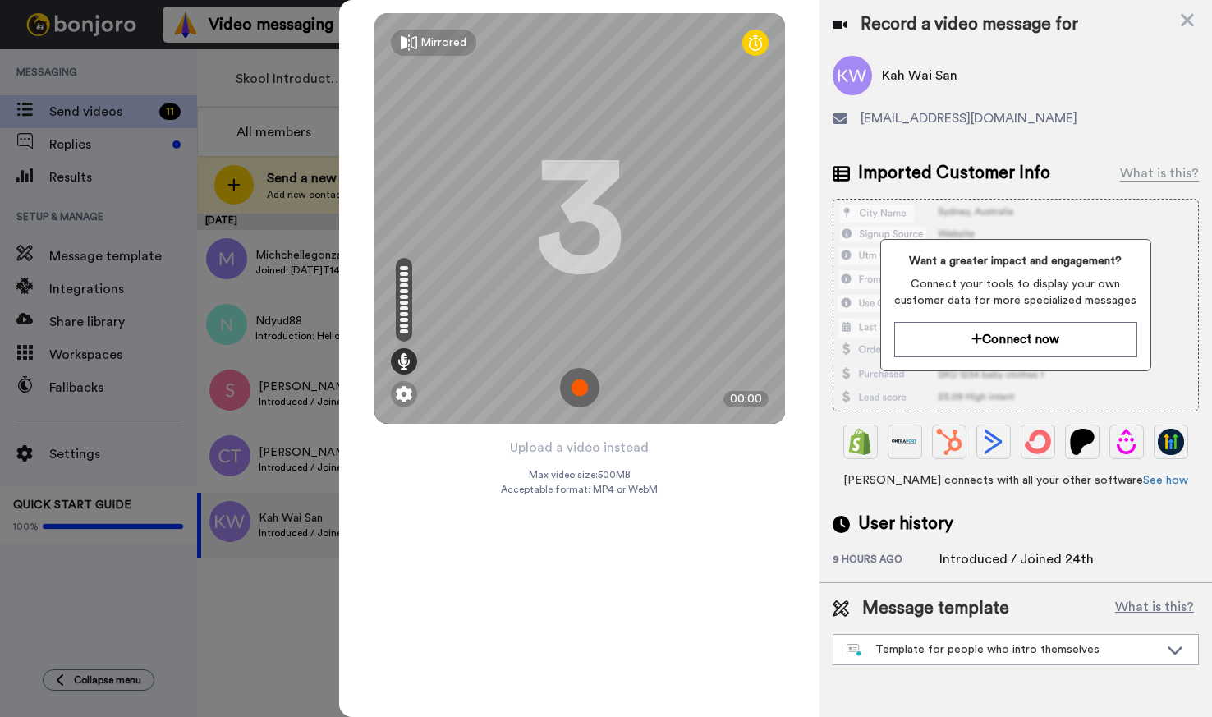
click at [571, 388] on img at bounding box center [579, 387] width 39 height 39
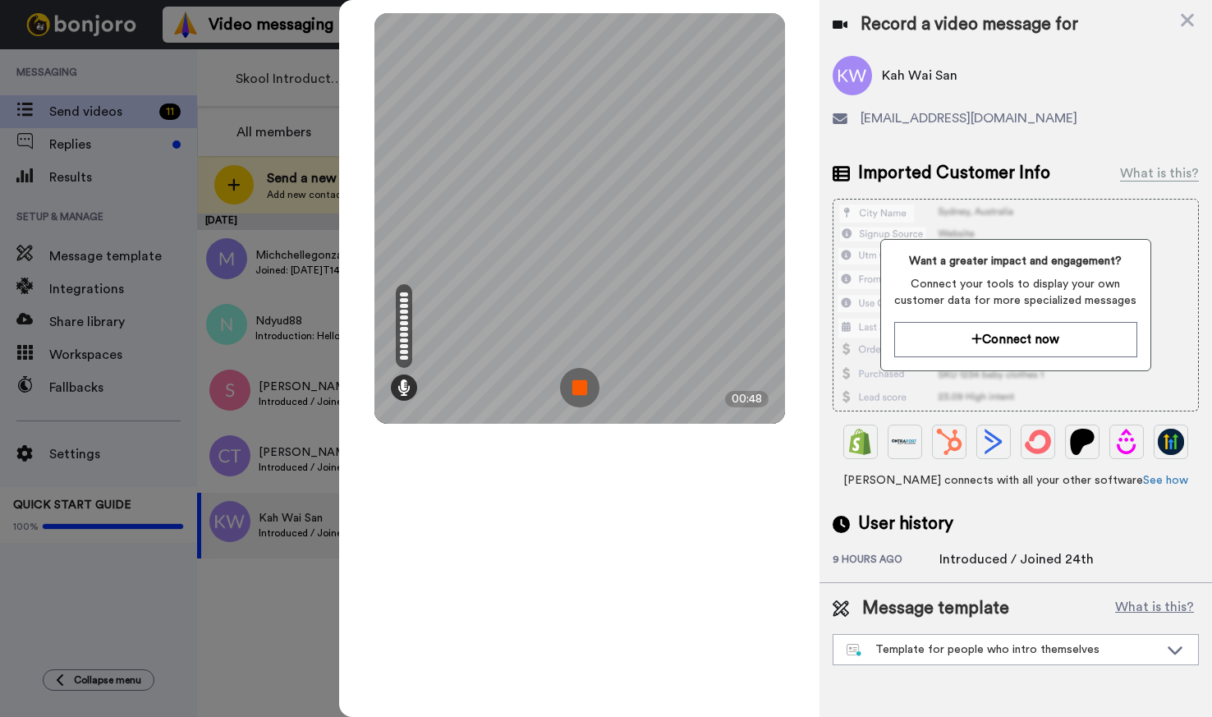
click at [580, 383] on img at bounding box center [579, 387] width 39 height 39
click at [580, 383] on div at bounding box center [579, 218] width 411 height 411
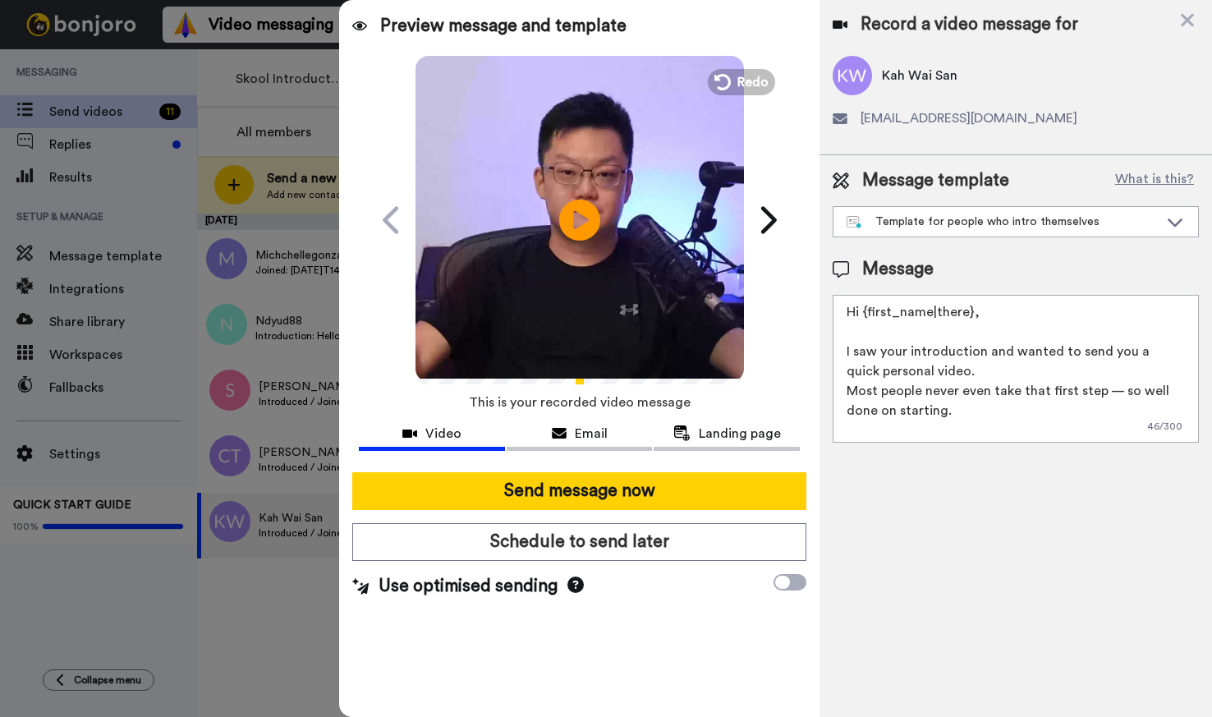
click at [643, 273] on video at bounding box center [580, 217] width 328 height 328
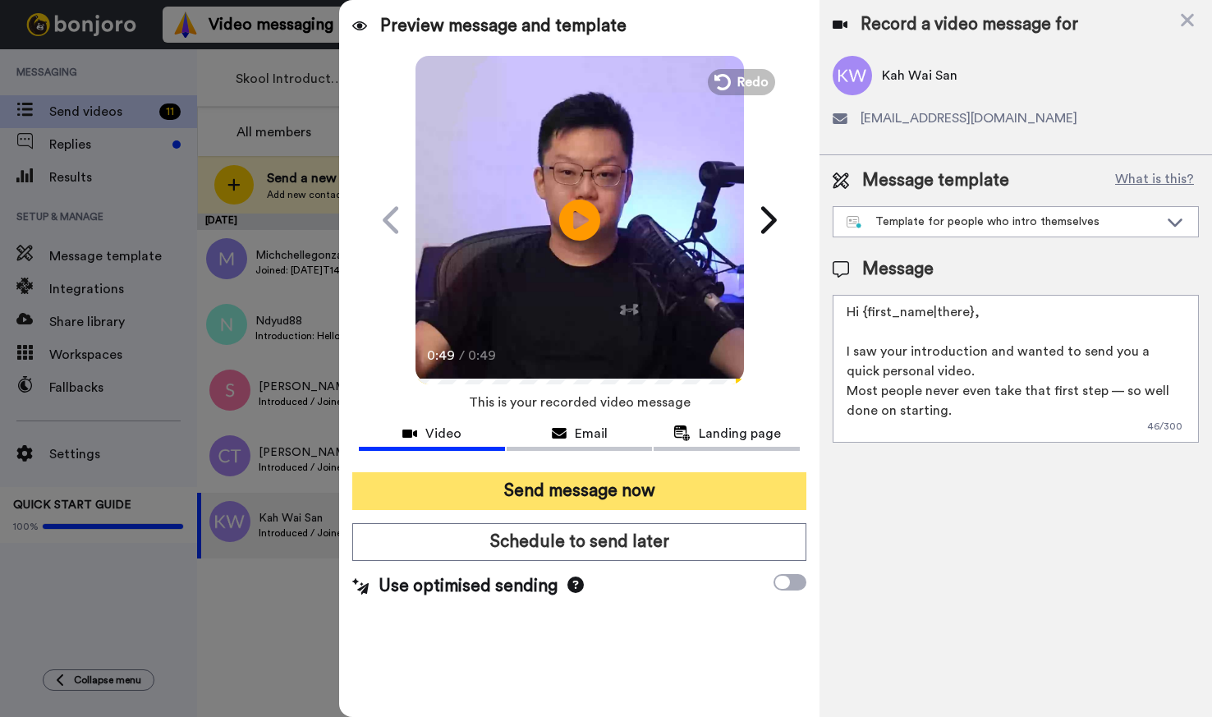
click at [749, 503] on button "Send message now" at bounding box center [578, 491] width 453 height 38
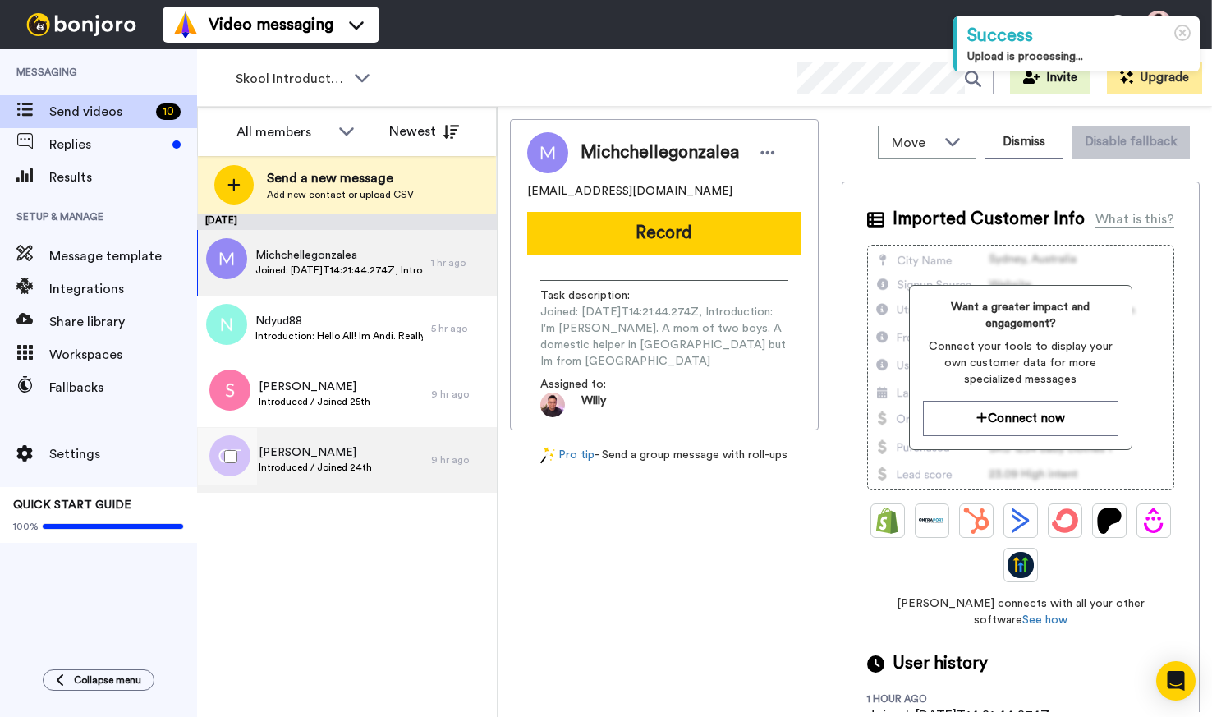
click at [315, 478] on div "[PERSON_NAME] Introduced / Joined 24th" at bounding box center [314, 460] width 234 height 66
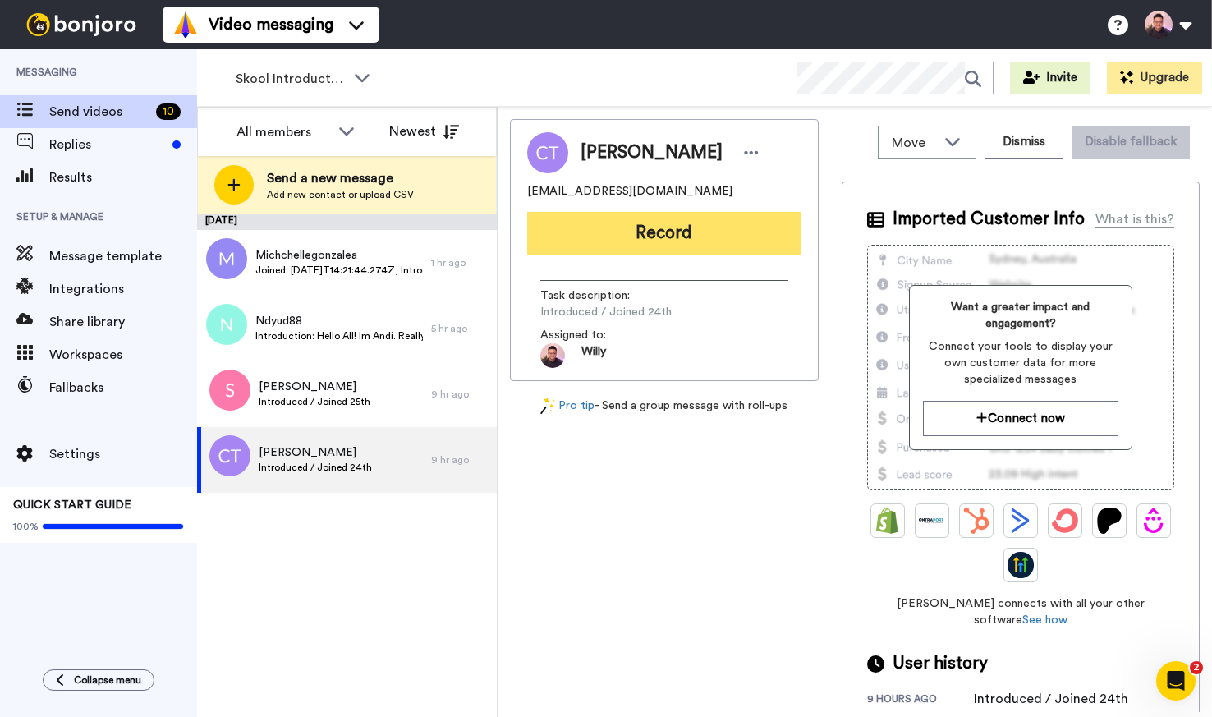
click at [722, 239] on button "Record" at bounding box center [664, 233] width 274 height 43
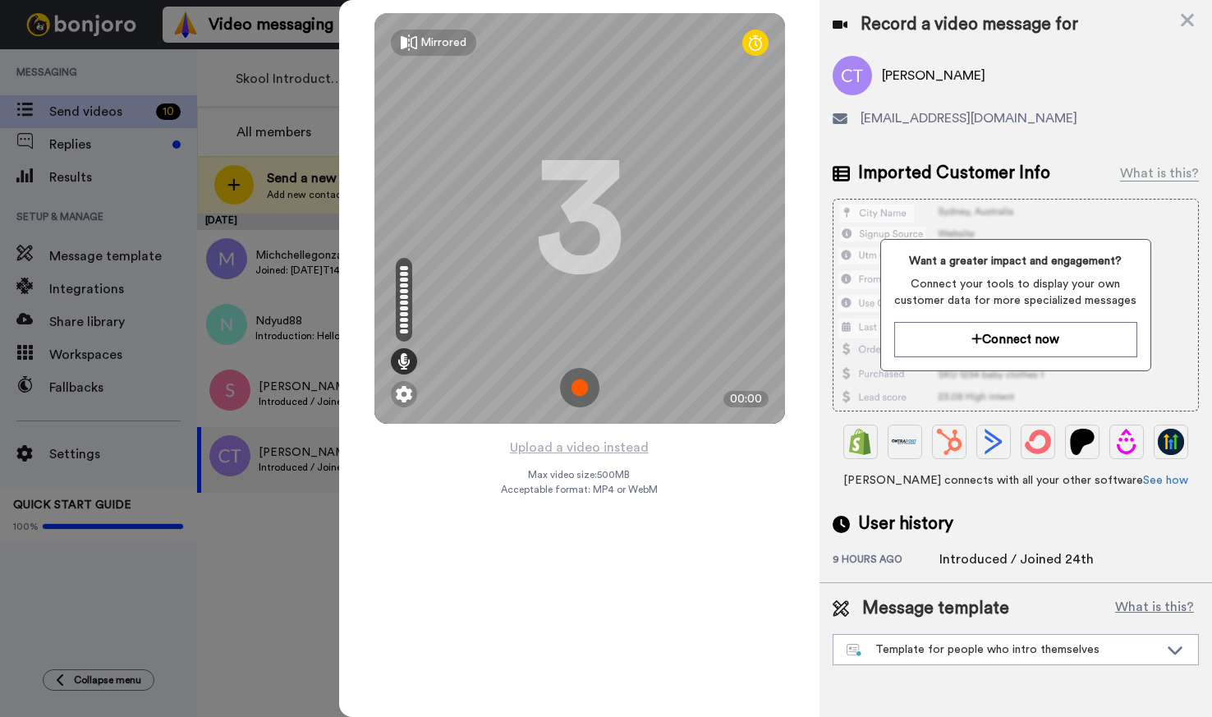
click at [586, 389] on img at bounding box center [579, 387] width 39 height 39
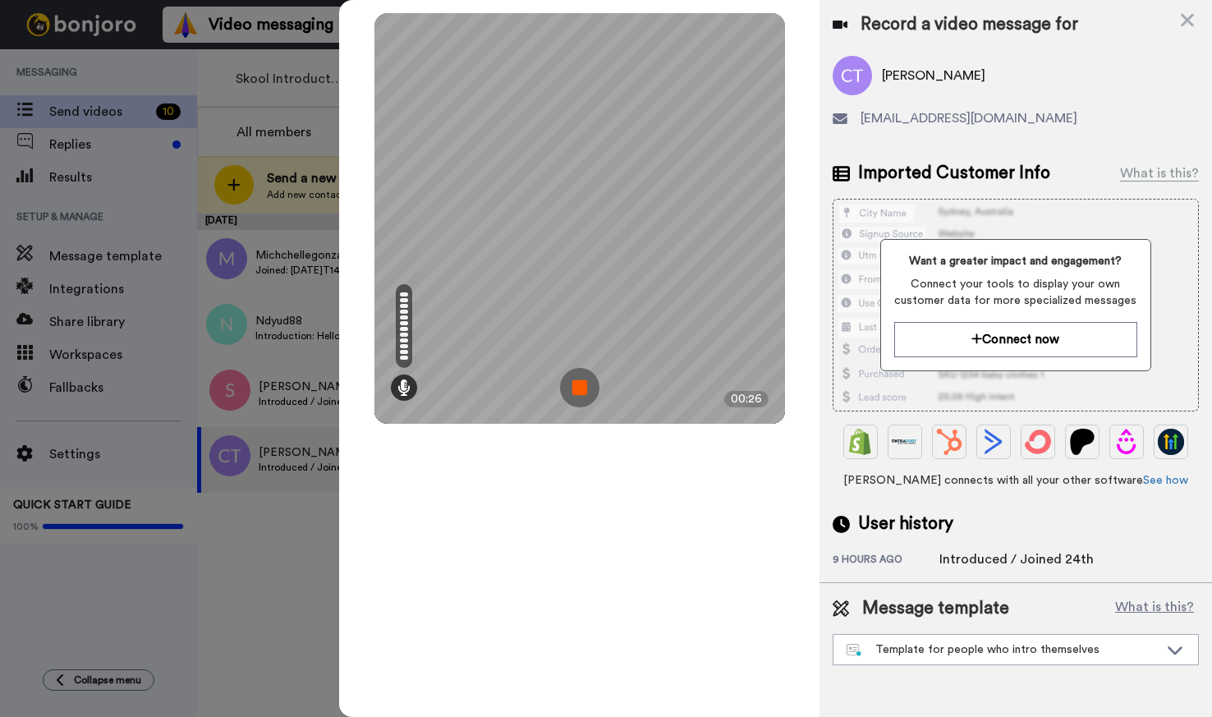
drag, startPoint x: 569, startPoint y: 387, endPoint x: 595, endPoint y: 400, distance: 29.4
click at [569, 387] on img at bounding box center [579, 387] width 39 height 39
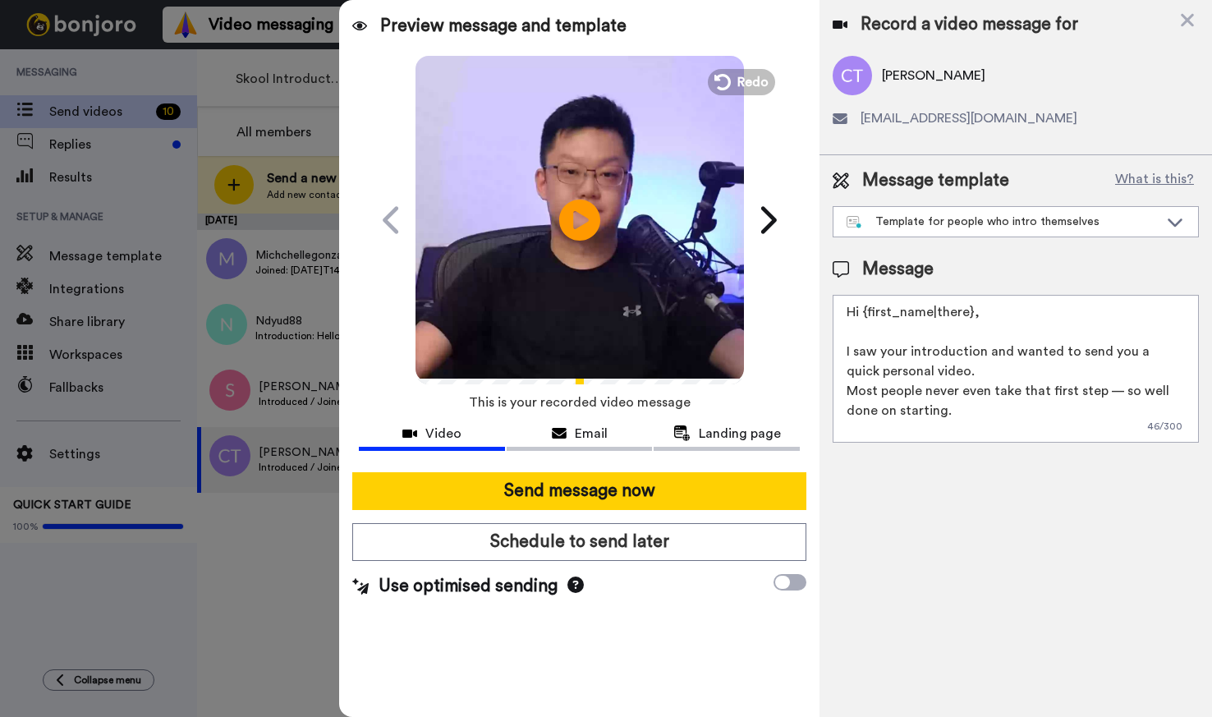
click at [614, 201] on video at bounding box center [580, 217] width 328 height 328
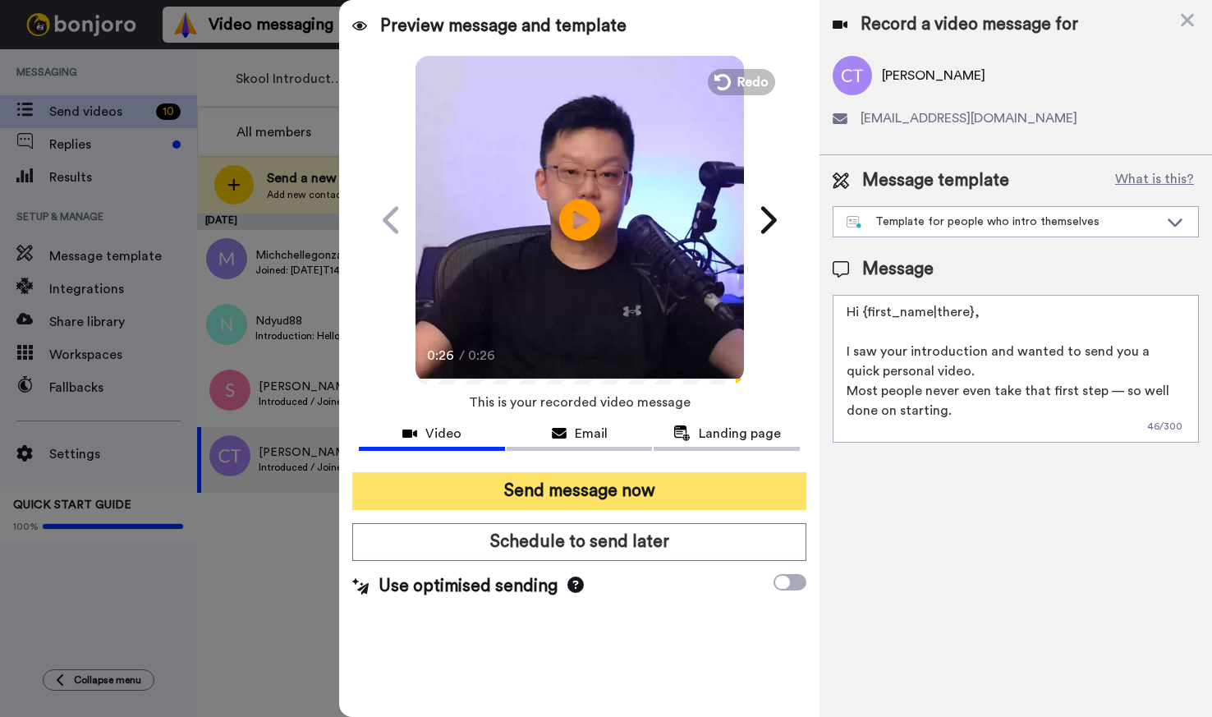
click at [652, 502] on button "Send message now" at bounding box center [578, 491] width 453 height 38
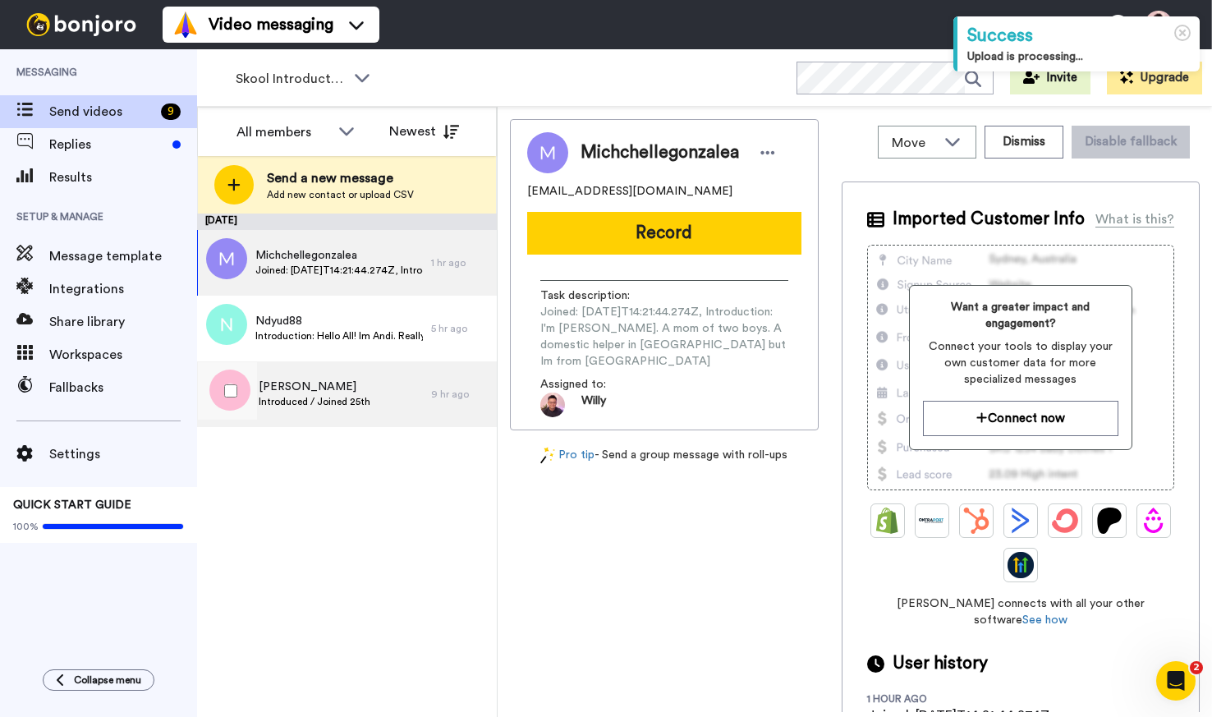
click at [361, 401] on span "Introduced / Joined 25th" at bounding box center [315, 401] width 112 height 13
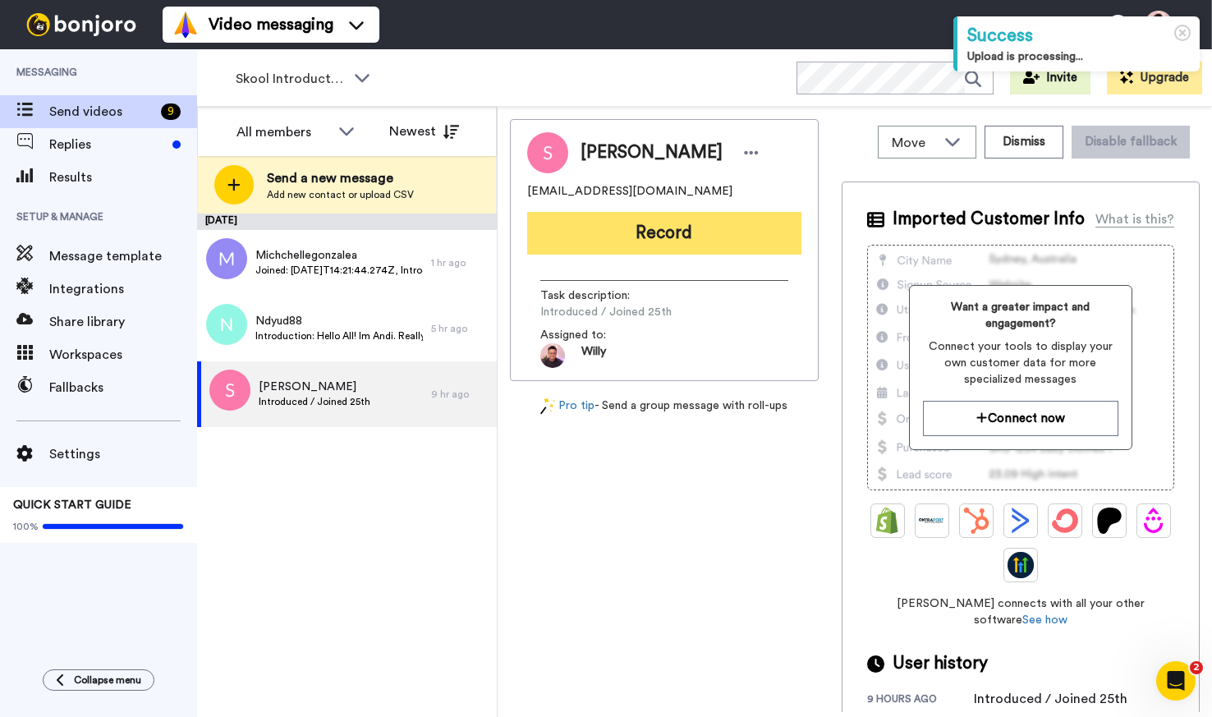
click at [679, 222] on button "Record" at bounding box center [664, 233] width 274 height 43
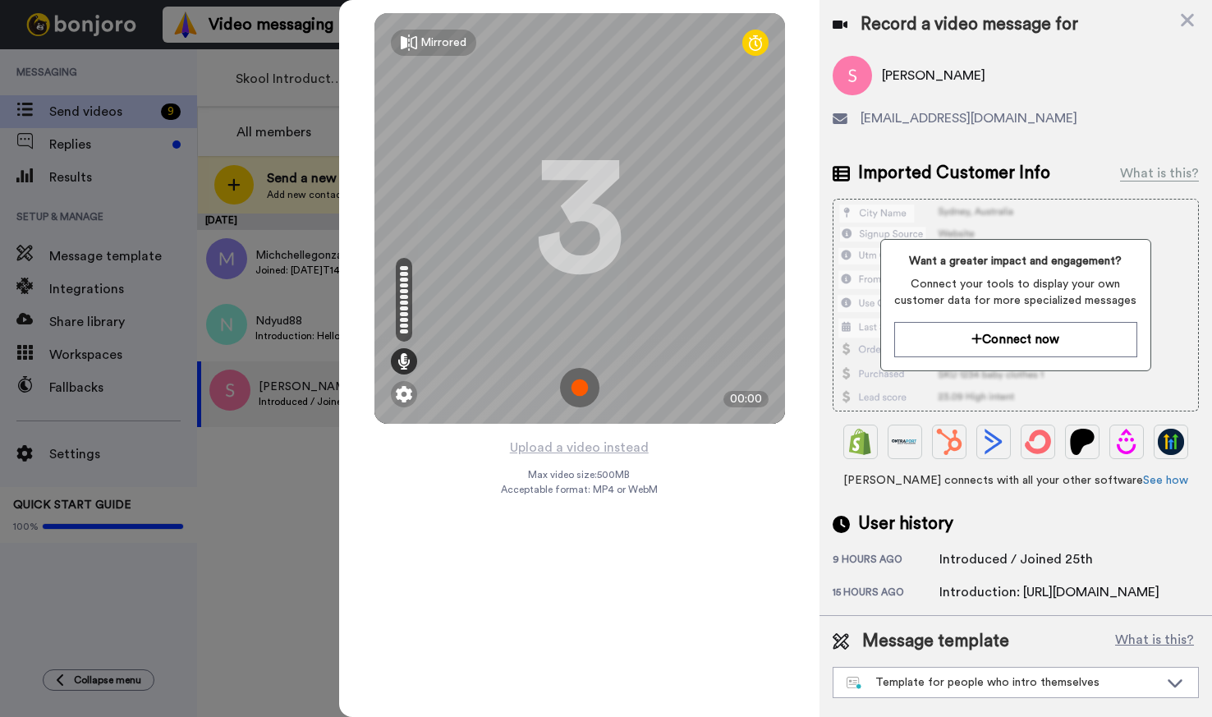
click at [580, 388] on img at bounding box center [579, 387] width 39 height 39
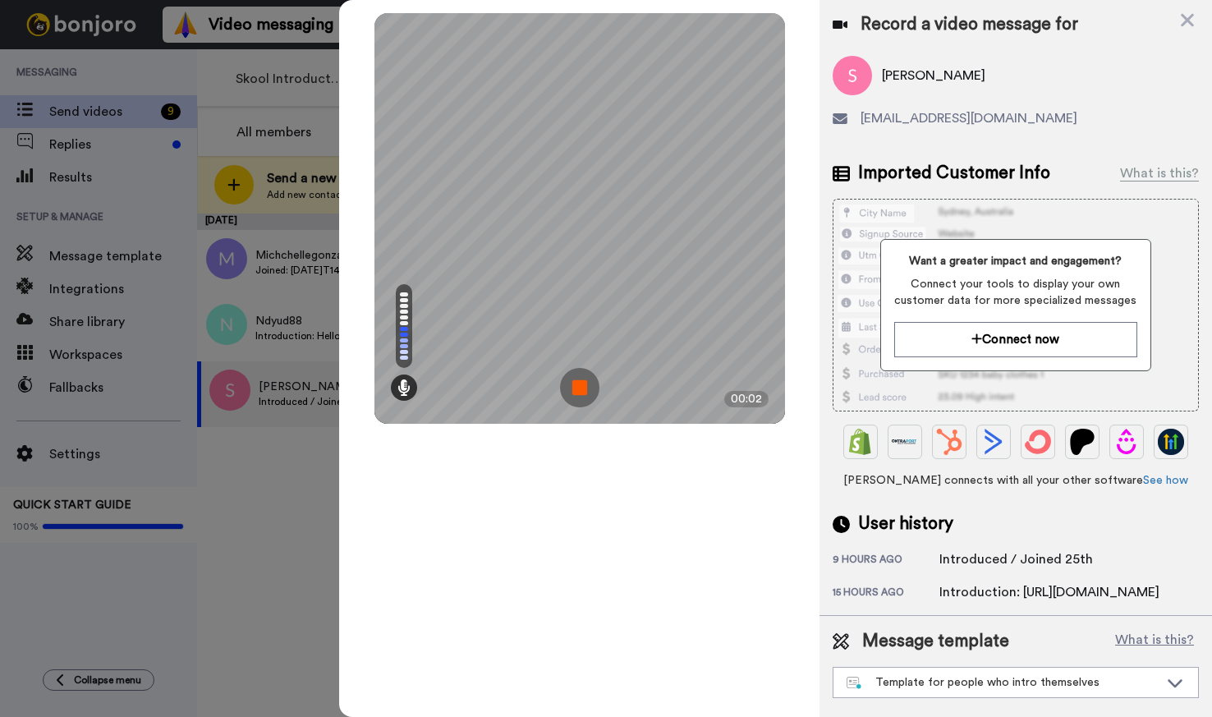
click at [584, 393] on img at bounding box center [579, 387] width 39 height 39
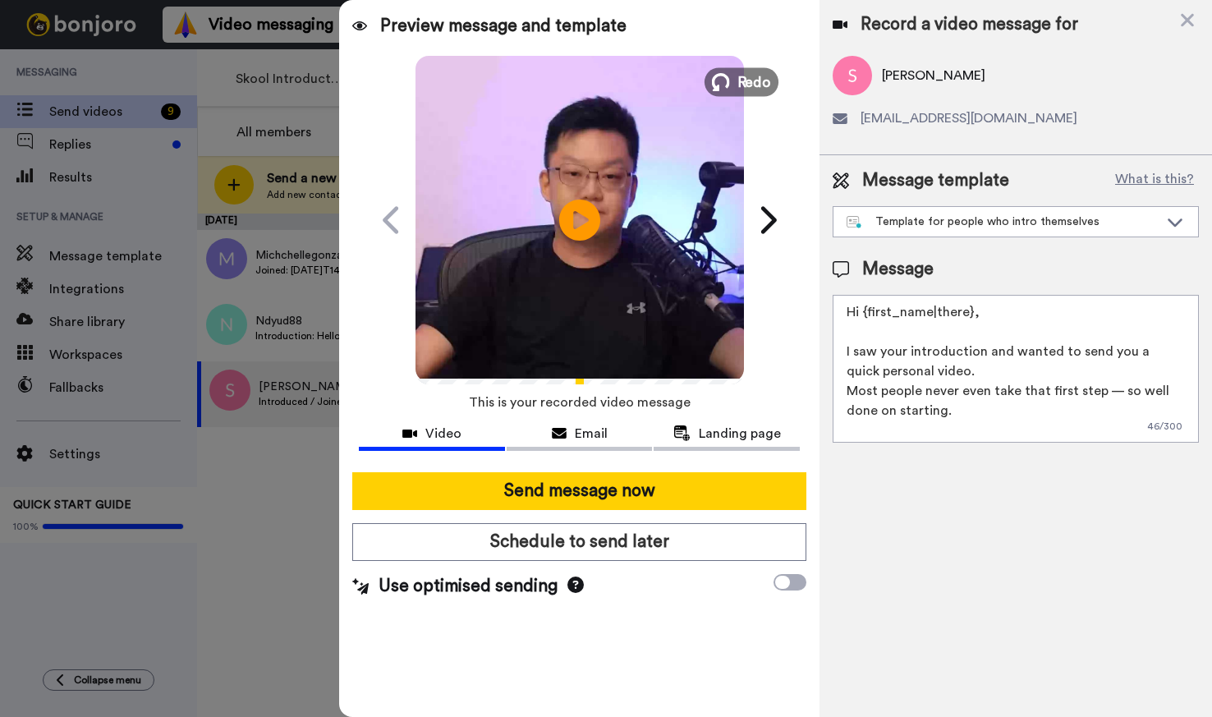
click at [765, 84] on span "Redo" at bounding box center [754, 81] width 34 height 21
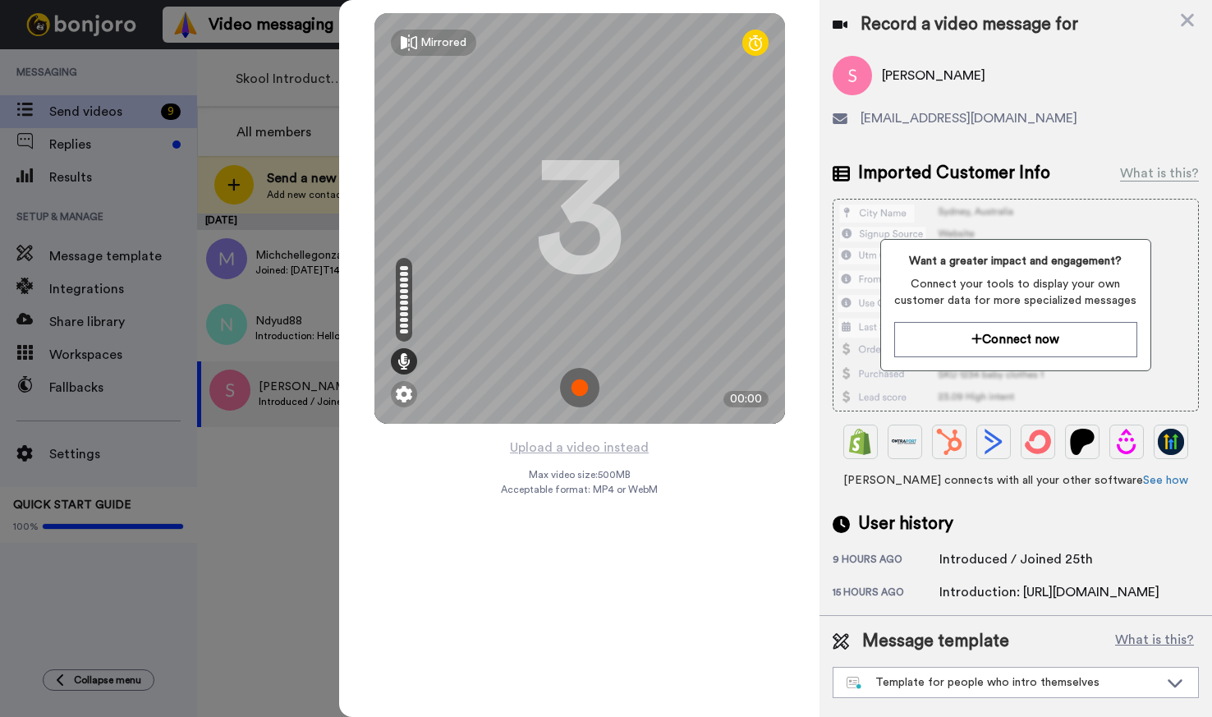
click at [573, 384] on img at bounding box center [579, 387] width 39 height 39
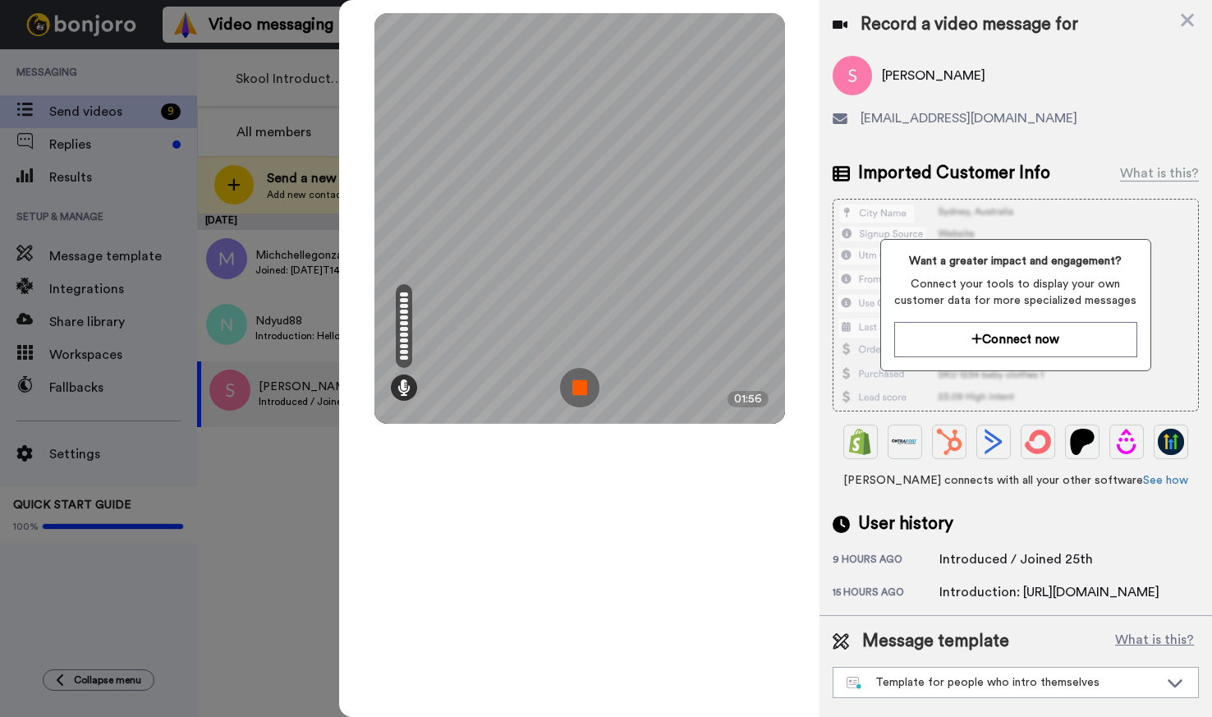
click at [580, 394] on img at bounding box center [579, 387] width 39 height 39
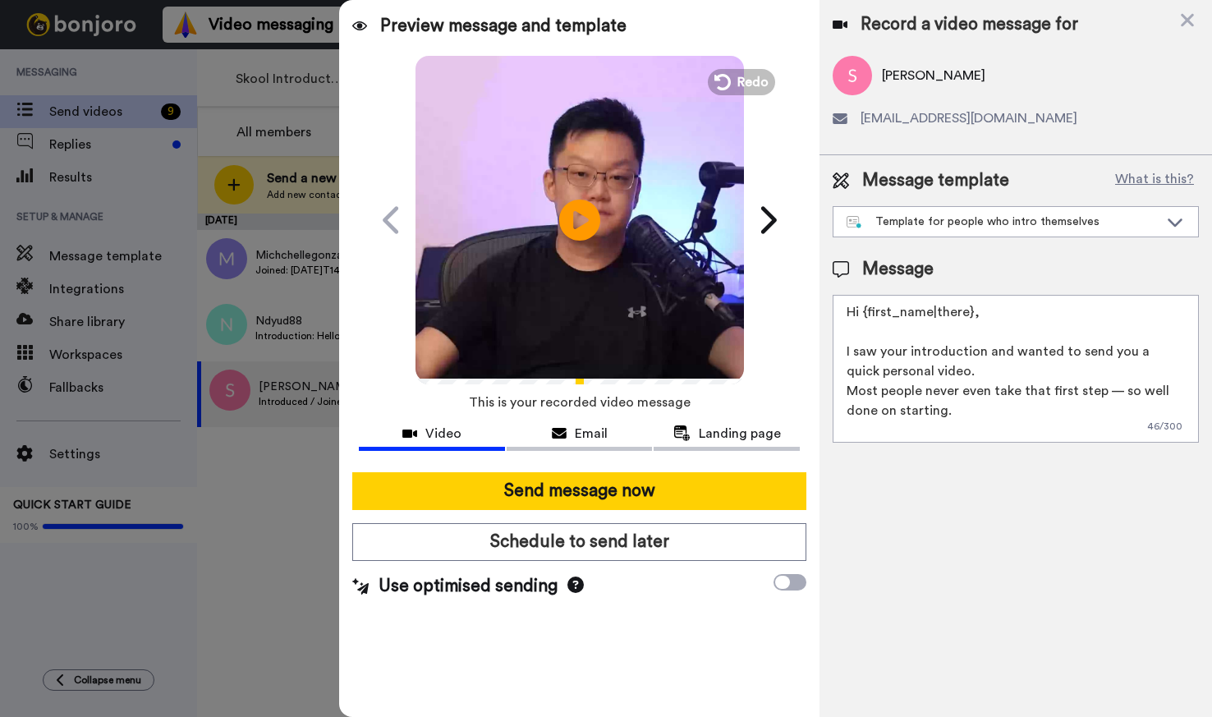
drag, startPoint x: 583, startPoint y: 264, endPoint x: 658, endPoint y: 259, distance: 74.9
click at [586, 265] on video at bounding box center [580, 217] width 328 height 328
click at [961, 219] on div "Template for people who intro themselves" at bounding box center [1003, 222] width 312 height 16
click at [973, 245] on div "Message template What is this? Template for people who intro themselves Templat…" at bounding box center [1016, 305] width 393 height 301
click at [1000, 225] on div "Template for people who intro themselves" at bounding box center [1003, 222] width 312 height 16
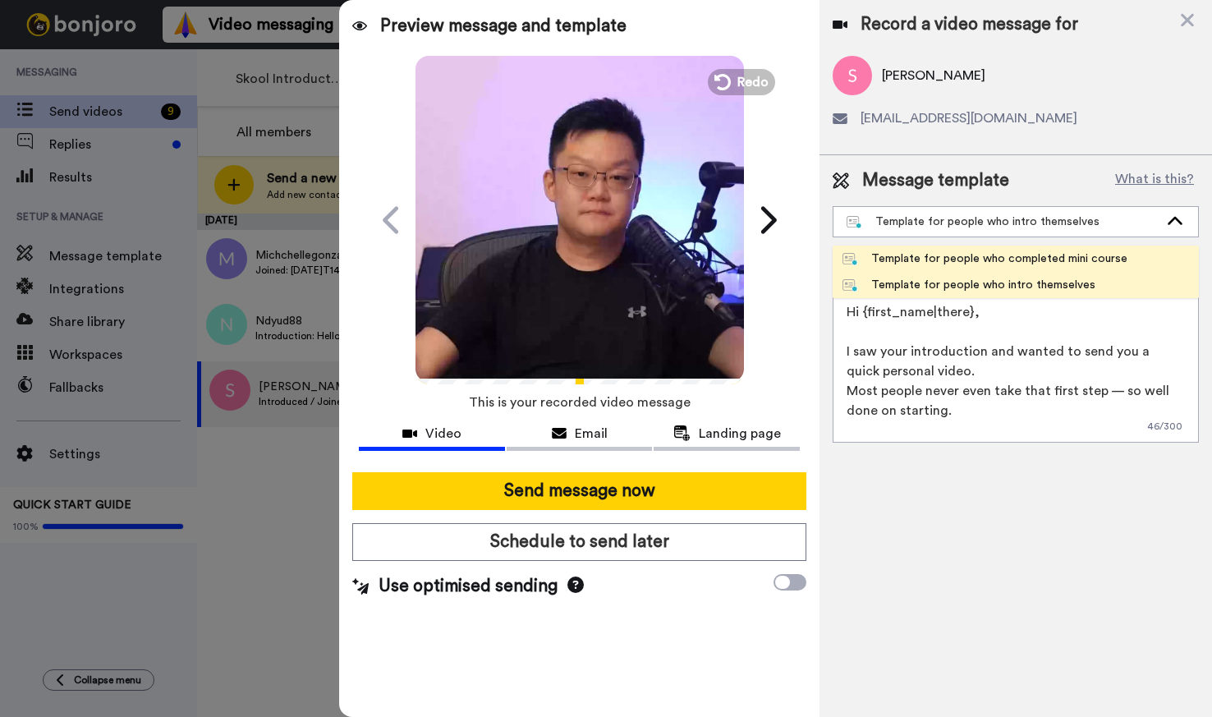
click at [994, 259] on div "Template for people who completed mini course" at bounding box center [985, 258] width 285 height 16
type textarea "Hi {first_name|there}, Congrats on completing the mini-course 👏 That already pu…"
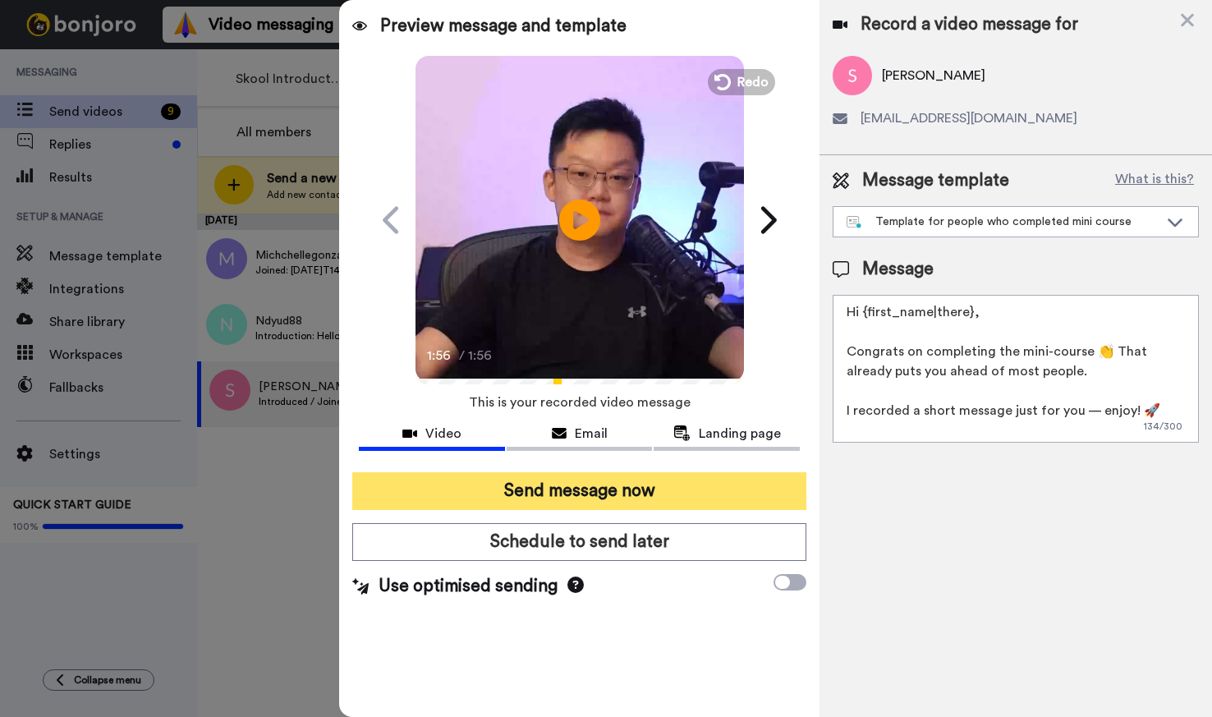
click at [517, 500] on button "Send message now" at bounding box center [578, 491] width 453 height 38
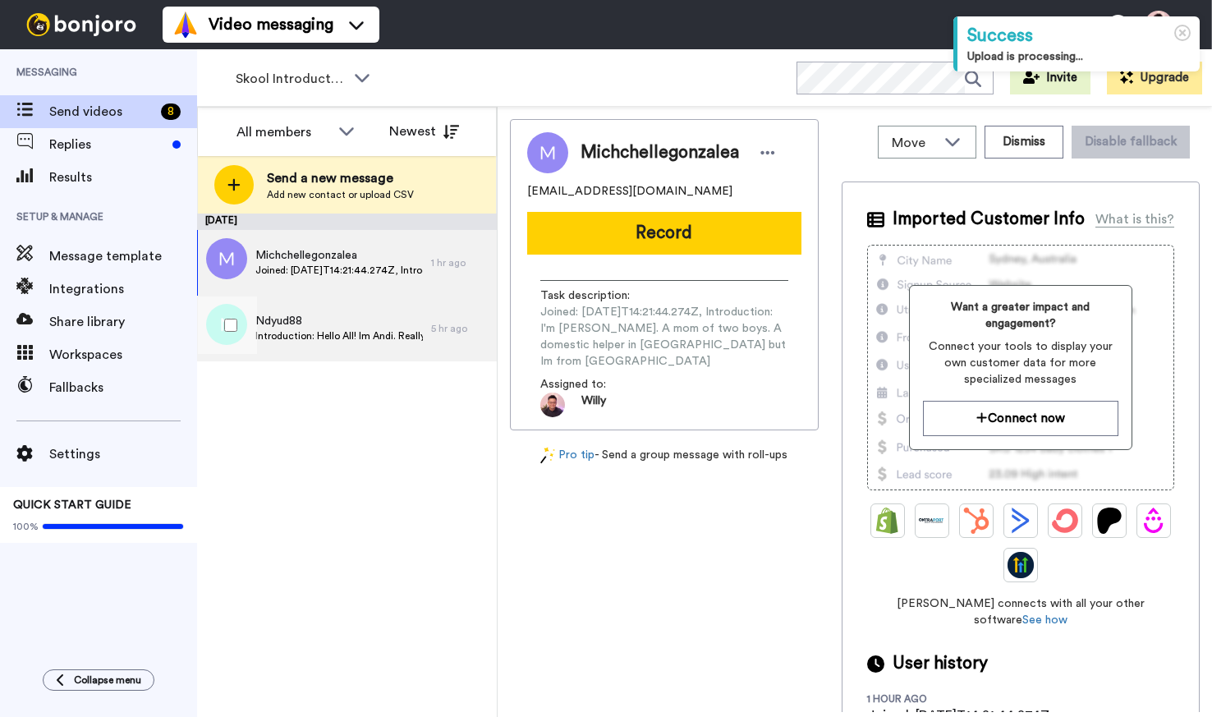
click at [341, 352] on div "Ndyud88 Introduction: Hello All! Im Andi. Really interested & curious about thi…" at bounding box center [314, 329] width 234 height 66
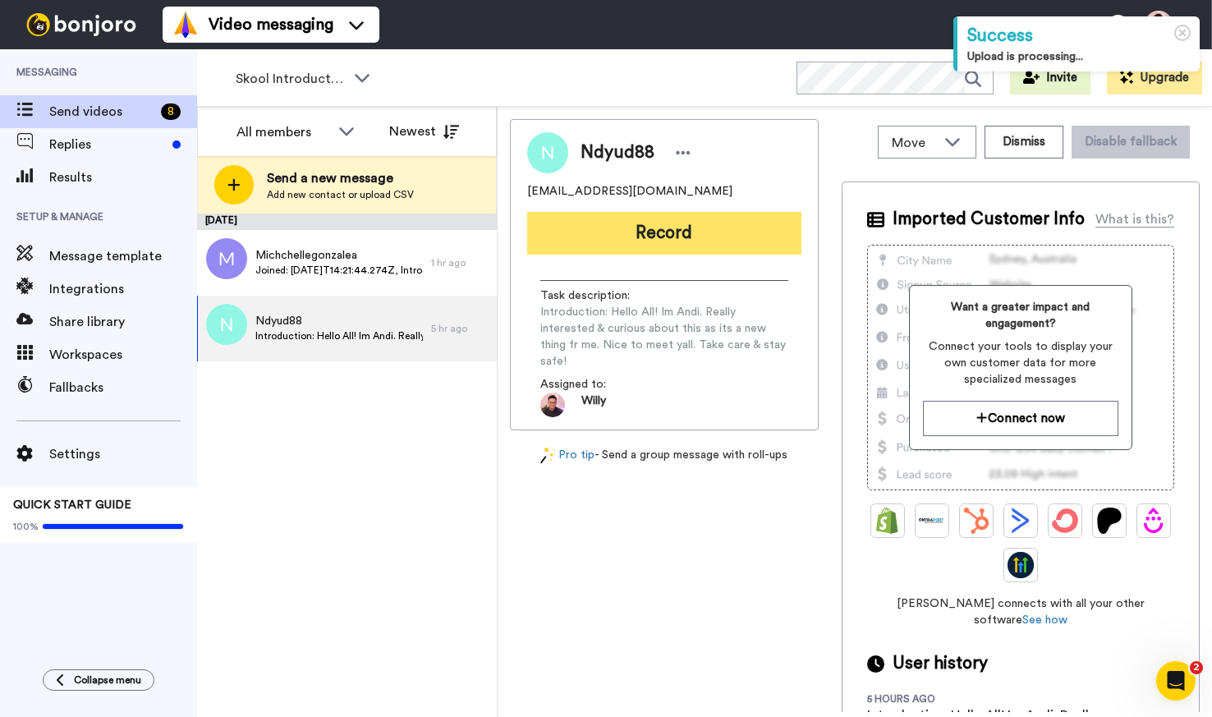
click at [670, 232] on button "Record" at bounding box center [664, 233] width 274 height 43
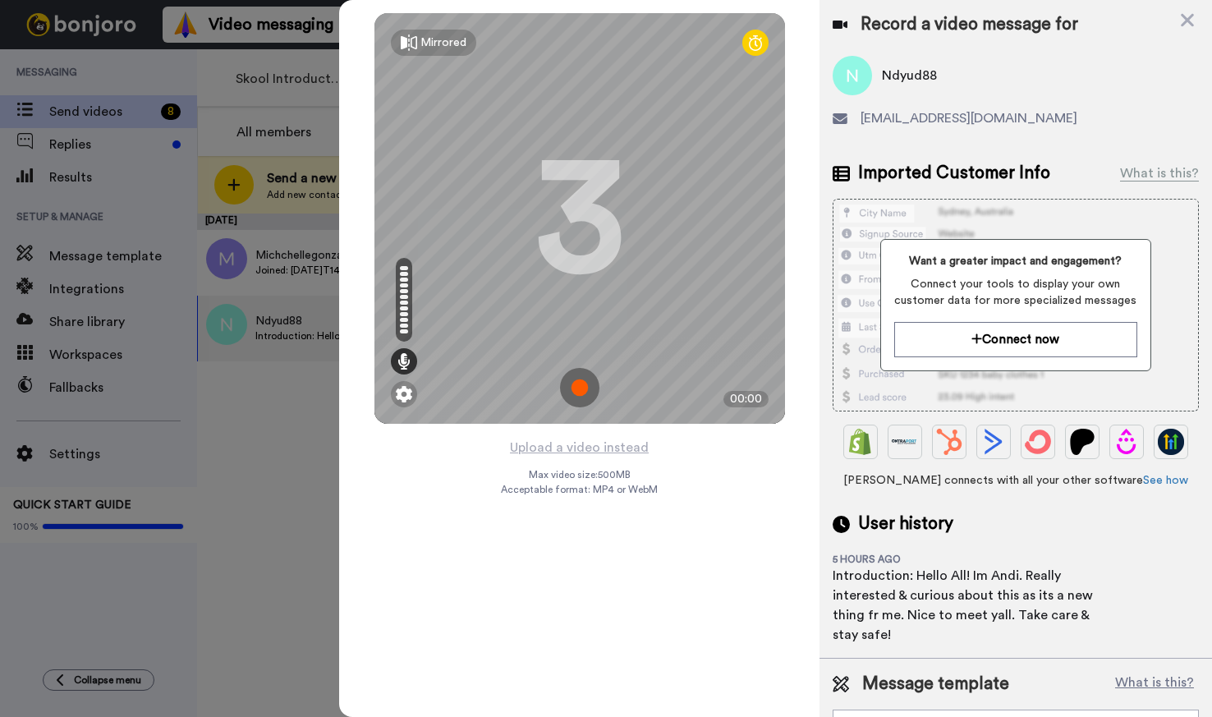
click at [587, 386] on img at bounding box center [579, 387] width 39 height 39
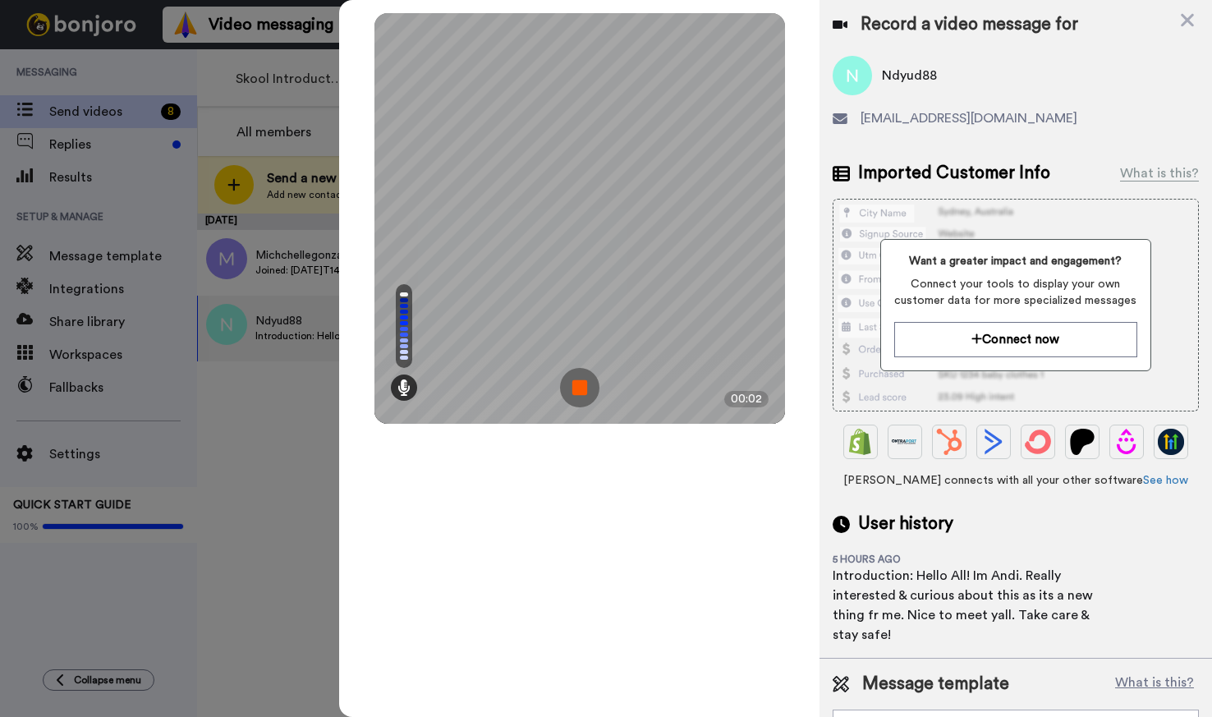
click at [574, 396] on img at bounding box center [579, 387] width 39 height 39
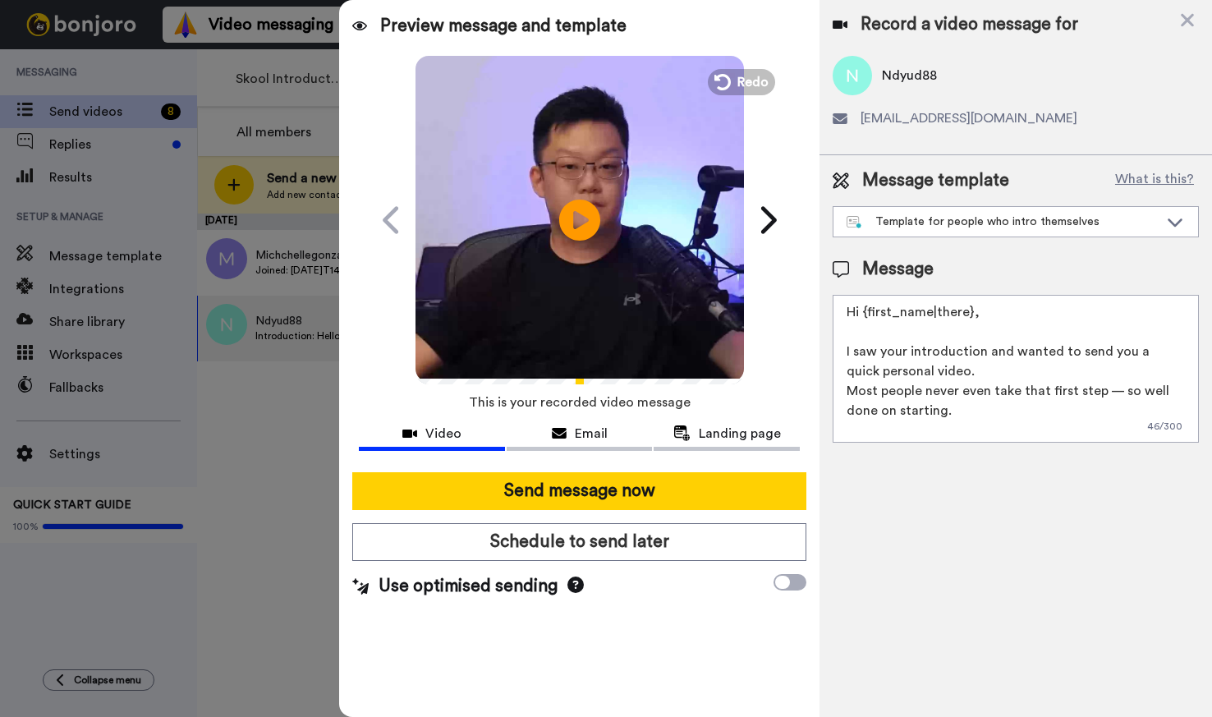
click at [741, 99] on video at bounding box center [580, 217] width 328 height 328
click at [742, 90] on span "Redo" at bounding box center [754, 81] width 34 height 21
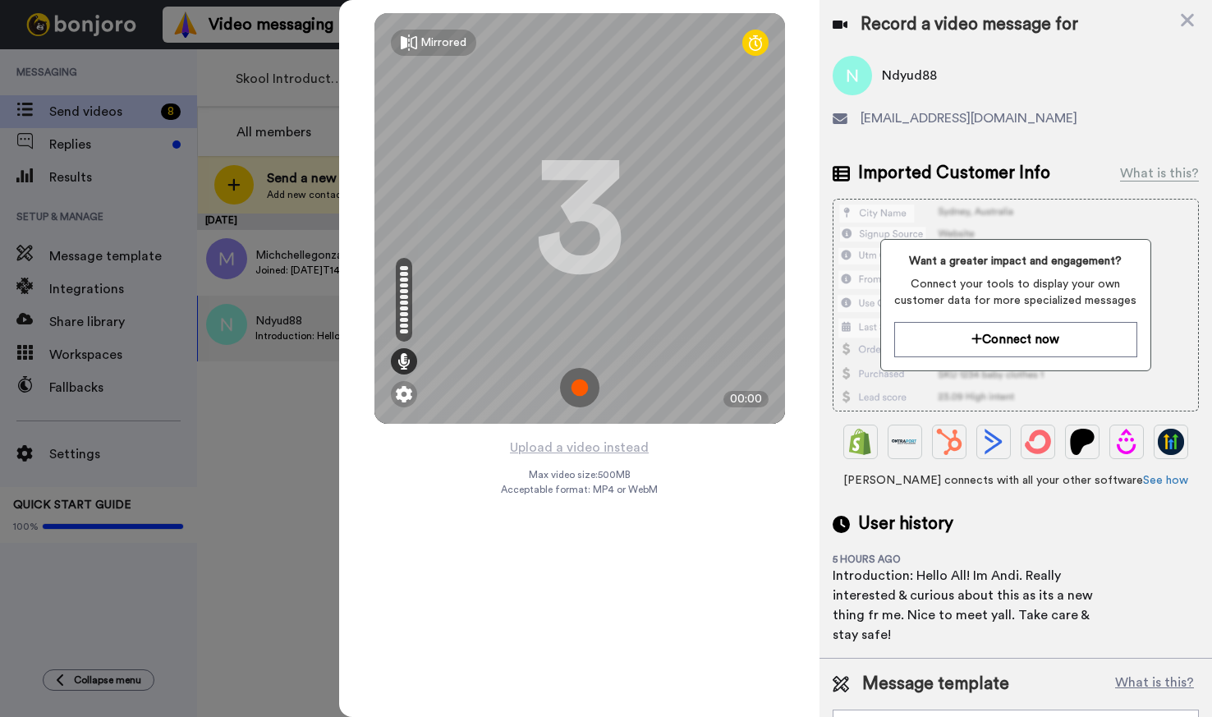
click at [588, 385] on img at bounding box center [579, 387] width 39 height 39
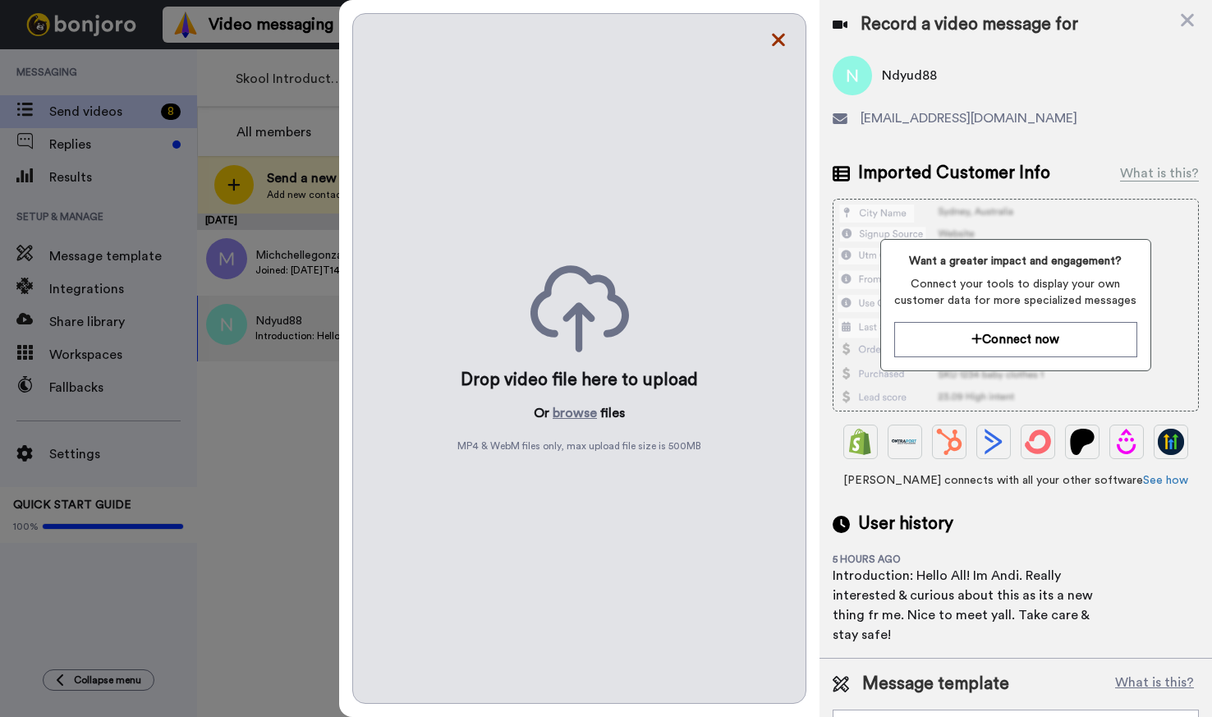
click at [782, 37] on icon at bounding box center [778, 40] width 13 height 13
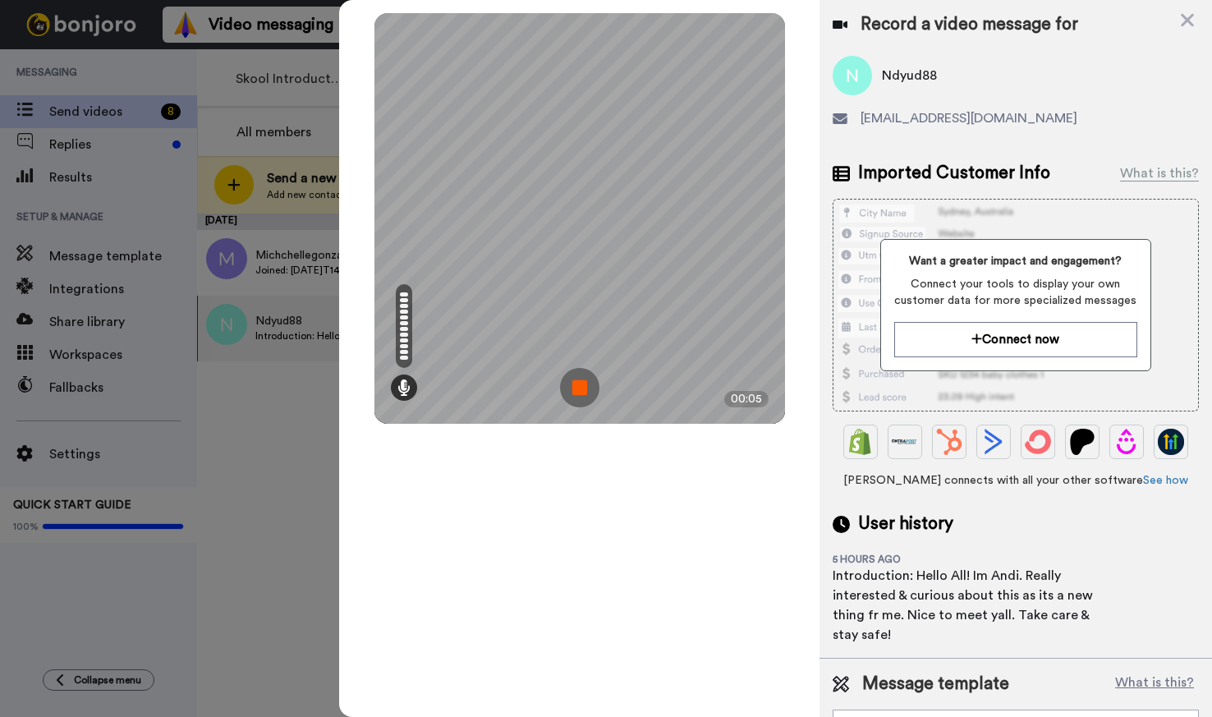
click at [583, 386] on img at bounding box center [579, 387] width 39 height 39
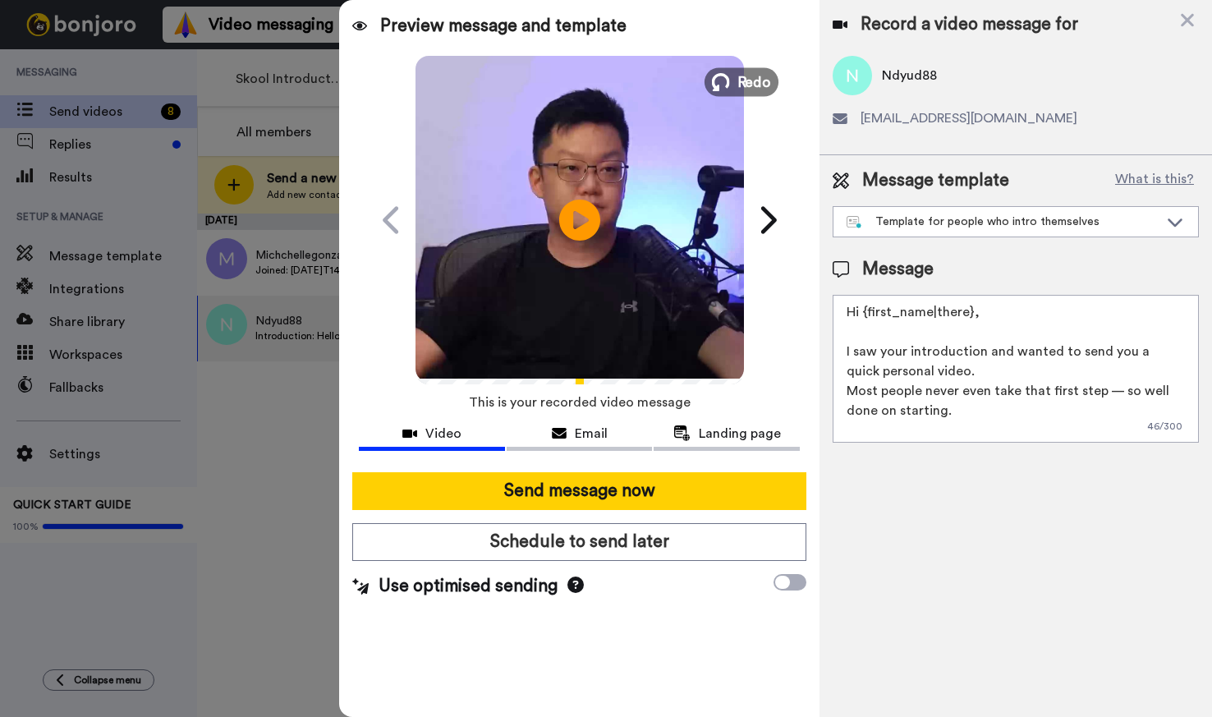
click at [735, 89] on button "Redo" at bounding box center [741, 81] width 74 height 29
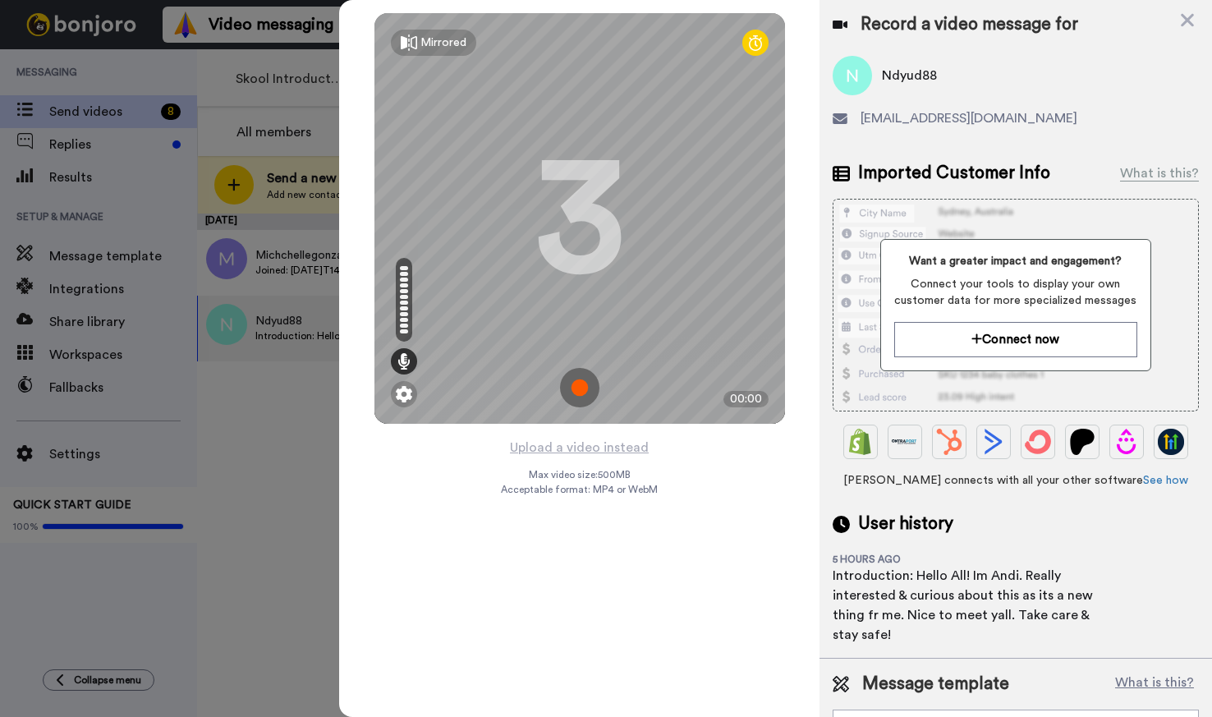
click at [574, 386] on img at bounding box center [579, 387] width 39 height 39
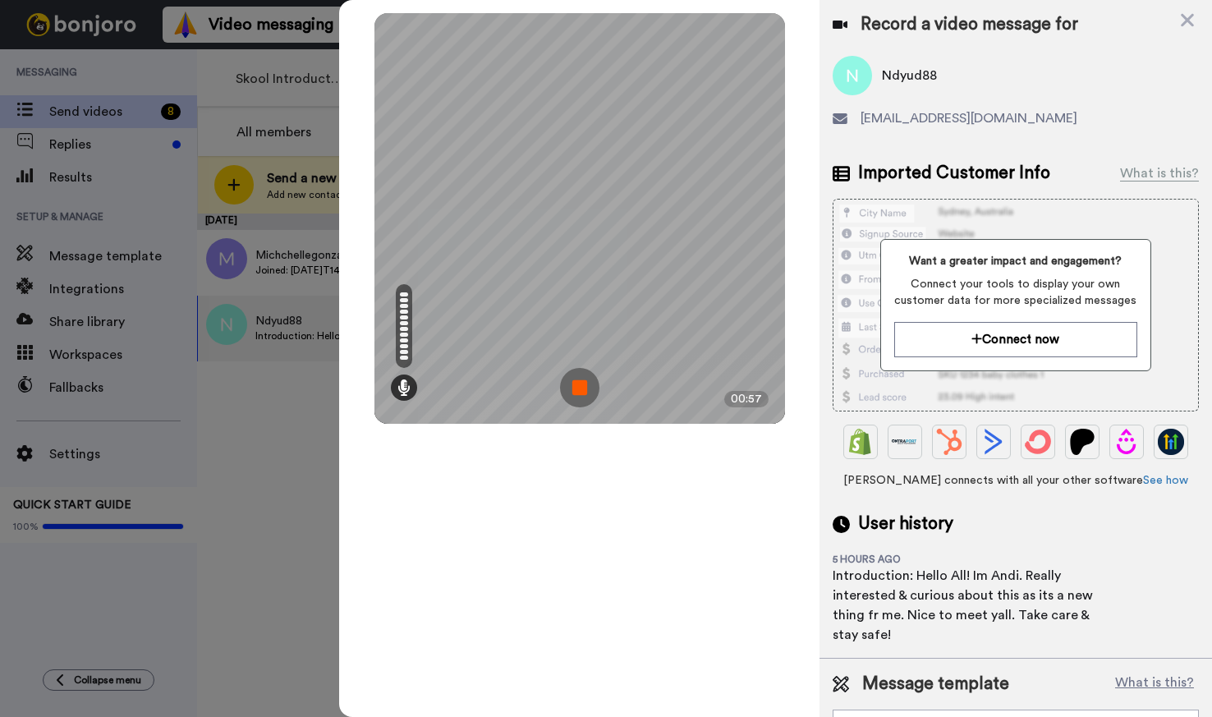
click at [582, 383] on img at bounding box center [579, 387] width 39 height 39
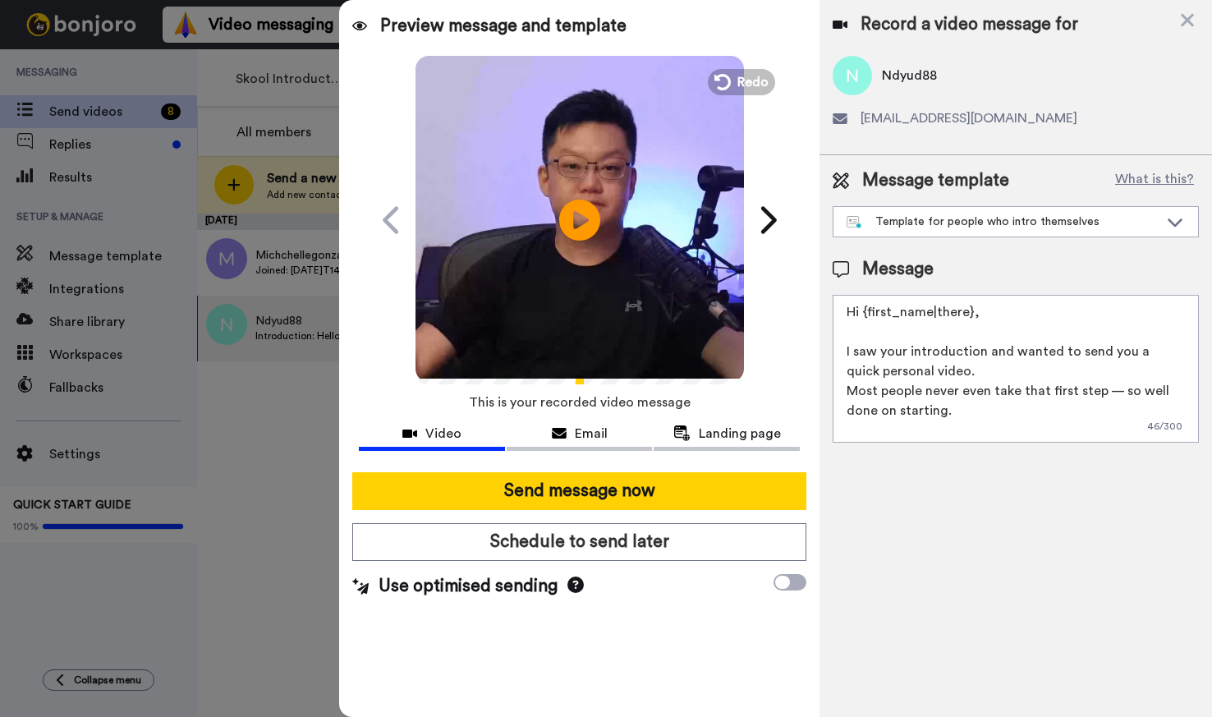
click at [608, 238] on video at bounding box center [580, 217] width 328 height 328
click at [1091, 233] on div "Template for people who intro themselves" at bounding box center [1016, 222] width 365 height 30
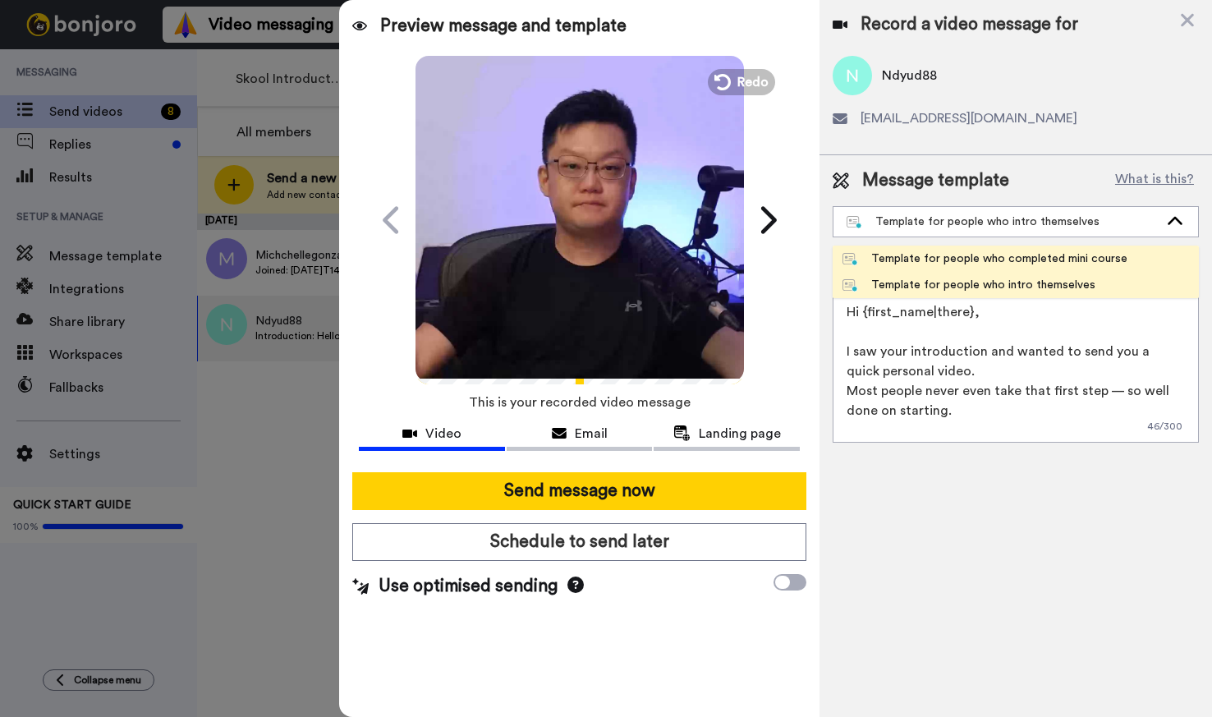
click at [1080, 261] on div "Template for people who completed mini course" at bounding box center [985, 258] width 285 height 16
type textarea "Hi {first_name|there}, Congrats on completing the mini-course 👏 That already pu…"
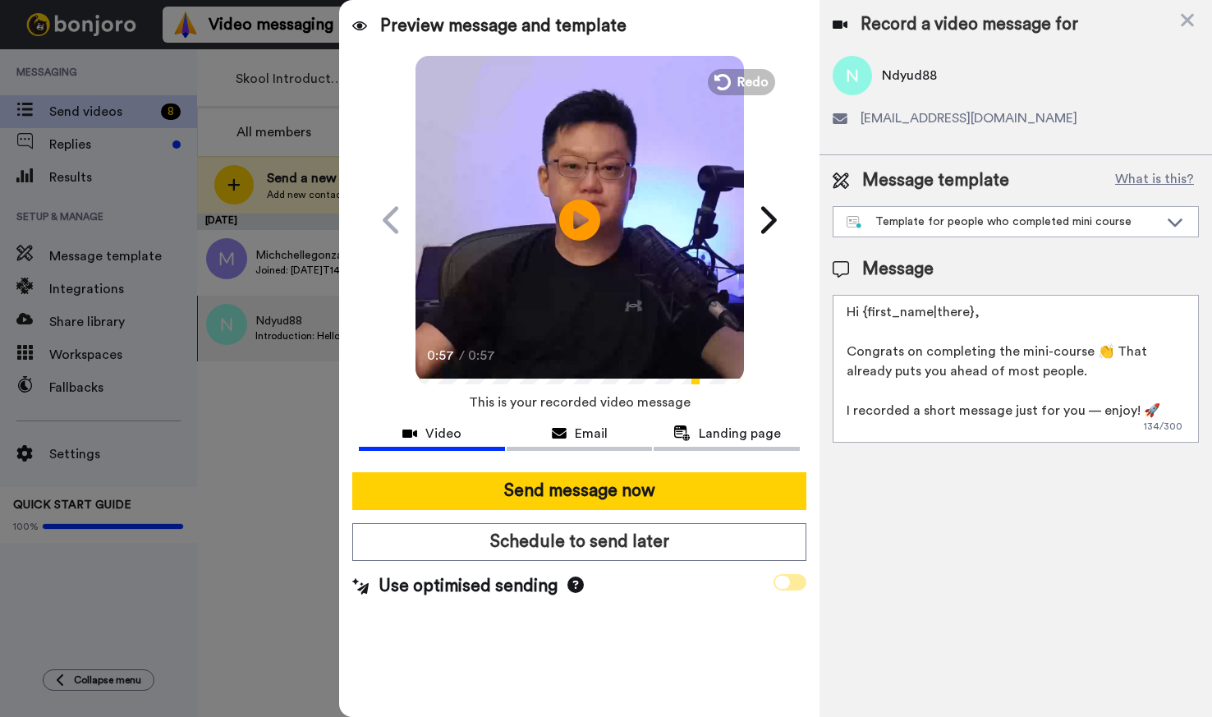
click at [789, 586] on span at bounding box center [790, 582] width 33 height 16
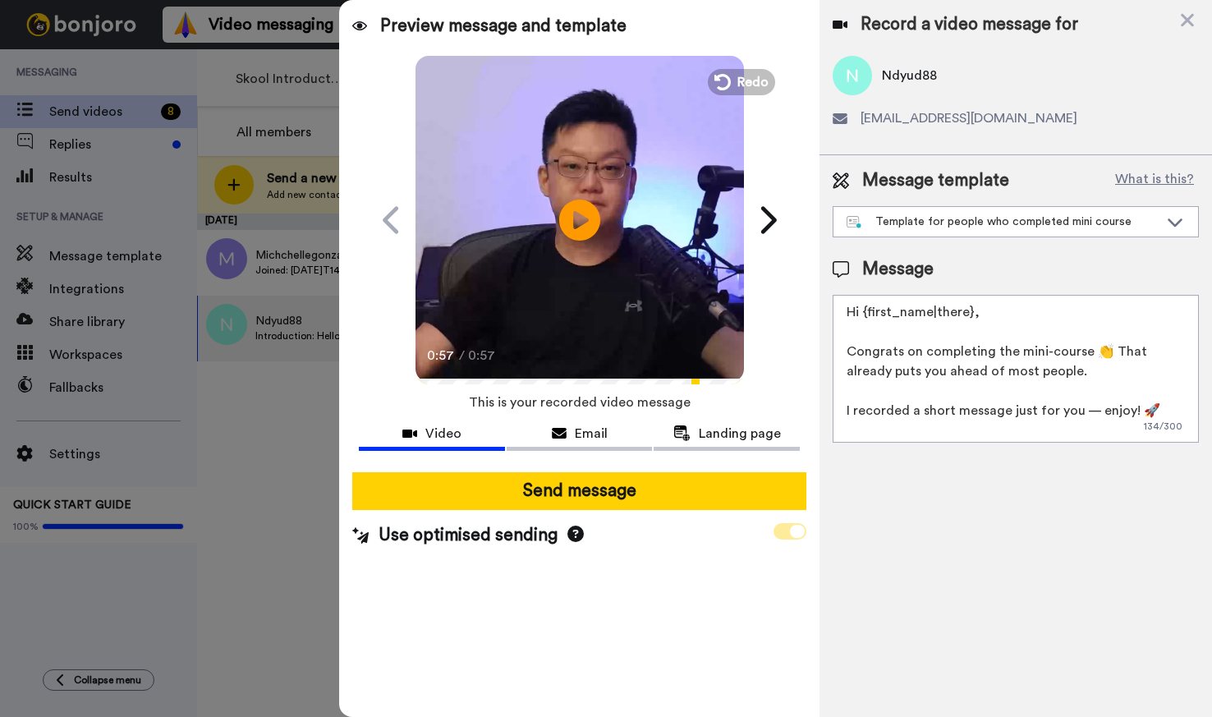
click at [786, 531] on span at bounding box center [790, 531] width 33 height 16
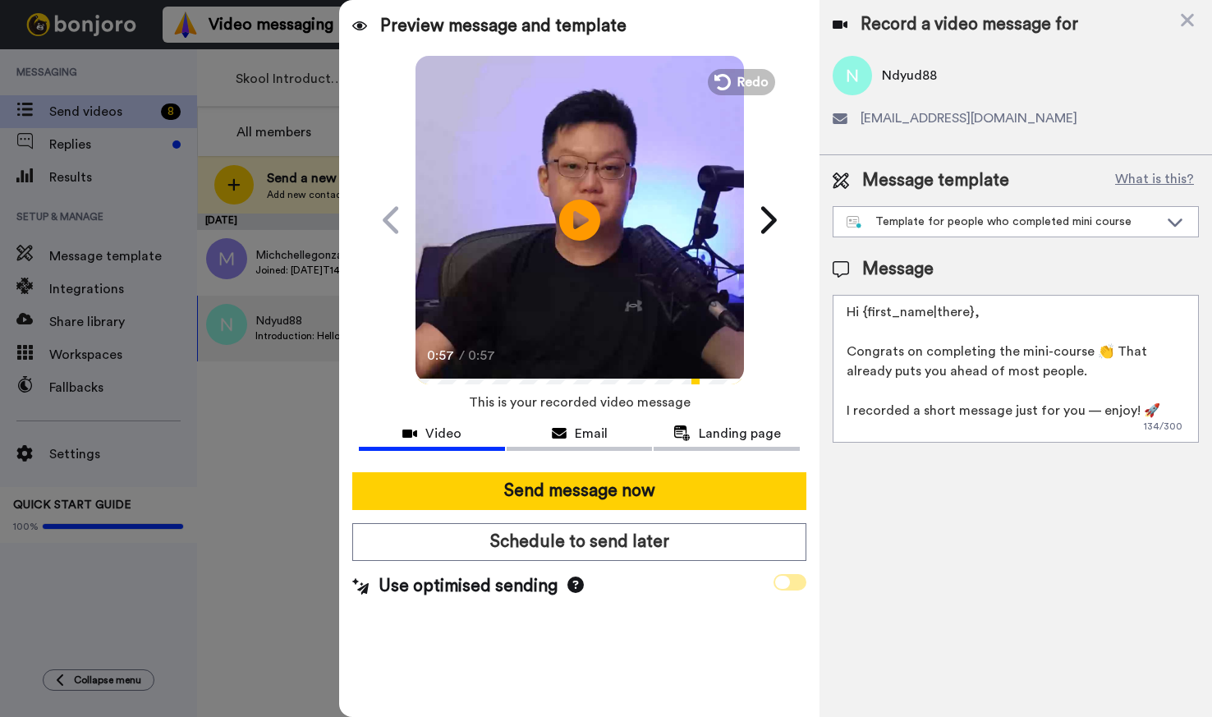
click at [790, 579] on span at bounding box center [790, 582] width 33 height 16
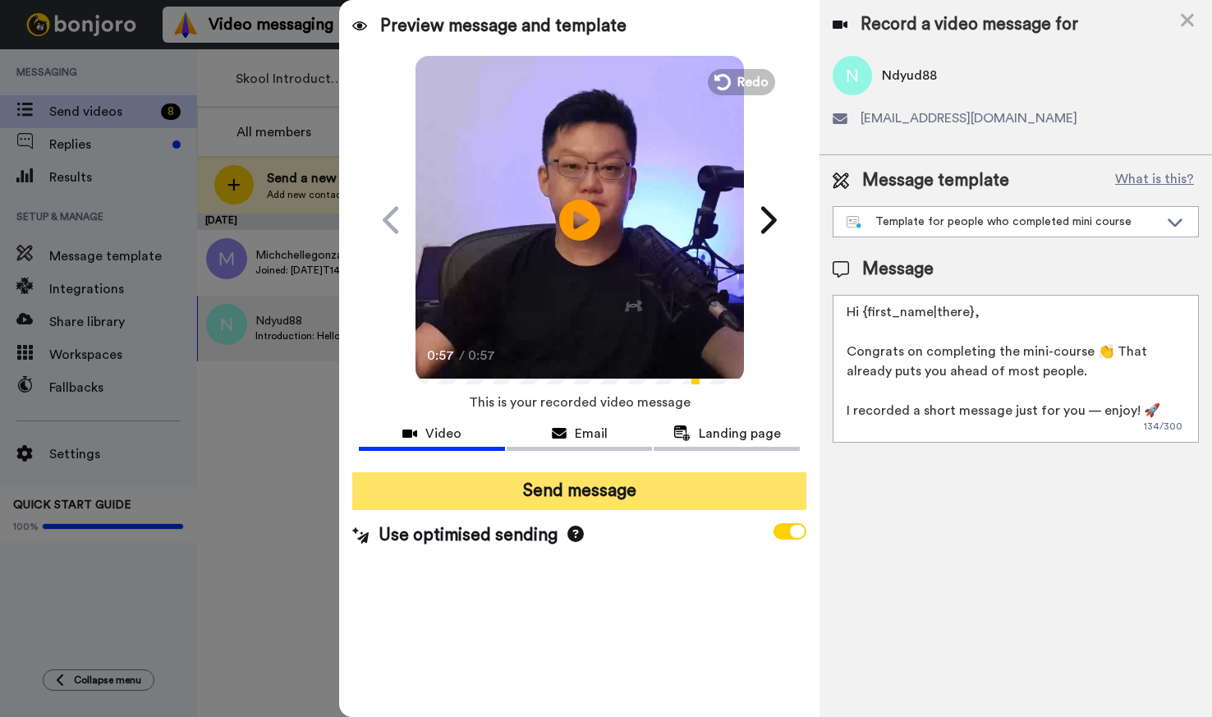
click at [540, 496] on button "Send message" at bounding box center [578, 491] width 453 height 38
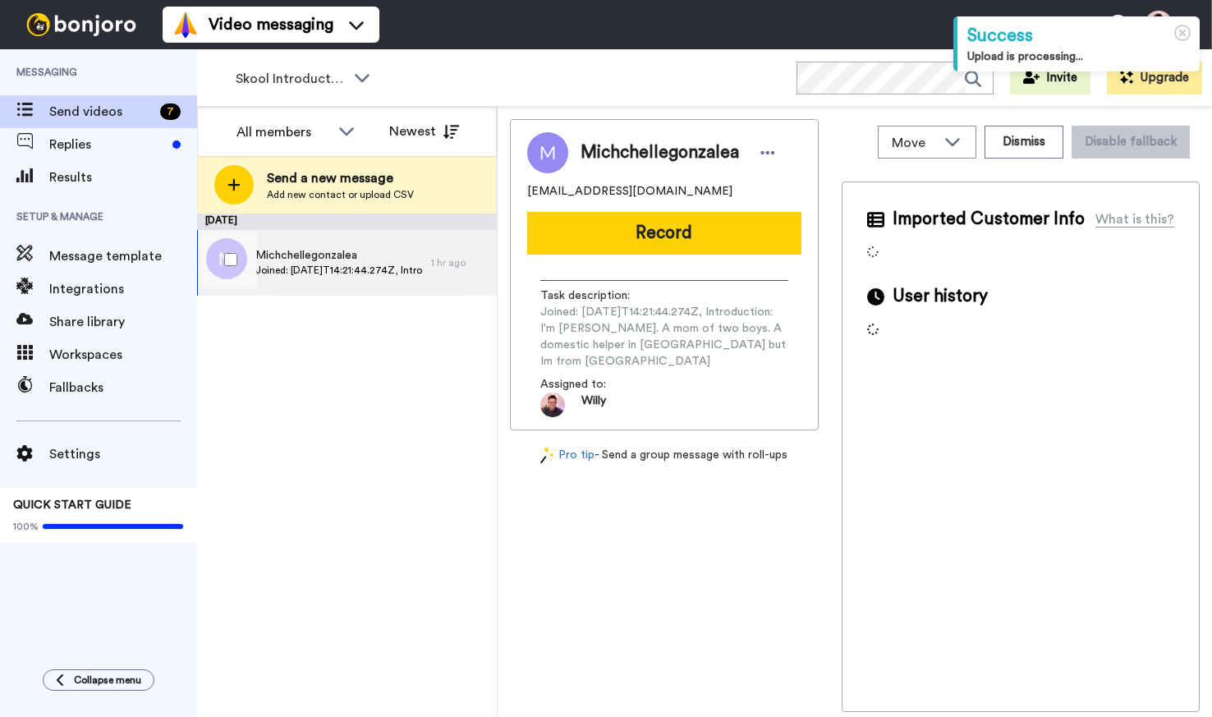
click at [321, 275] on span "Joined: [DATE]T14:21:44.274Z, Introduction: I'm [PERSON_NAME]. A mom of two boy…" at bounding box center [339, 270] width 168 height 13
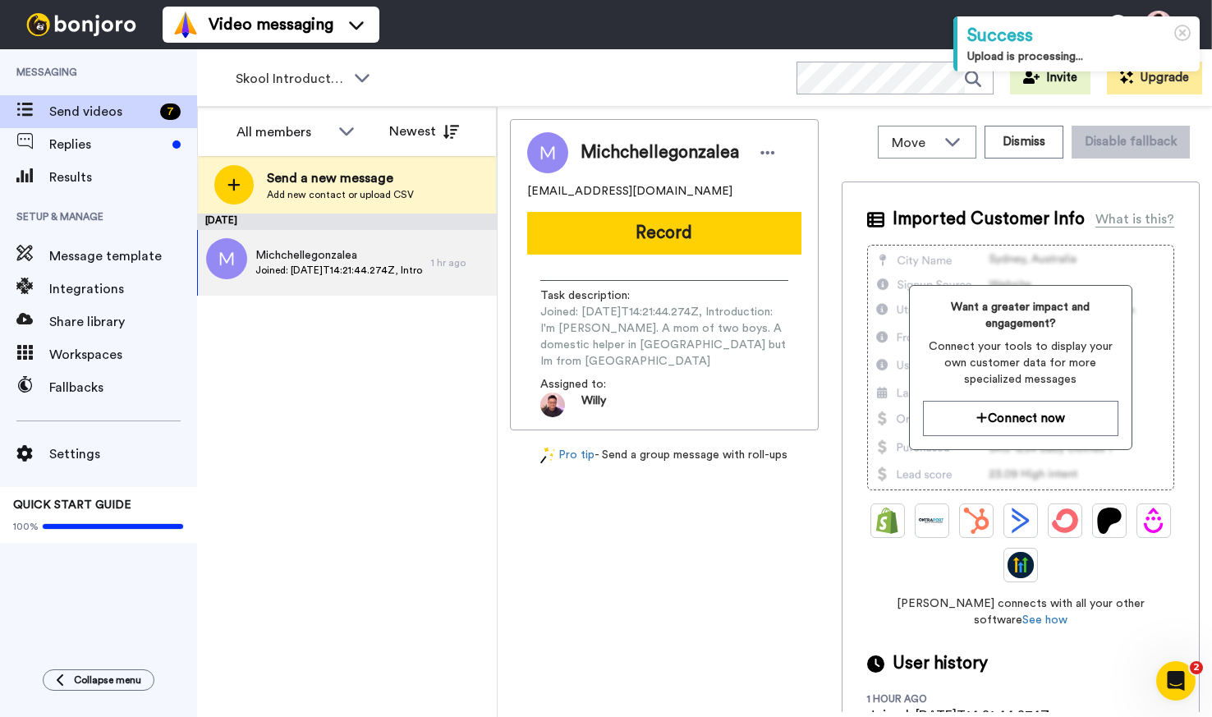
click at [362, 281] on div "Michchellegonzalea Joined: [DATE]T14:21:44.274Z, Introduction: I'm [PERSON_NAME…" at bounding box center [314, 263] width 234 height 66
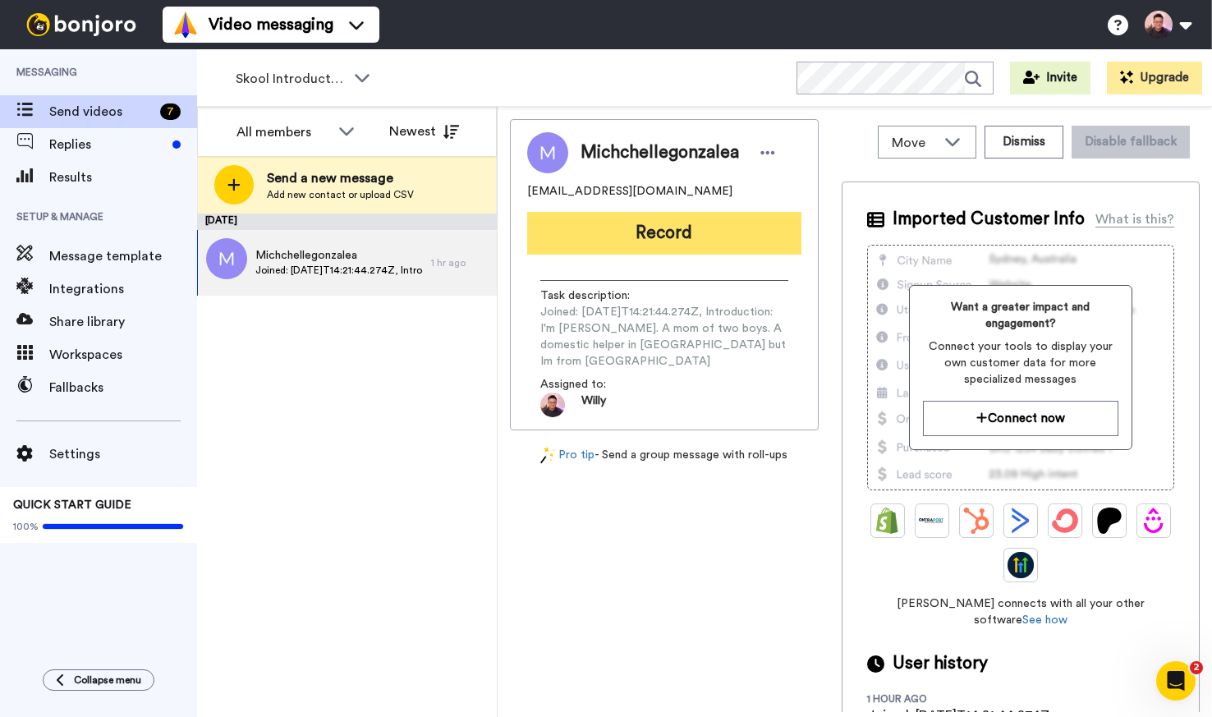
click at [751, 241] on button "Record" at bounding box center [664, 233] width 274 height 43
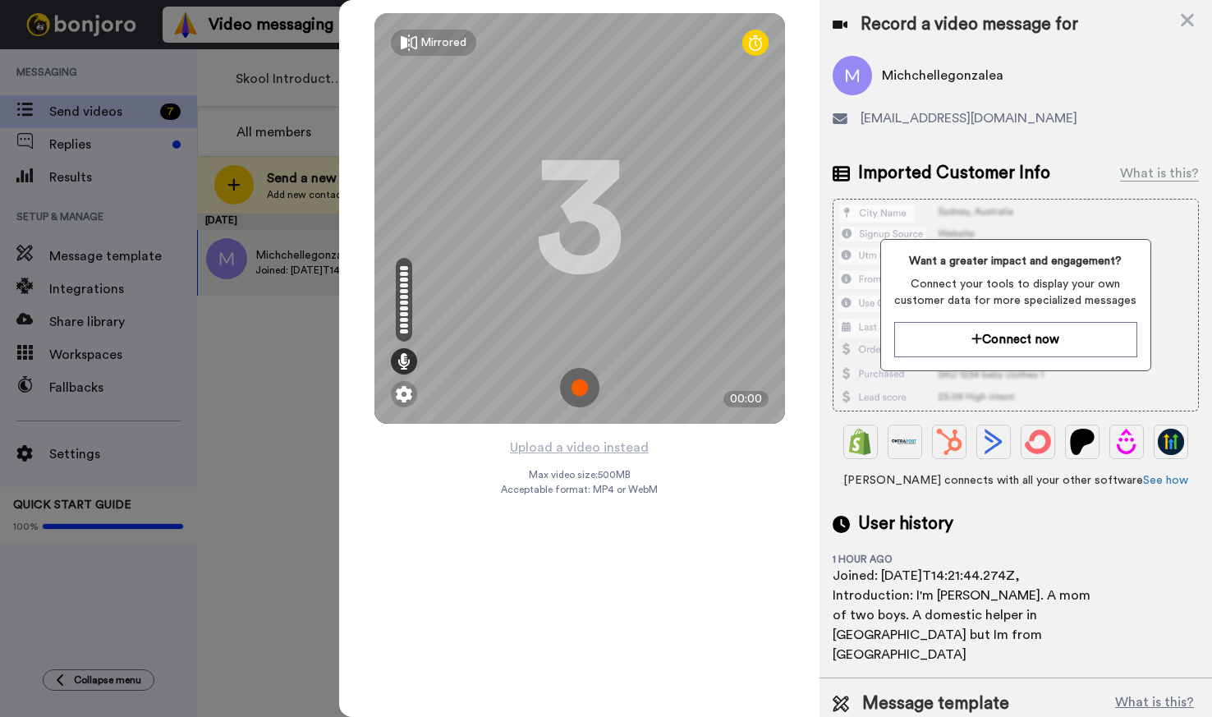
click at [585, 392] on img at bounding box center [579, 387] width 39 height 39
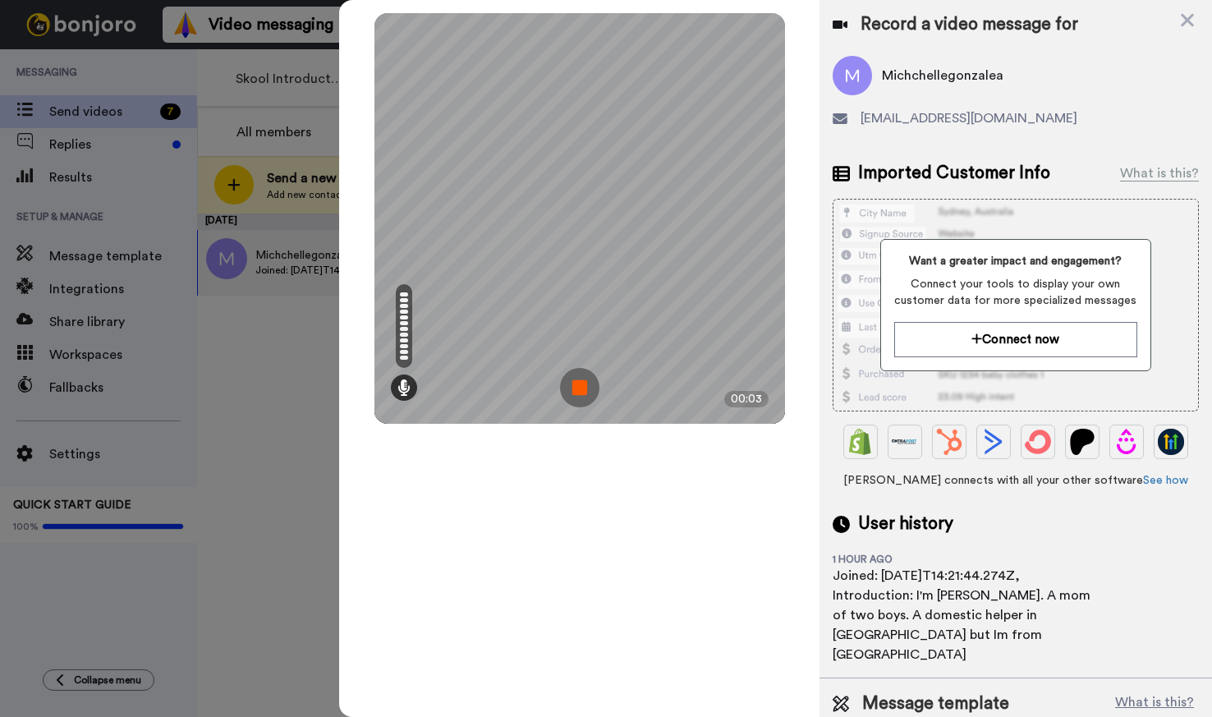
click at [576, 396] on img at bounding box center [579, 387] width 39 height 39
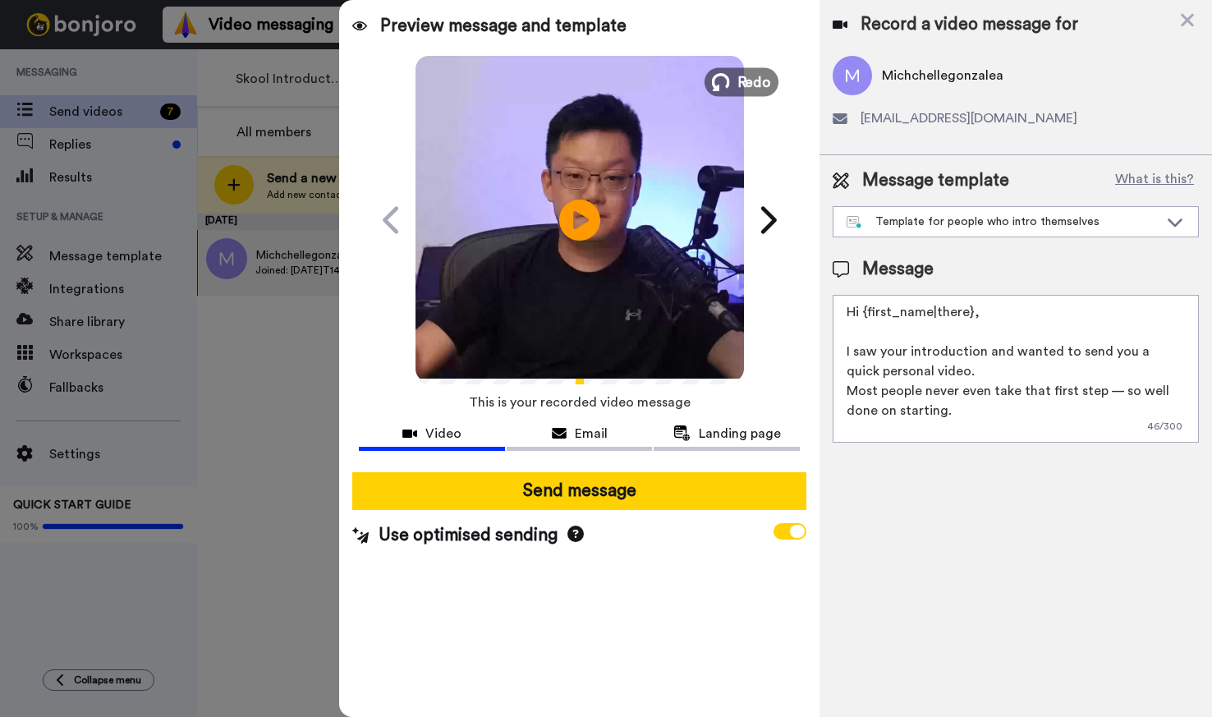
click at [744, 75] on span "Redo" at bounding box center [754, 81] width 34 height 21
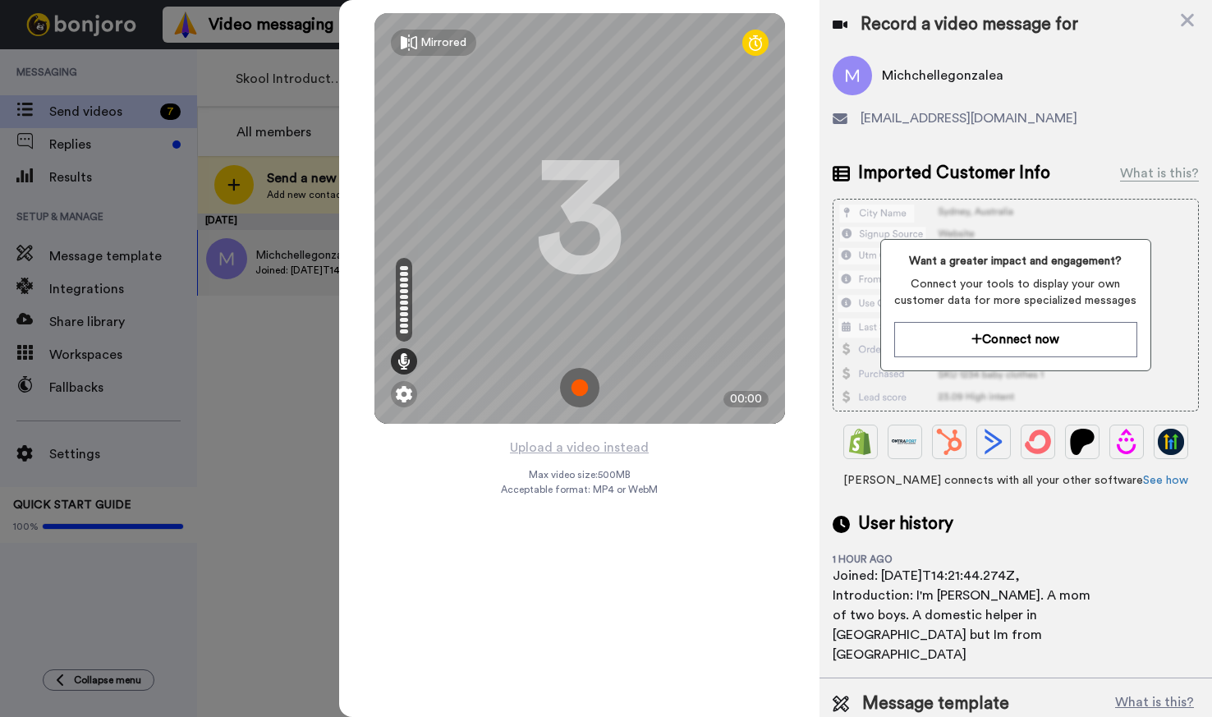
click at [584, 393] on img at bounding box center [579, 387] width 39 height 39
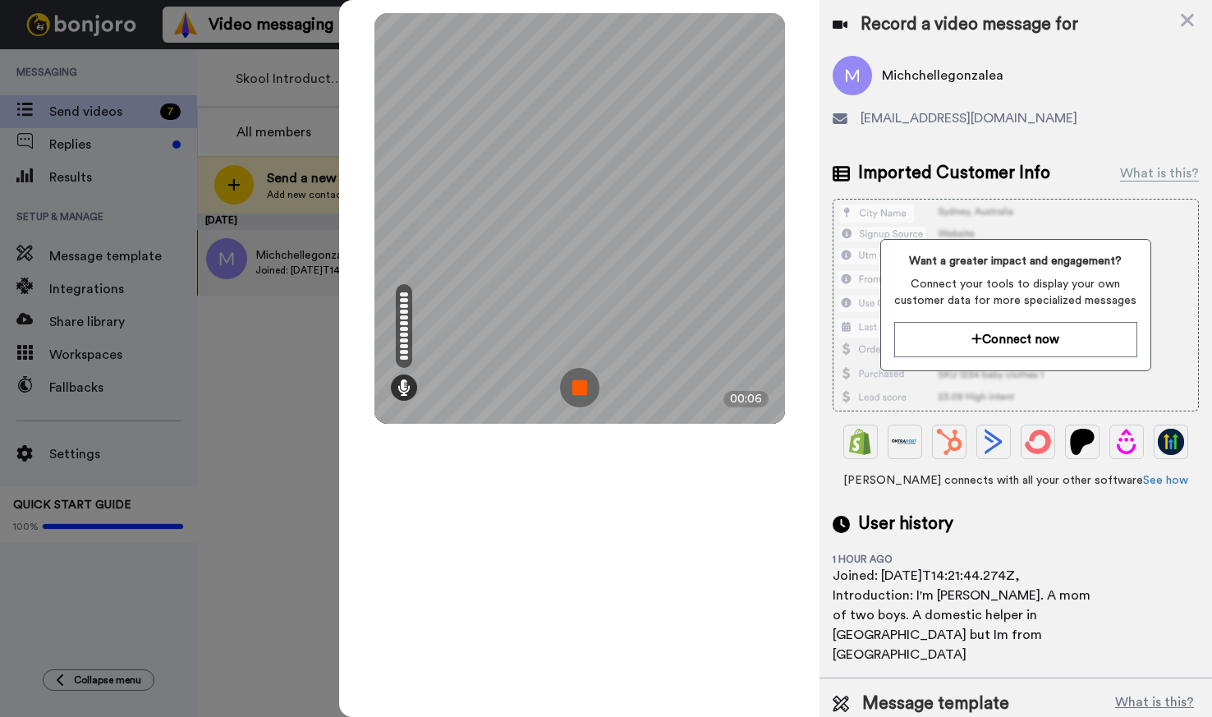
click at [586, 387] on img at bounding box center [579, 387] width 39 height 39
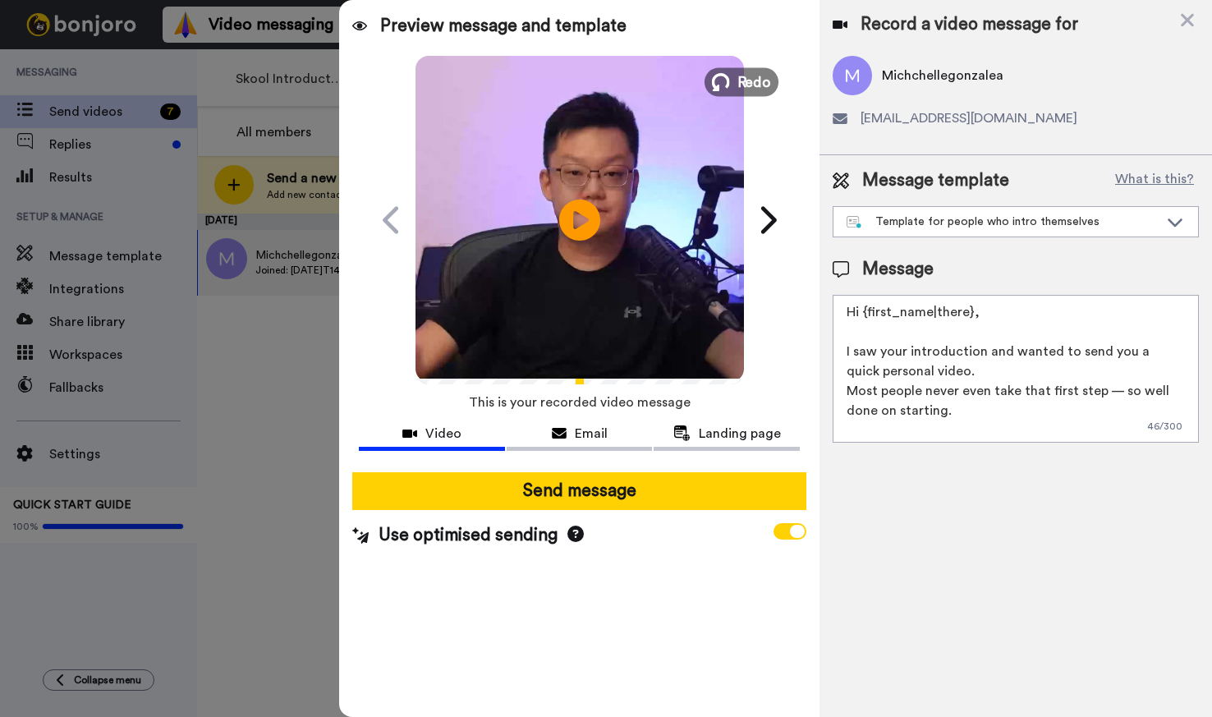
click at [768, 85] on span "Redo" at bounding box center [754, 81] width 34 height 21
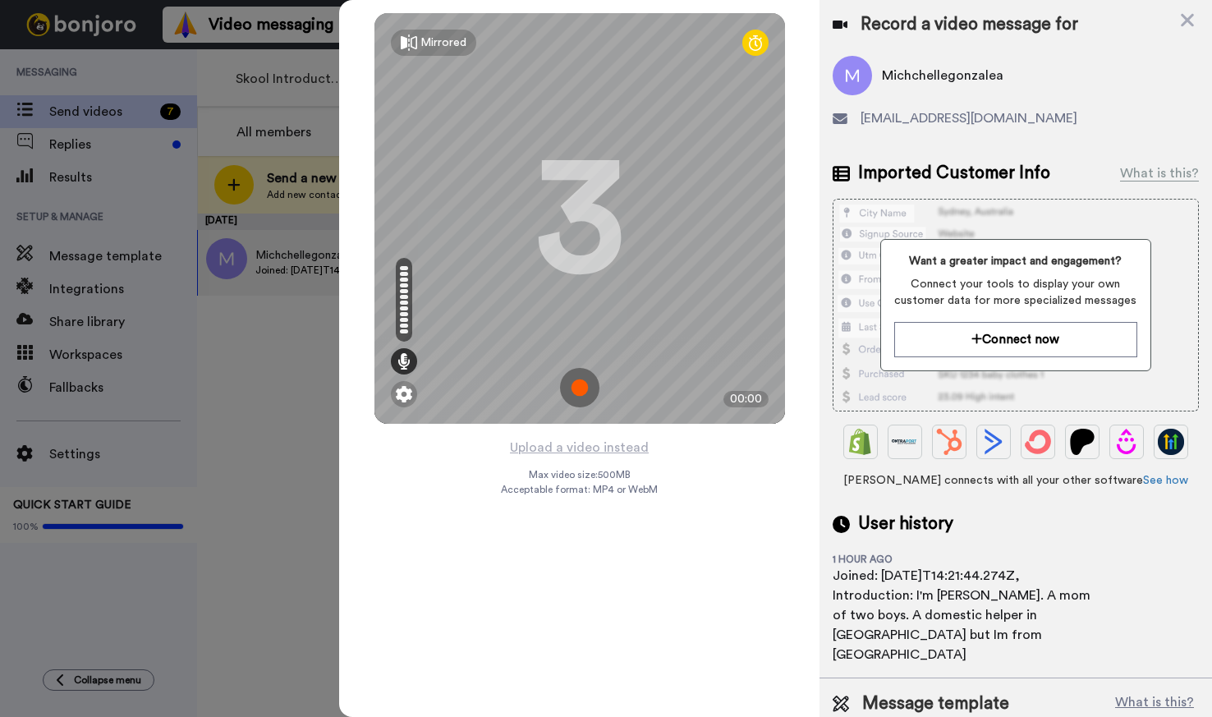
click at [578, 391] on img at bounding box center [579, 387] width 39 height 39
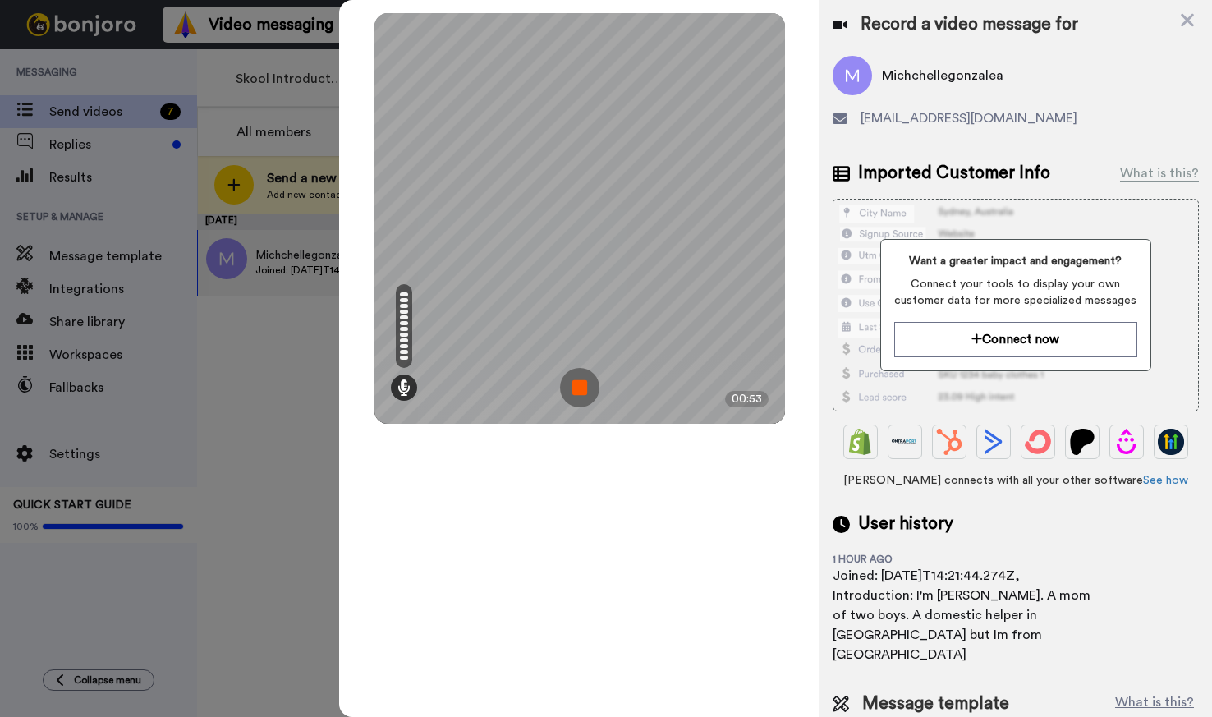
click at [573, 386] on img at bounding box center [579, 387] width 39 height 39
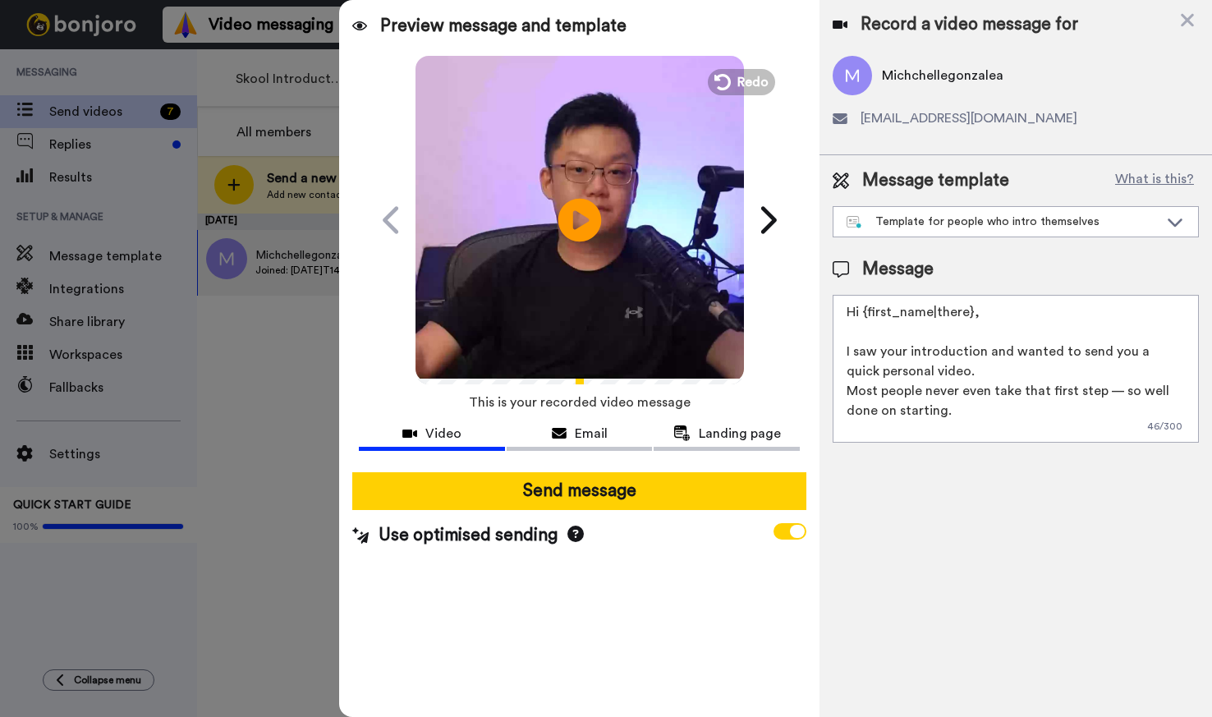
click at [595, 227] on icon at bounding box center [580, 220] width 44 height 44
click at [880, 518] on div "Record a video message for Michchellegonzalea [EMAIL_ADDRESS][DOMAIN_NAME] Mess…" at bounding box center [1016, 358] width 393 height 717
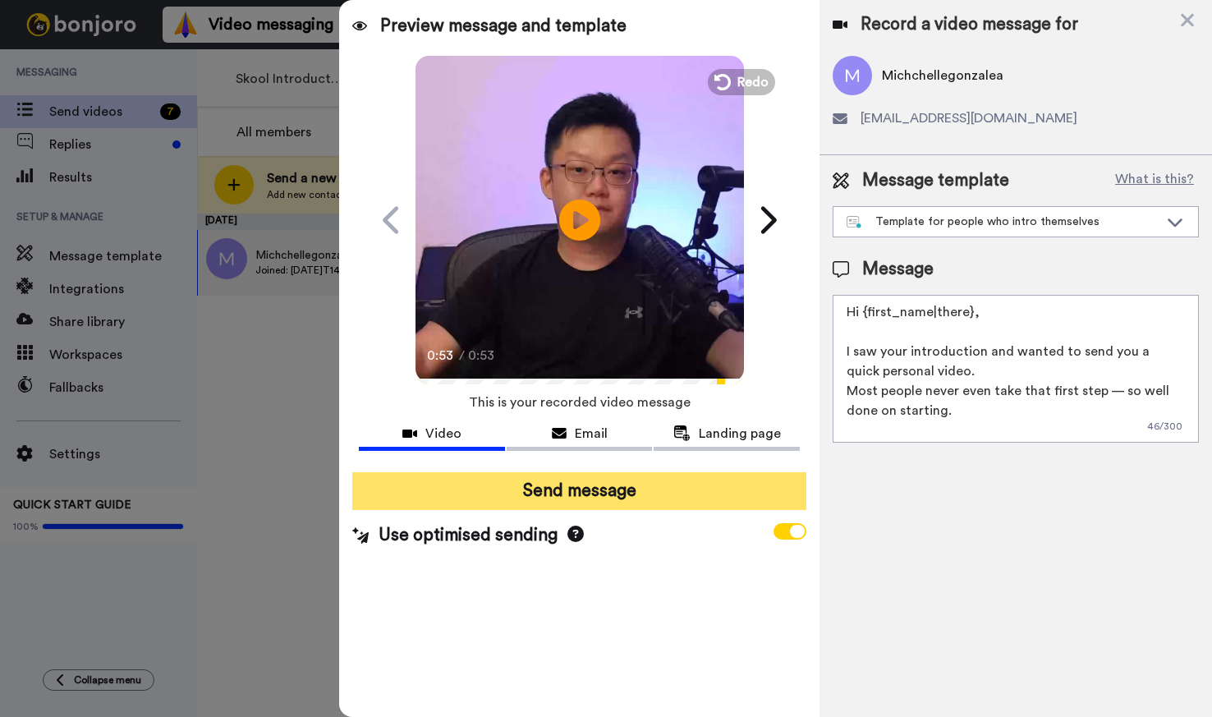
click at [691, 505] on button "Send message" at bounding box center [578, 491] width 453 height 38
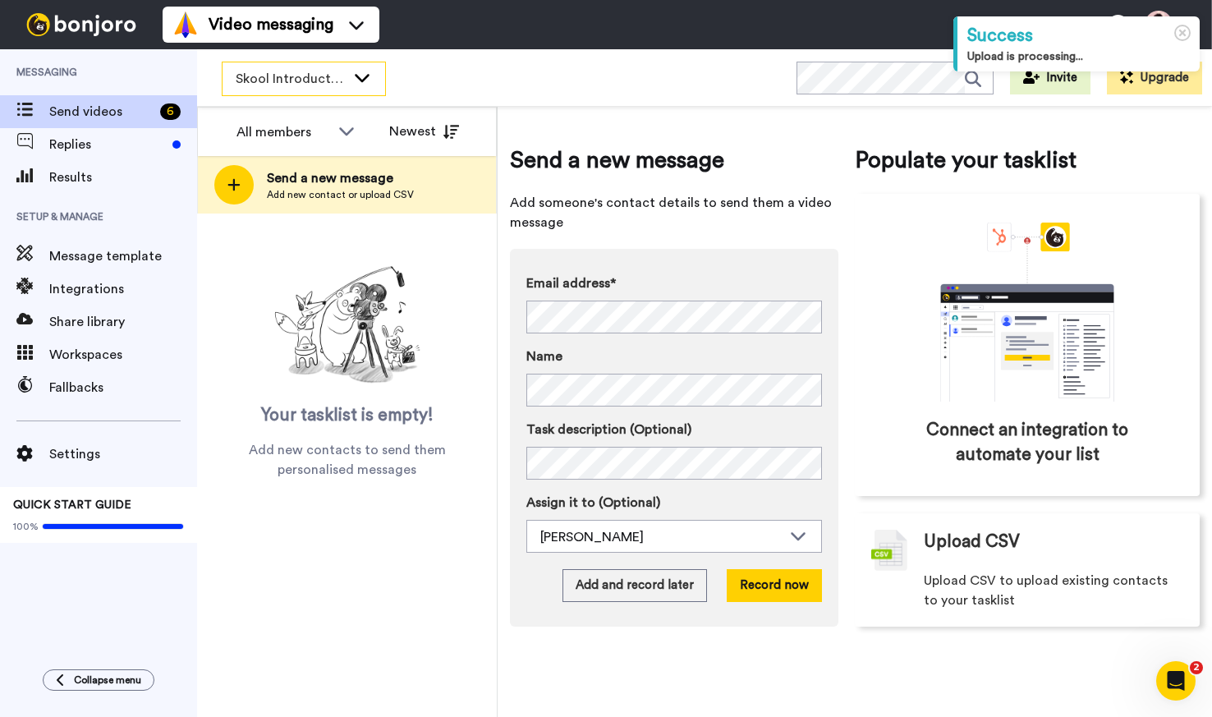
click at [319, 83] on span "Skool Introductions" at bounding box center [291, 79] width 110 height 20
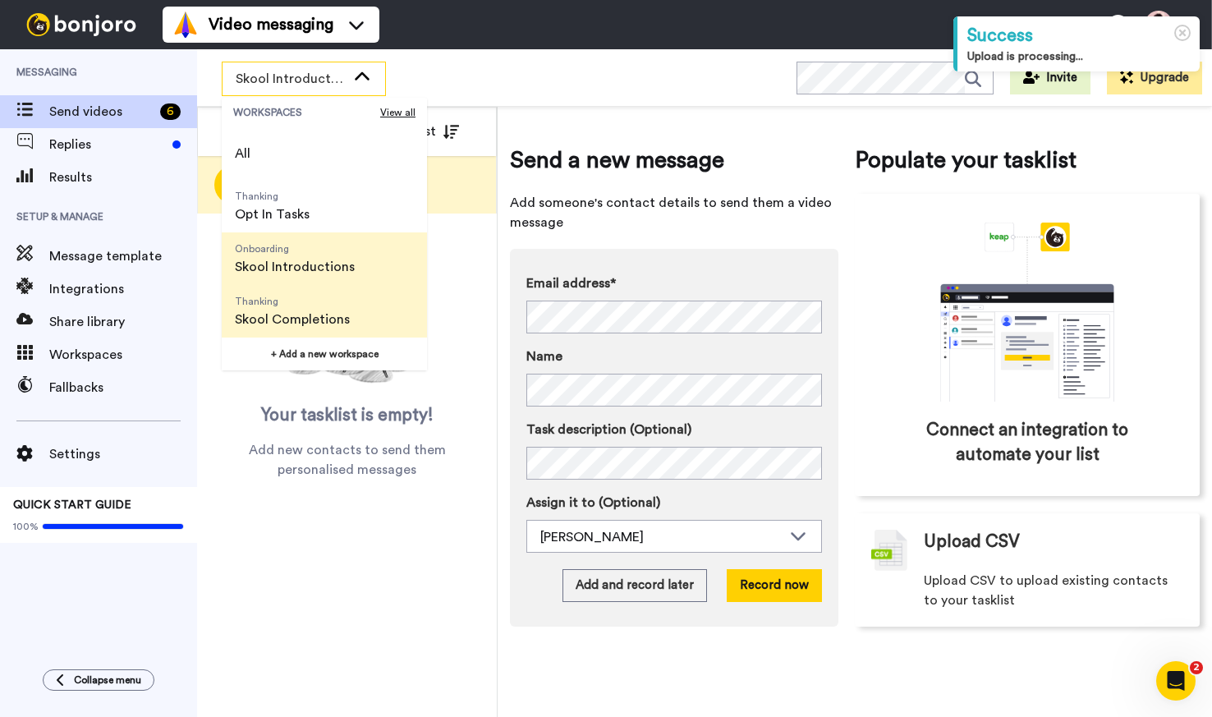
click at [304, 301] on span "Thanking" at bounding box center [292, 301] width 115 height 13
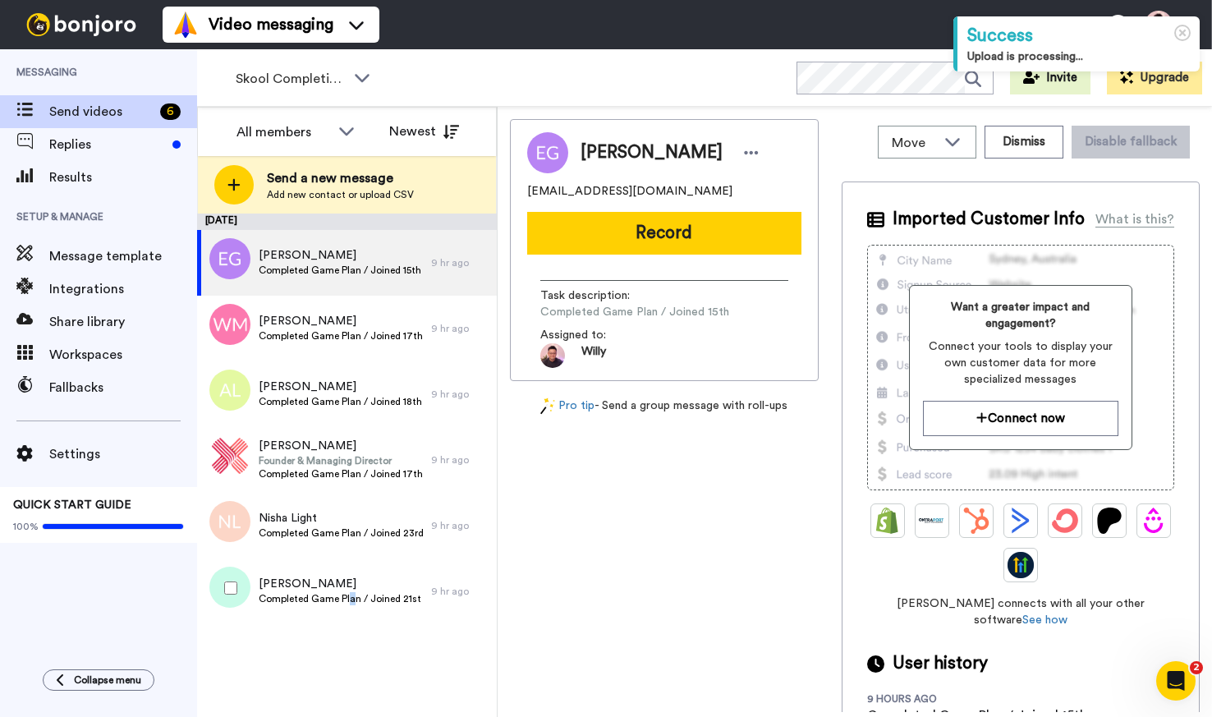
drag, startPoint x: 351, startPoint y: 604, endPoint x: 719, endPoint y: 585, distance: 369.2
click at [351, 604] on span "Completed Game Plan / Joined 21st" at bounding box center [340, 598] width 163 height 13
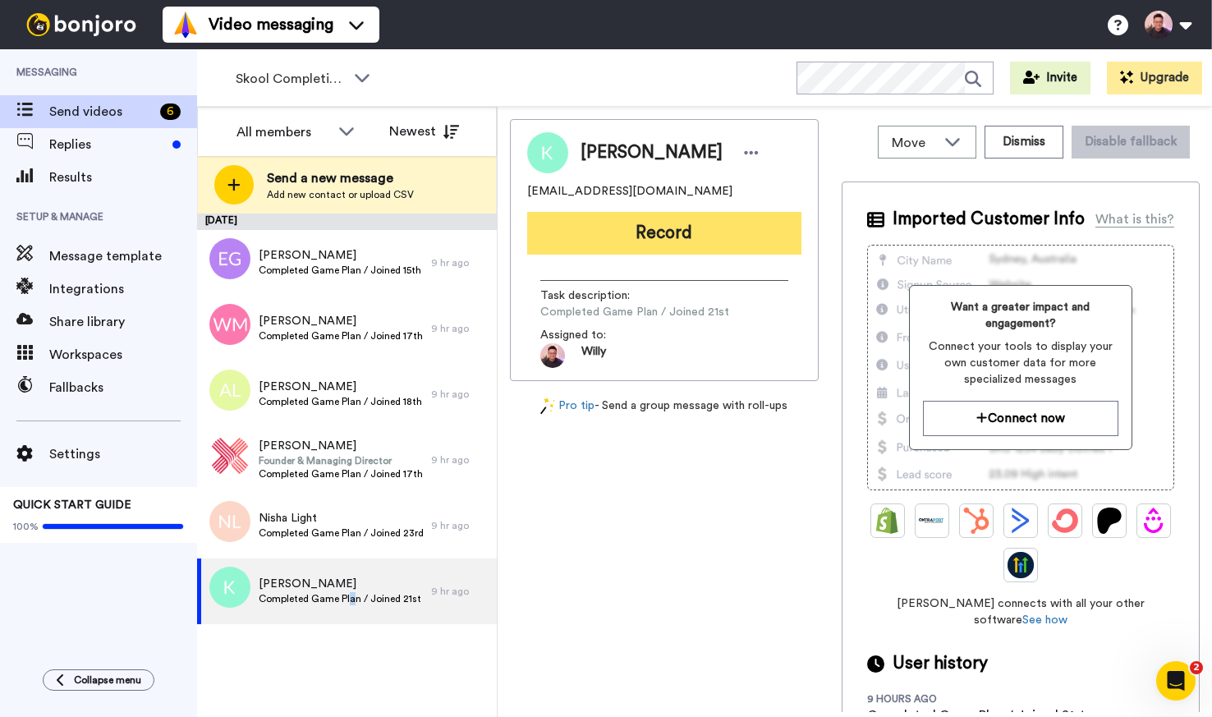
click at [621, 238] on button "Record" at bounding box center [664, 233] width 274 height 43
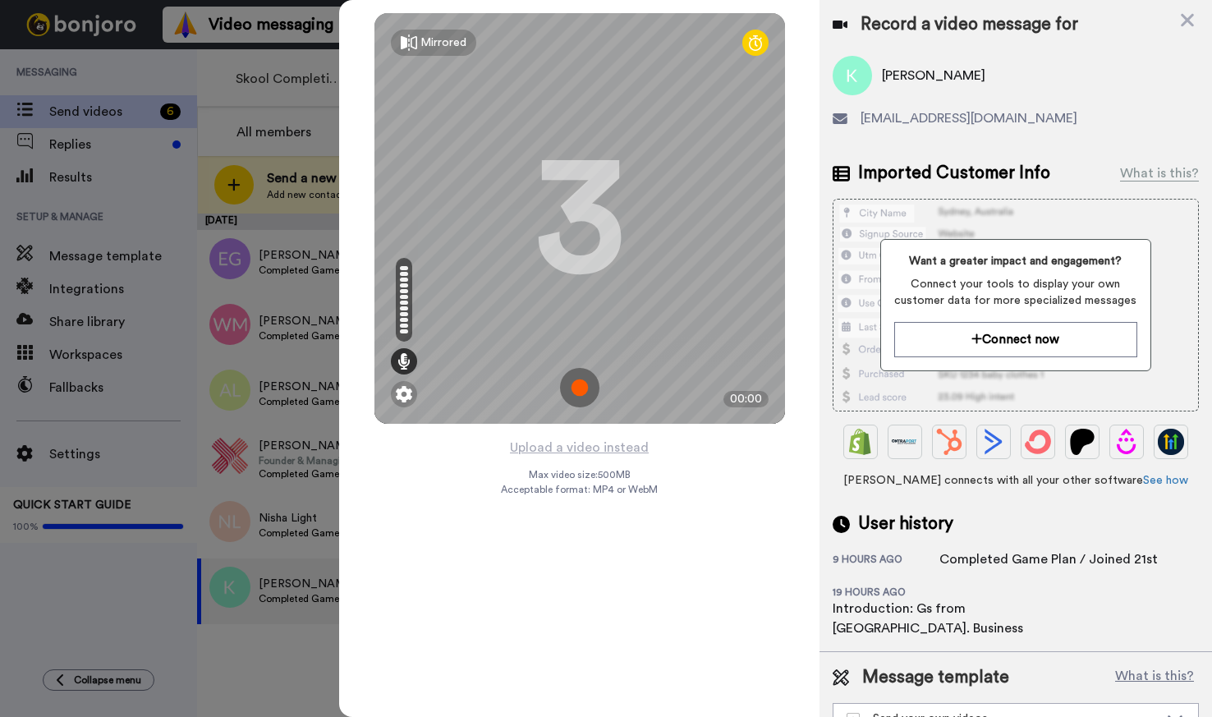
click at [572, 388] on img at bounding box center [579, 387] width 39 height 39
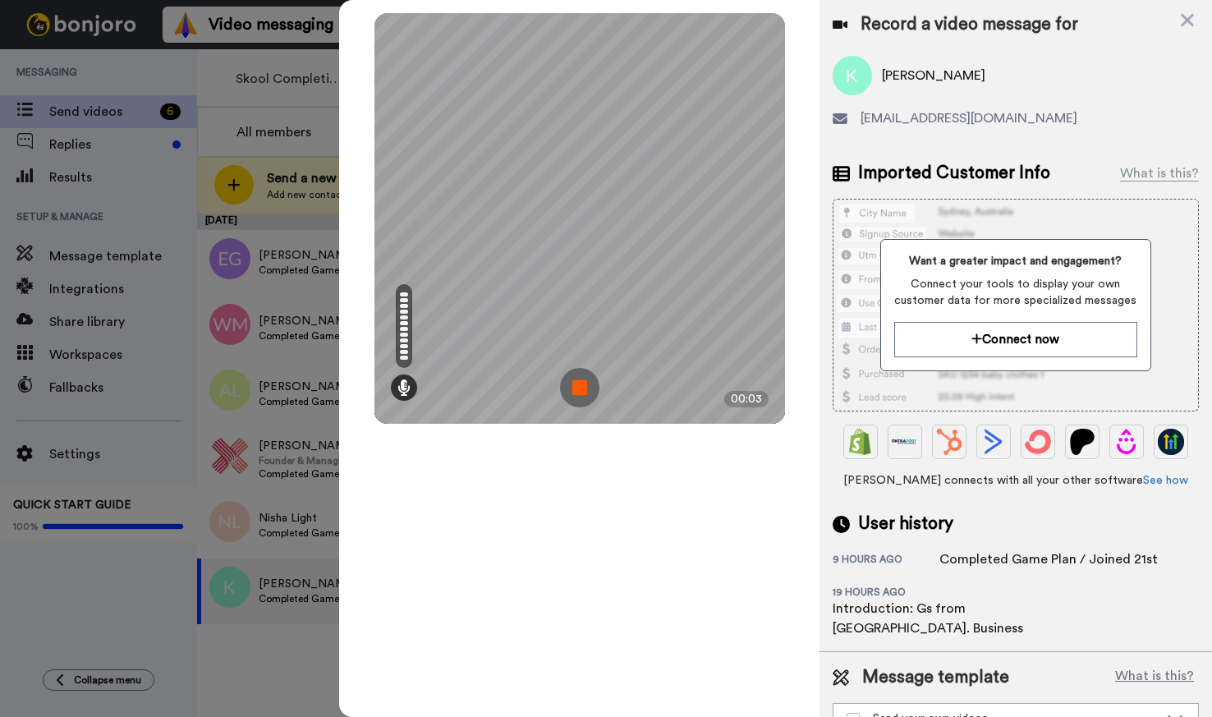
click at [590, 390] on img at bounding box center [579, 387] width 39 height 39
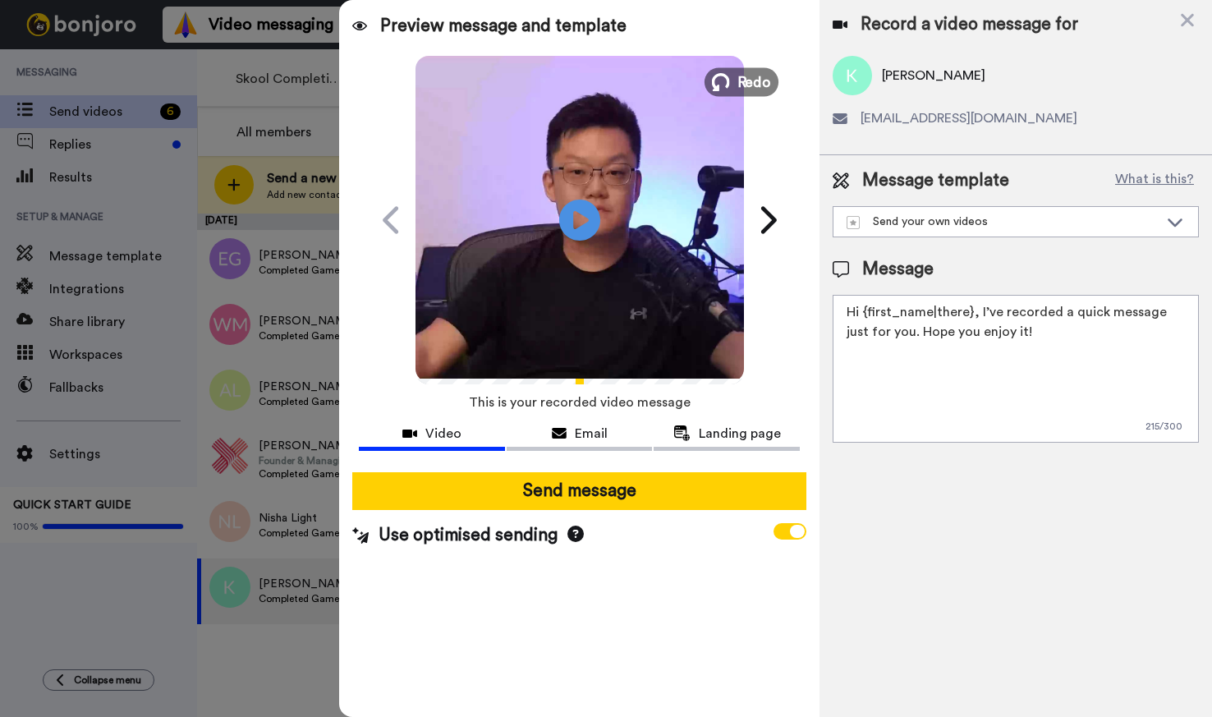
click at [741, 77] on span "Redo" at bounding box center [754, 81] width 34 height 21
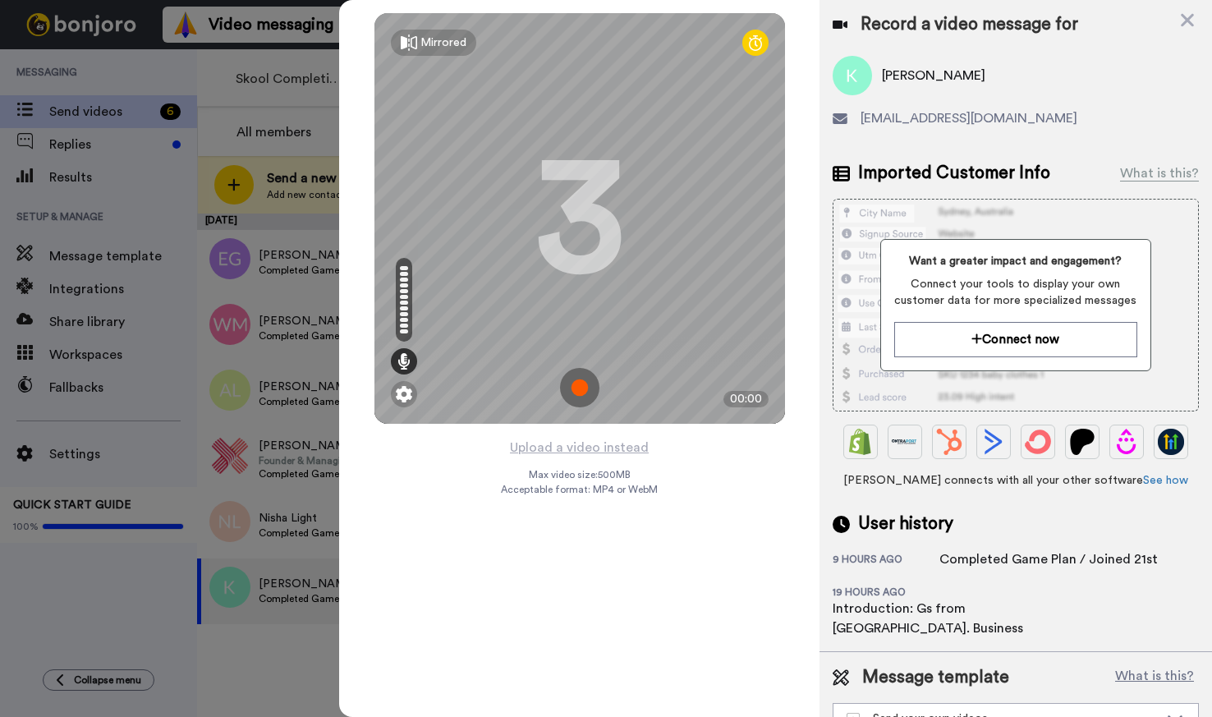
click at [574, 390] on img at bounding box center [579, 387] width 39 height 39
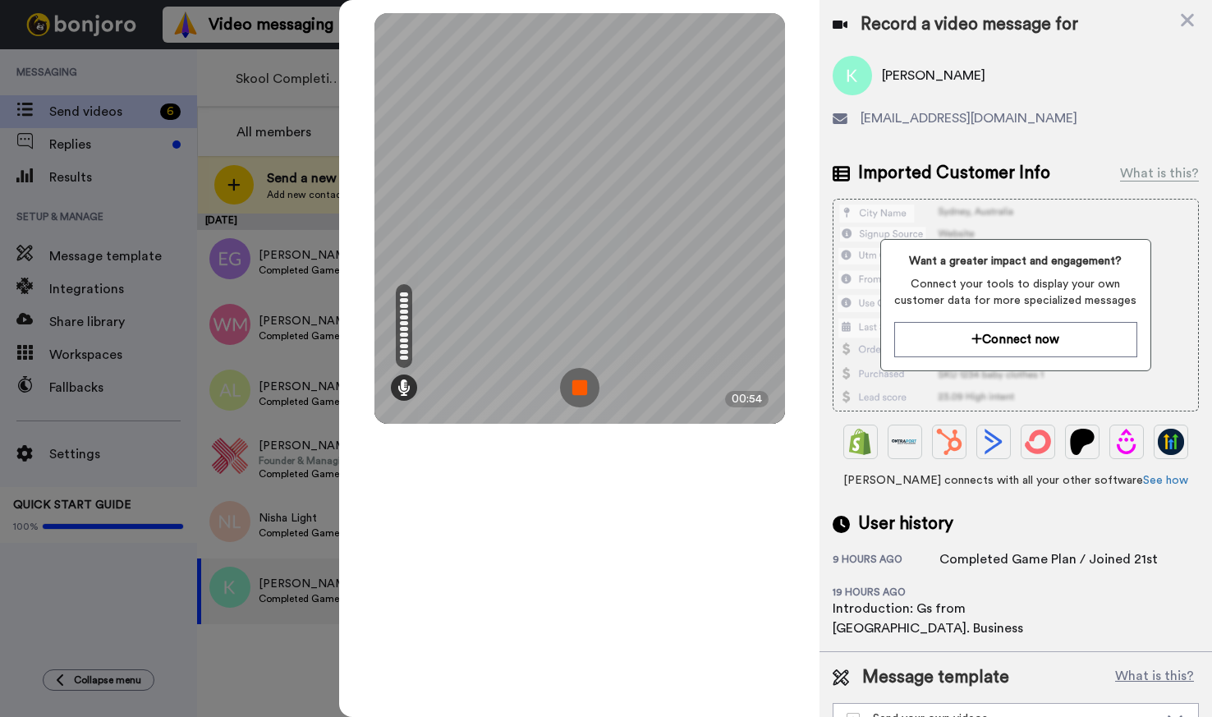
click at [587, 392] on img at bounding box center [579, 387] width 39 height 39
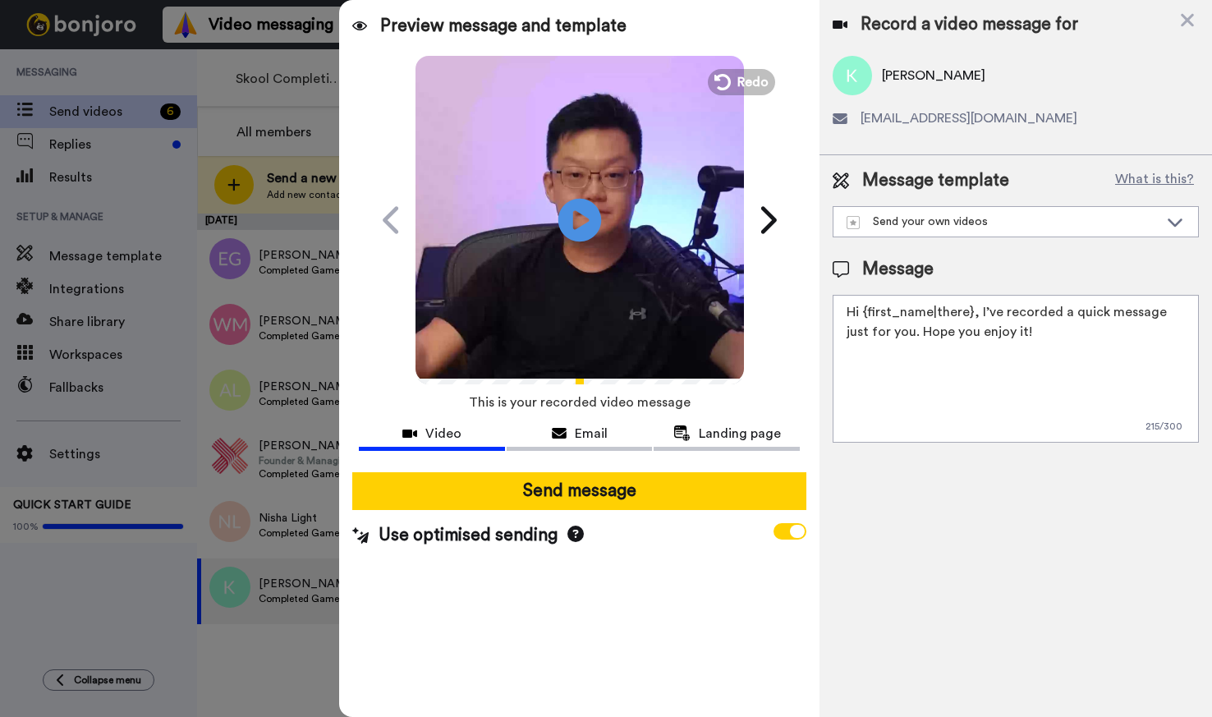
click at [583, 218] on icon "Play/Pause" at bounding box center [580, 220] width 44 height 78
click at [1064, 221] on div "Send your own videos" at bounding box center [1003, 222] width 312 height 16
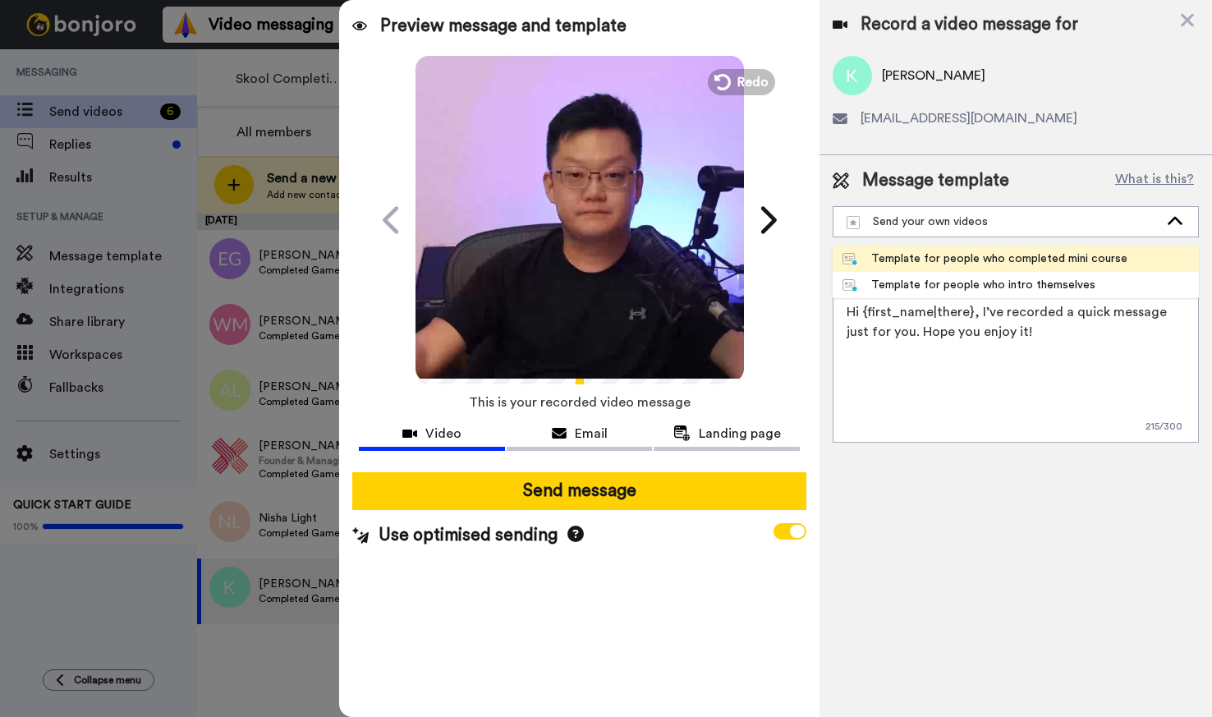
click at [1040, 264] on div "Template for people who completed mini course" at bounding box center [985, 258] width 285 height 16
type textarea "Hi {first_name|there}, Congrats on completing the mini-course 👏 That already pu…"
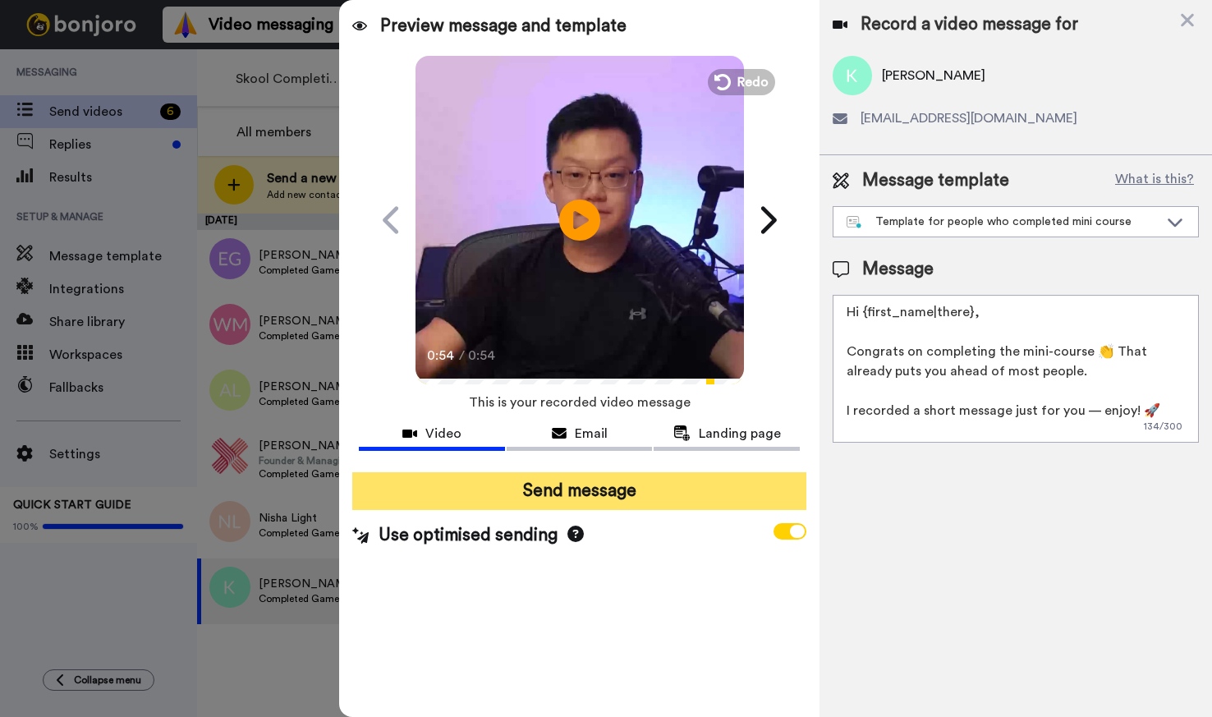
click at [650, 498] on button "Send message" at bounding box center [578, 491] width 453 height 38
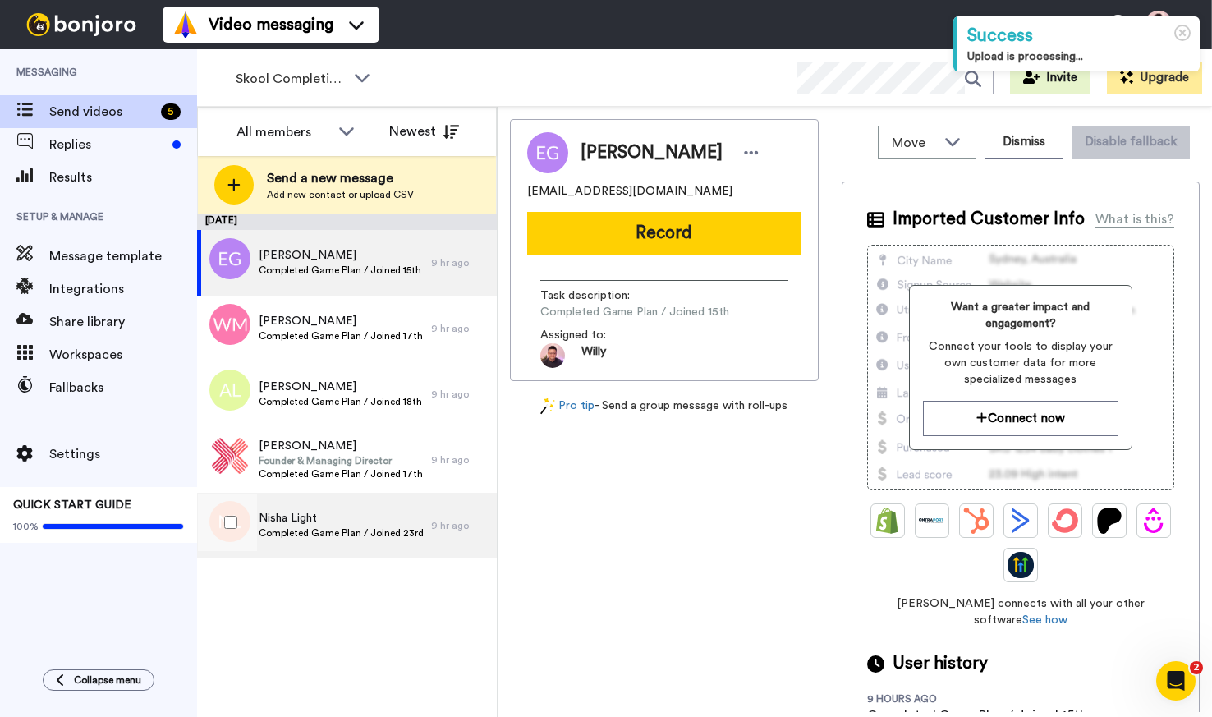
click at [327, 512] on span "Nisha Light" at bounding box center [341, 518] width 164 height 16
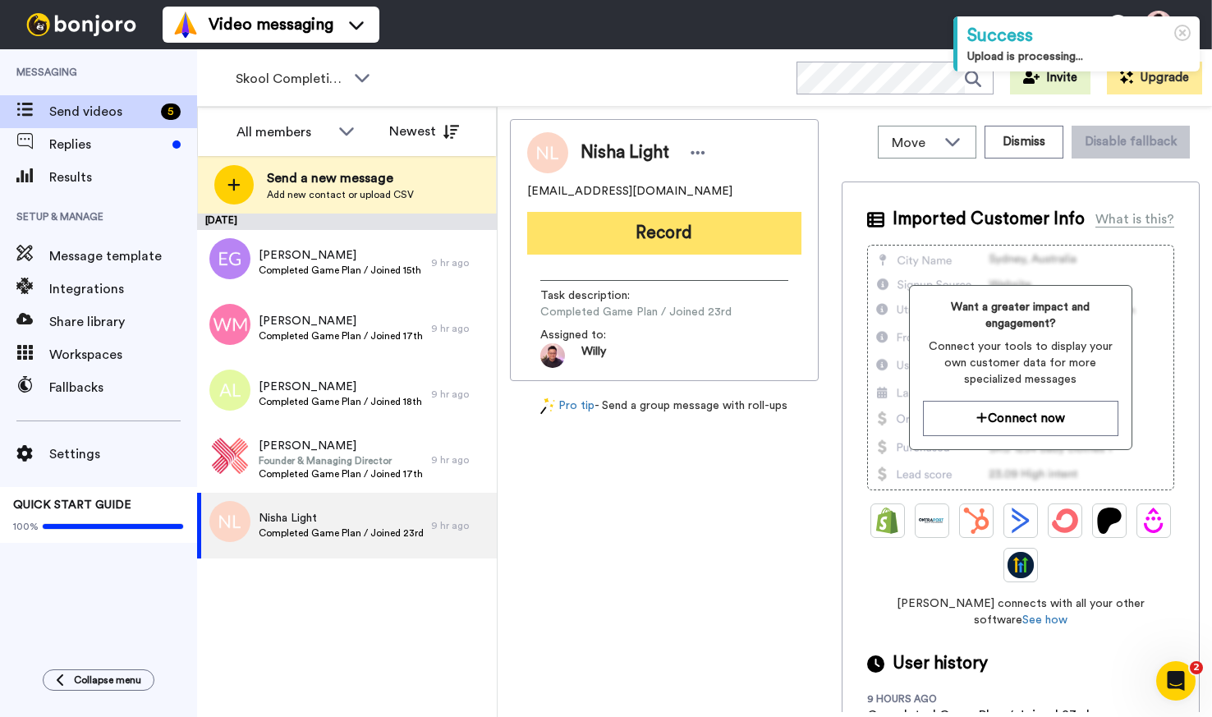
click at [661, 232] on button "Record" at bounding box center [664, 233] width 274 height 43
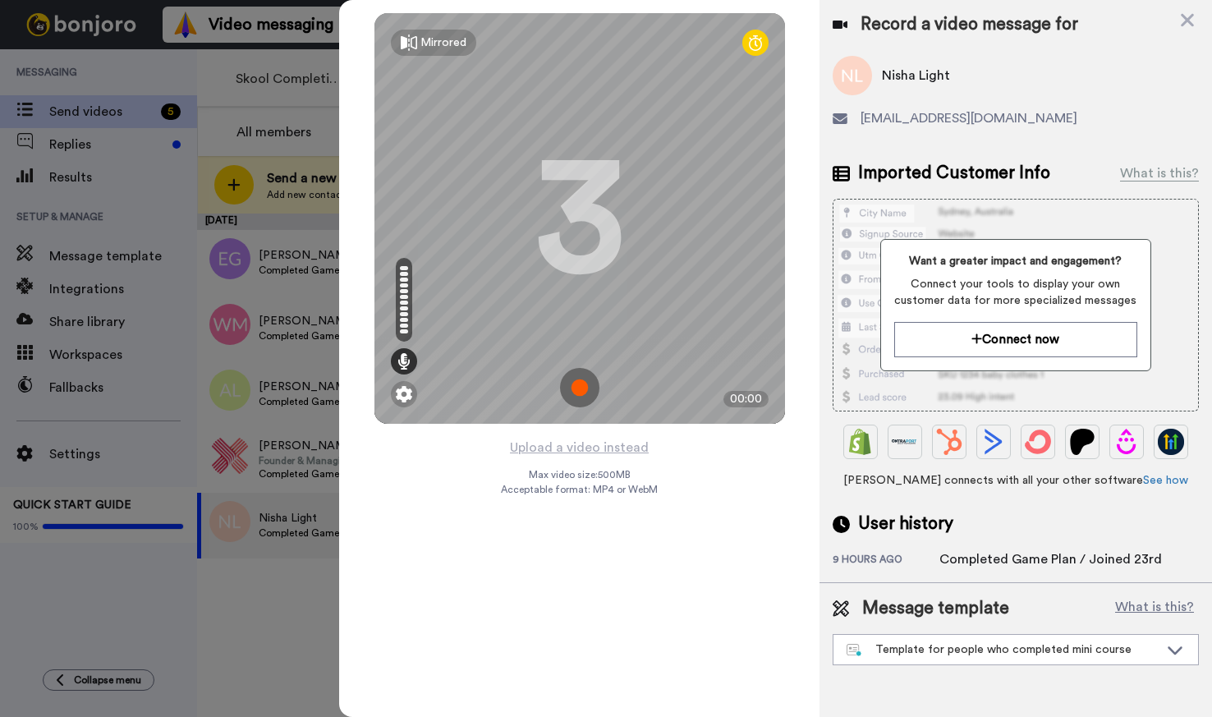
click at [581, 397] on img at bounding box center [579, 387] width 39 height 39
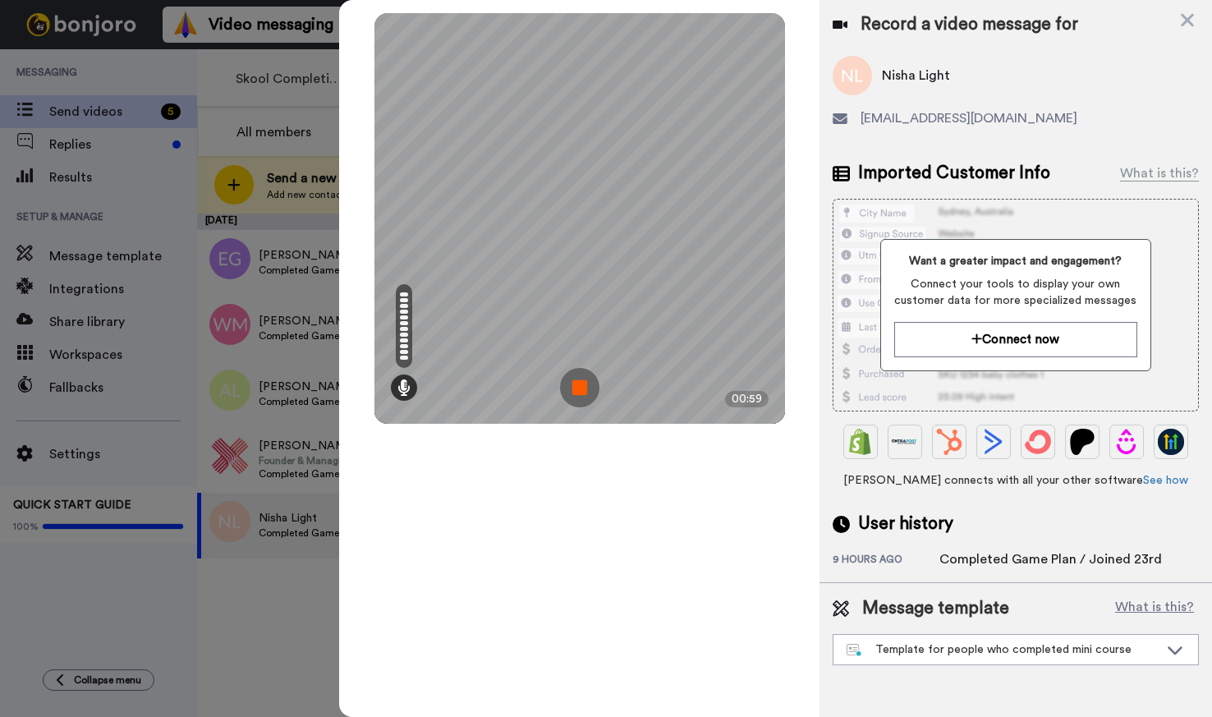
click at [581, 388] on img at bounding box center [579, 387] width 39 height 39
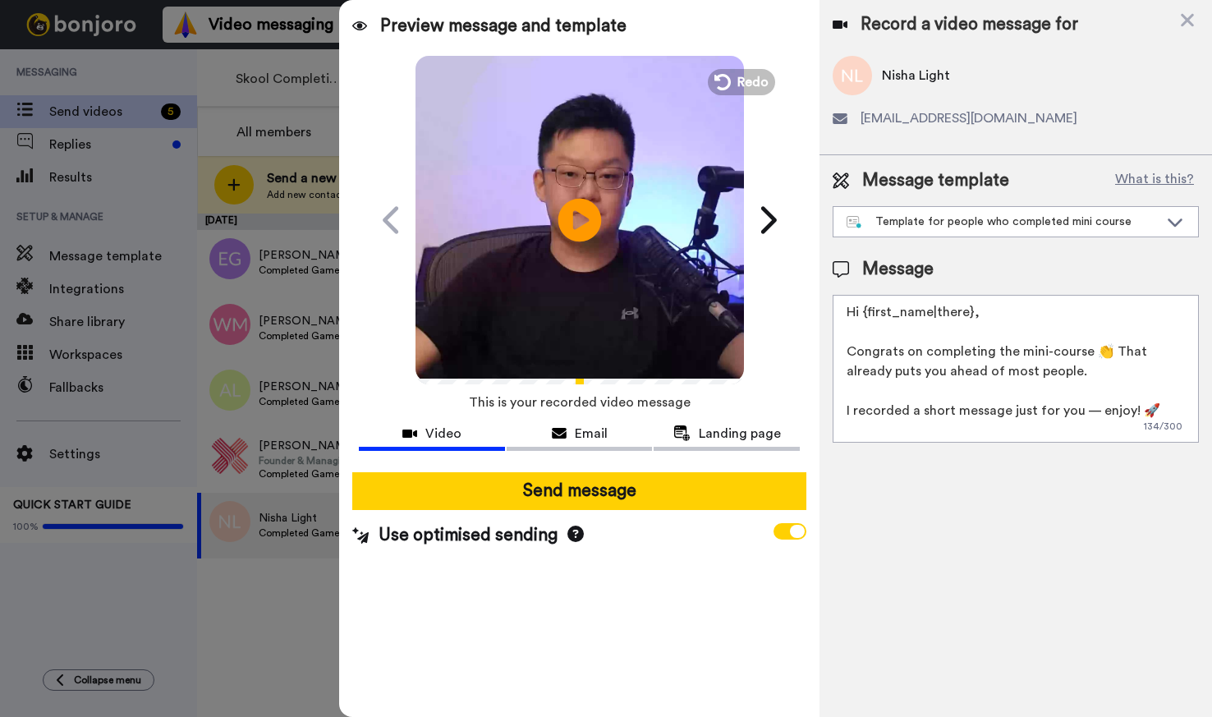
click at [598, 230] on icon "Play/Pause" at bounding box center [580, 220] width 44 height 78
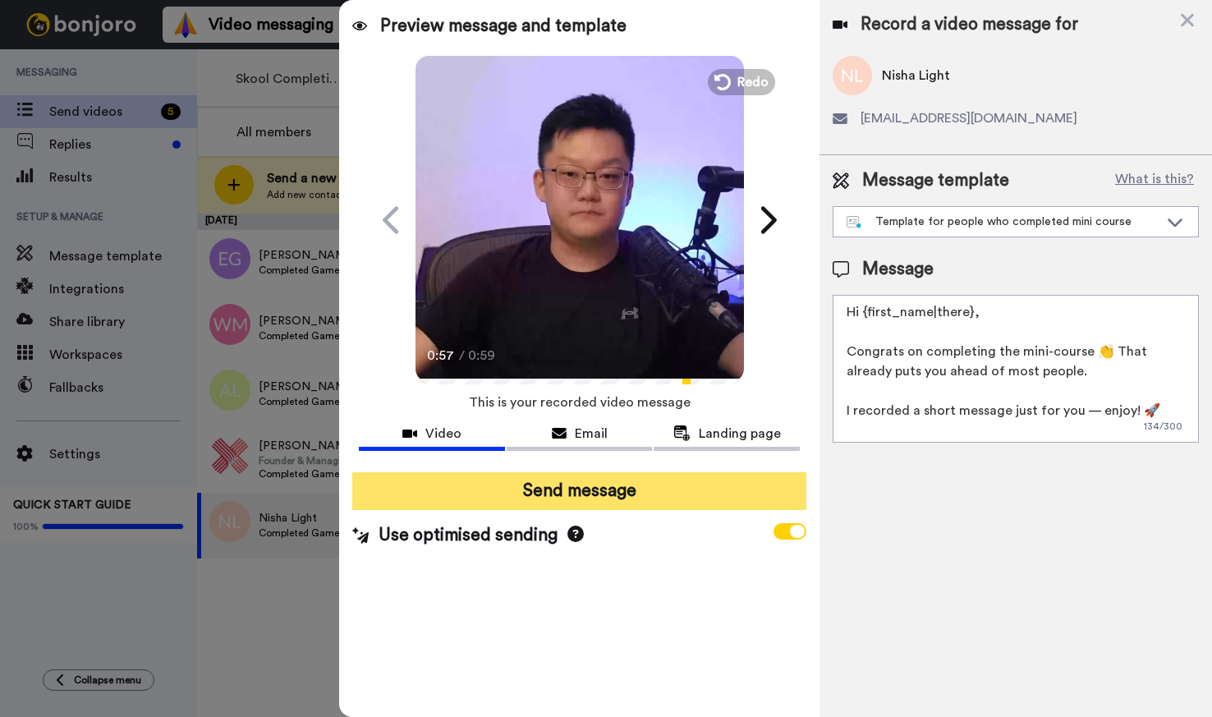
click at [609, 487] on button "Send message" at bounding box center [578, 491] width 453 height 38
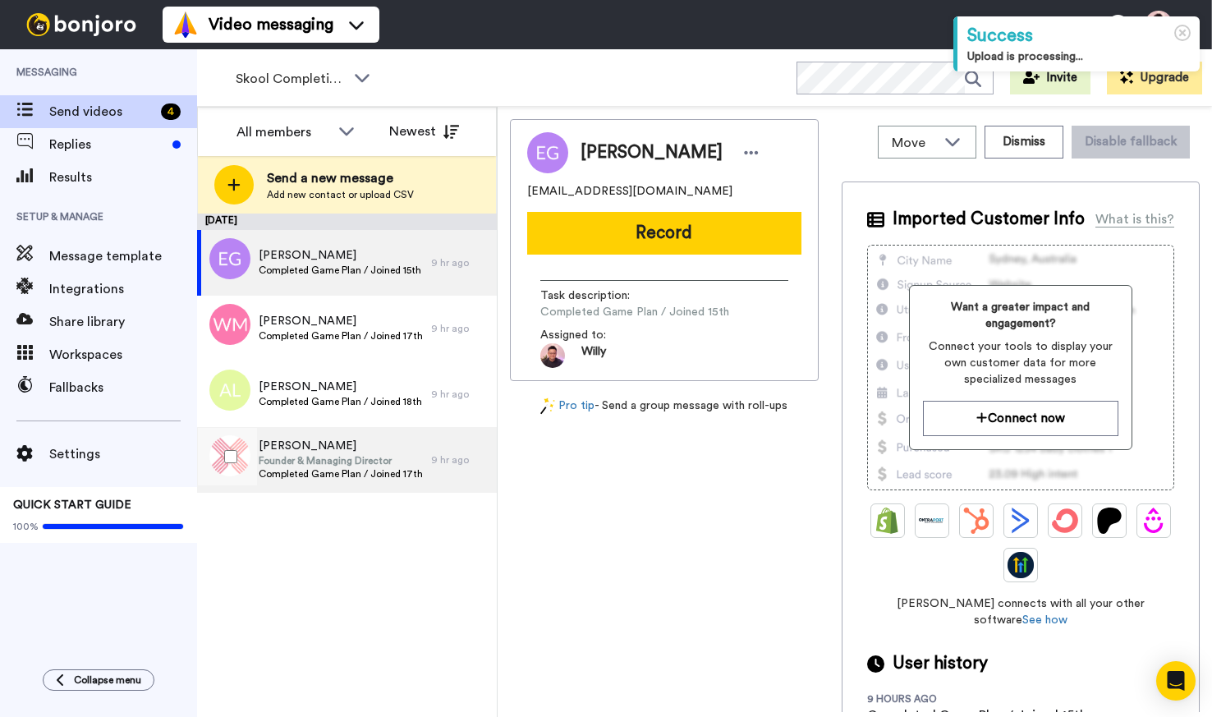
click at [365, 469] on span "Completed Game Plan / Joined 17th" at bounding box center [341, 473] width 164 height 13
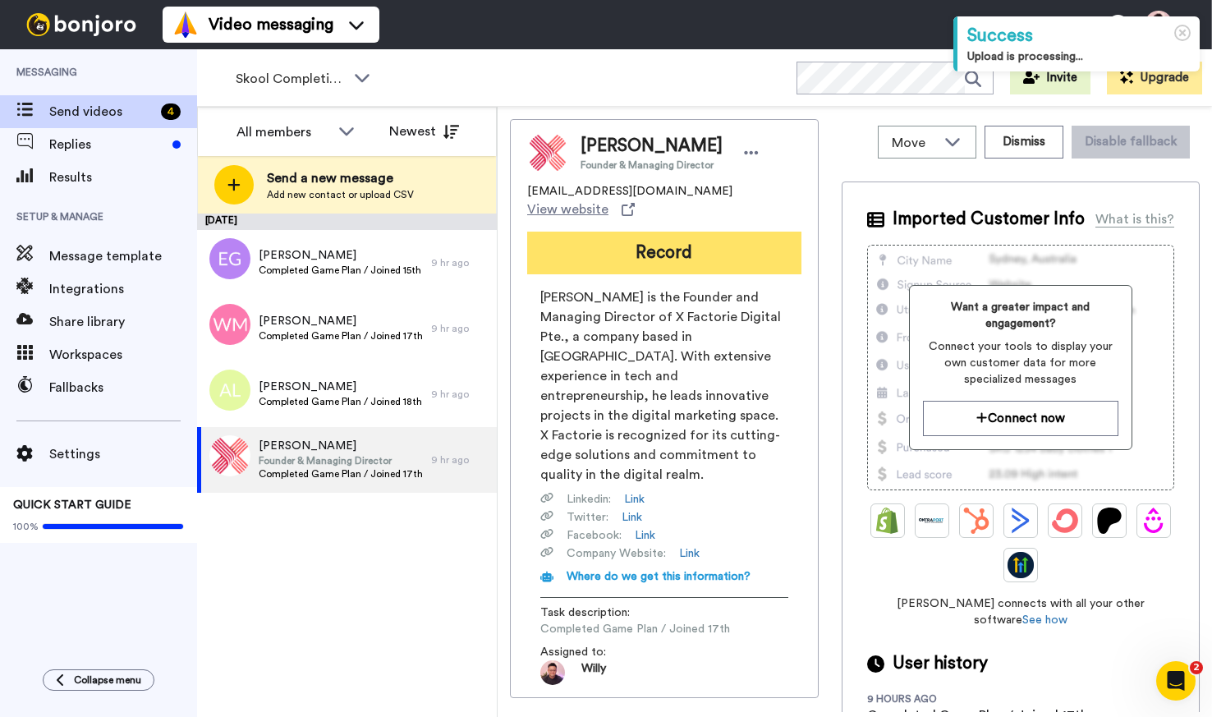
click at [628, 237] on button "Record" at bounding box center [664, 253] width 274 height 43
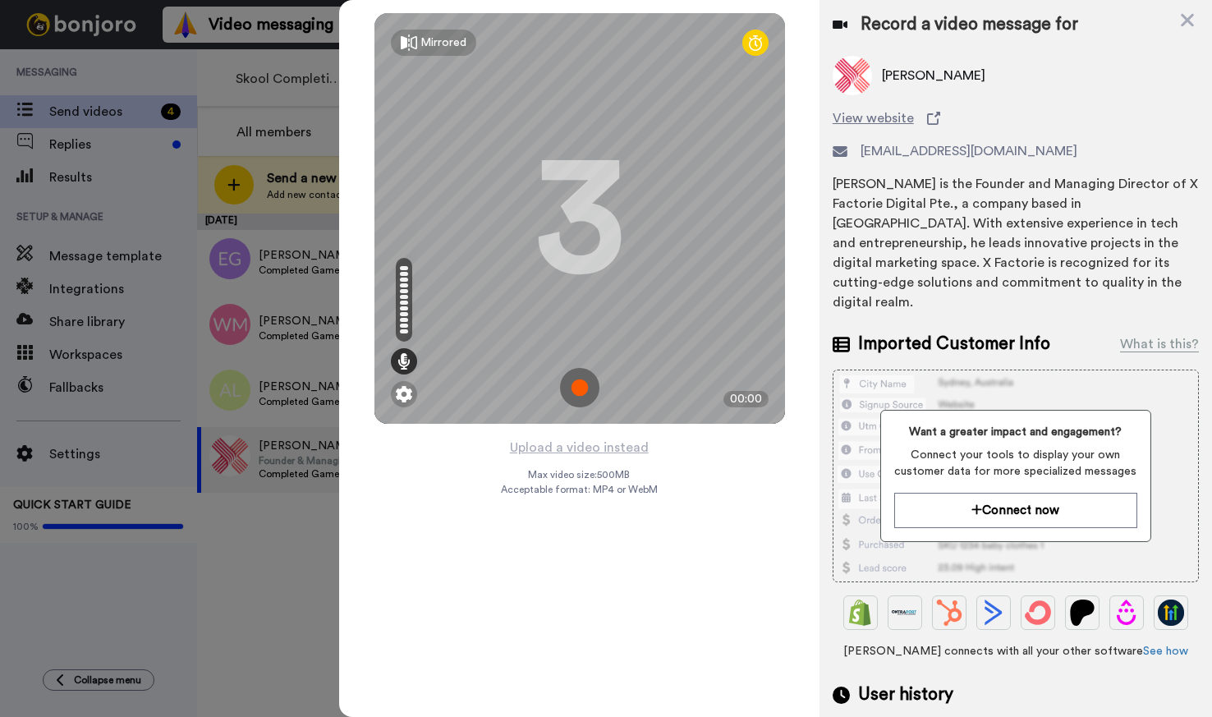
click at [584, 390] on img at bounding box center [579, 387] width 39 height 39
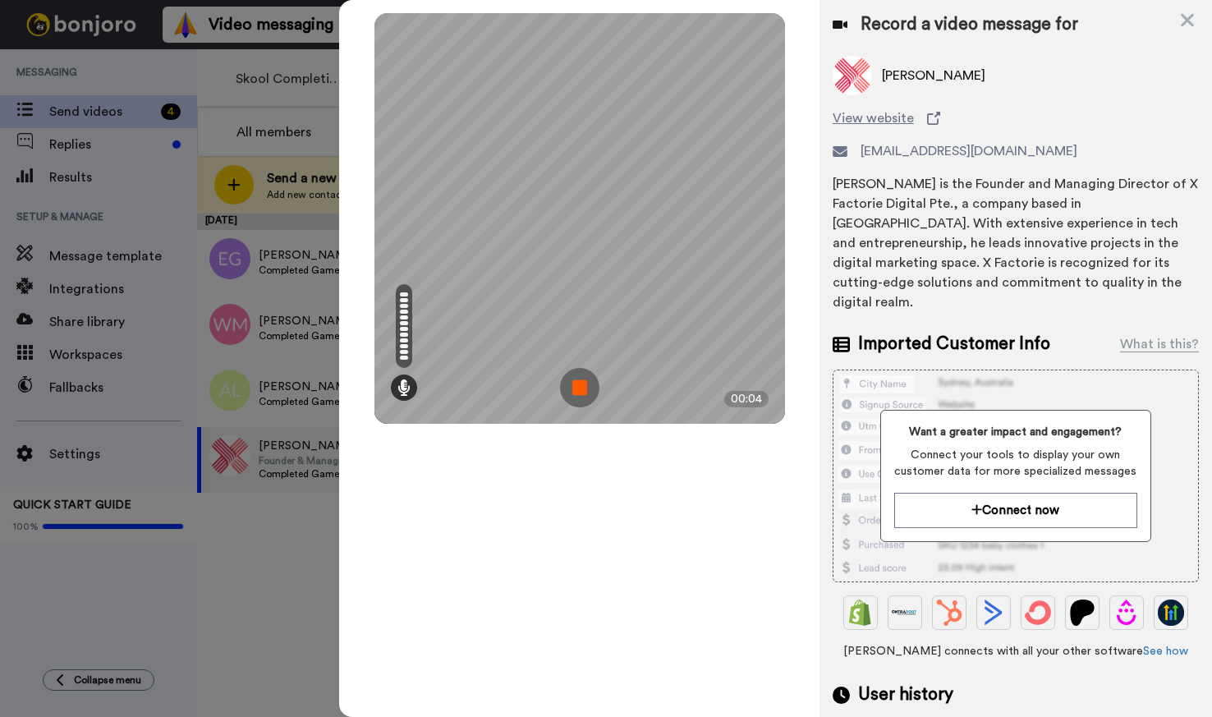
click at [588, 393] on img at bounding box center [579, 387] width 39 height 39
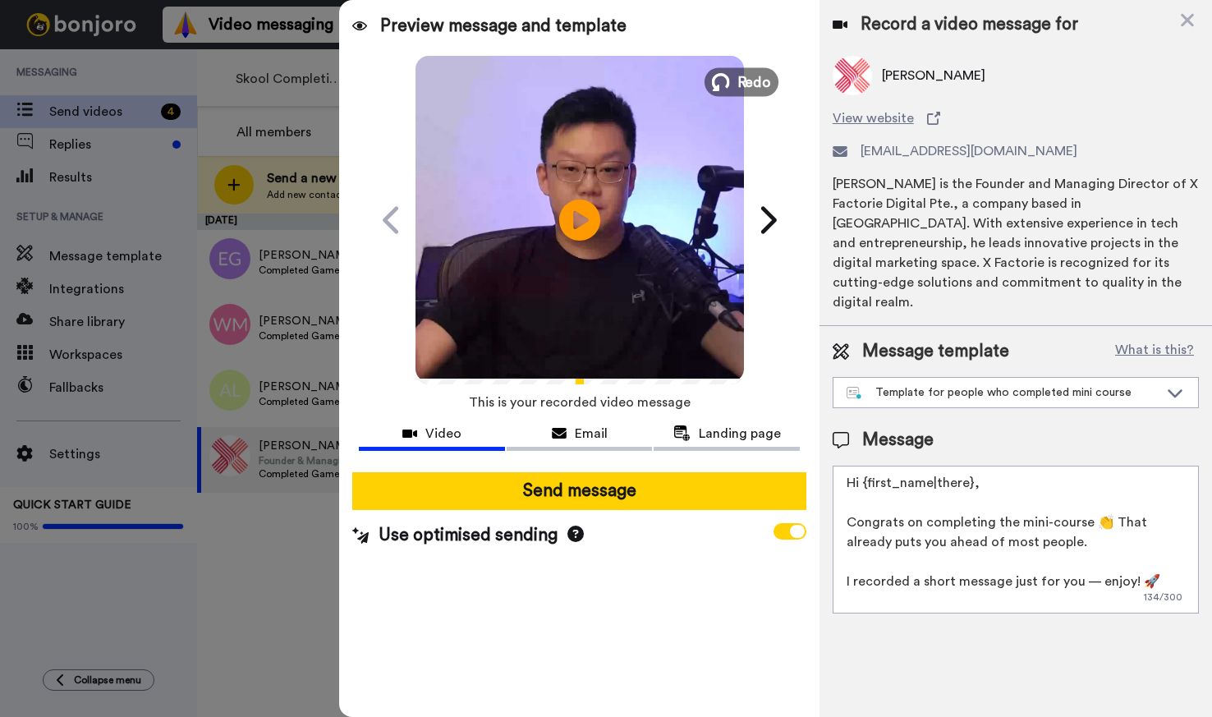
click at [746, 87] on span "Redo" at bounding box center [754, 81] width 34 height 21
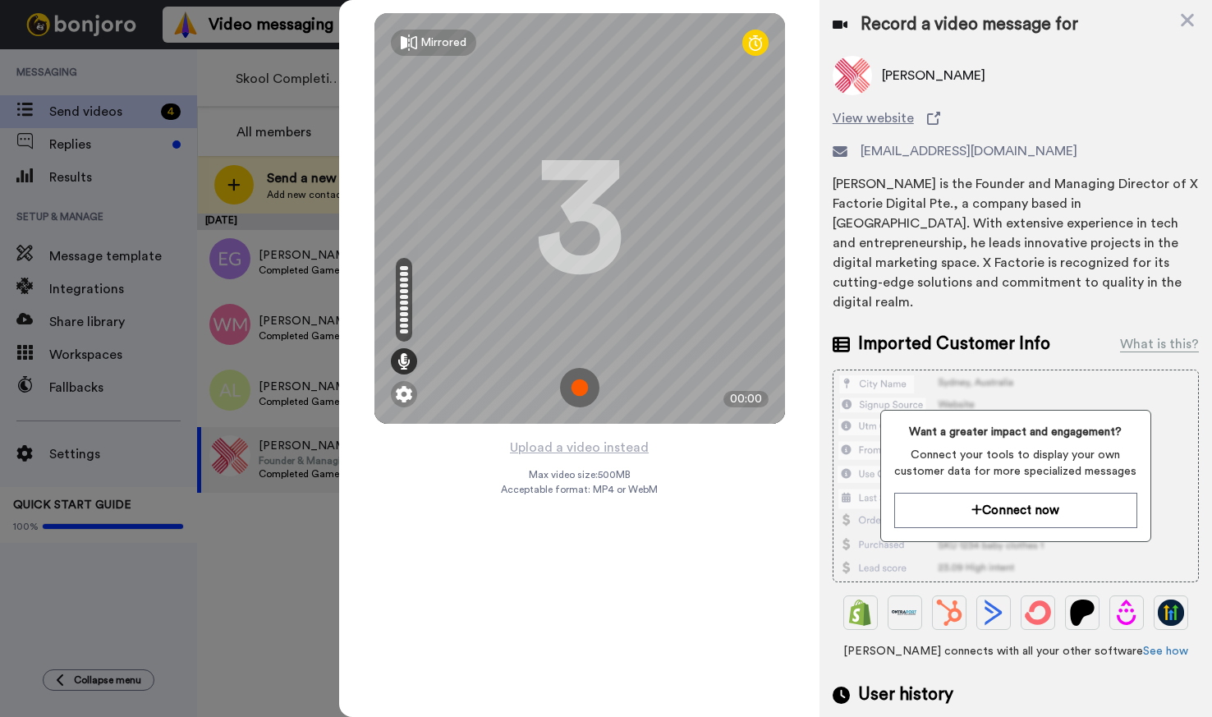
click at [570, 388] on img at bounding box center [579, 387] width 39 height 39
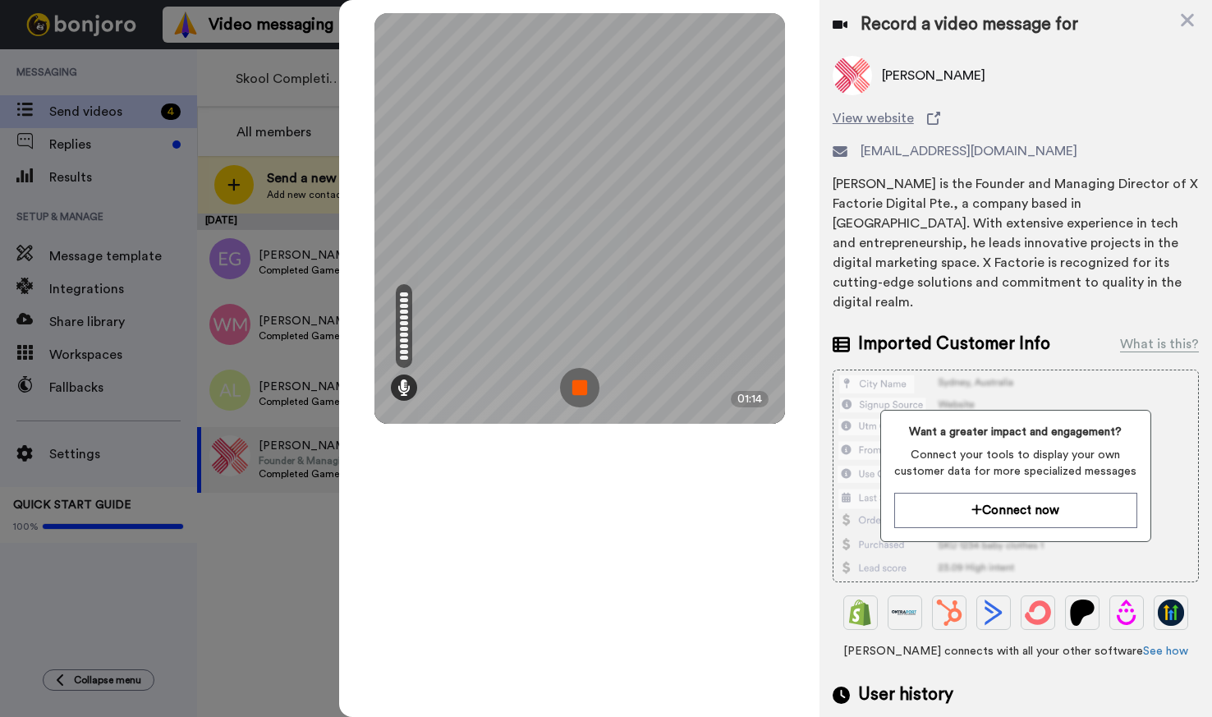
click at [571, 388] on img at bounding box center [579, 387] width 39 height 39
click at [571, 388] on div at bounding box center [579, 218] width 411 height 411
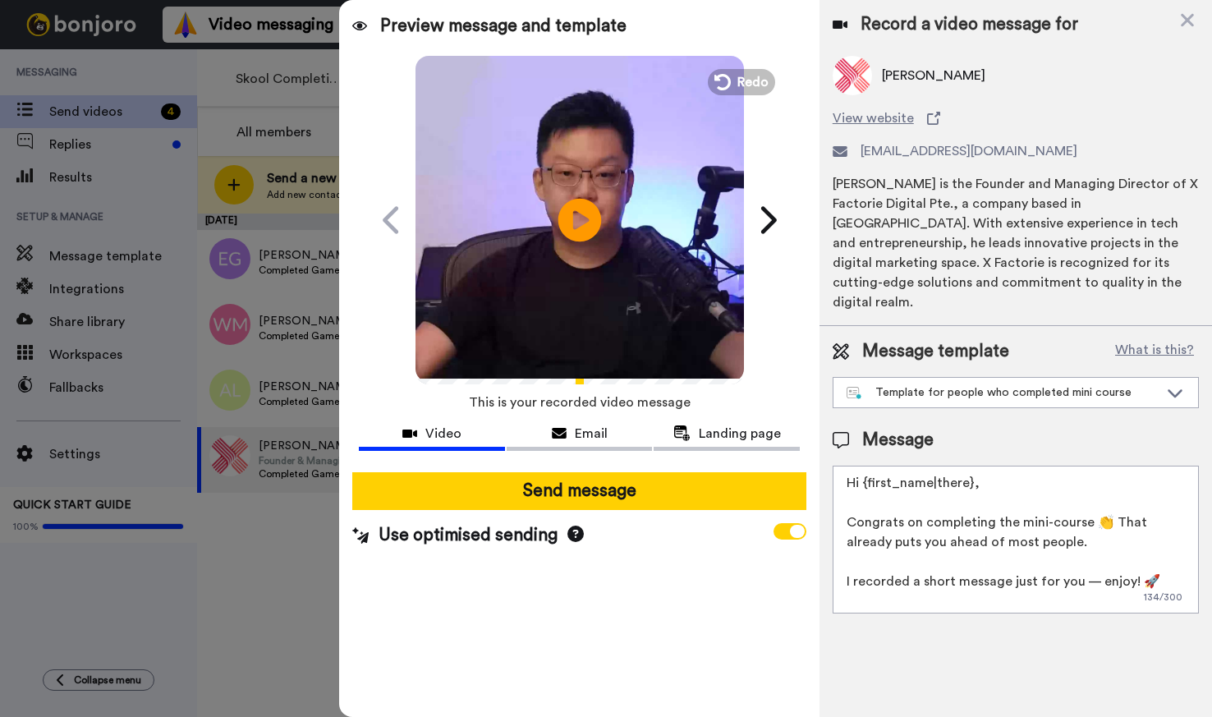
click at [571, 237] on icon at bounding box center [580, 220] width 44 height 44
click at [719, 437] on span "Landing page" at bounding box center [740, 434] width 82 height 20
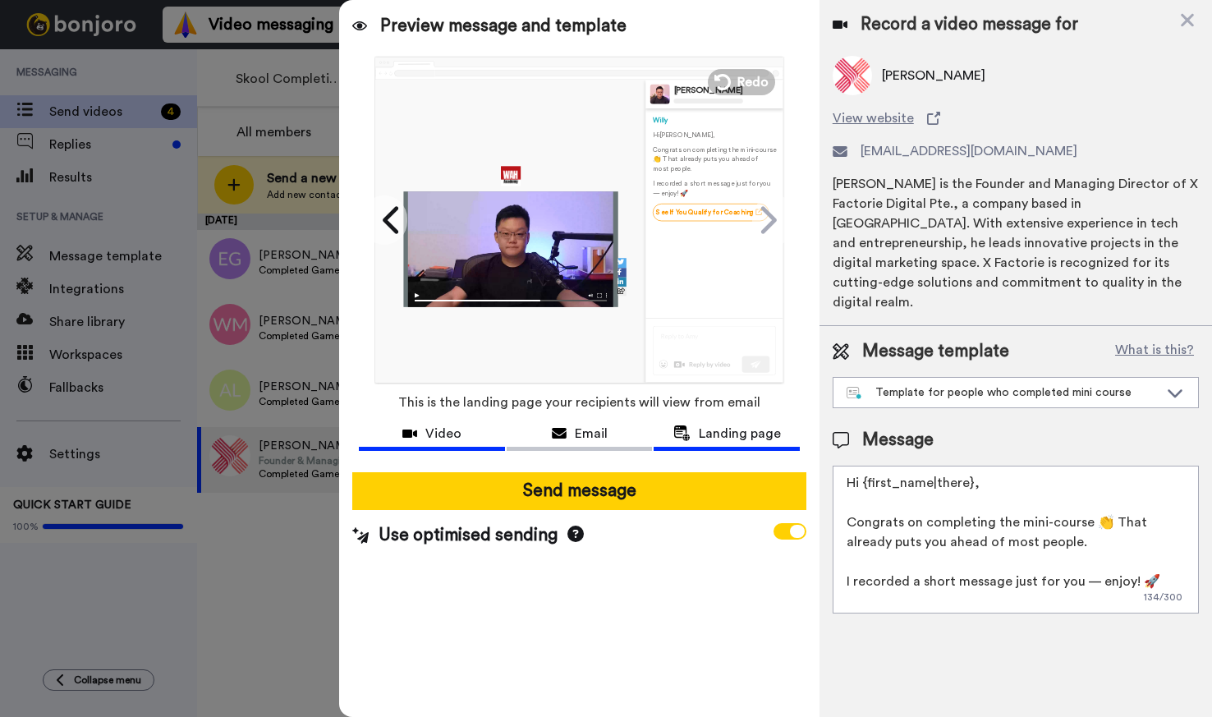
click at [450, 425] on span "Video" at bounding box center [443, 434] width 36 height 20
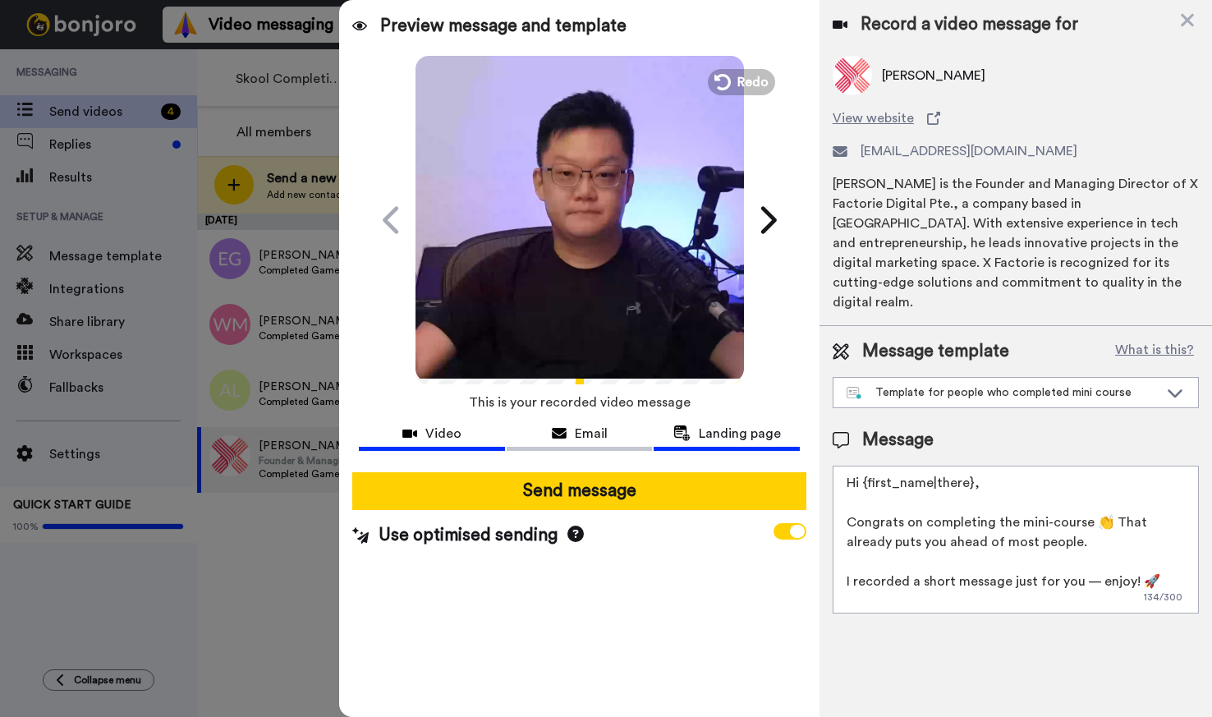
click at [772, 433] on span "Landing page" at bounding box center [740, 434] width 82 height 20
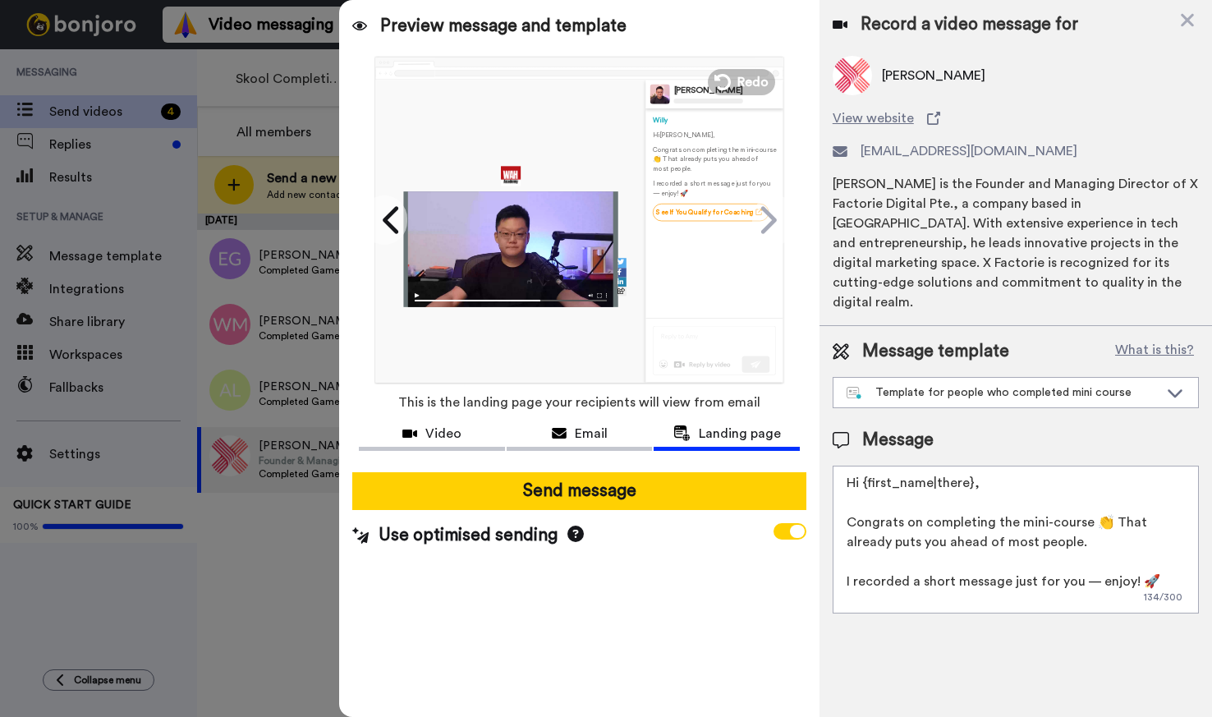
click at [705, 37] on div "Preview message and template" at bounding box center [579, 19] width 480 height 39
click at [452, 440] on span "Video" at bounding box center [443, 434] width 36 height 20
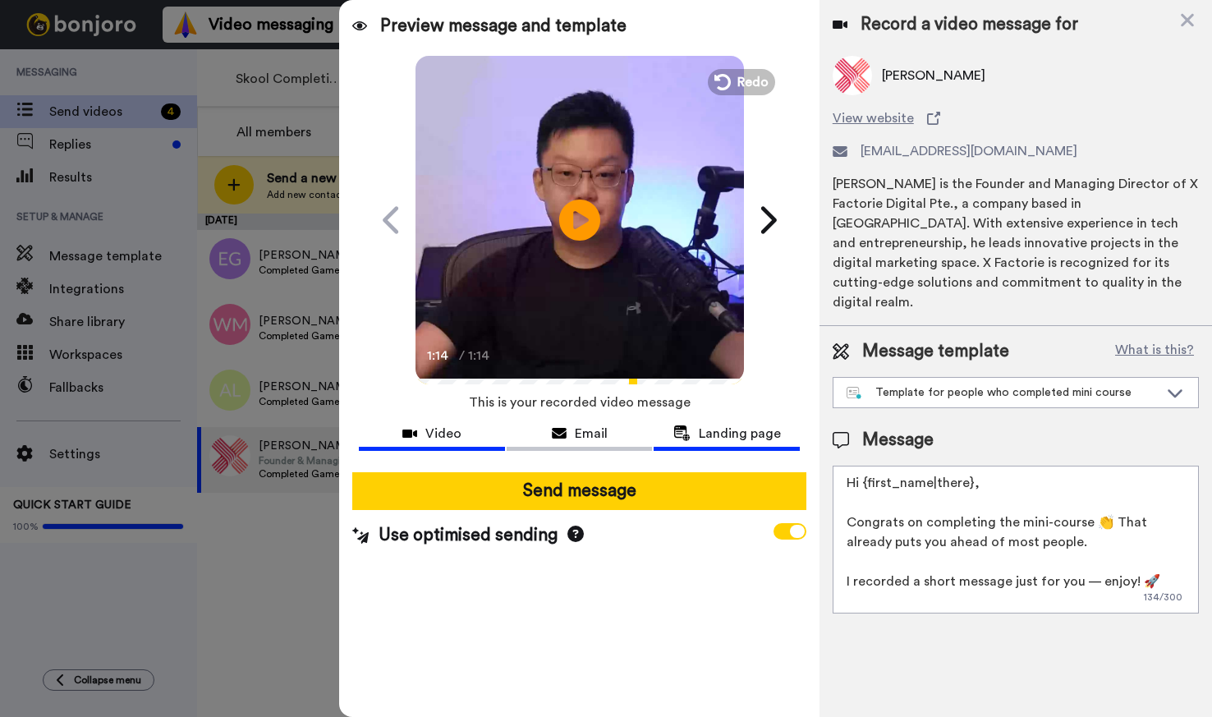
click at [700, 439] on span "Landing page" at bounding box center [740, 434] width 82 height 20
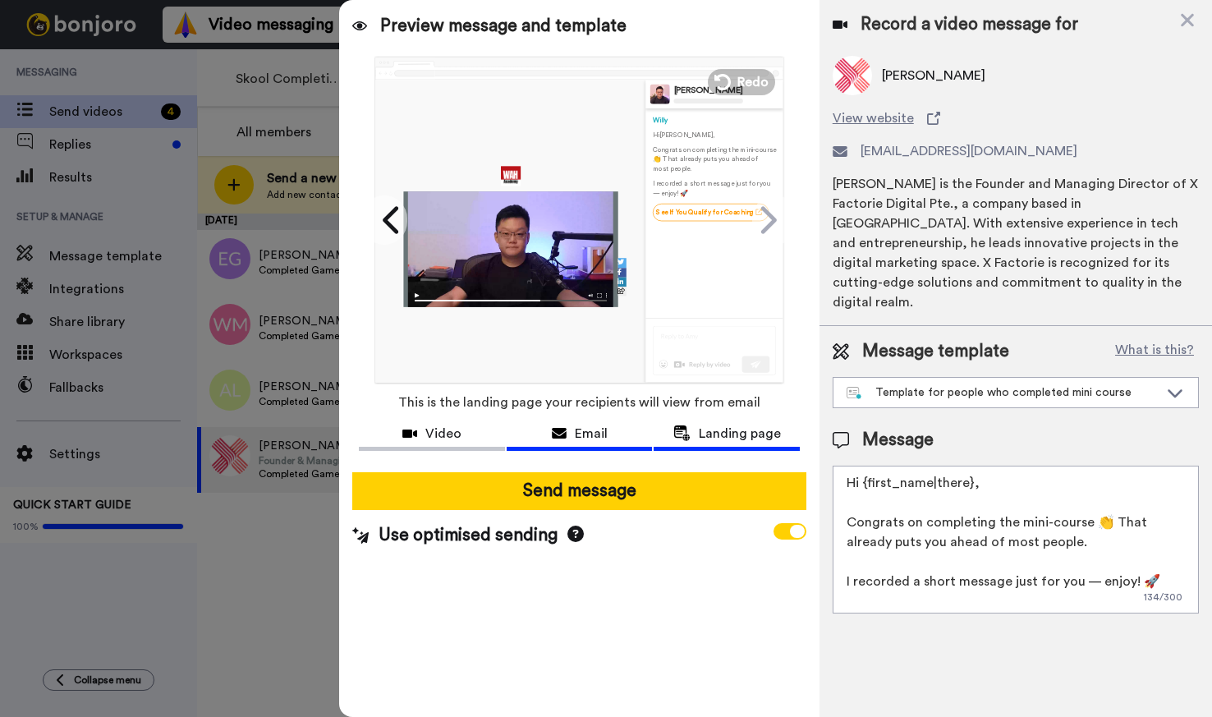
click at [599, 432] on span "Email" at bounding box center [591, 434] width 33 height 20
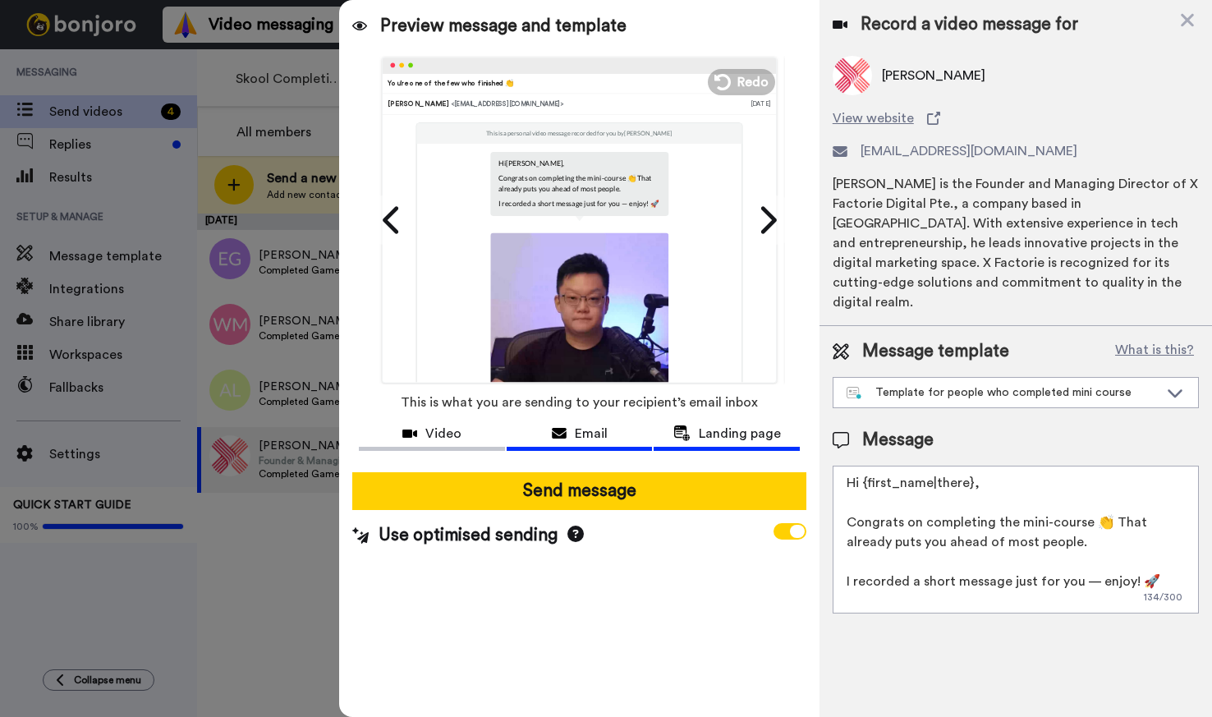
click at [694, 422] on button "Landing page" at bounding box center [727, 435] width 146 height 30
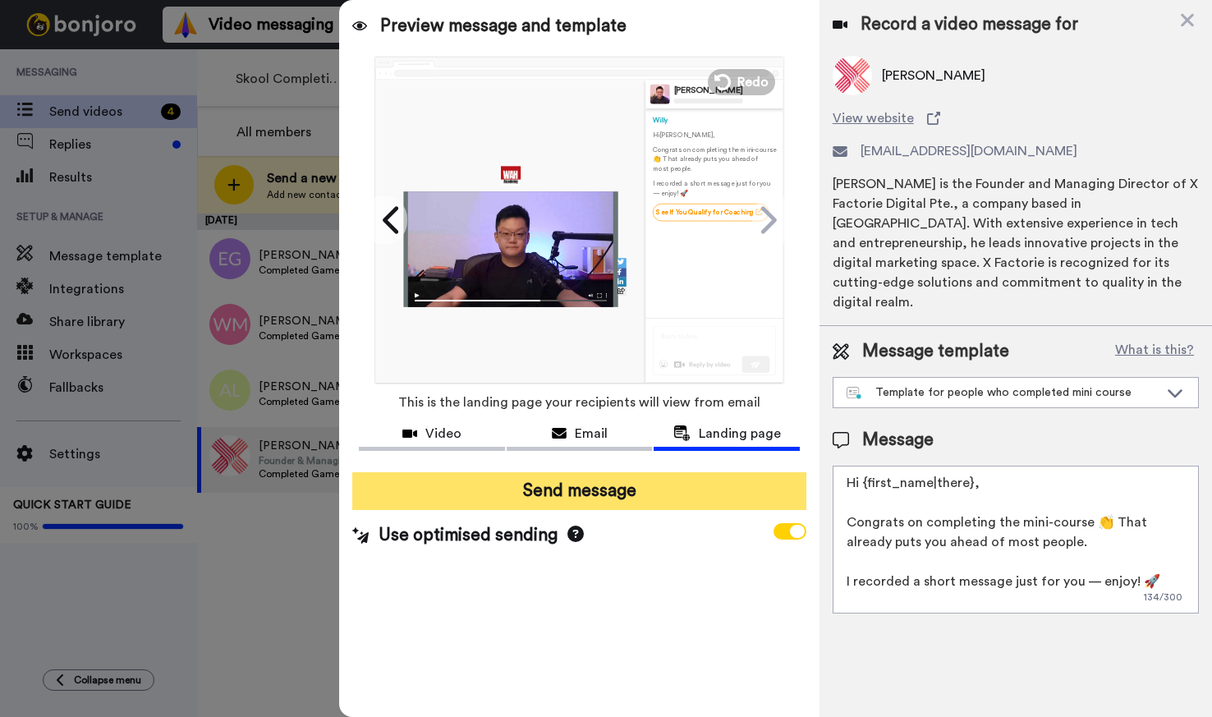
click at [618, 500] on button "Send message" at bounding box center [578, 491] width 453 height 38
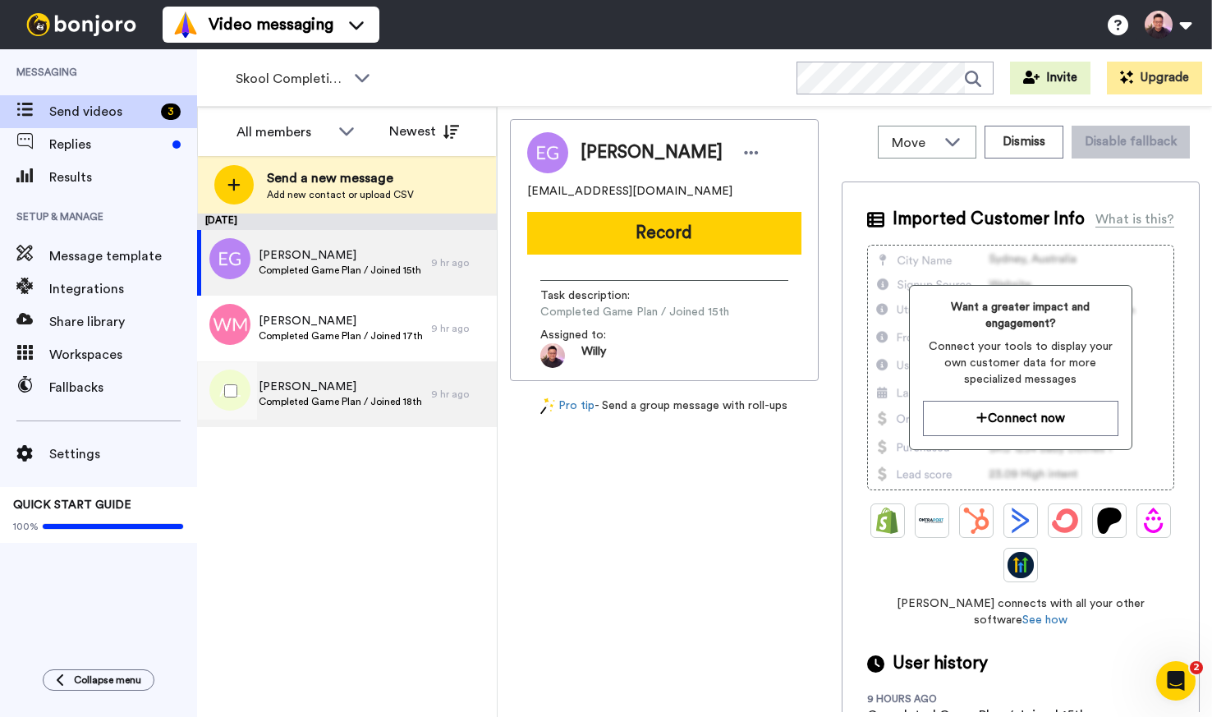
click at [328, 409] on div "[PERSON_NAME] Completed Game Plan / Joined 18th" at bounding box center [340, 394] width 163 height 31
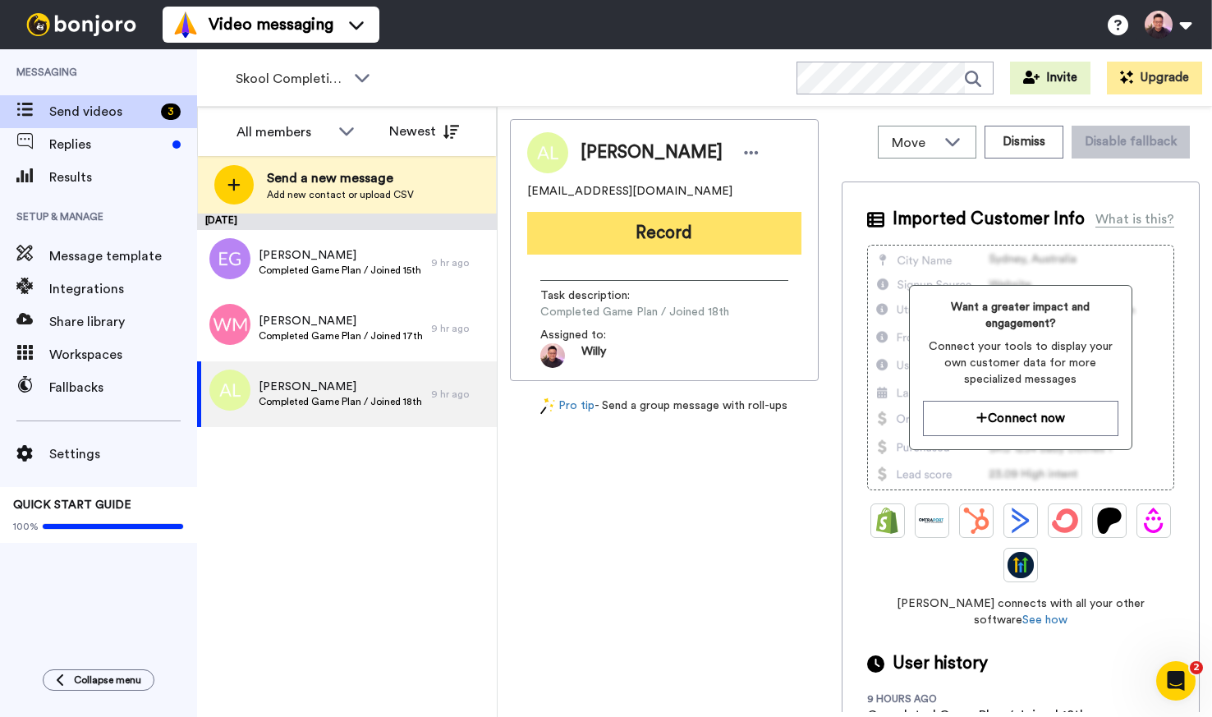
click at [691, 250] on button "Record" at bounding box center [664, 233] width 274 height 43
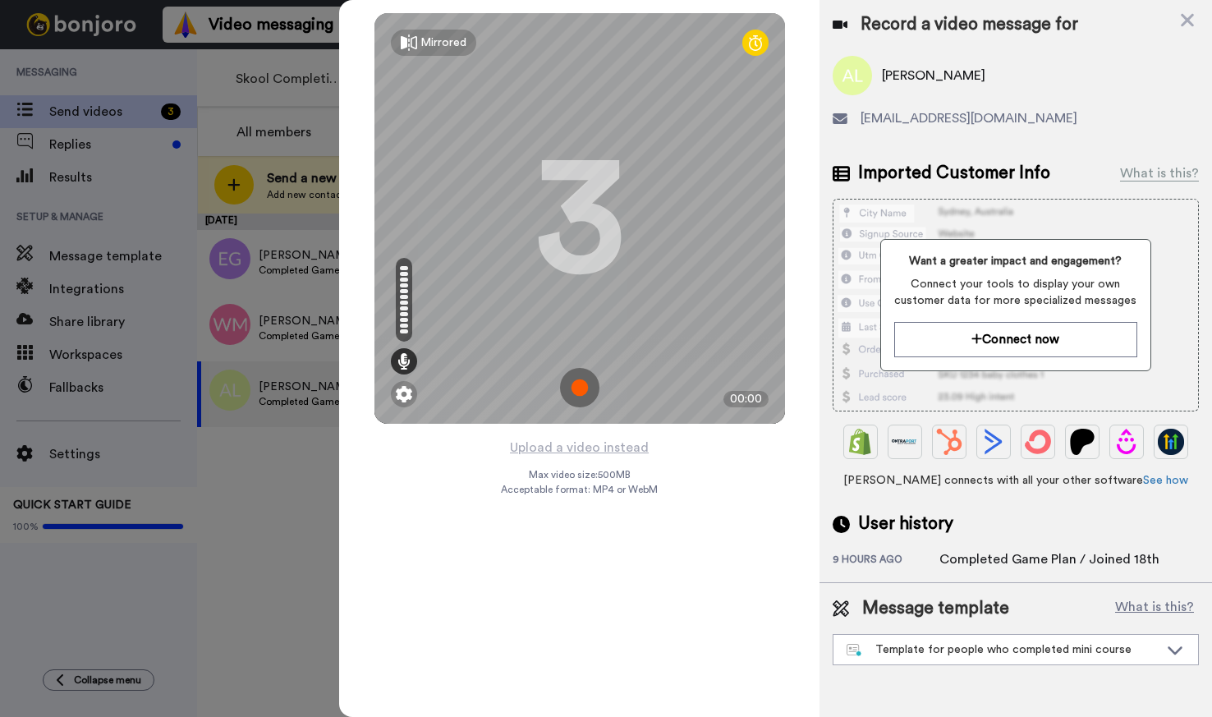
click at [590, 388] on img at bounding box center [579, 387] width 39 height 39
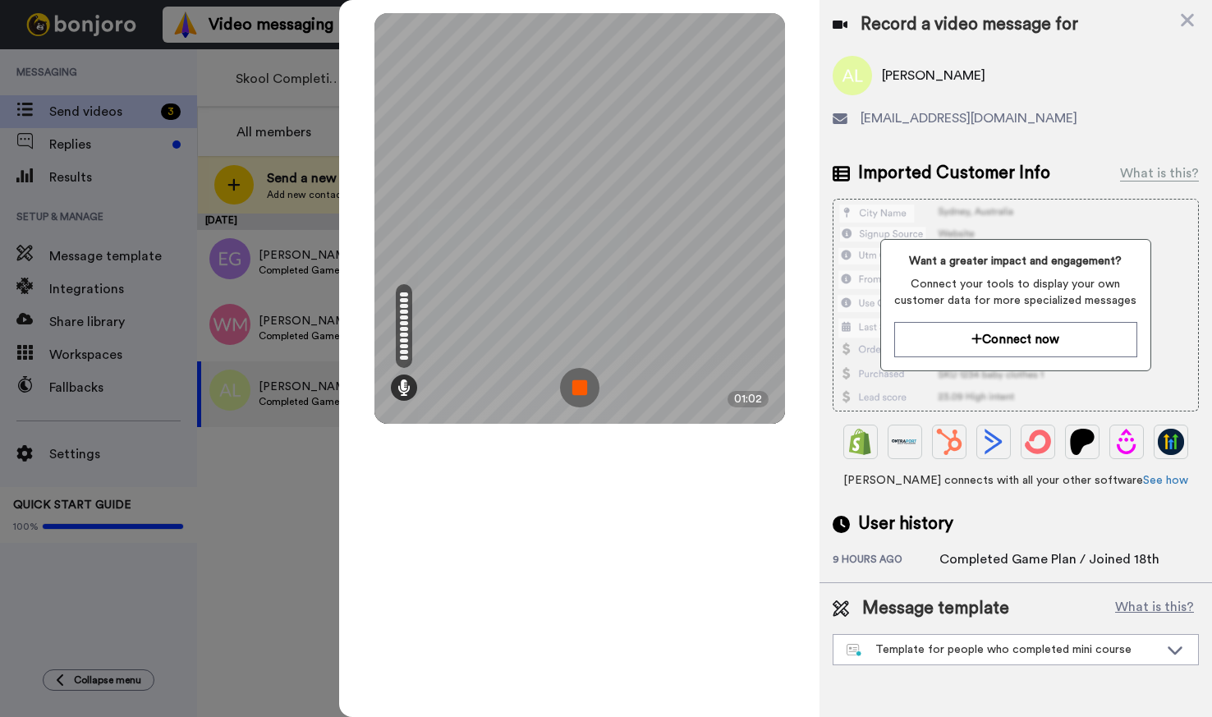
click at [581, 382] on img at bounding box center [579, 387] width 39 height 39
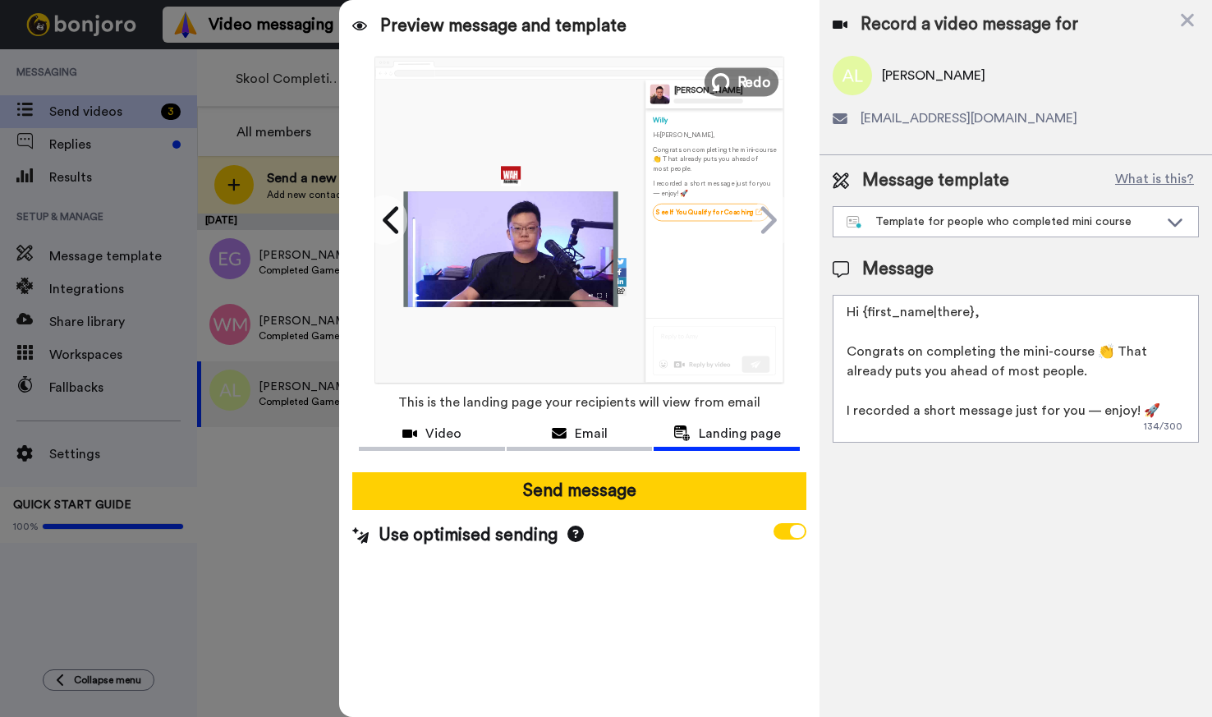
click at [746, 82] on span "Redo" at bounding box center [754, 81] width 34 height 21
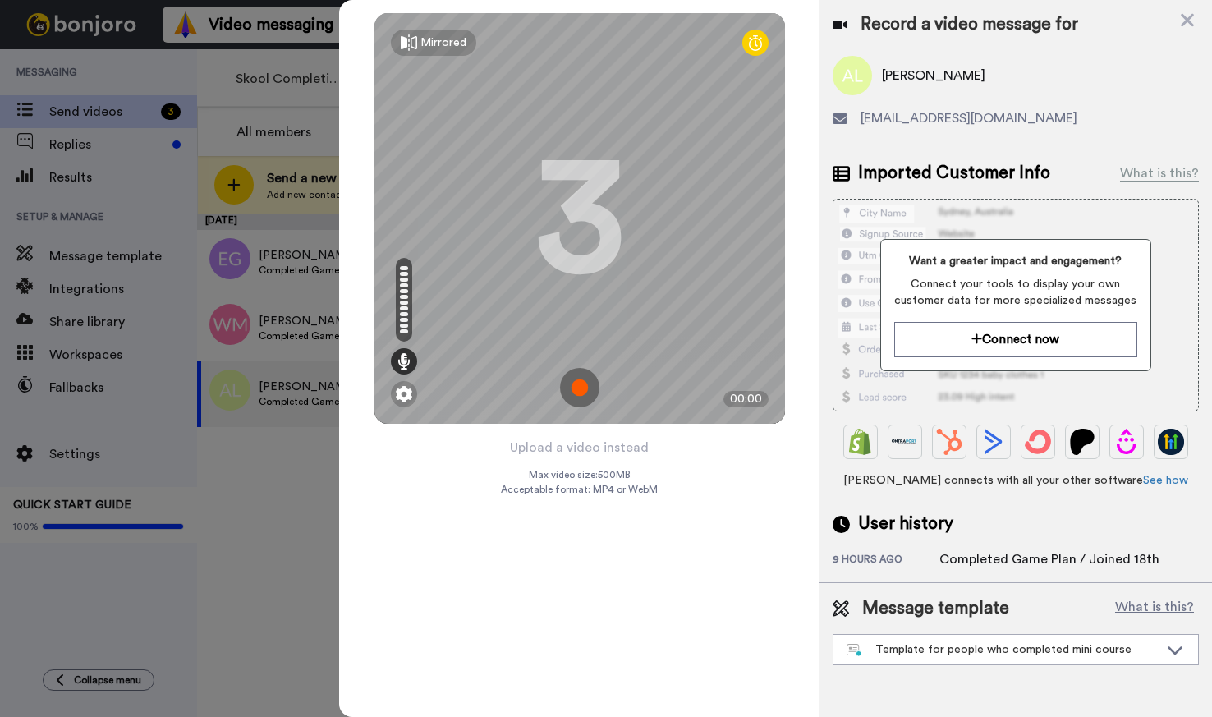
click at [581, 393] on img at bounding box center [579, 387] width 39 height 39
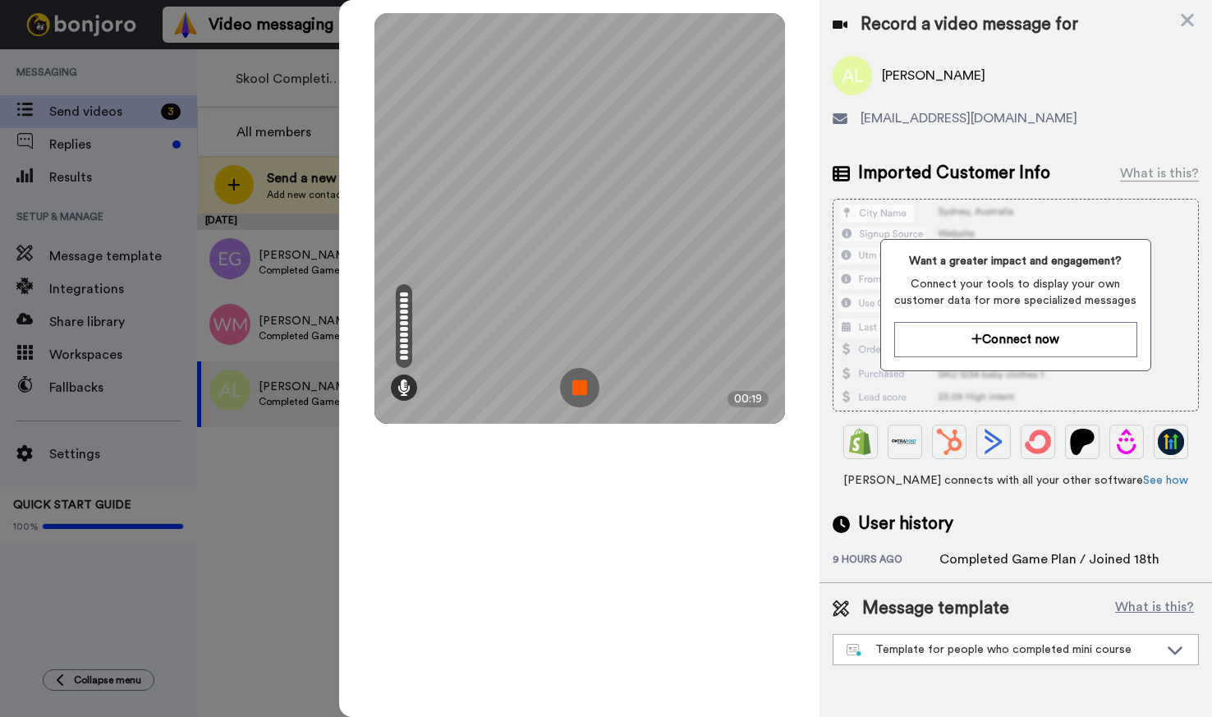
click at [581, 393] on img at bounding box center [579, 387] width 39 height 39
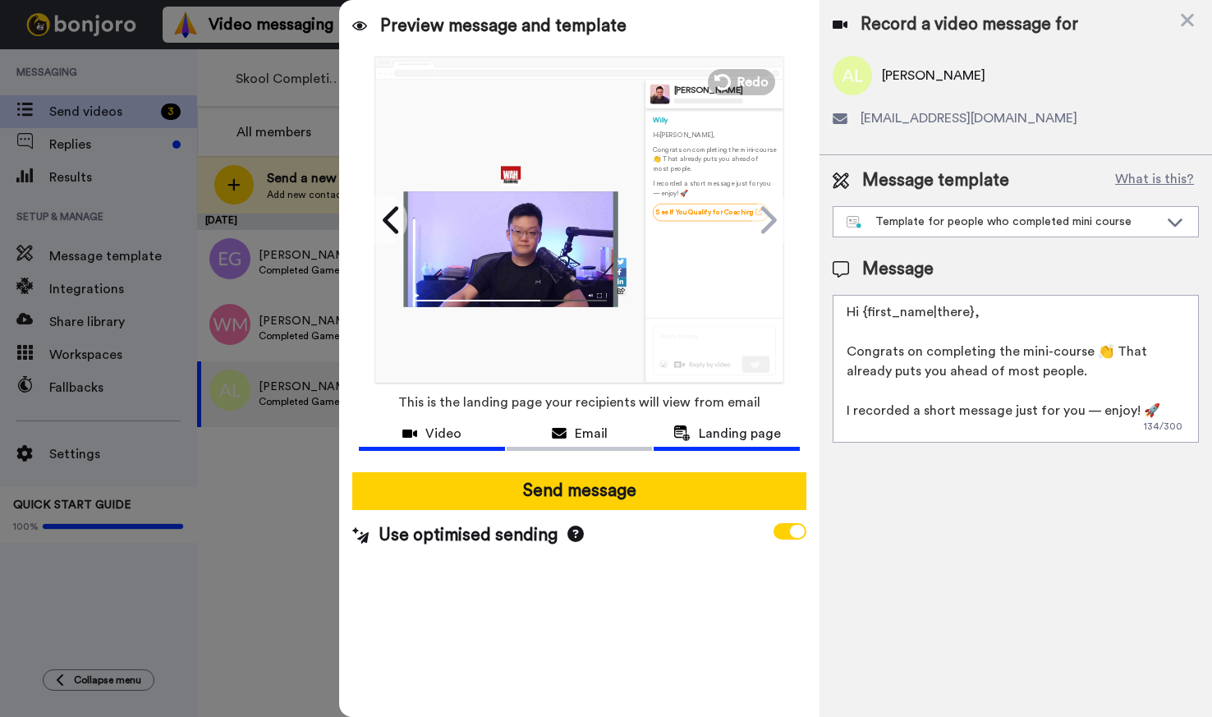
click at [444, 430] on span "Video" at bounding box center [443, 434] width 36 height 20
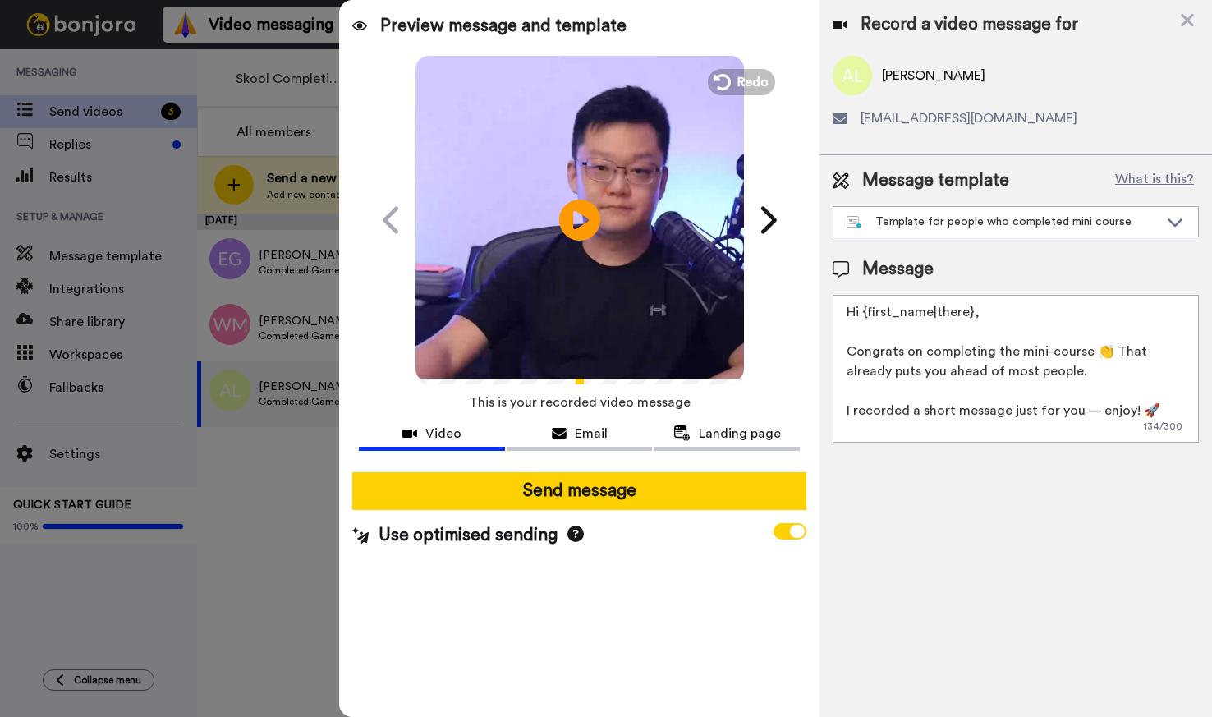
click at [609, 225] on video at bounding box center [580, 217] width 328 height 328
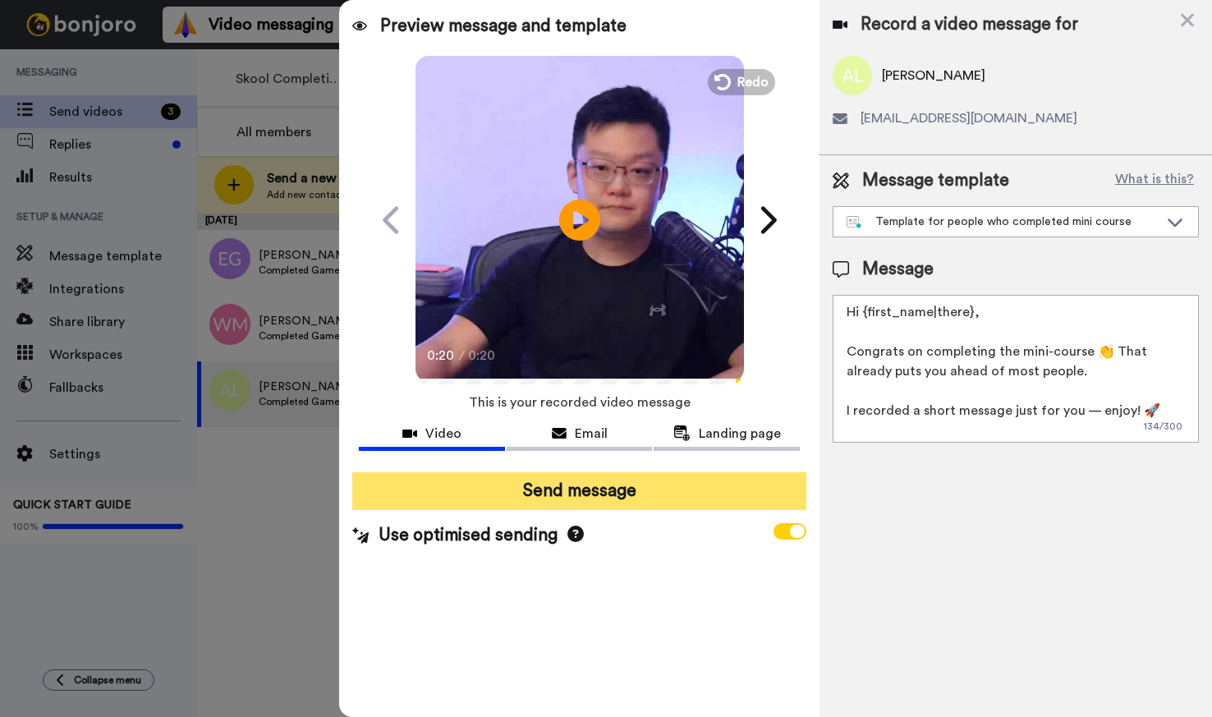
click at [628, 503] on button "Send message" at bounding box center [578, 491] width 453 height 38
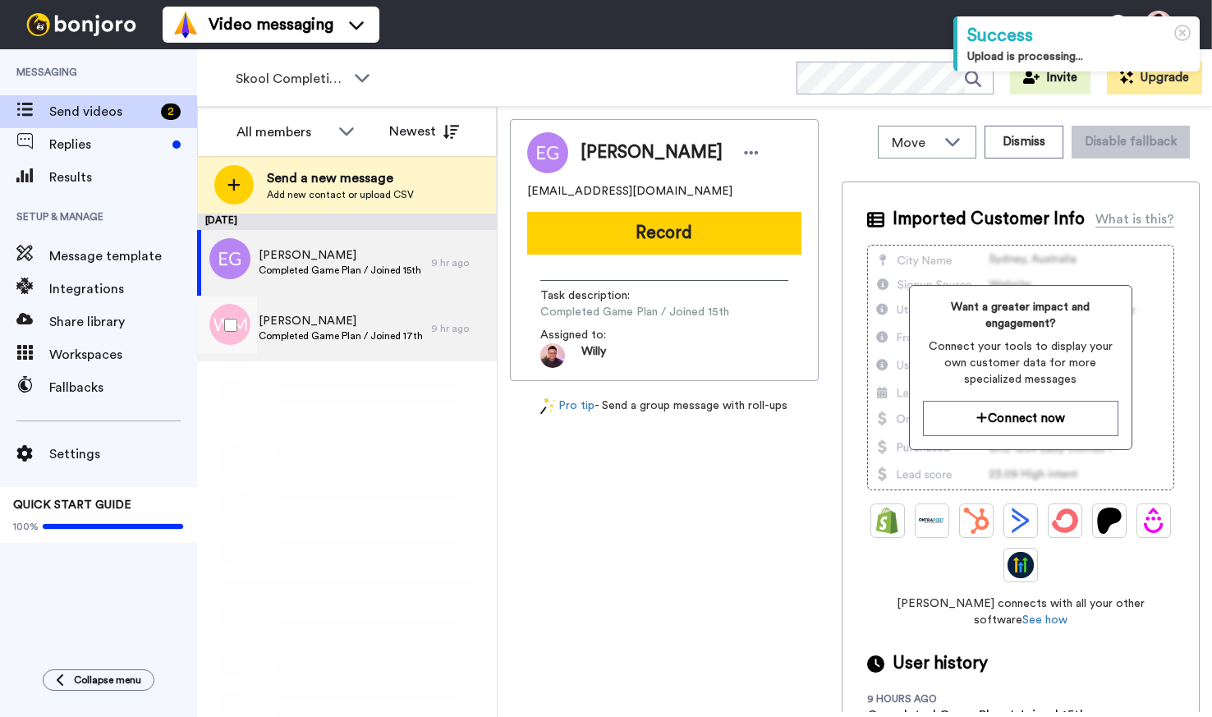
click at [329, 337] on span "Completed Game Plan / Joined 17th" at bounding box center [341, 335] width 164 height 13
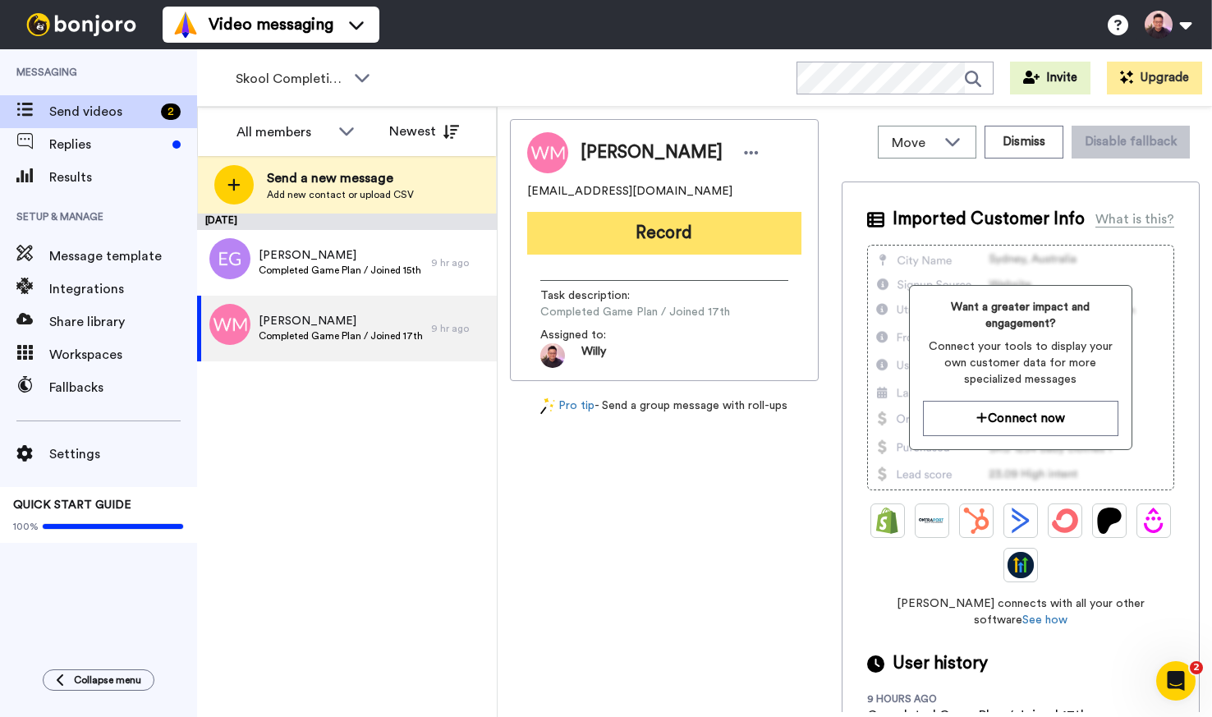
click at [697, 232] on button "Record" at bounding box center [664, 233] width 274 height 43
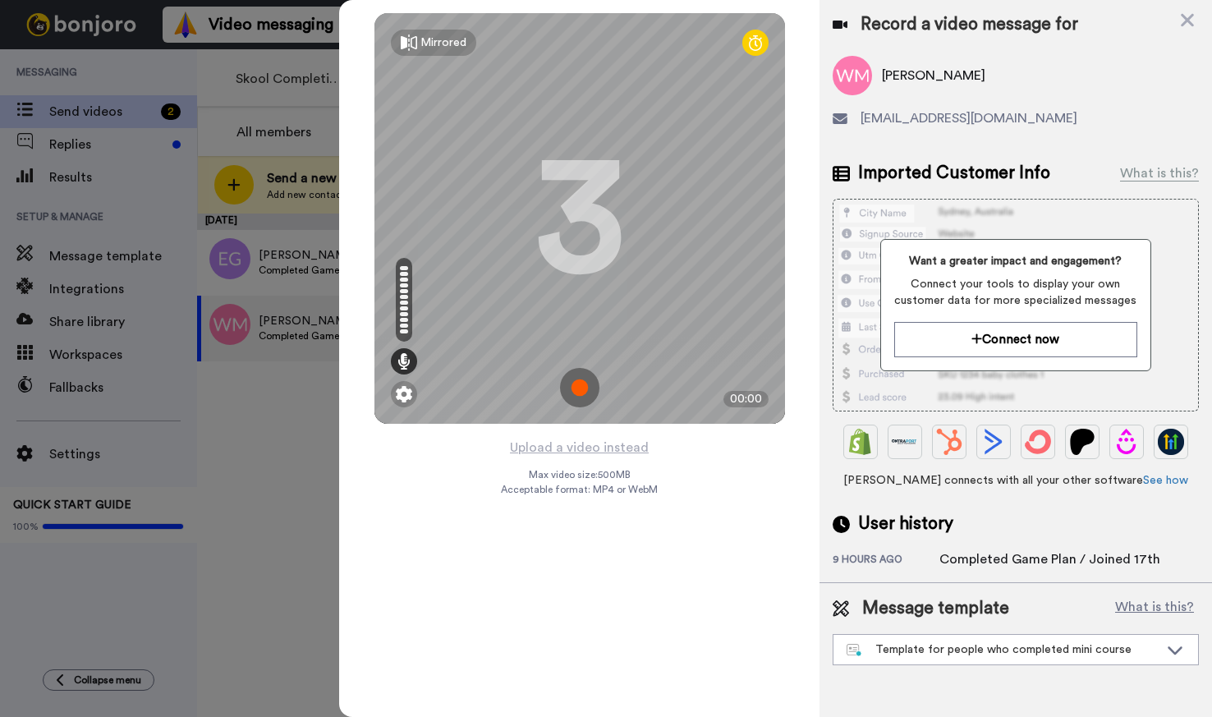
click at [582, 390] on img at bounding box center [579, 387] width 39 height 39
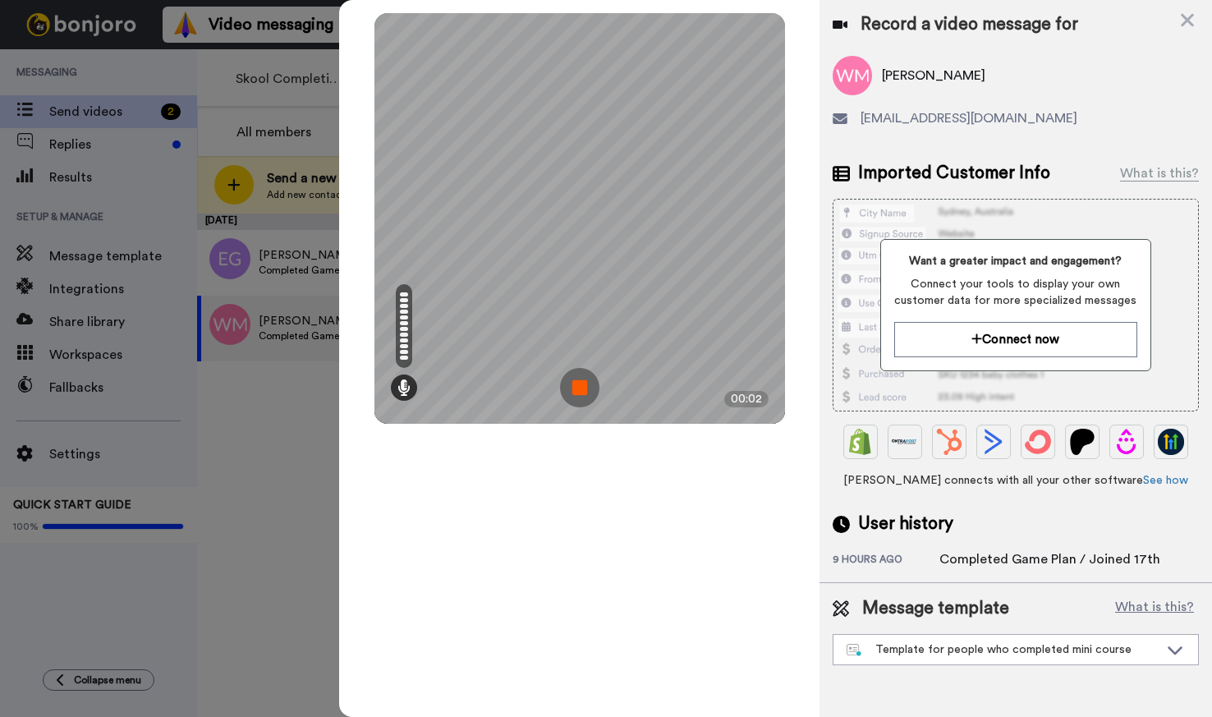
click at [578, 394] on img at bounding box center [579, 387] width 39 height 39
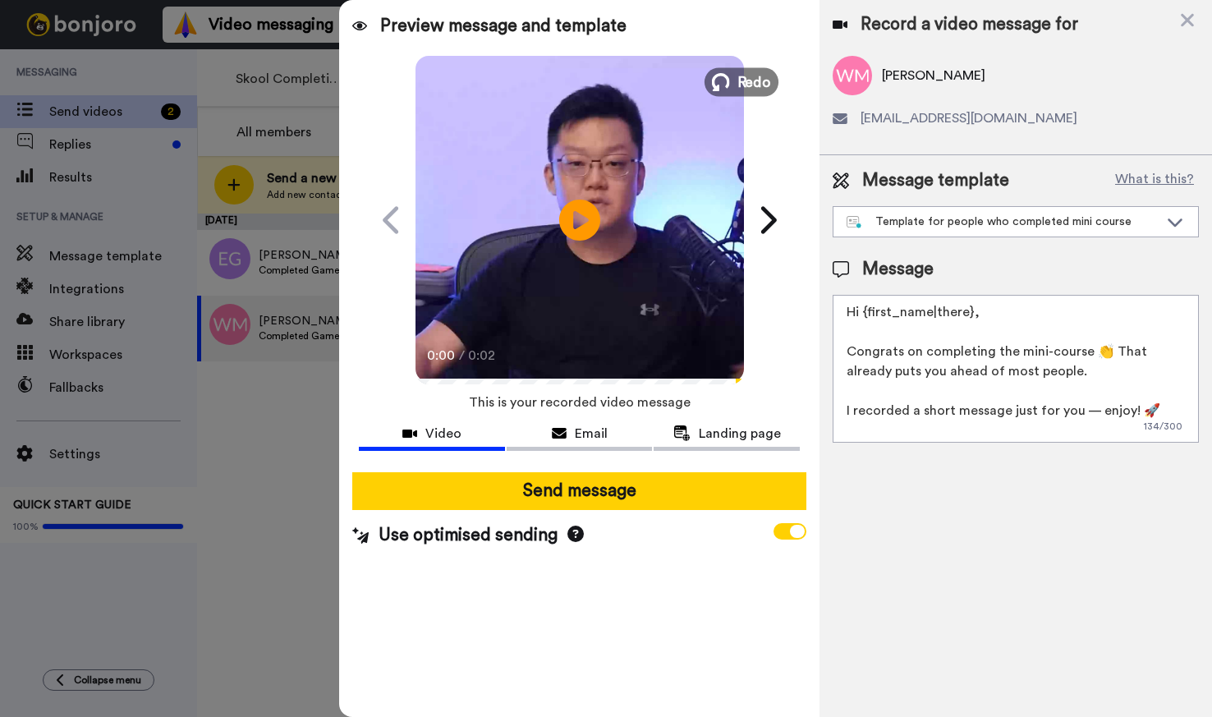
click at [746, 90] on span "Redo" at bounding box center [754, 81] width 34 height 21
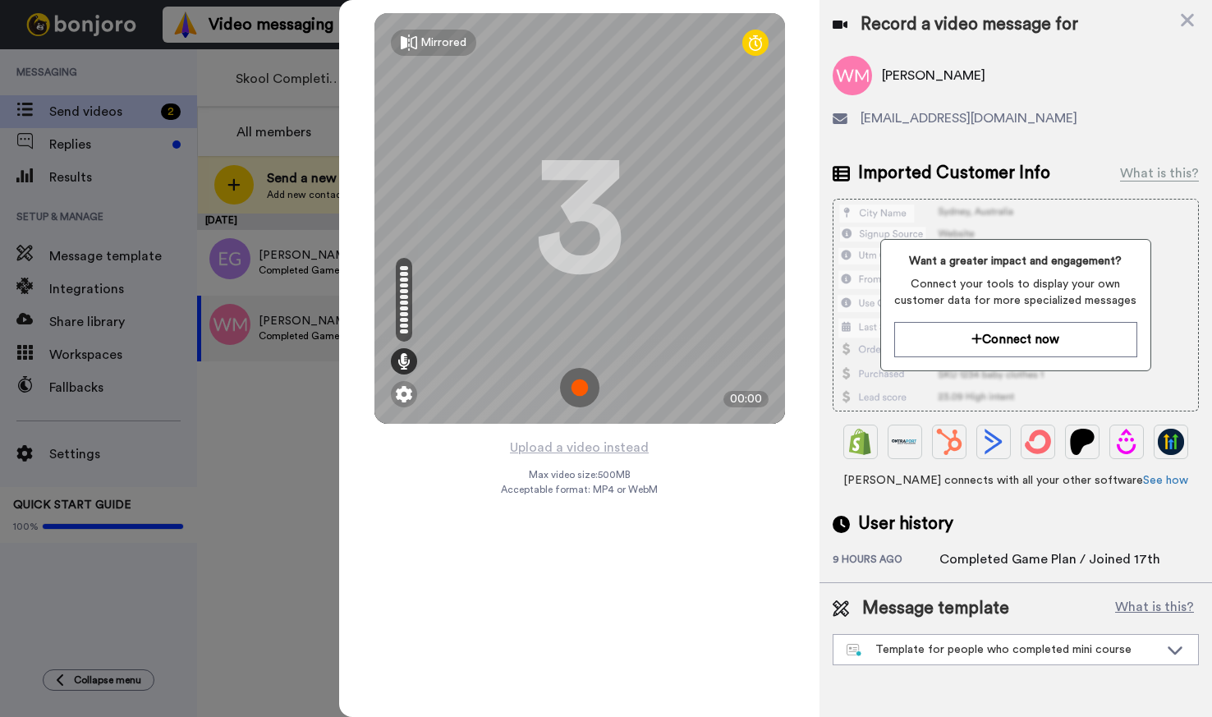
click at [583, 393] on img at bounding box center [579, 387] width 39 height 39
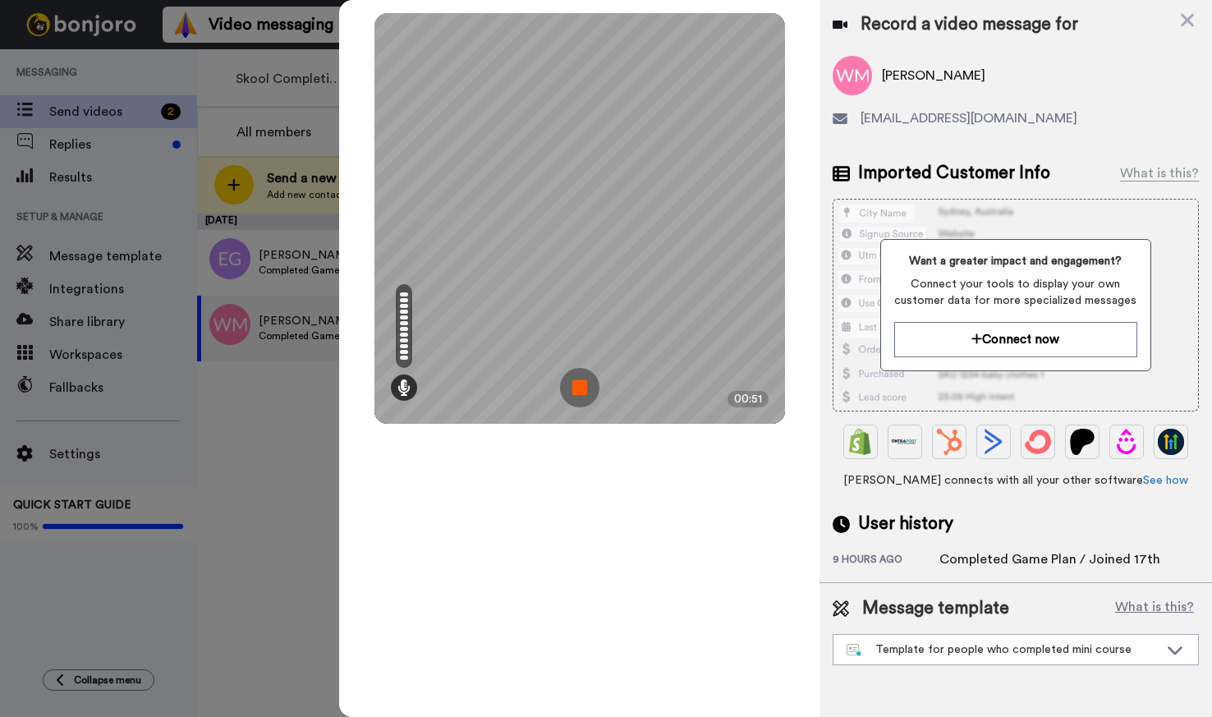
click at [584, 389] on img at bounding box center [579, 387] width 39 height 39
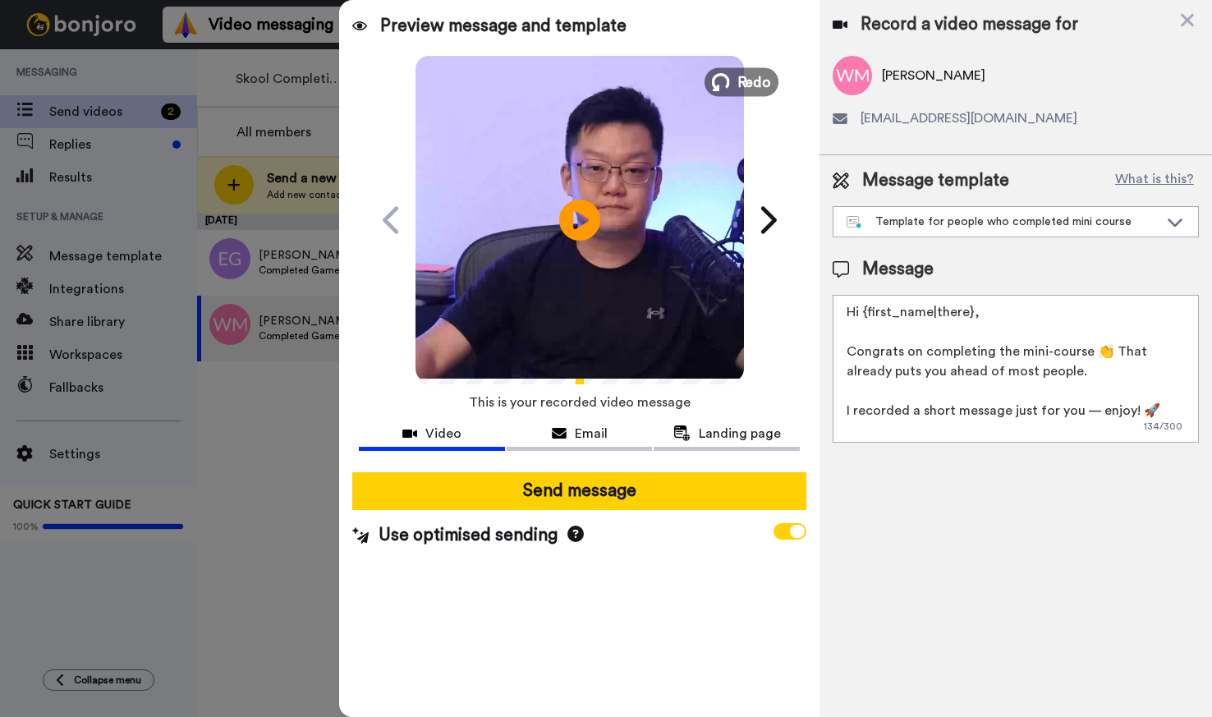
click at [733, 84] on button "Redo" at bounding box center [741, 81] width 74 height 29
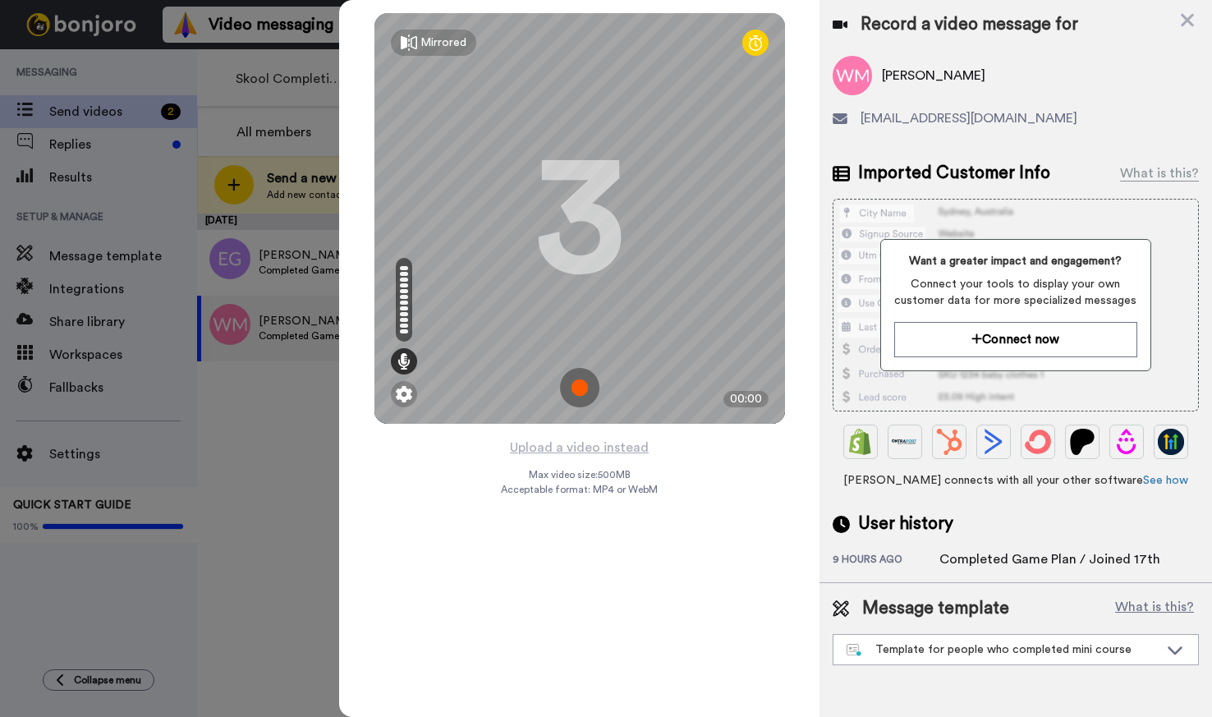
click at [578, 388] on img at bounding box center [579, 387] width 39 height 39
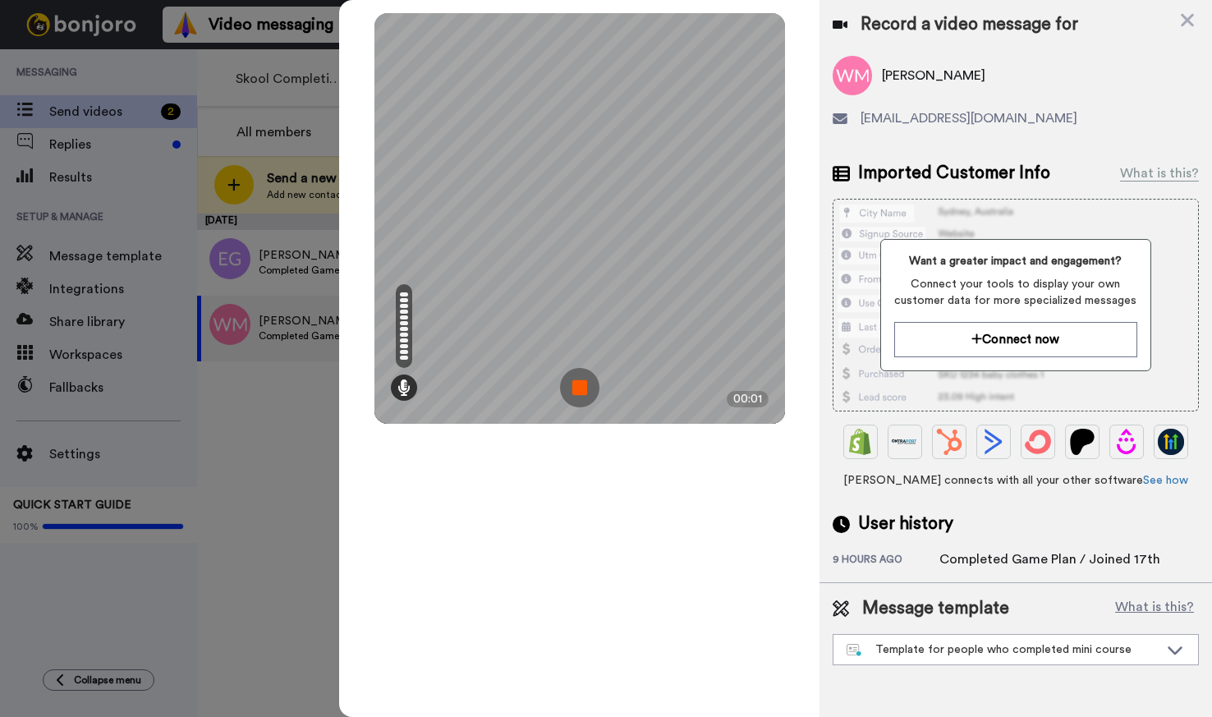
click at [583, 398] on img at bounding box center [579, 387] width 39 height 39
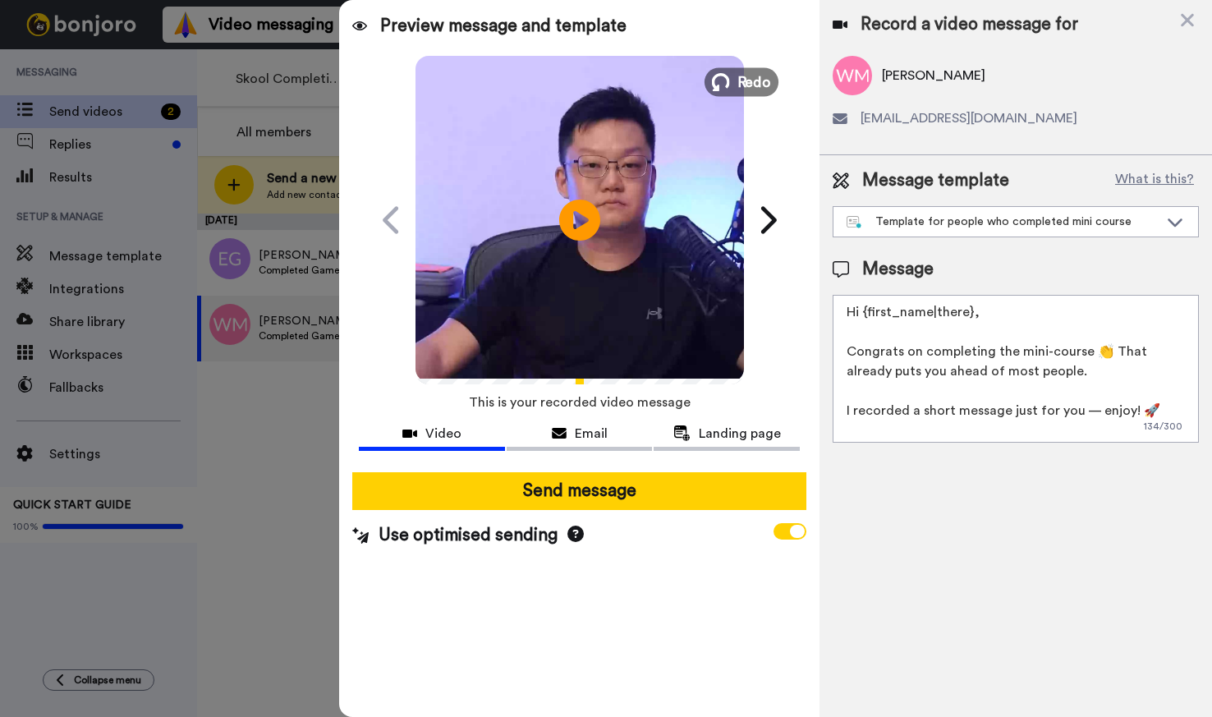
click at [735, 85] on button "Redo" at bounding box center [741, 81] width 74 height 29
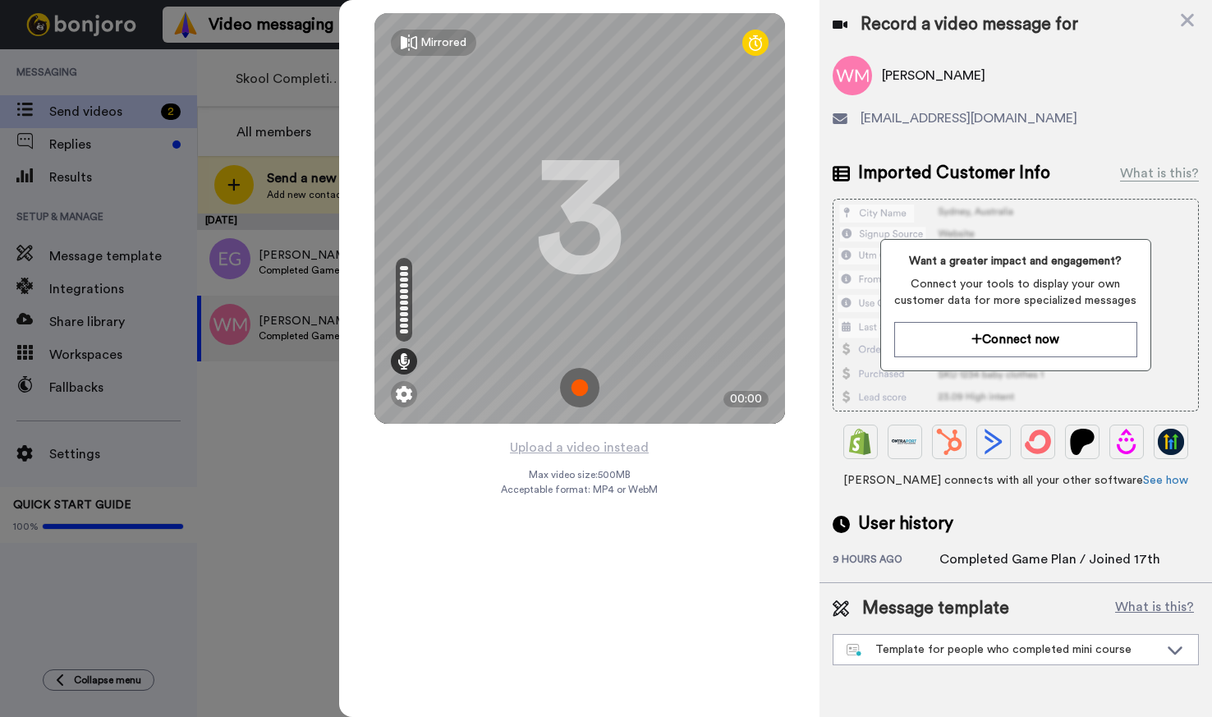
click at [590, 392] on img at bounding box center [579, 387] width 39 height 39
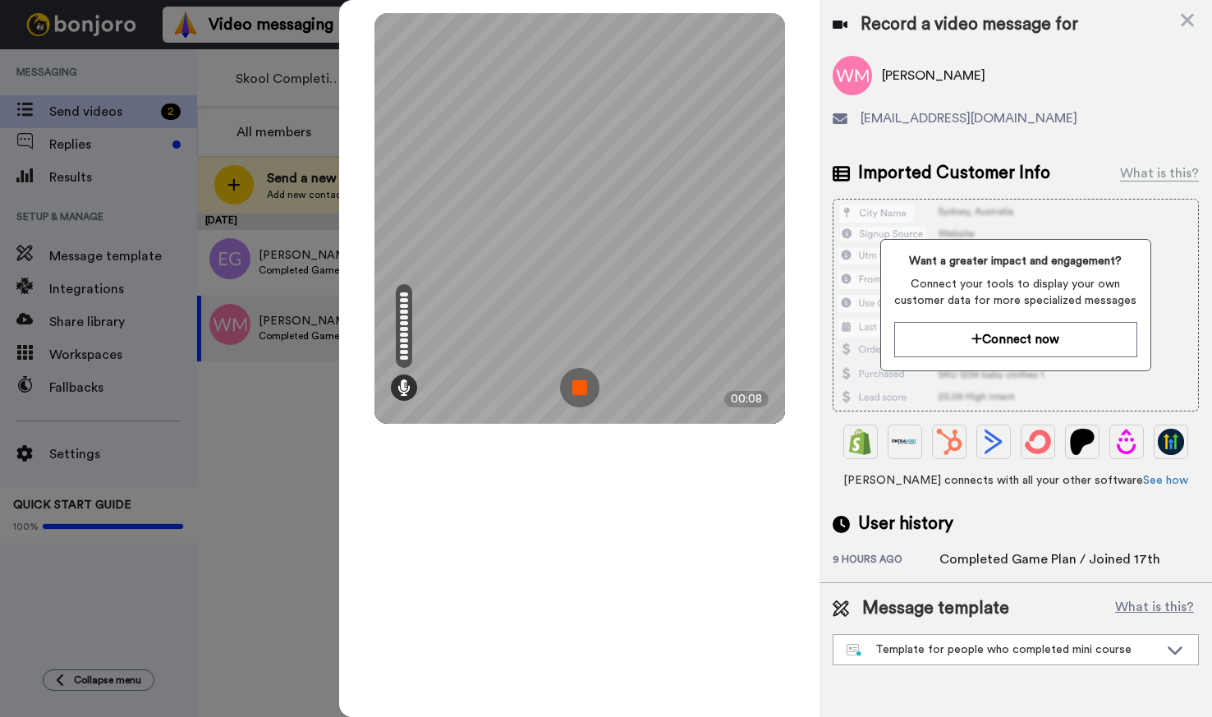
click at [584, 391] on img at bounding box center [579, 387] width 39 height 39
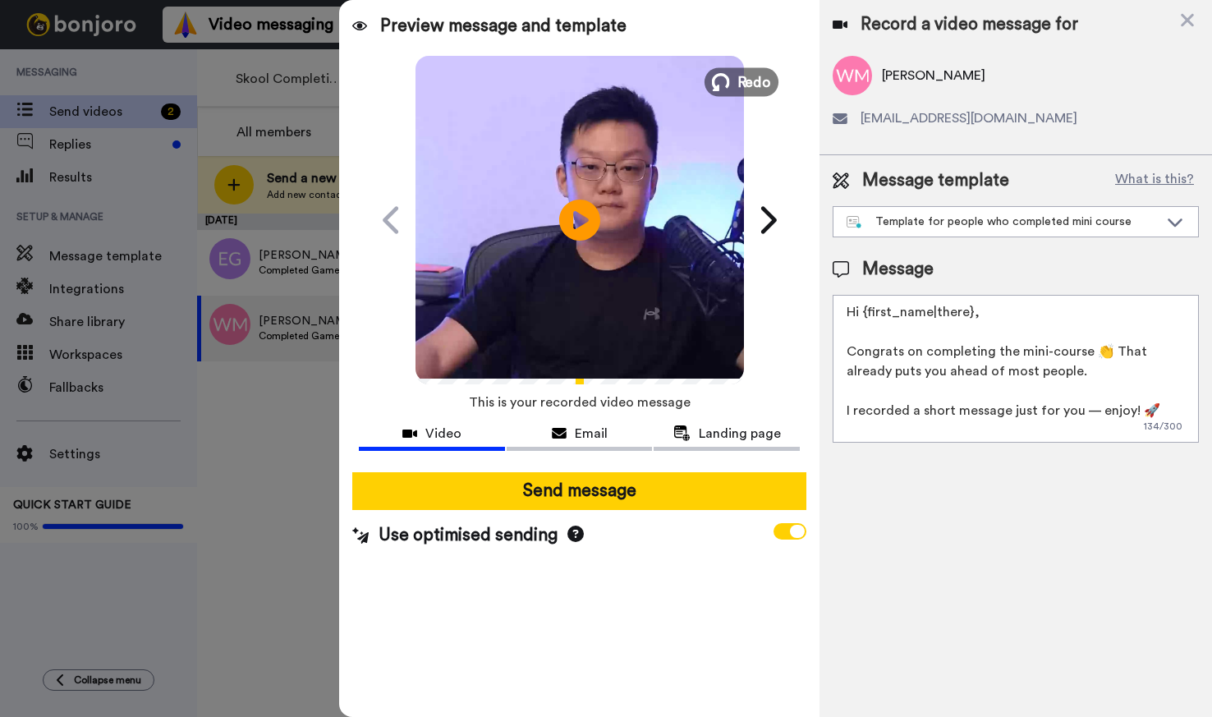
click at [737, 76] on span "Redo" at bounding box center [754, 81] width 34 height 21
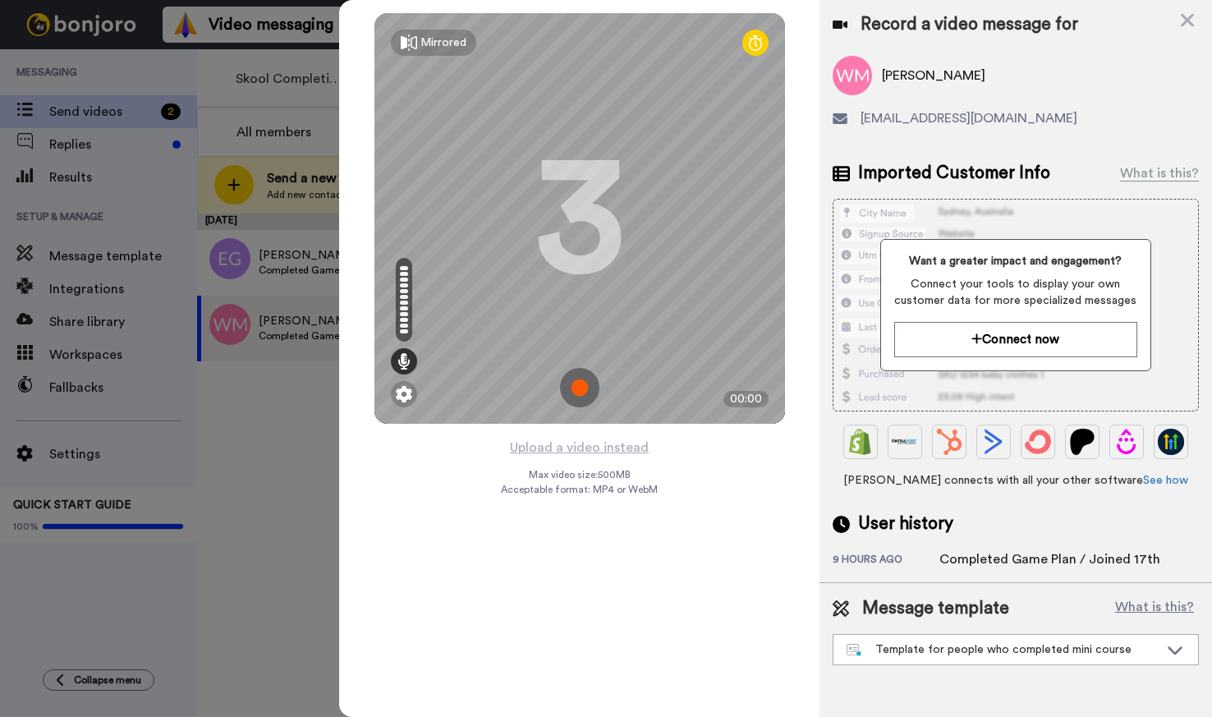
click at [581, 387] on img at bounding box center [579, 387] width 39 height 39
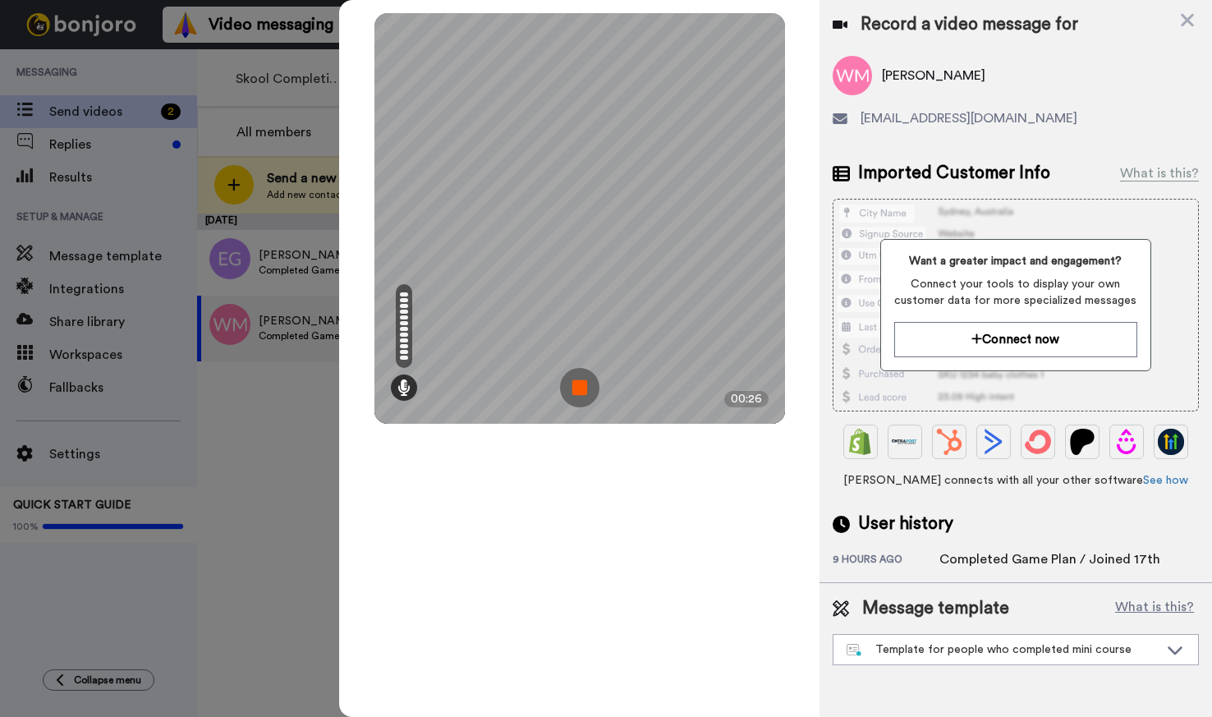
click at [580, 393] on img at bounding box center [579, 387] width 39 height 39
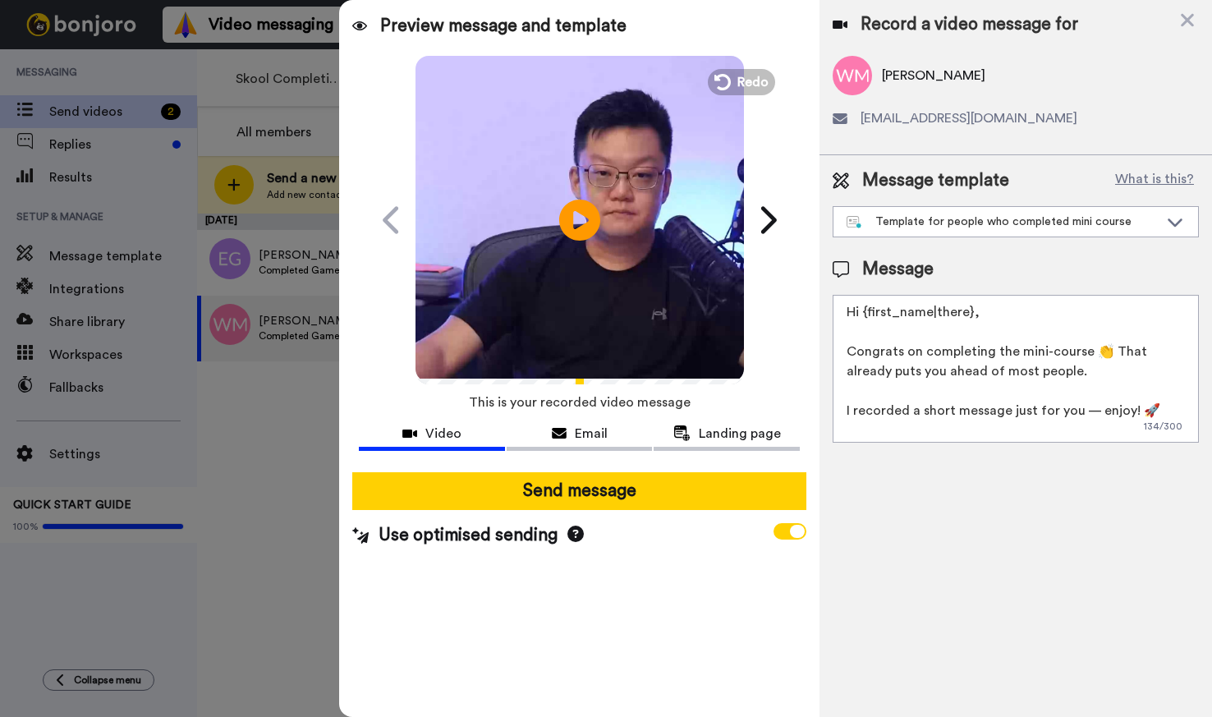
click at [620, 264] on video at bounding box center [580, 217] width 328 height 328
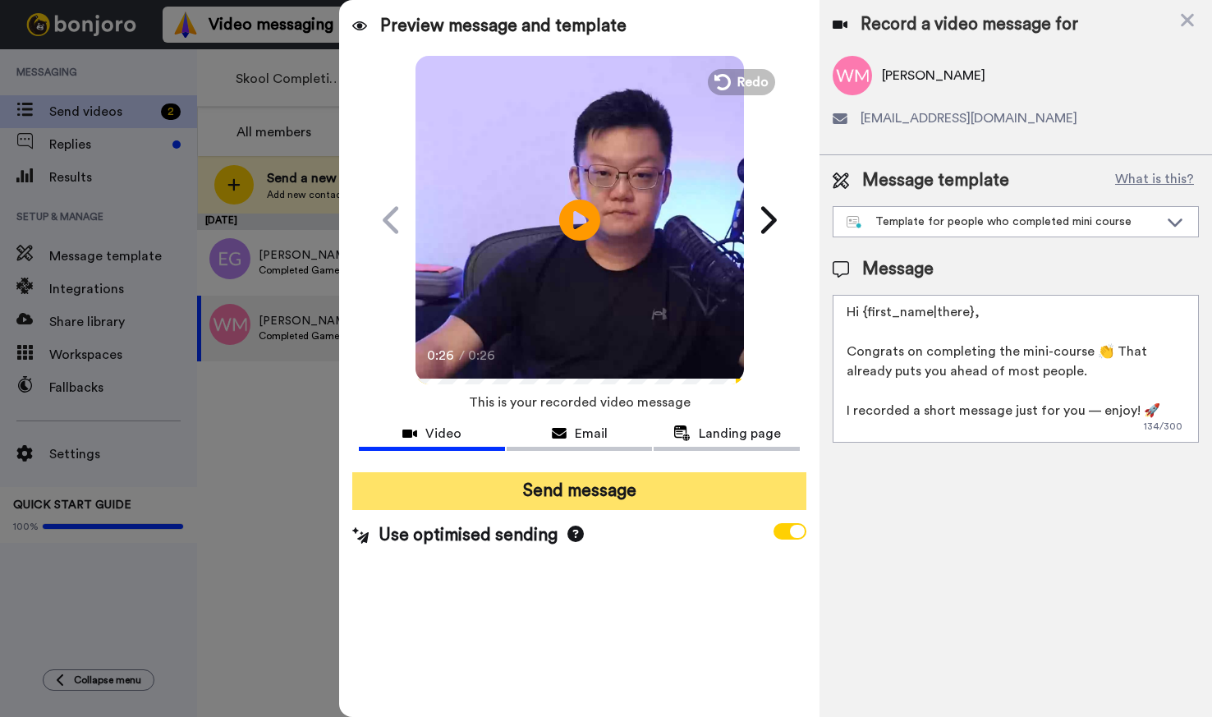
click at [618, 486] on button "Send message" at bounding box center [578, 491] width 453 height 38
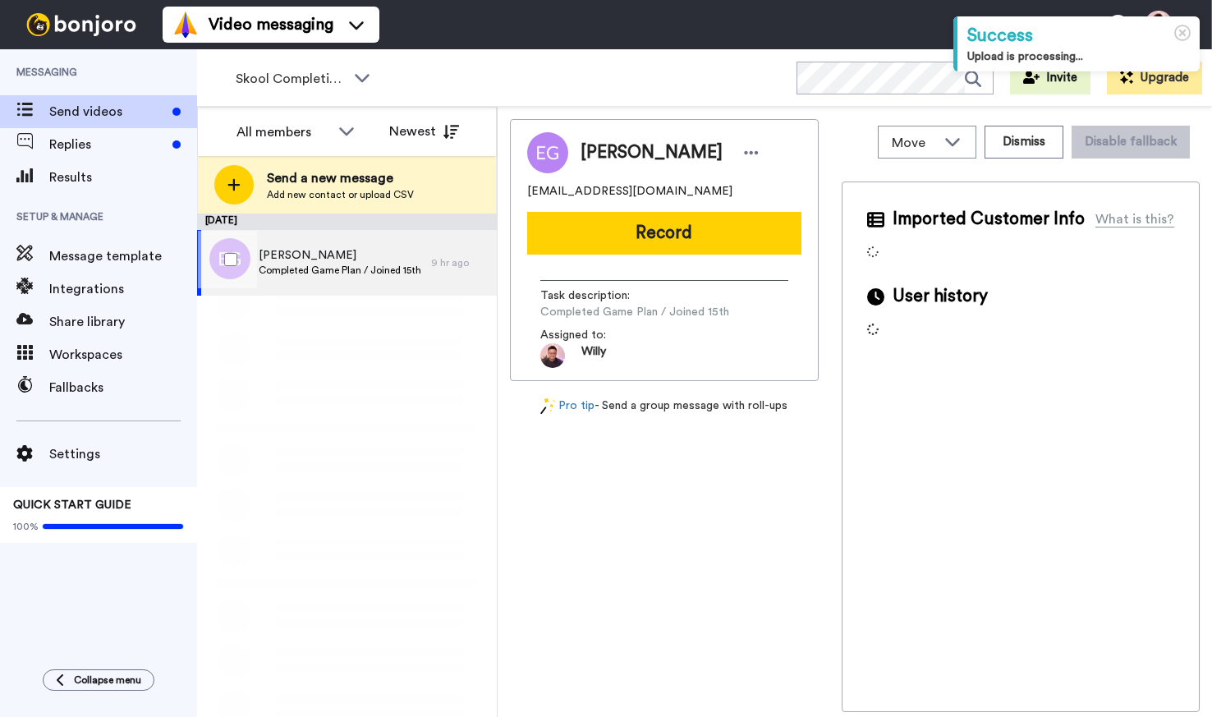
click at [295, 280] on div "[PERSON_NAME] Completed Game Plan / Joined 15th" at bounding box center [314, 263] width 234 height 66
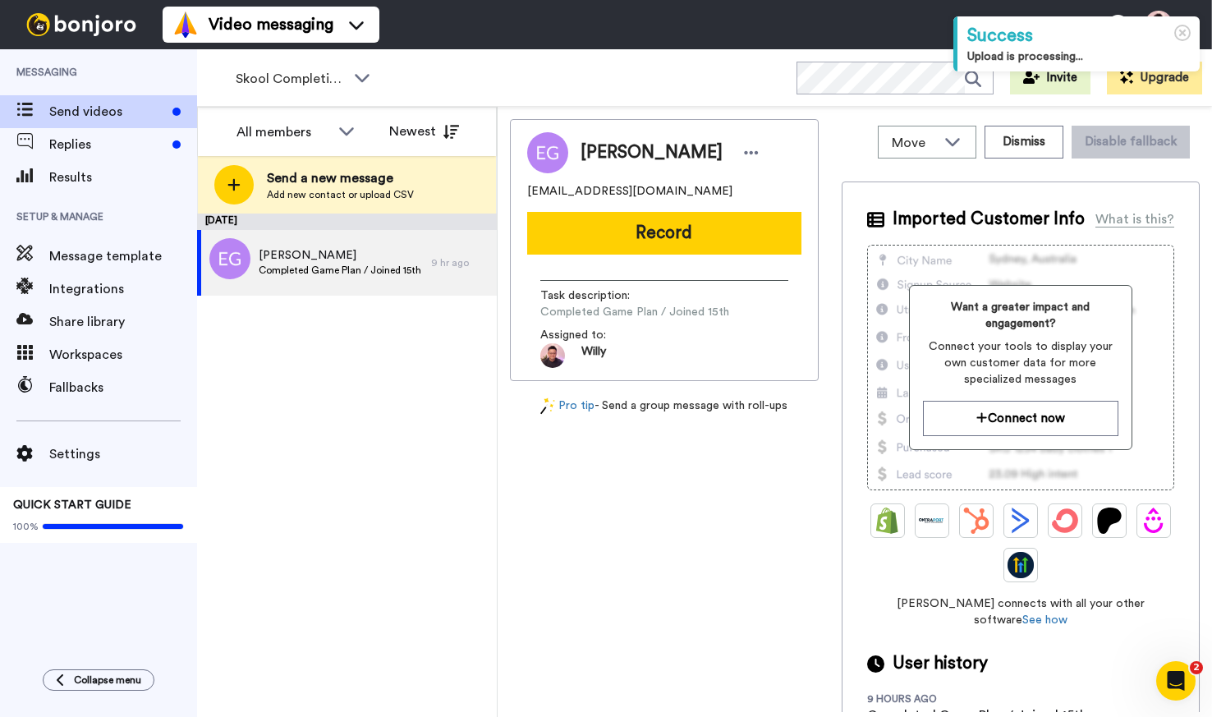
click at [367, 290] on div "[PERSON_NAME] Completed Game Plan / Joined 15th" at bounding box center [314, 263] width 234 height 66
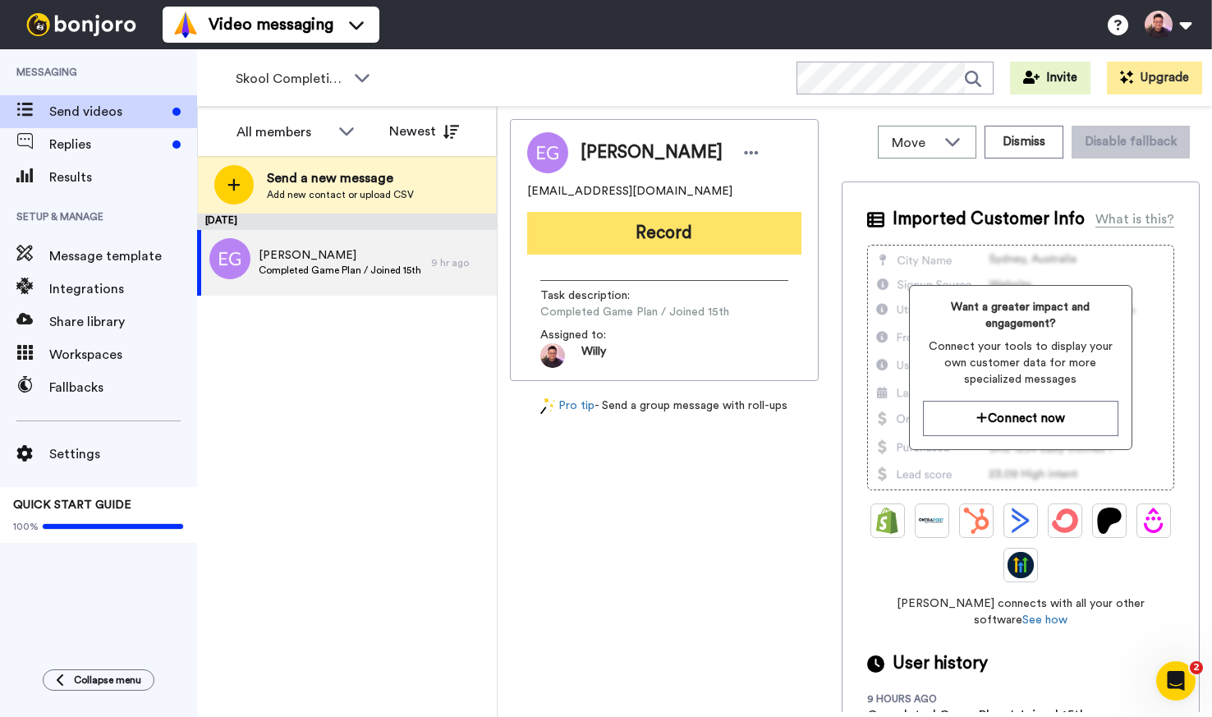
click at [761, 241] on button "Record" at bounding box center [664, 233] width 274 height 43
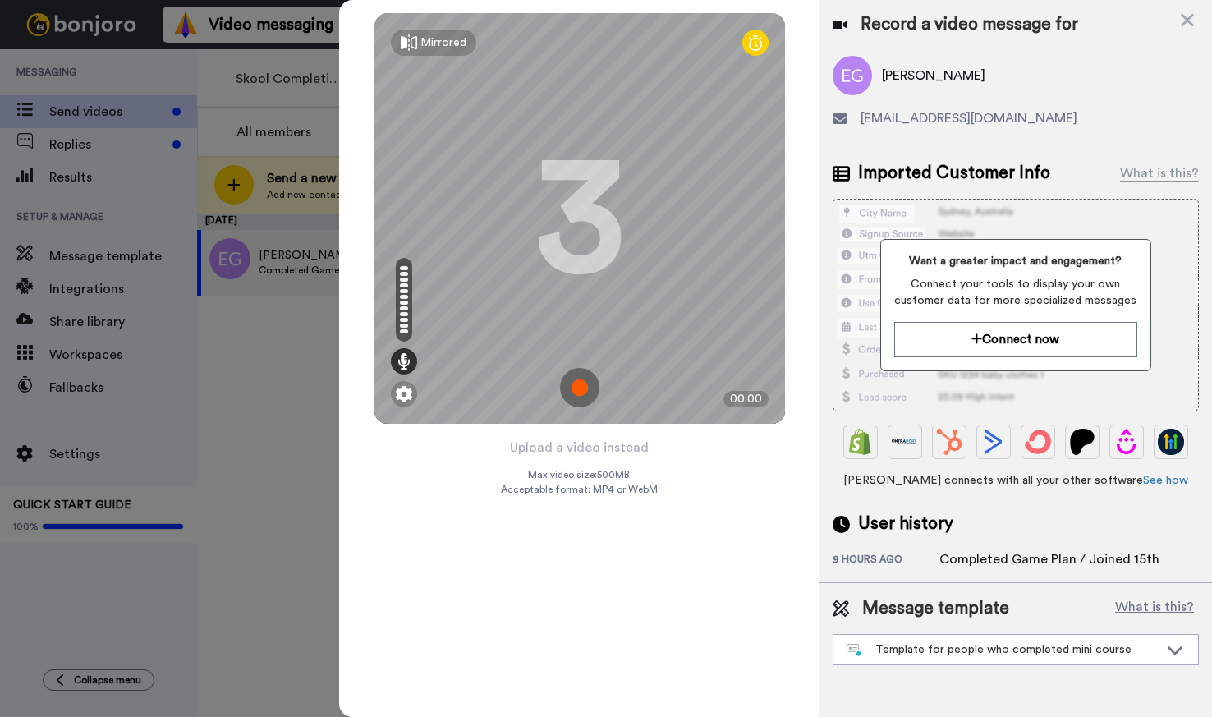
click at [578, 387] on img at bounding box center [579, 387] width 39 height 39
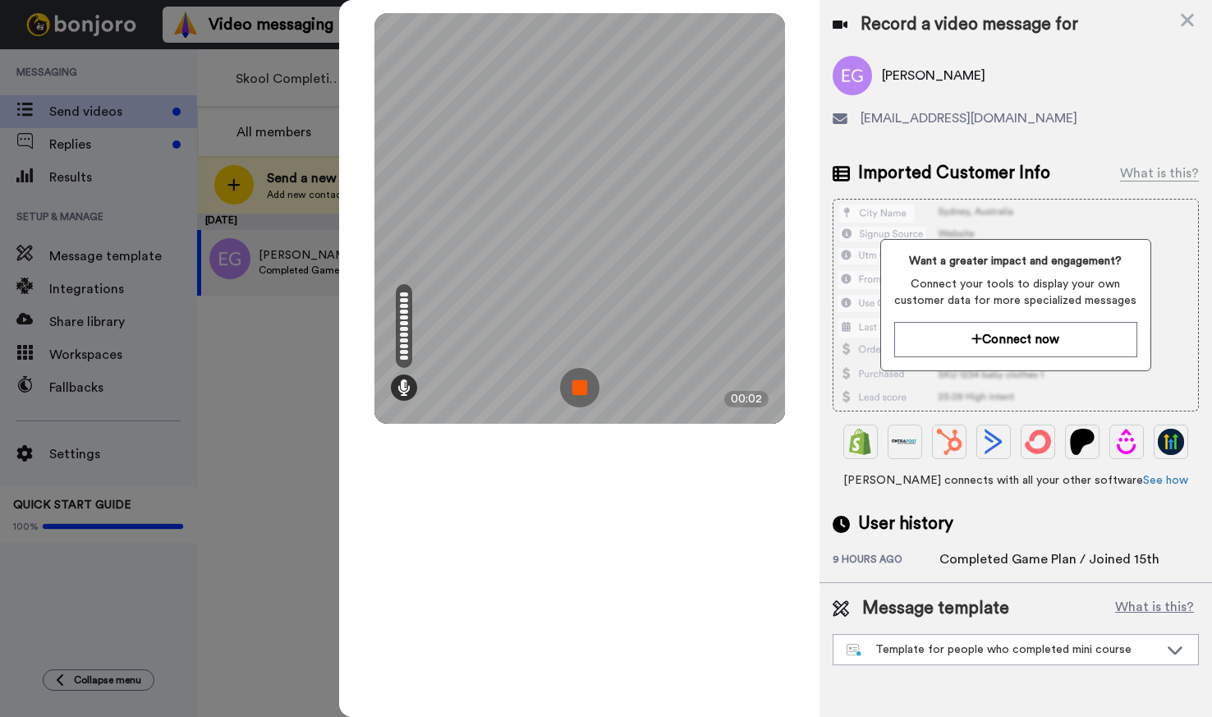
click at [573, 393] on img at bounding box center [579, 387] width 39 height 39
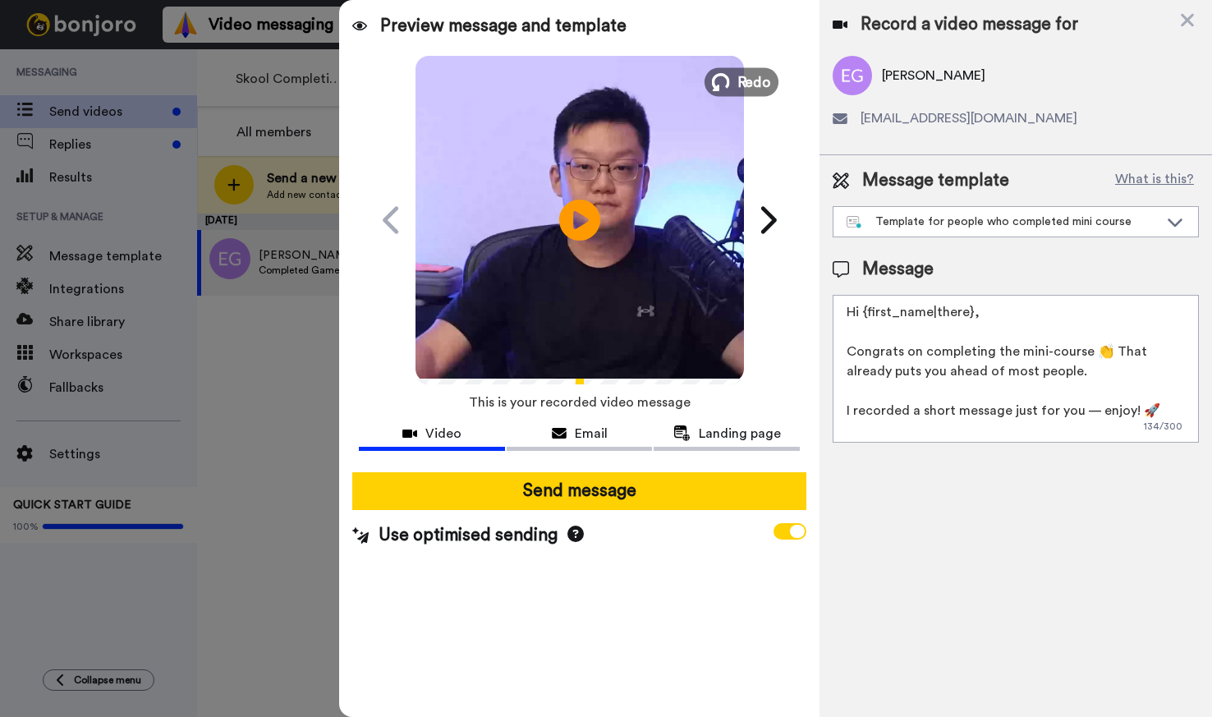
click at [745, 77] on span "Redo" at bounding box center [754, 81] width 34 height 21
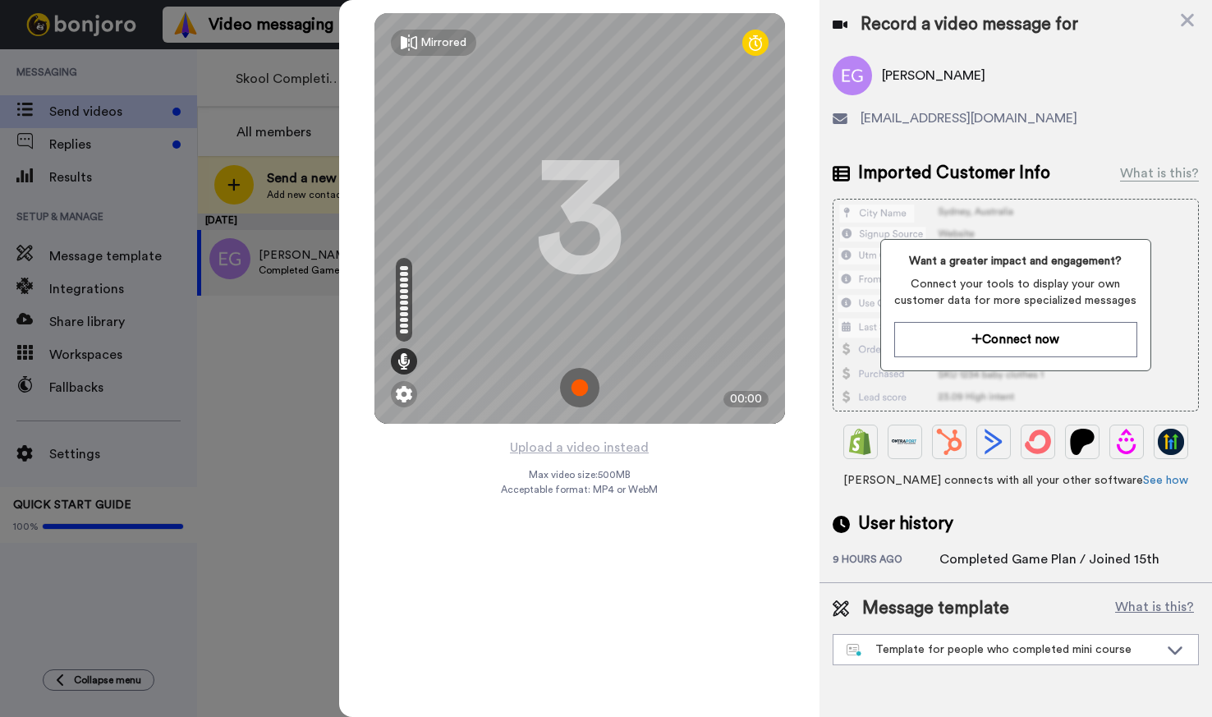
click at [586, 393] on img at bounding box center [579, 387] width 39 height 39
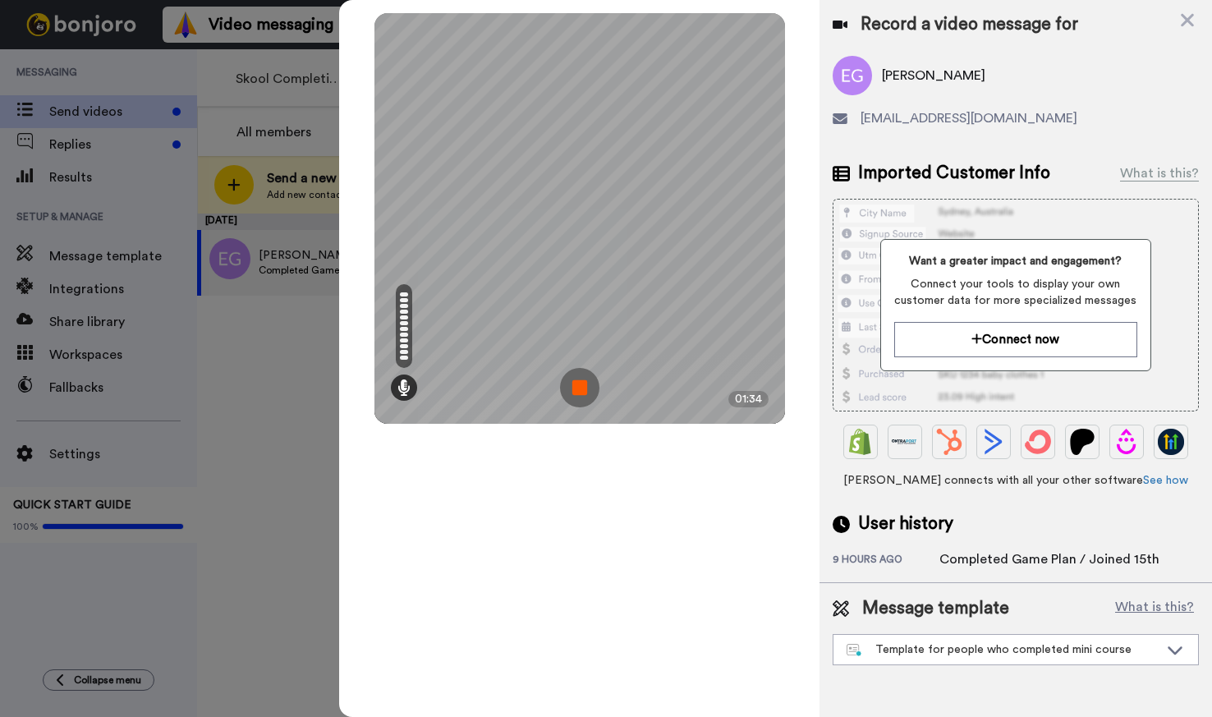
click at [585, 398] on img at bounding box center [579, 387] width 39 height 39
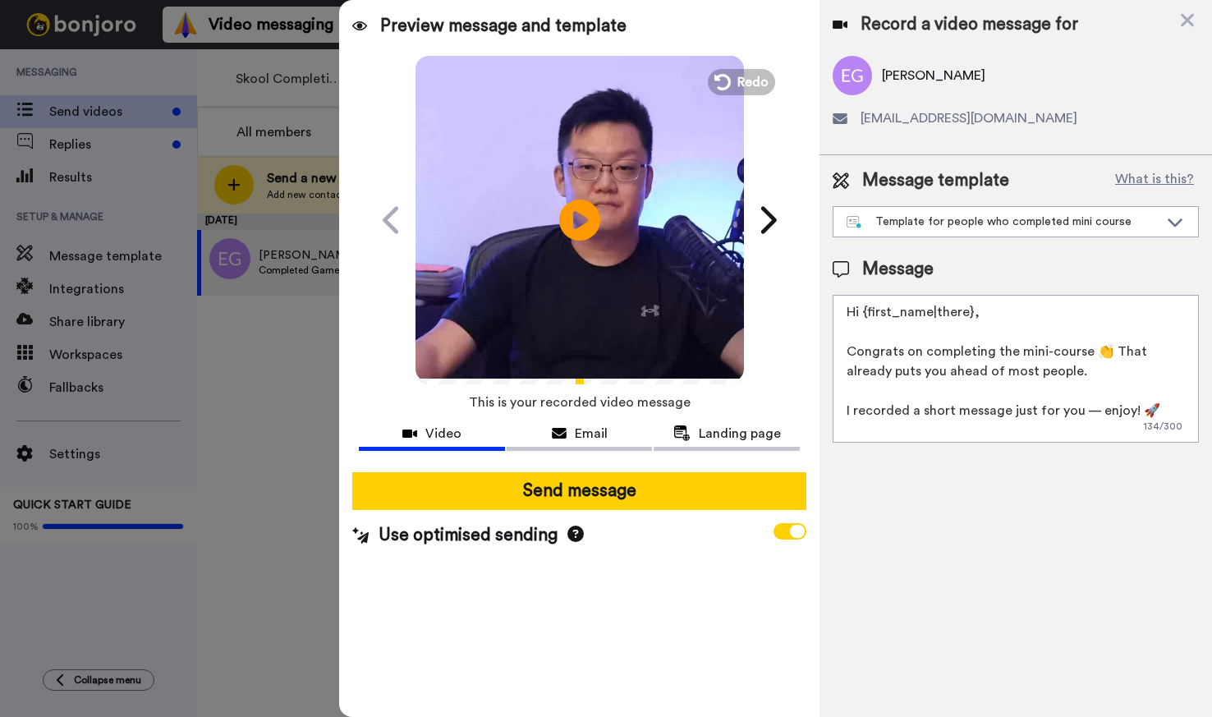
click at [549, 279] on video at bounding box center [580, 217] width 328 height 328
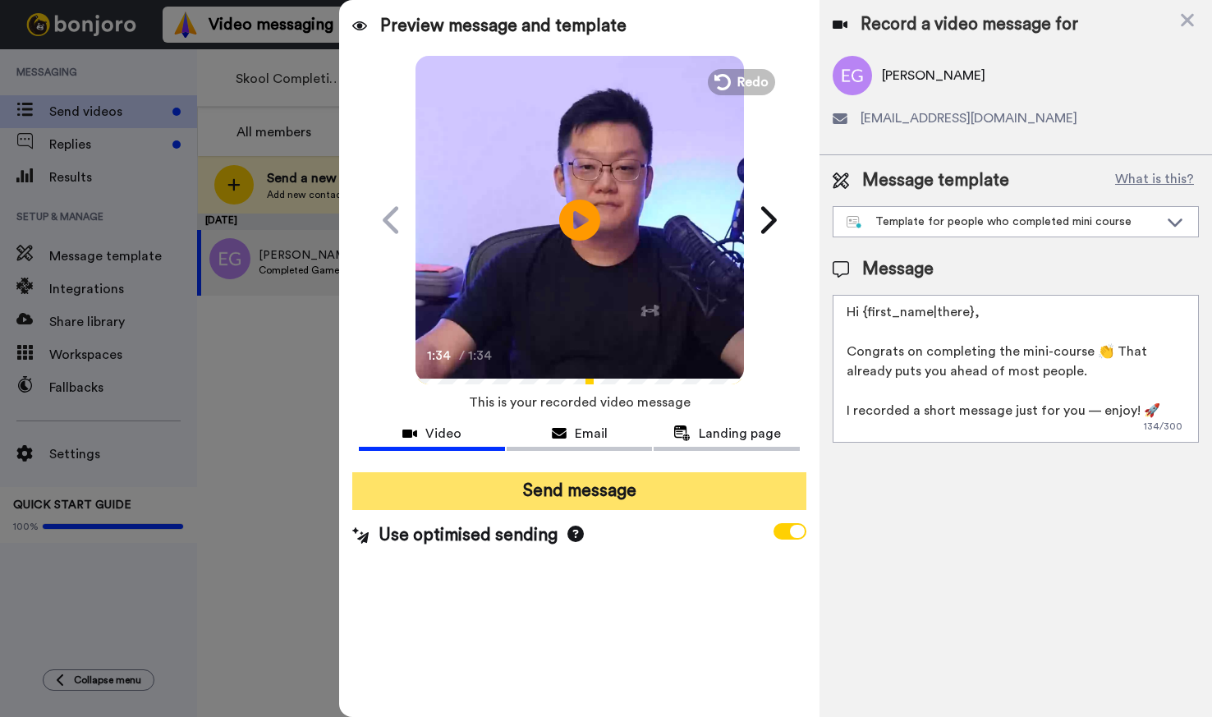
click at [561, 499] on button "Send message" at bounding box center [578, 491] width 453 height 38
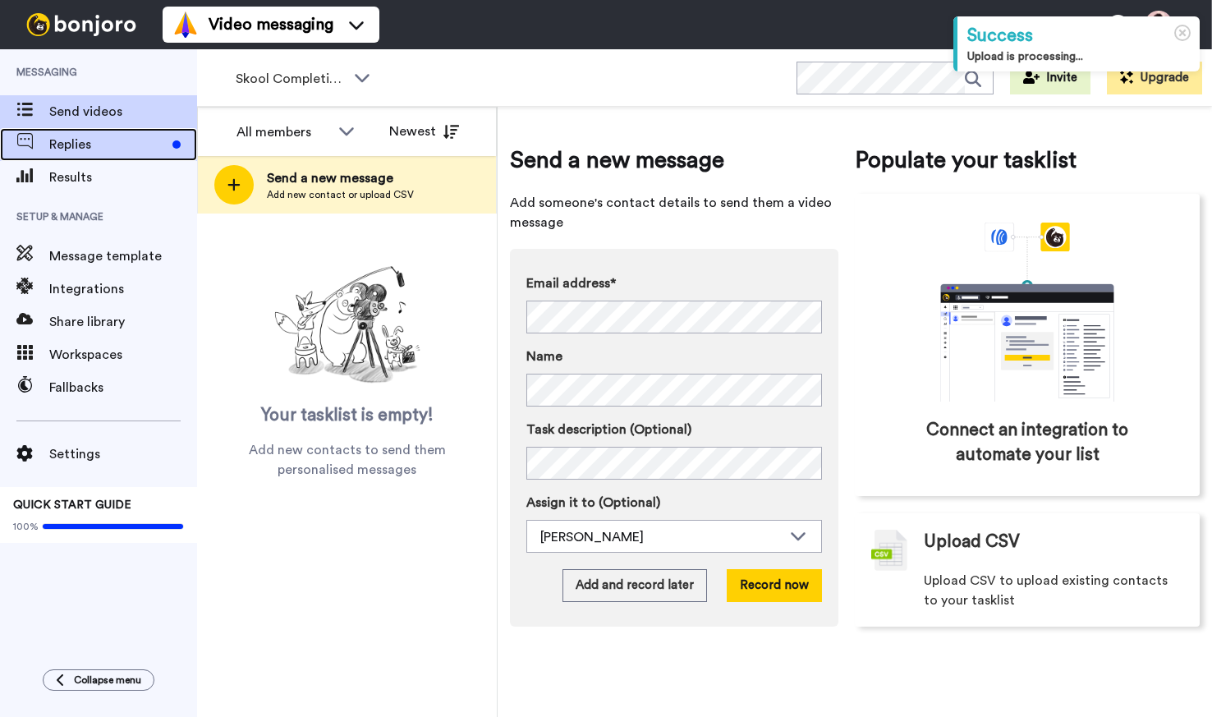
click at [116, 149] on span "Replies" at bounding box center [107, 145] width 117 height 20
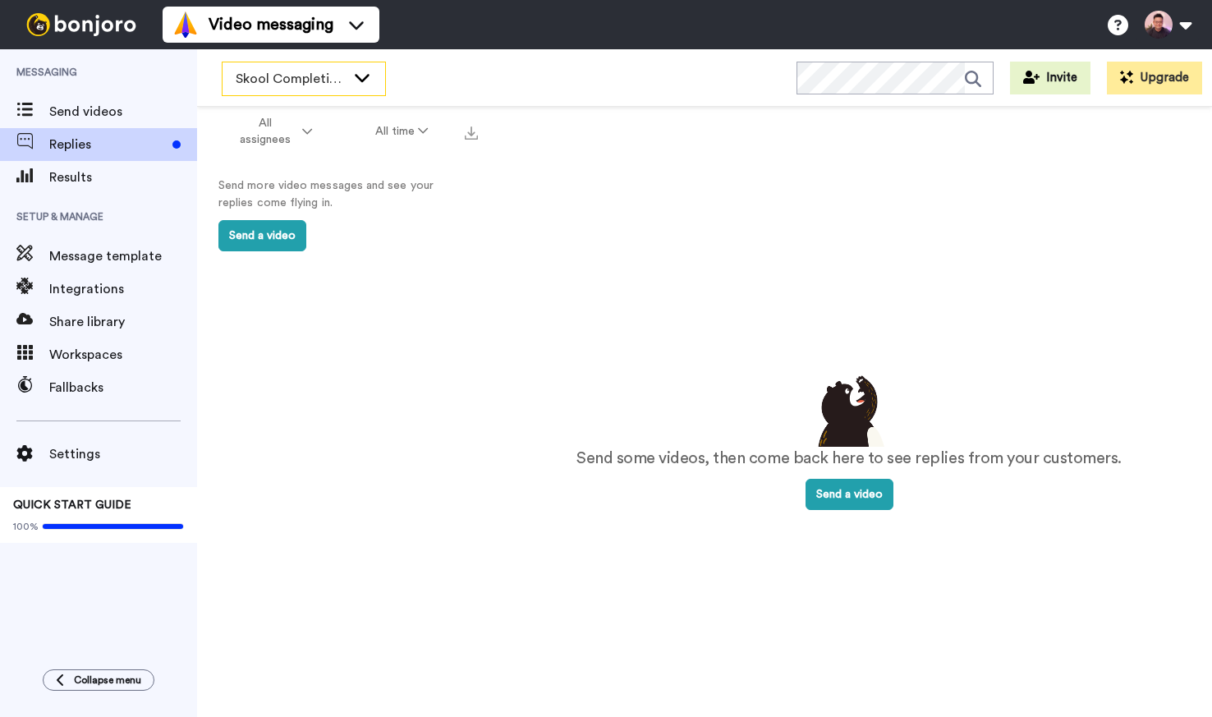
click at [338, 83] on span "Skool Completions" at bounding box center [291, 79] width 110 height 20
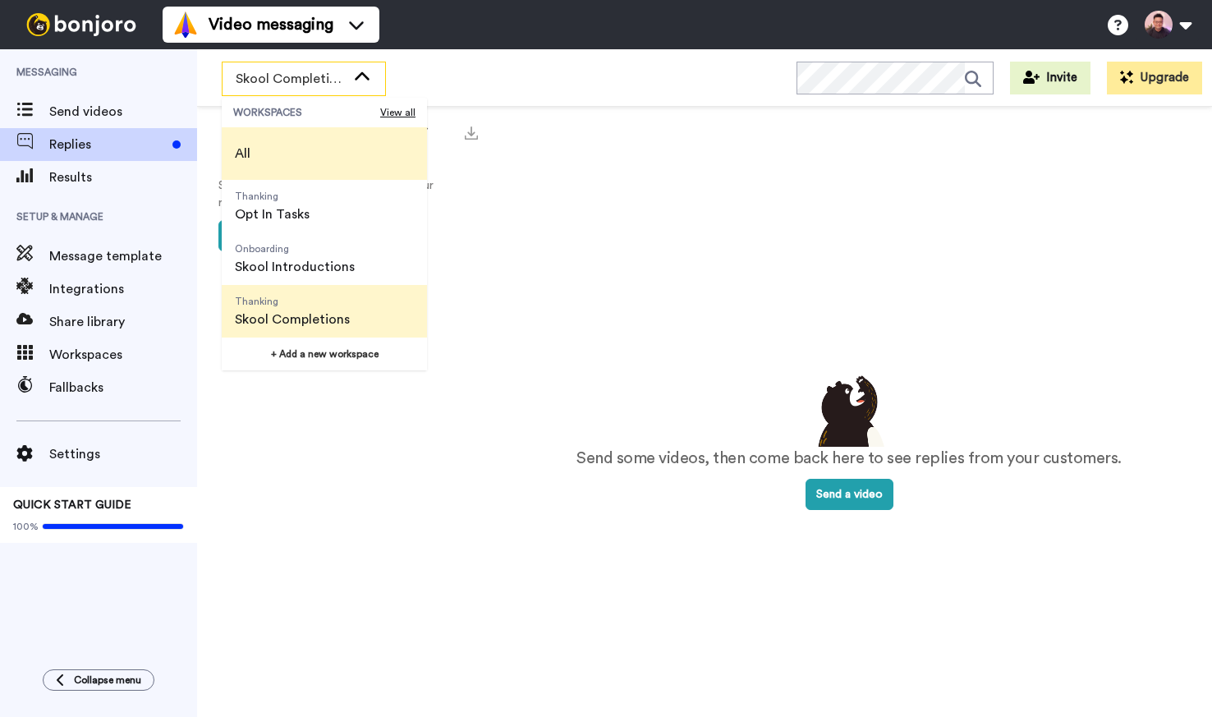
click at [305, 156] on li "All" at bounding box center [324, 153] width 205 height 53
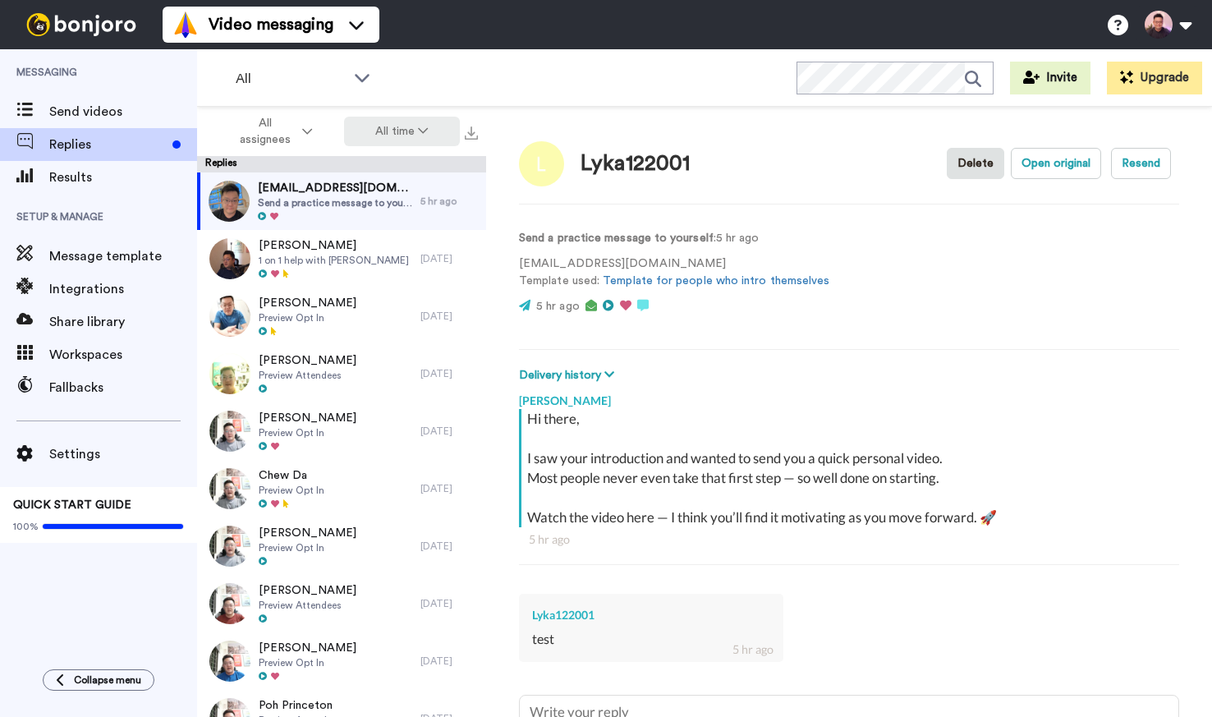
click at [400, 133] on button "All time" at bounding box center [402, 132] width 117 height 30
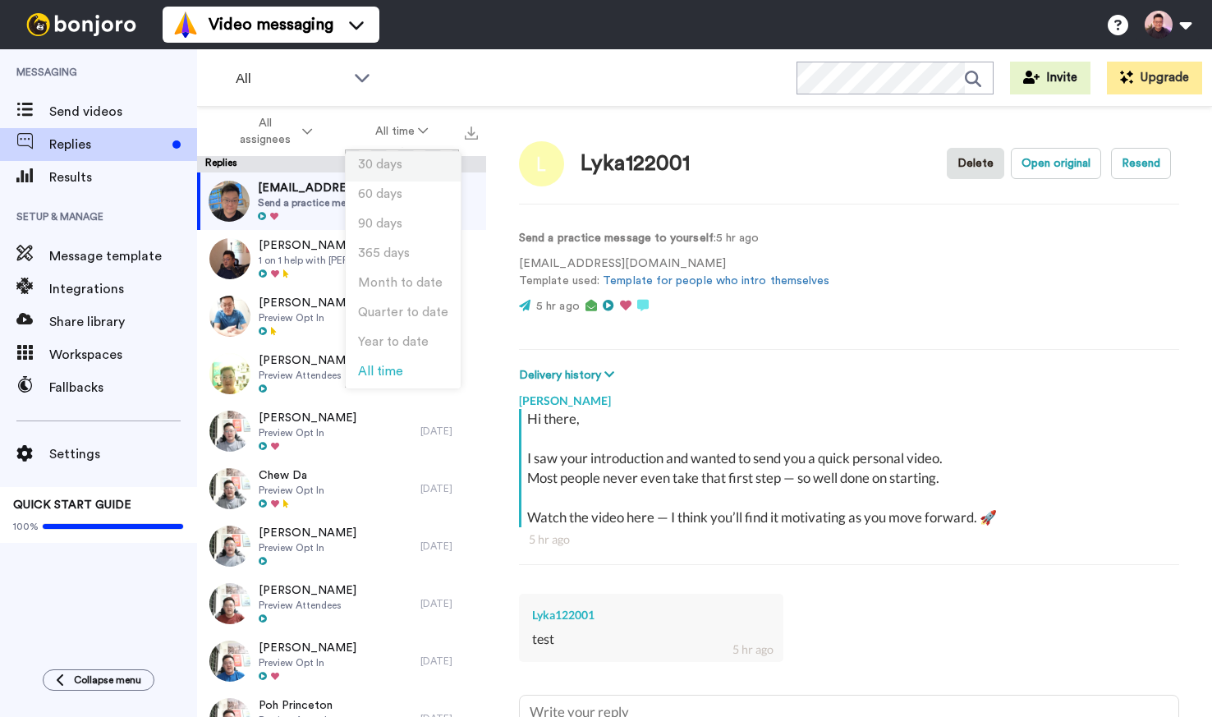
click at [392, 158] on span "30 days" at bounding box center [380, 164] width 44 height 12
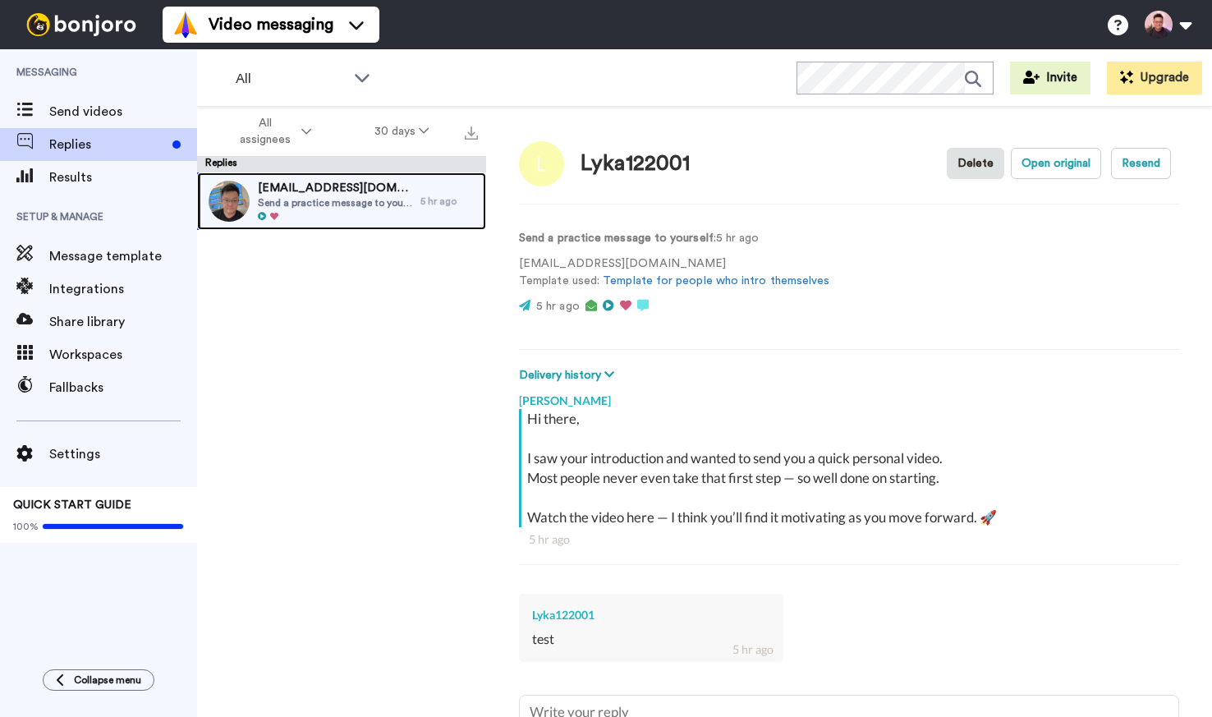
click at [363, 213] on div at bounding box center [335, 216] width 154 height 11
type textarea "x"
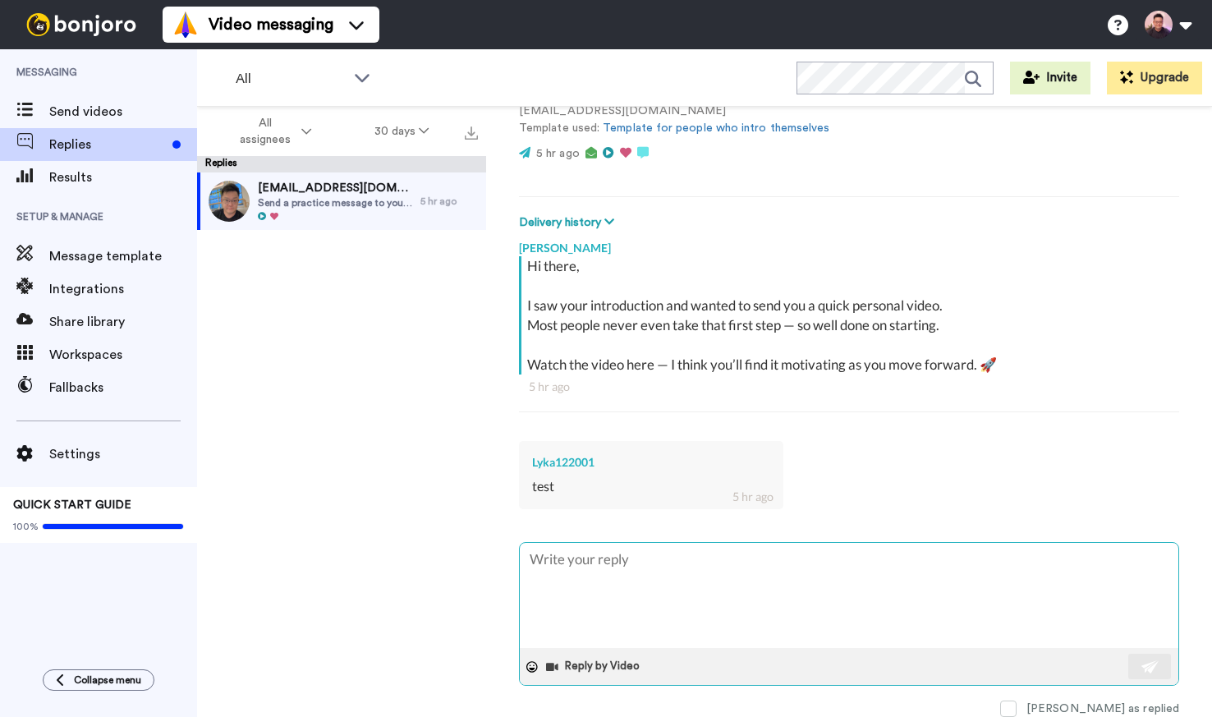
click at [755, 562] on textarea at bounding box center [849, 595] width 659 height 105
click at [658, 601] on textarea at bounding box center [849, 595] width 659 height 105
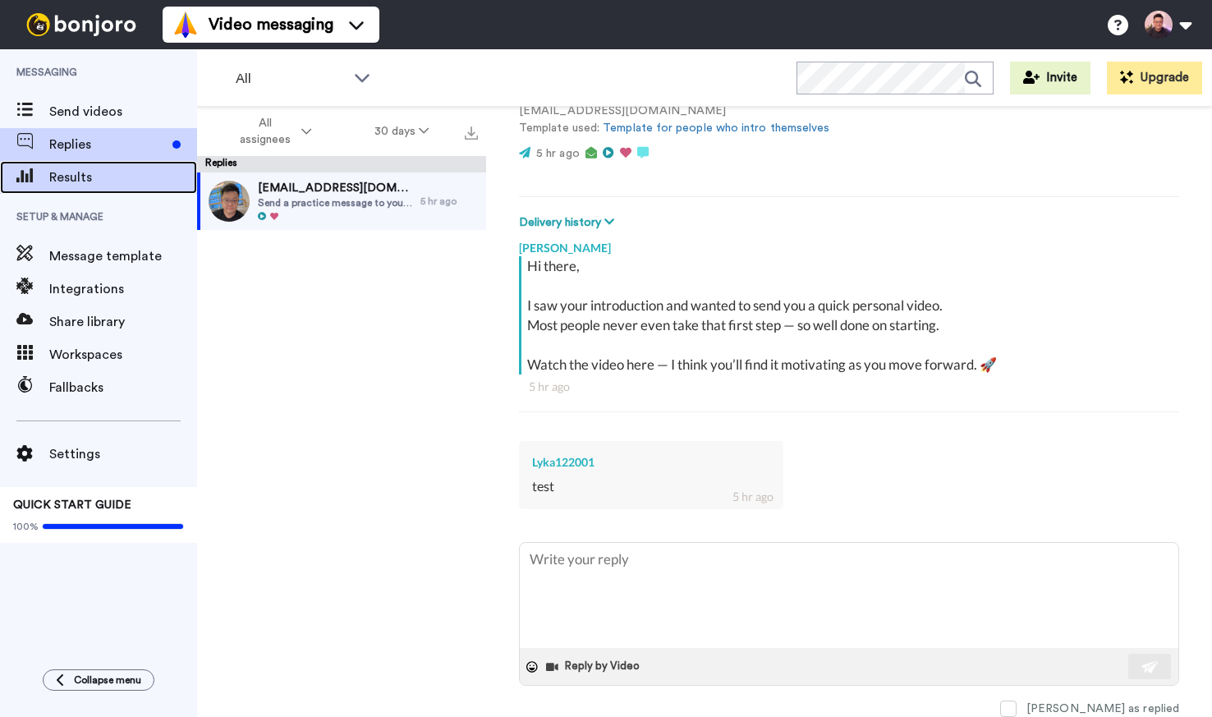
click at [60, 173] on span "Results" at bounding box center [123, 178] width 148 height 20
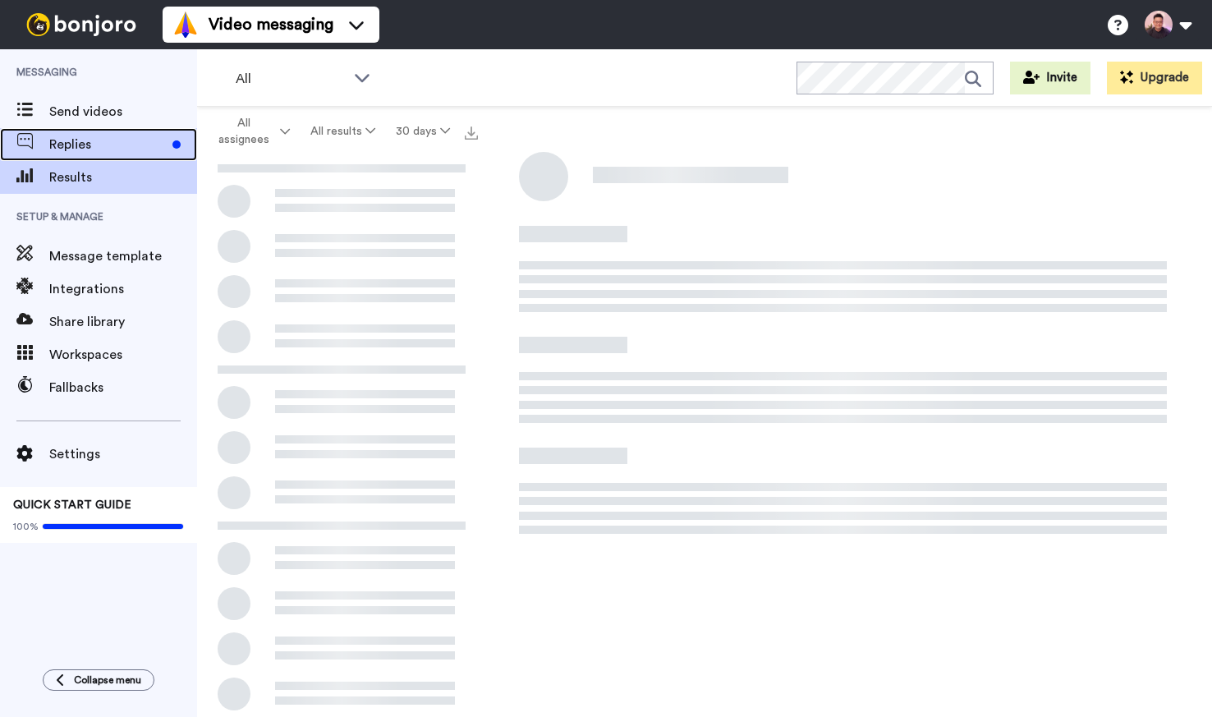
click at [112, 152] on span "Replies" at bounding box center [107, 145] width 117 height 20
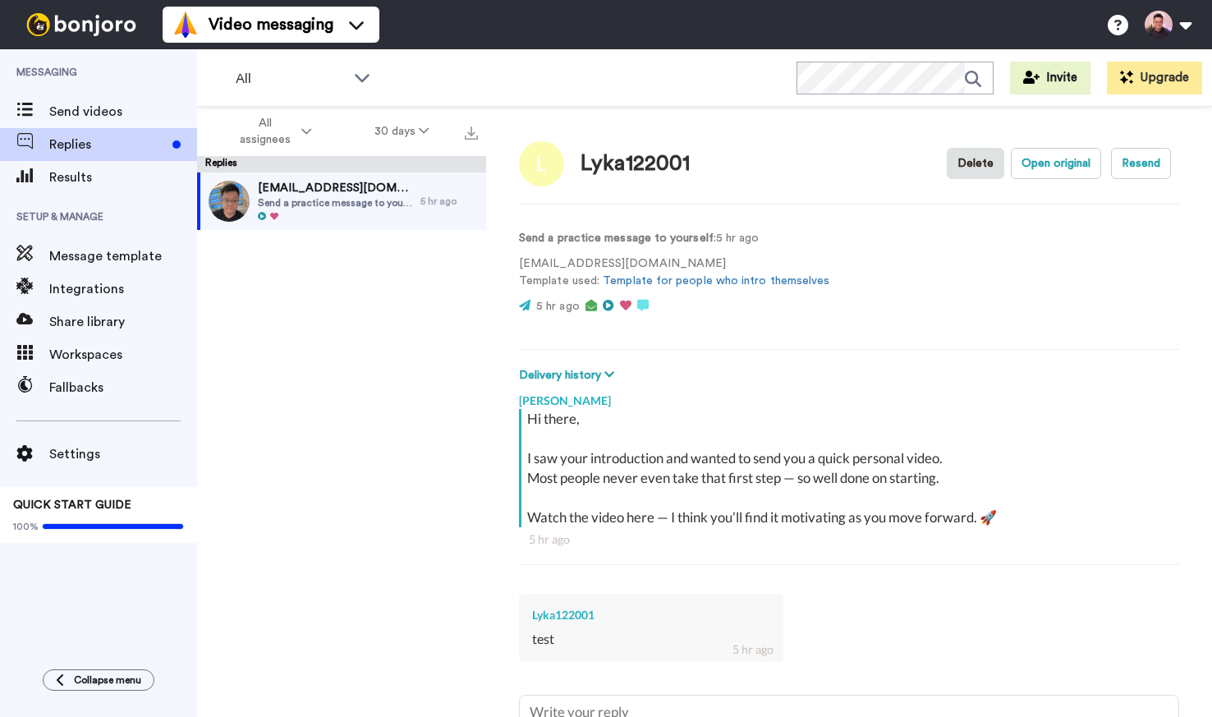
type textarea "x"
click at [69, 101] on div "Send videos" at bounding box center [98, 111] width 197 height 33
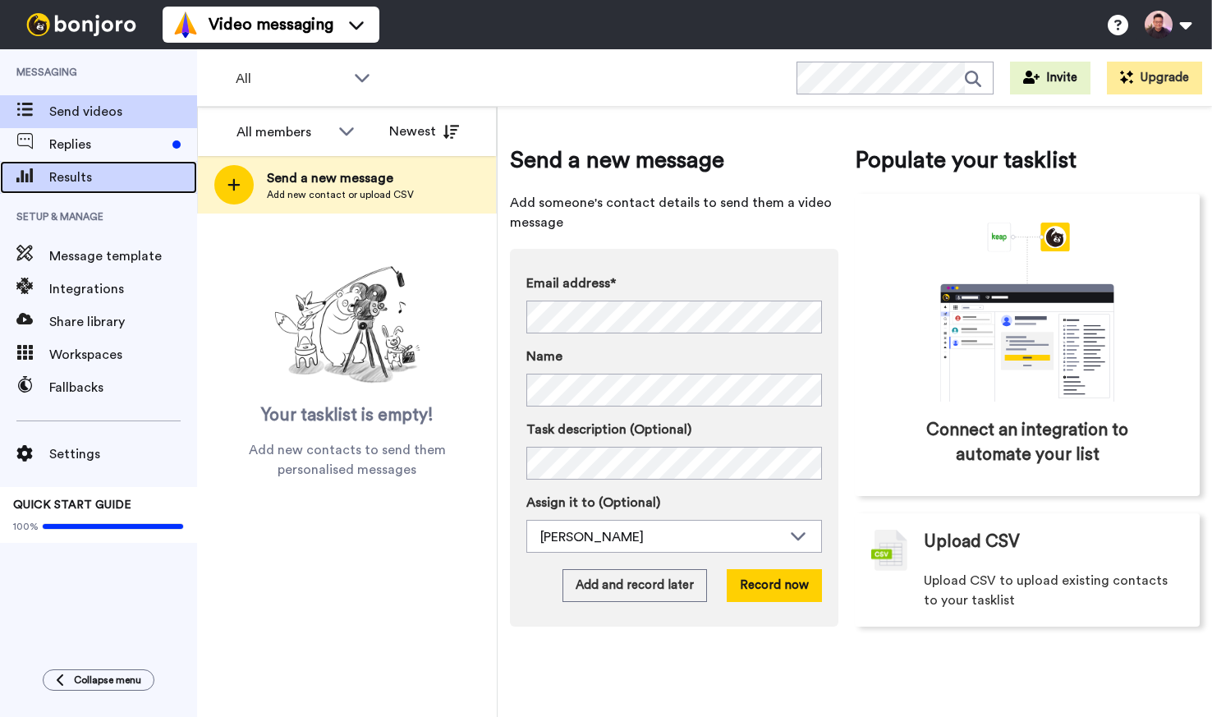
click at [87, 183] on span "Results" at bounding box center [123, 178] width 148 height 20
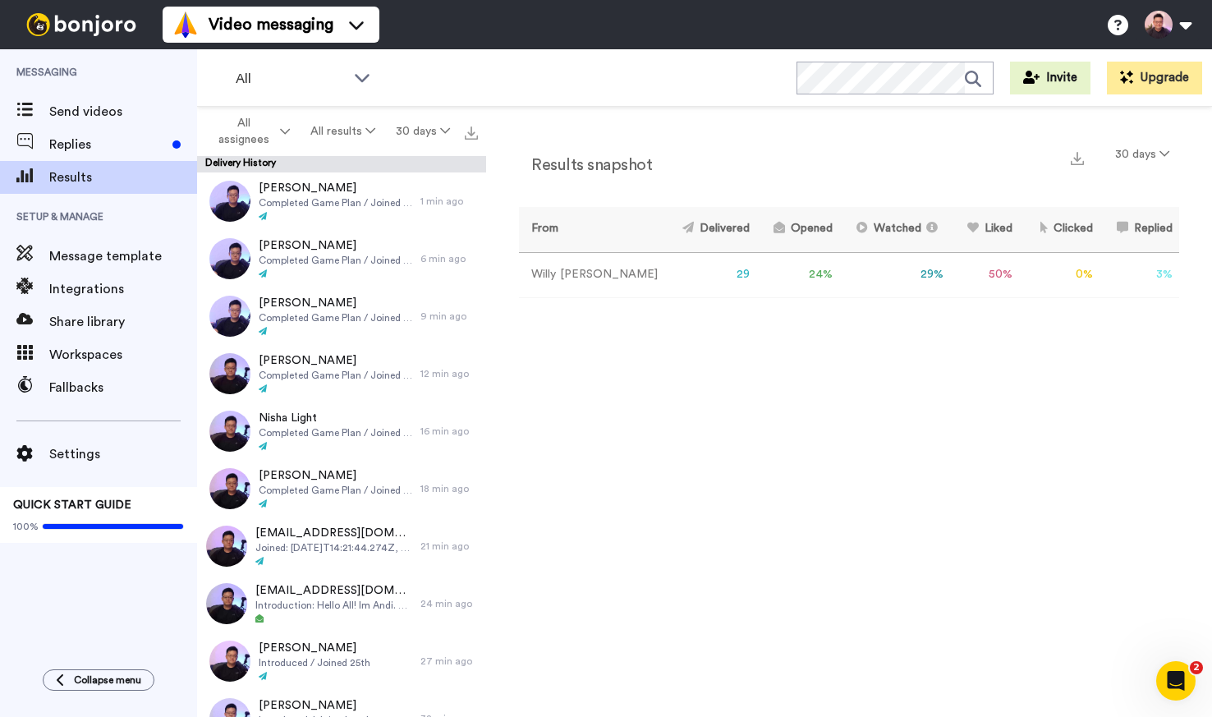
click at [680, 356] on div "Results snapshot 30 days From Delivered Opened Watched Liked Clicked Replied Fa…" at bounding box center [849, 416] width 726 height 618
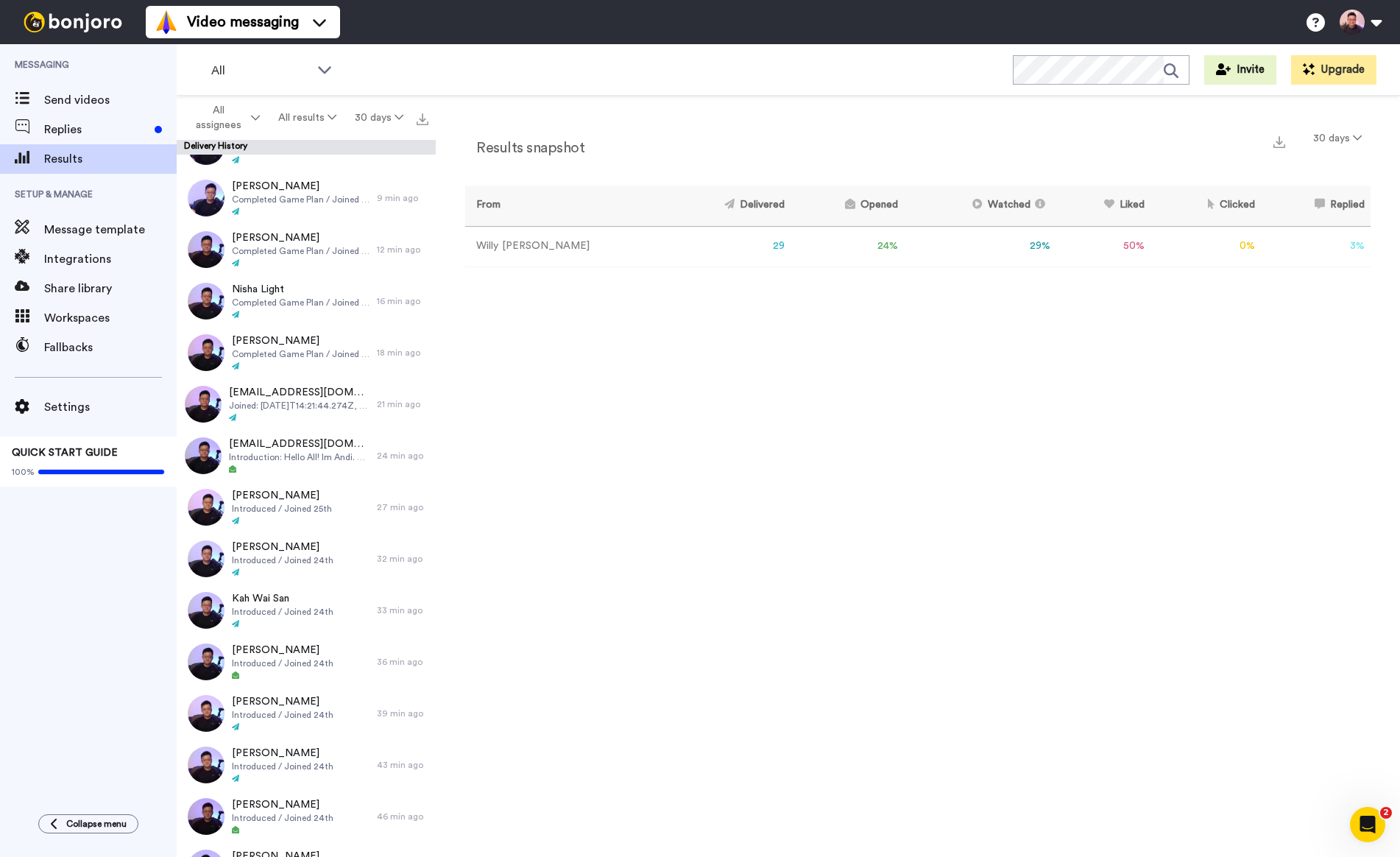
scroll to position [76, 0]
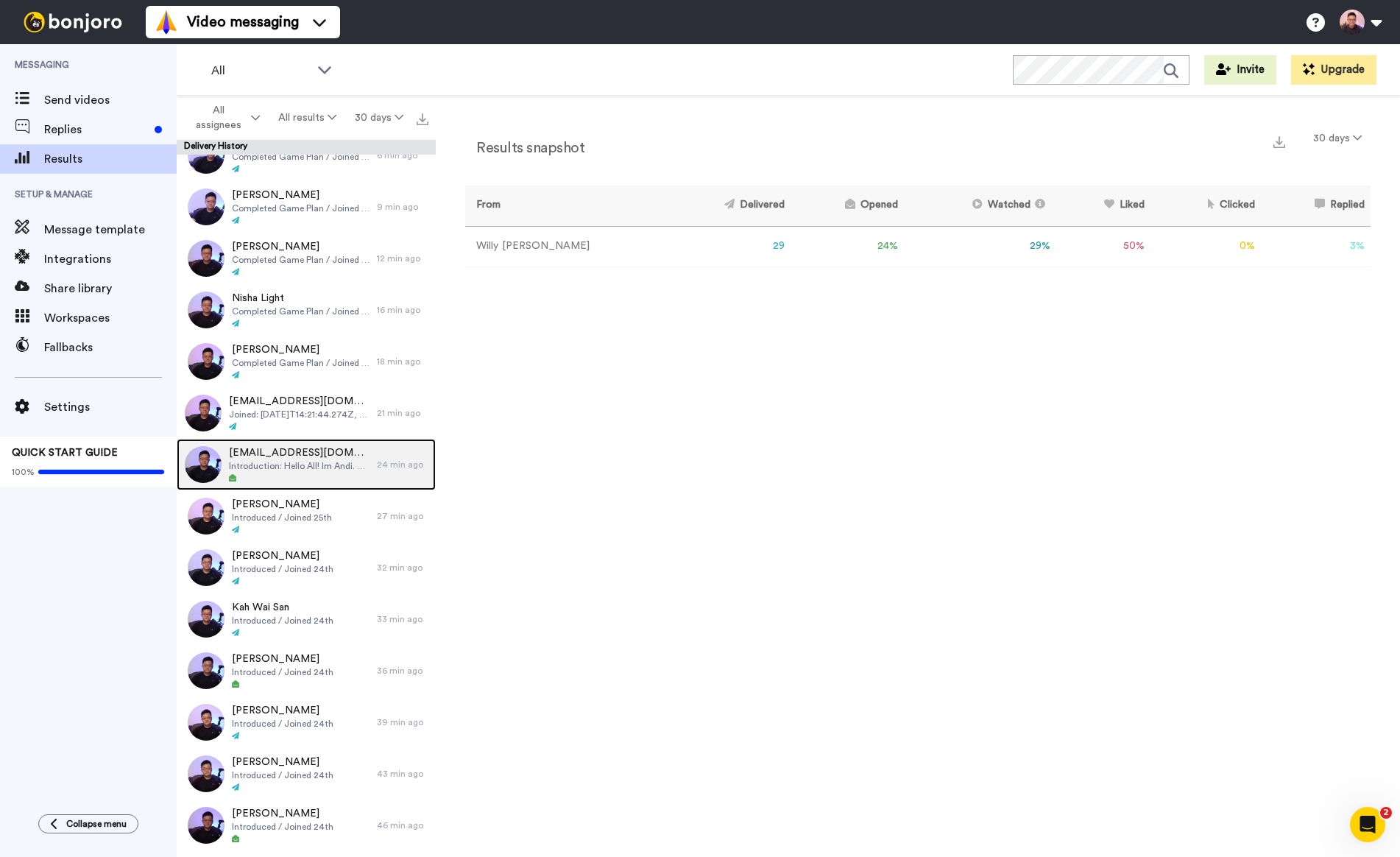
click at [347, 461] on span "Introduction: Hello All! Im Andi. Really interested & curious about this as its…" at bounding box center [298, 465] width 141 height 12
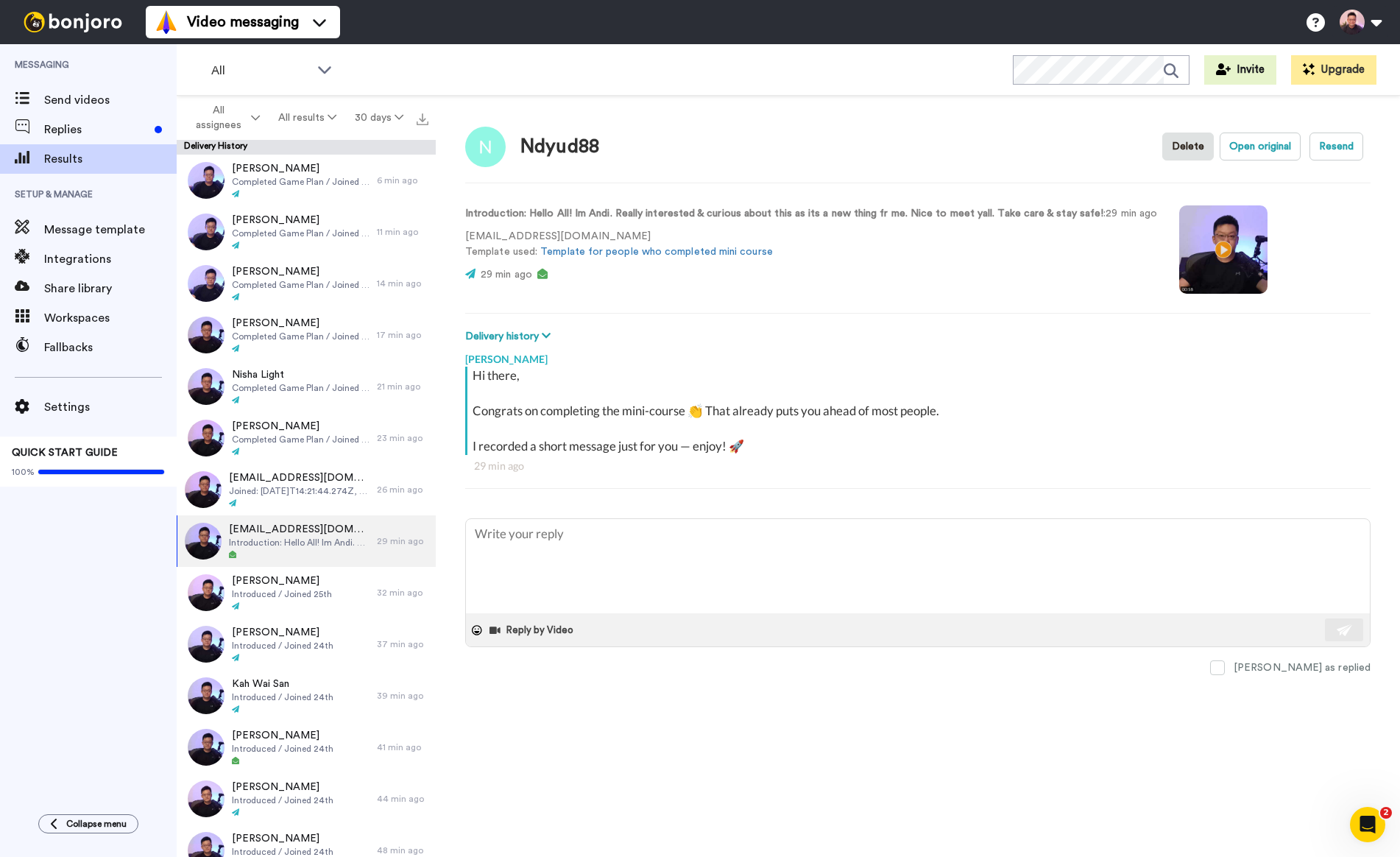
type textarea "x"
click at [768, 268] on p "29 min ago" at bounding box center [811, 274] width 692 height 15
click at [91, 132] on span "Replies" at bounding box center [96, 130] width 105 height 18
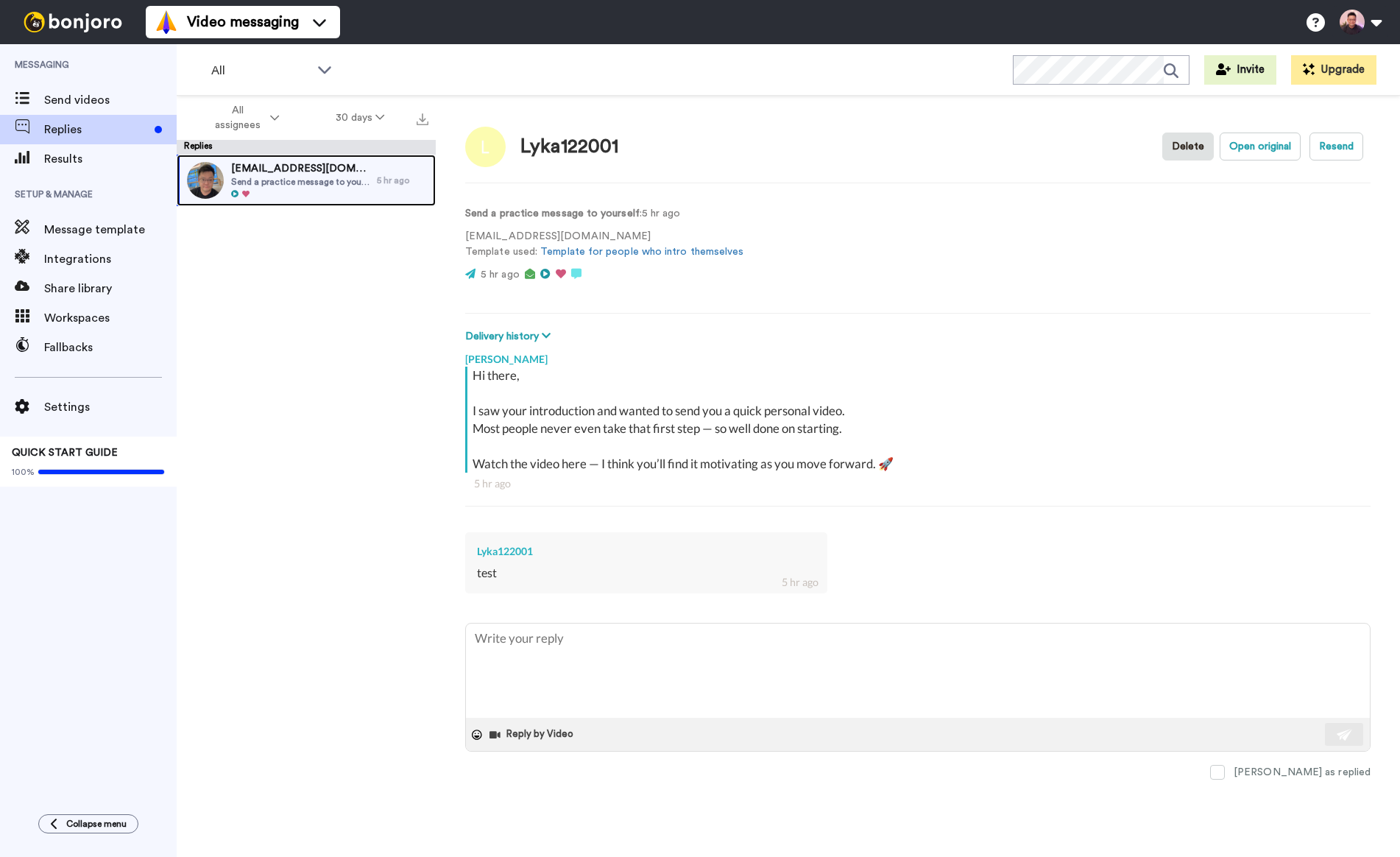
click at [278, 169] on span "lyka122001@gmail.com" at bounding box center [300, 169] width 138 height 14
type textarea "x"
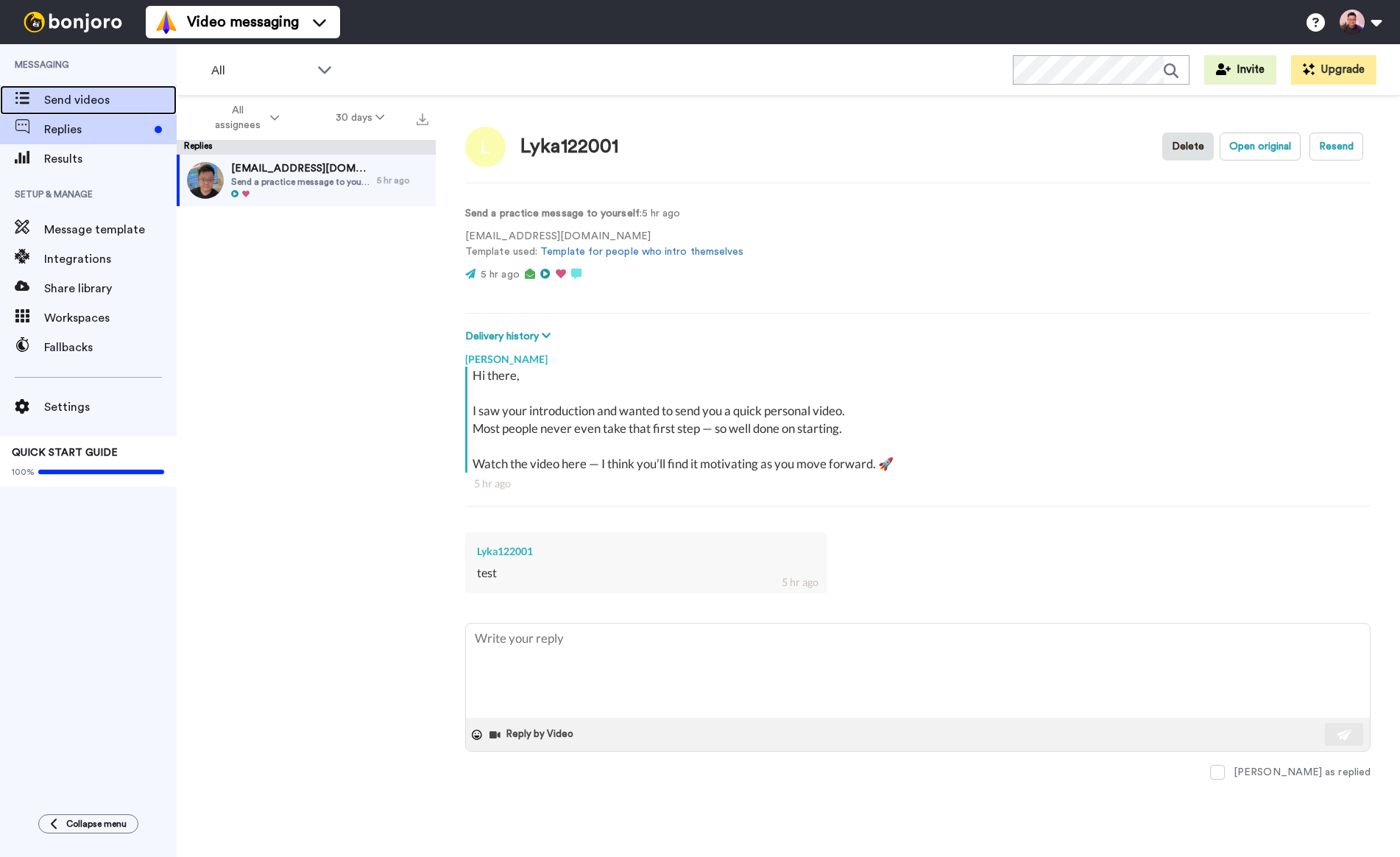
click at [117, 108] on span "Send videos" at bounding box center [110, 100] width 133 height 18
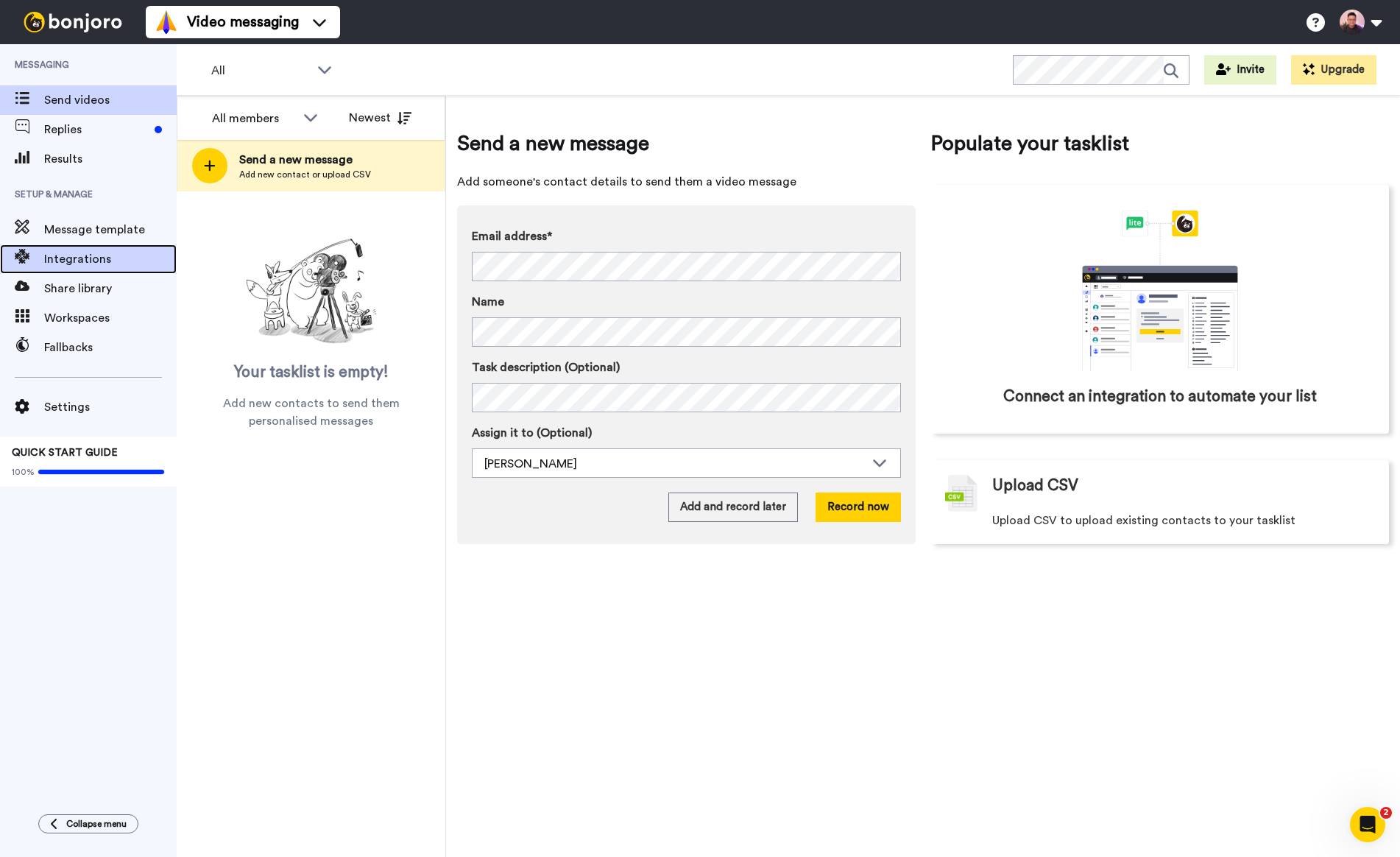
click at [64, 265] on span "Integrations" at bounding box center [110, 259] width 133 height 18
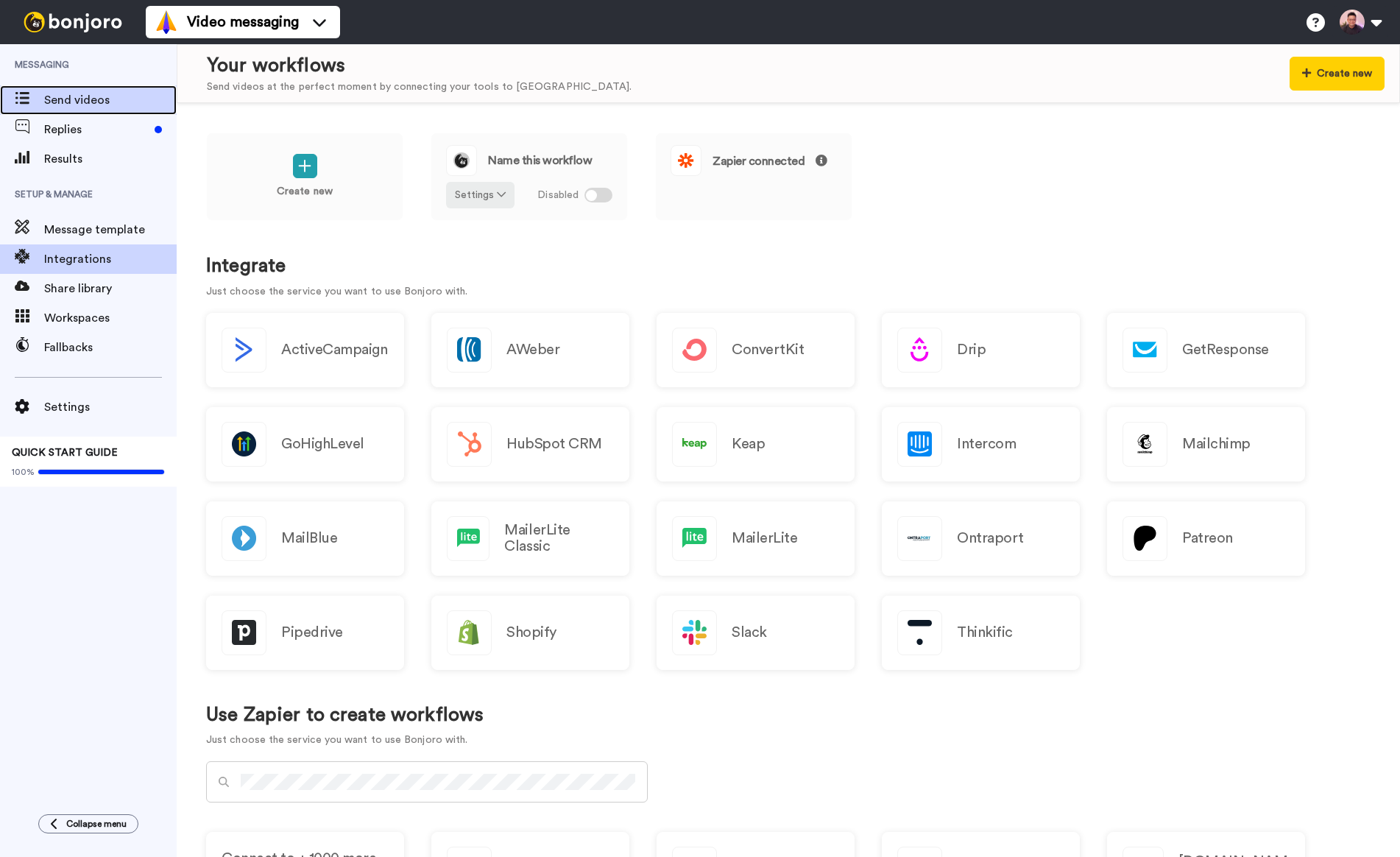
click at [104, 104] on span "Send videos" at bounding box center [110, 100] width 133 height 18
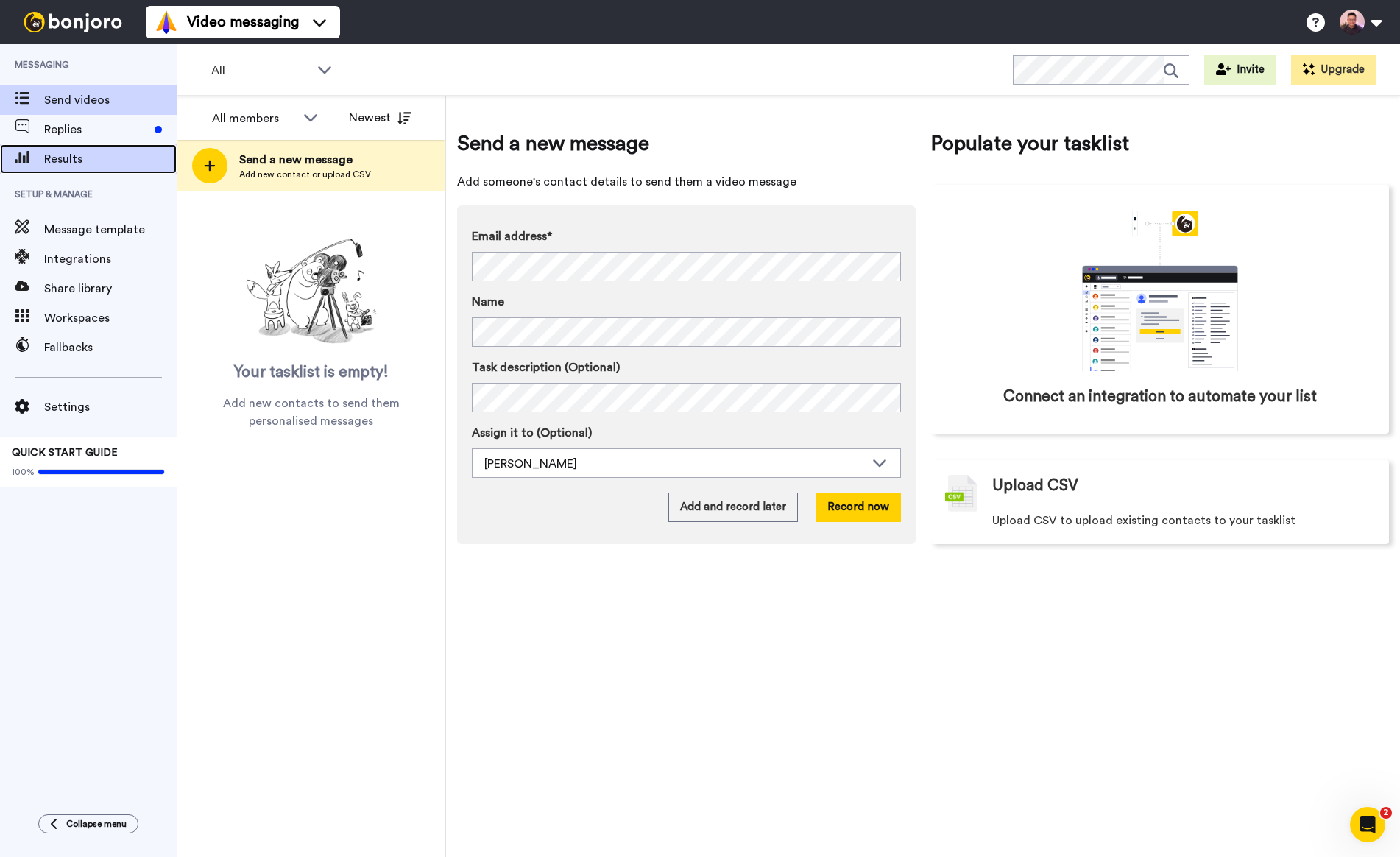
click at [74, 161] on span "Results" at bounding box center [110, 160] width 133 height 18
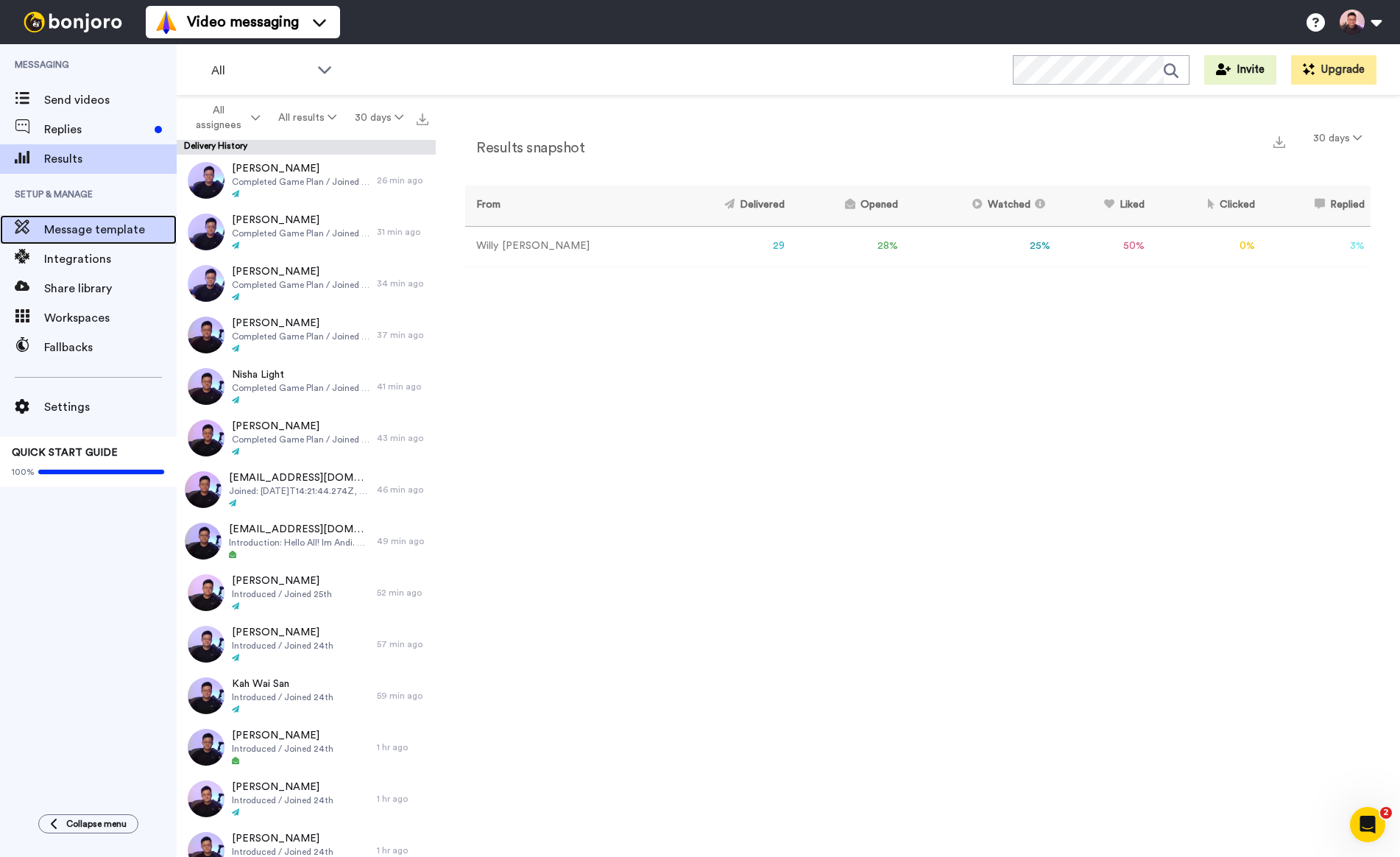
click at [104, 223] on span "Message template" at bounding box center [110, 229] width 133 height 18
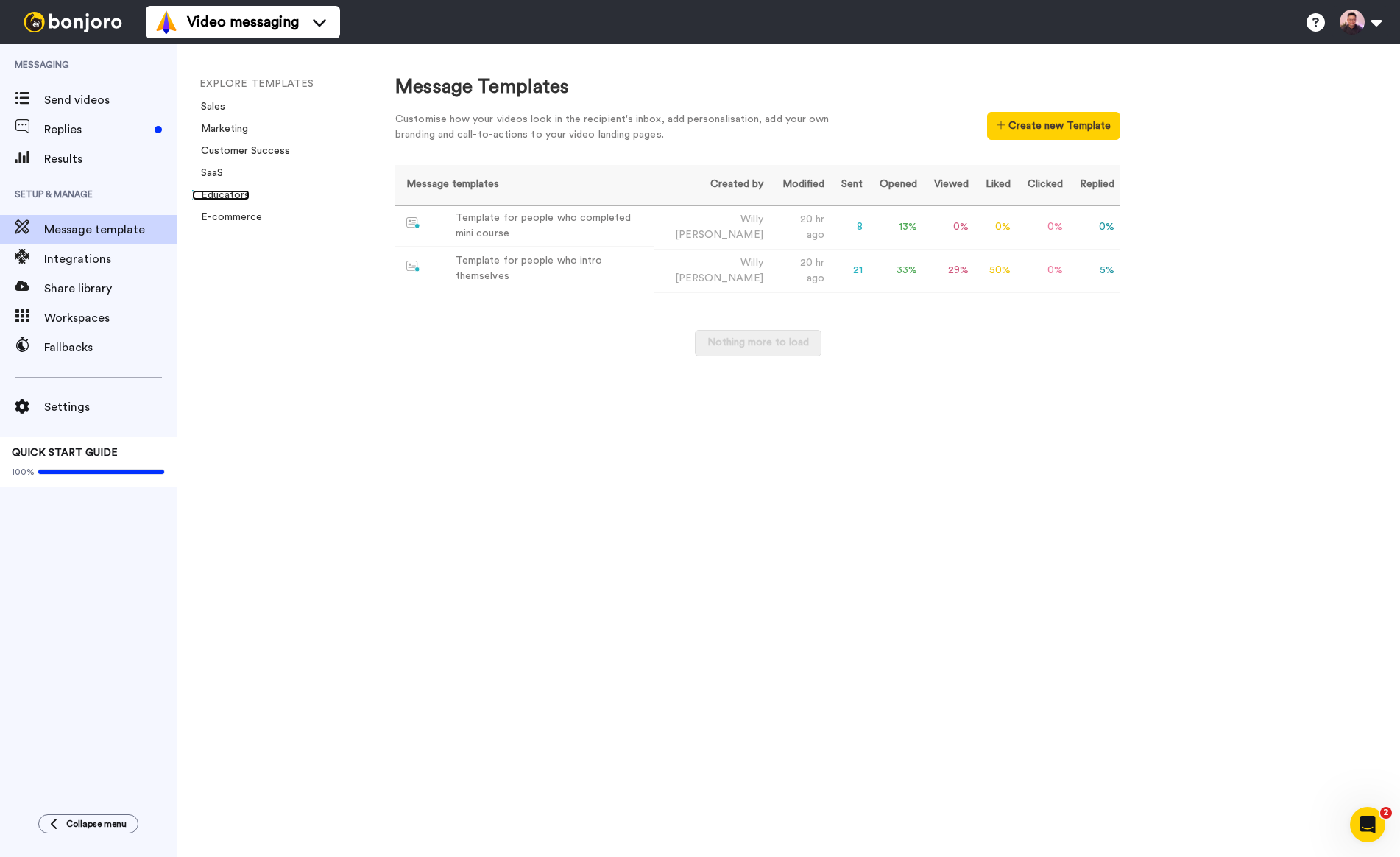
click at [240, 195] on link "Educators" at bounding box center [220, 195] width 57 height 10
